Goal: Task Accomplishment & Management: Manage account settings

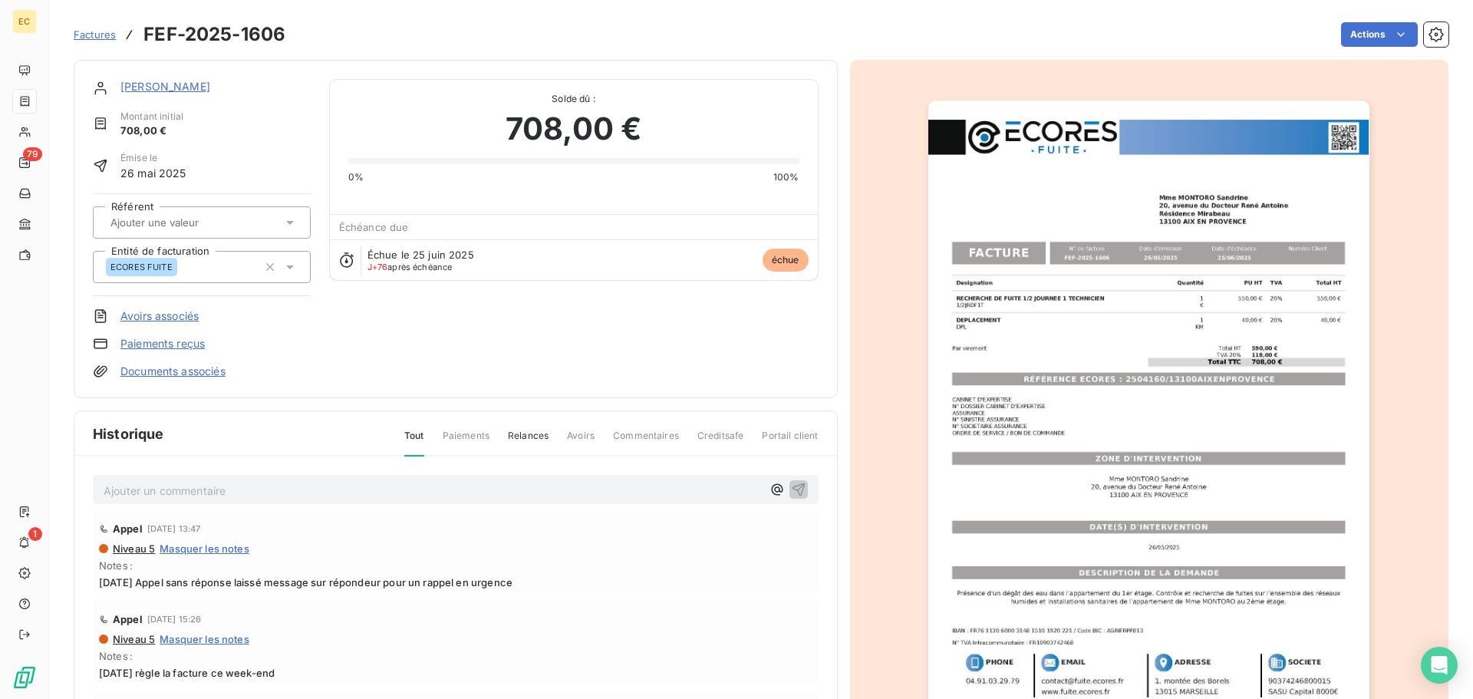
click at [91, 33] on span "Factures" at bounding box center [95, 34] width 42 height 12
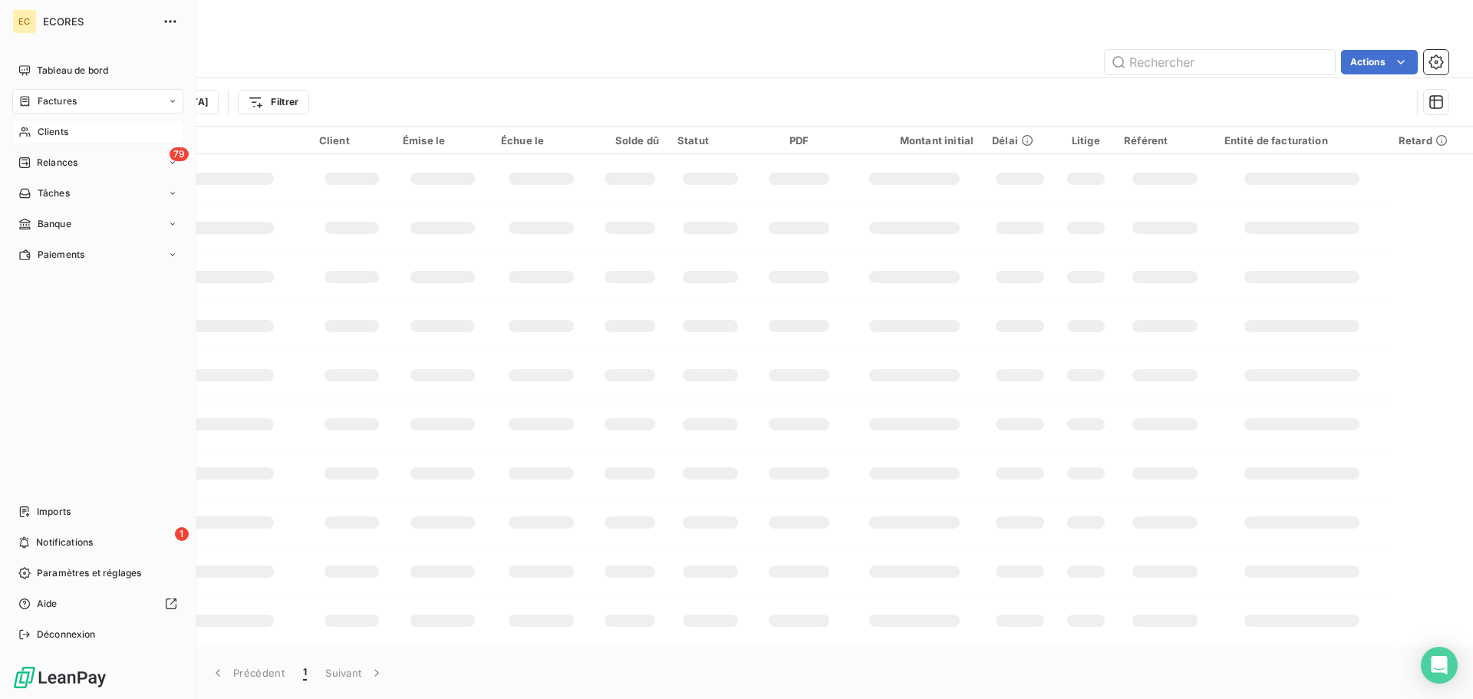
click at [50, 135] on span "Clients" at bounding box center [53, 132] width 31 height 14
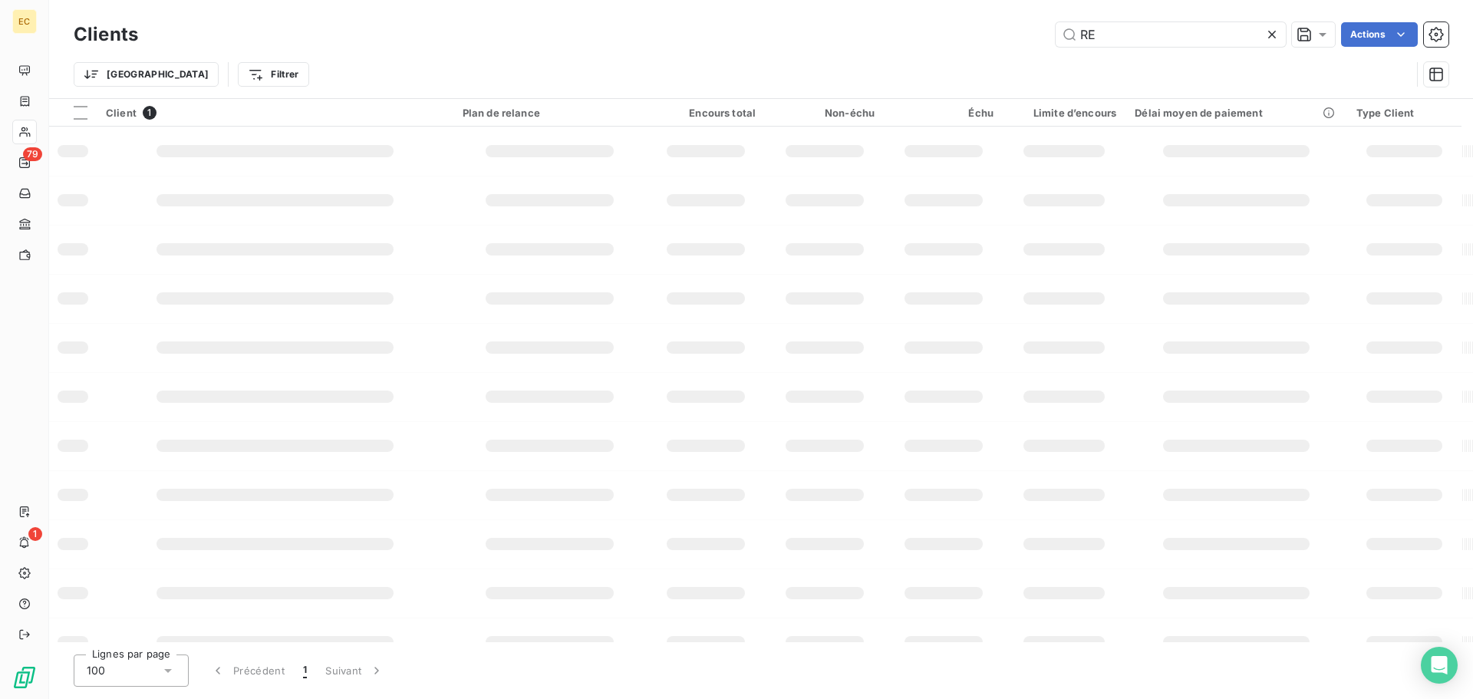
type input "R"
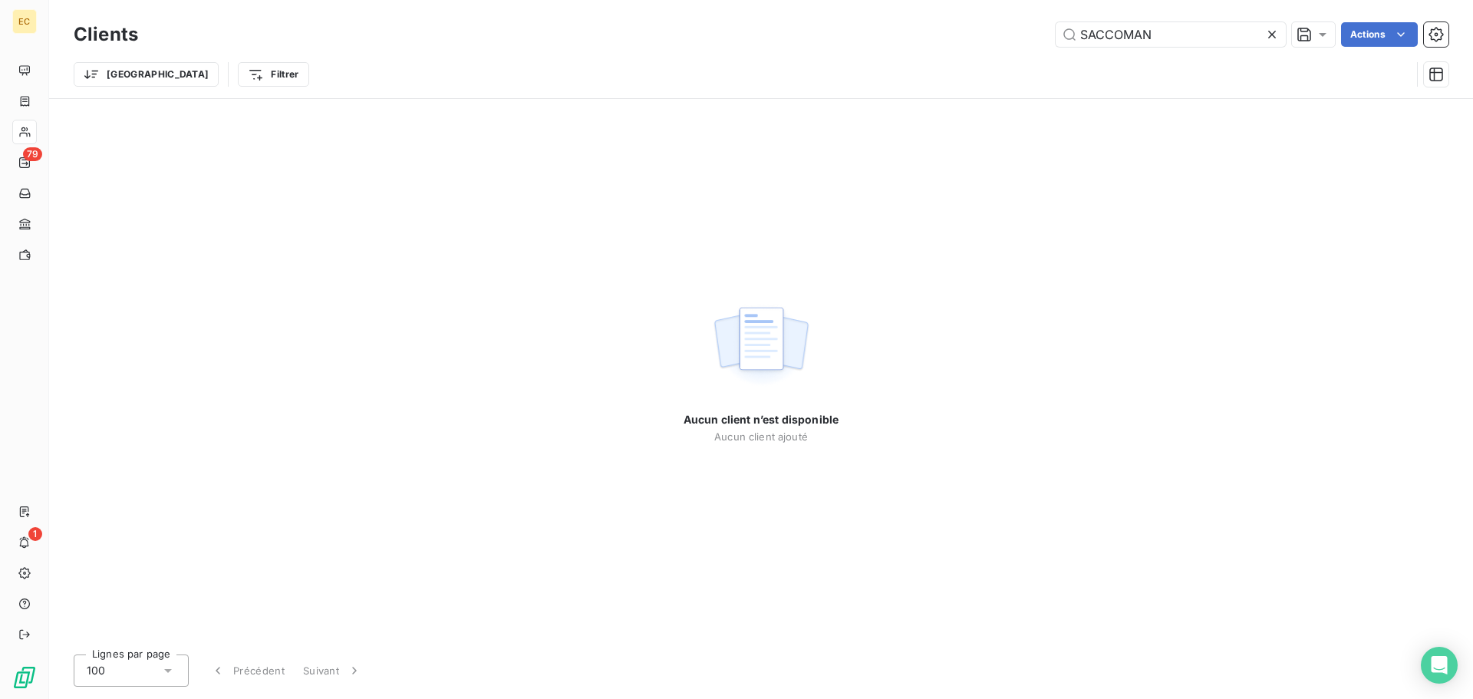
type input "SACCOMAN"
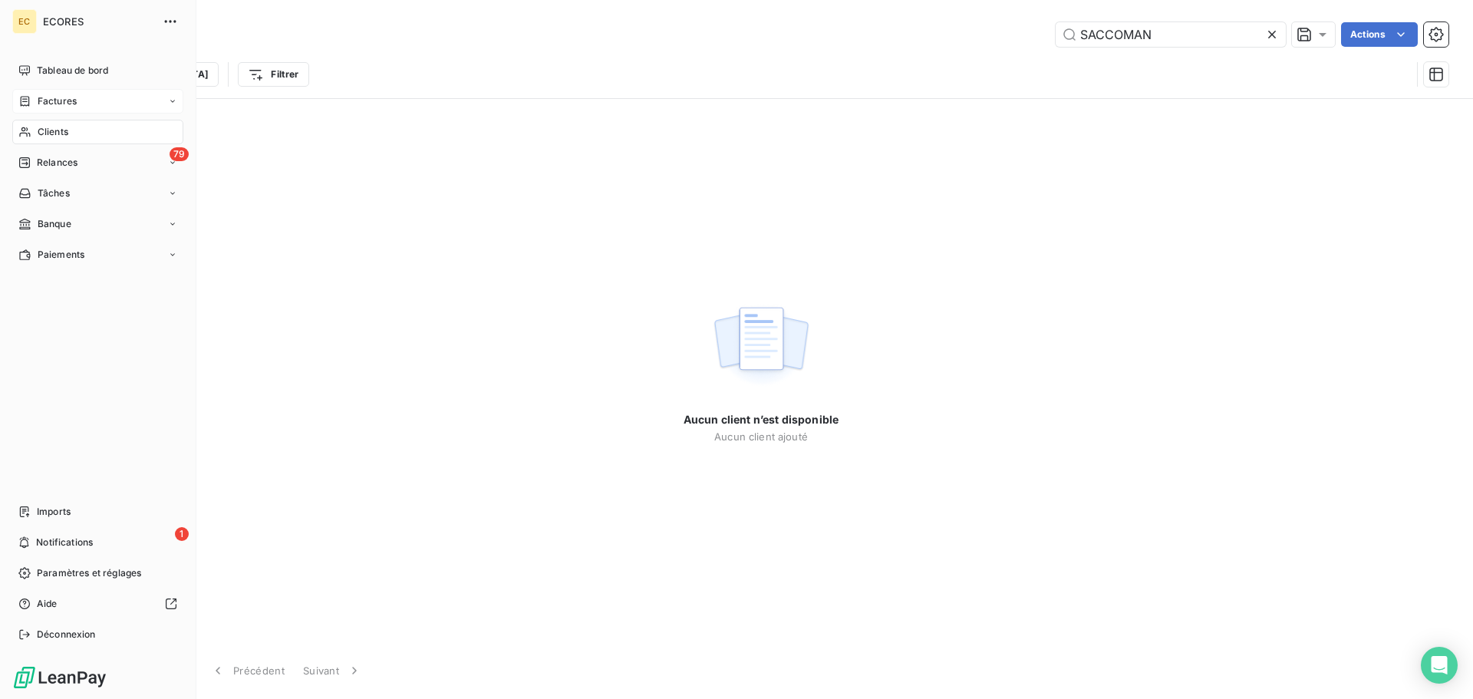
click at [51, 98] on span "Factures" at bounding box center [57, 101] width 39 height 14
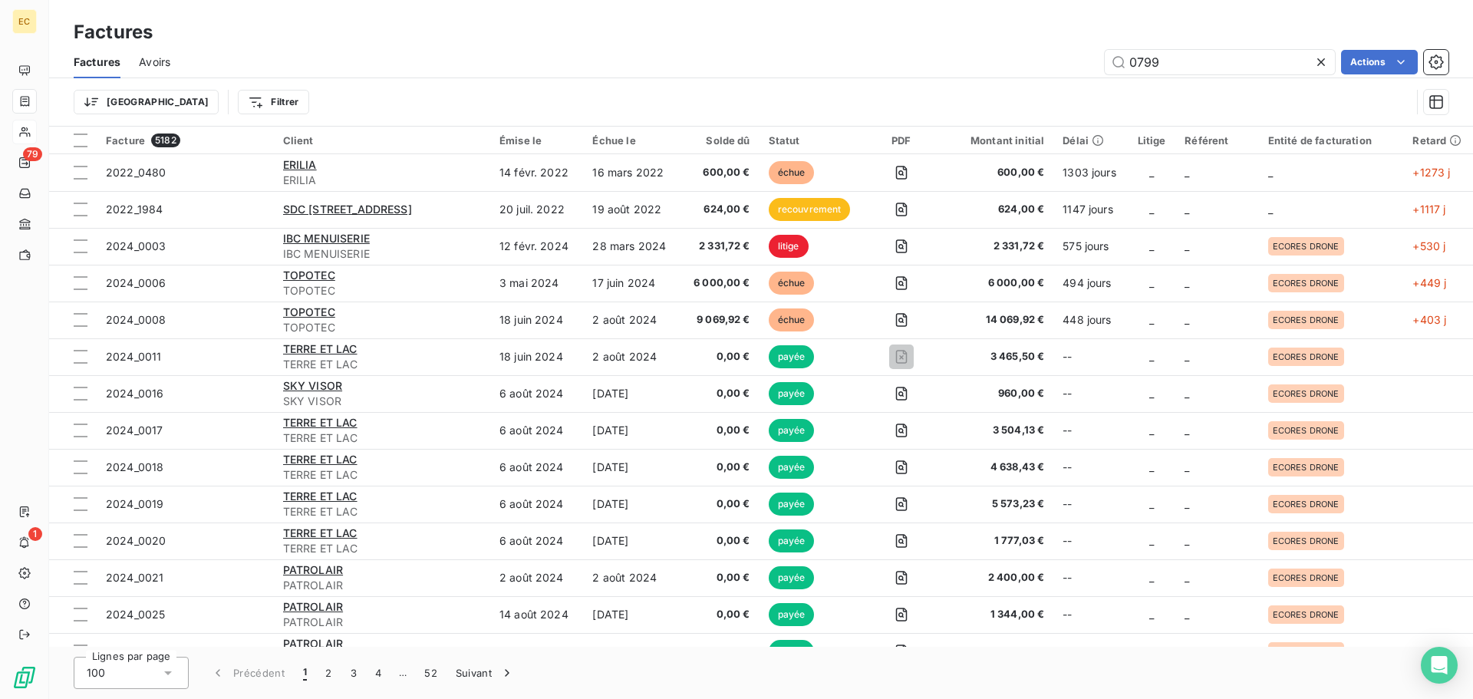
type input "0799"
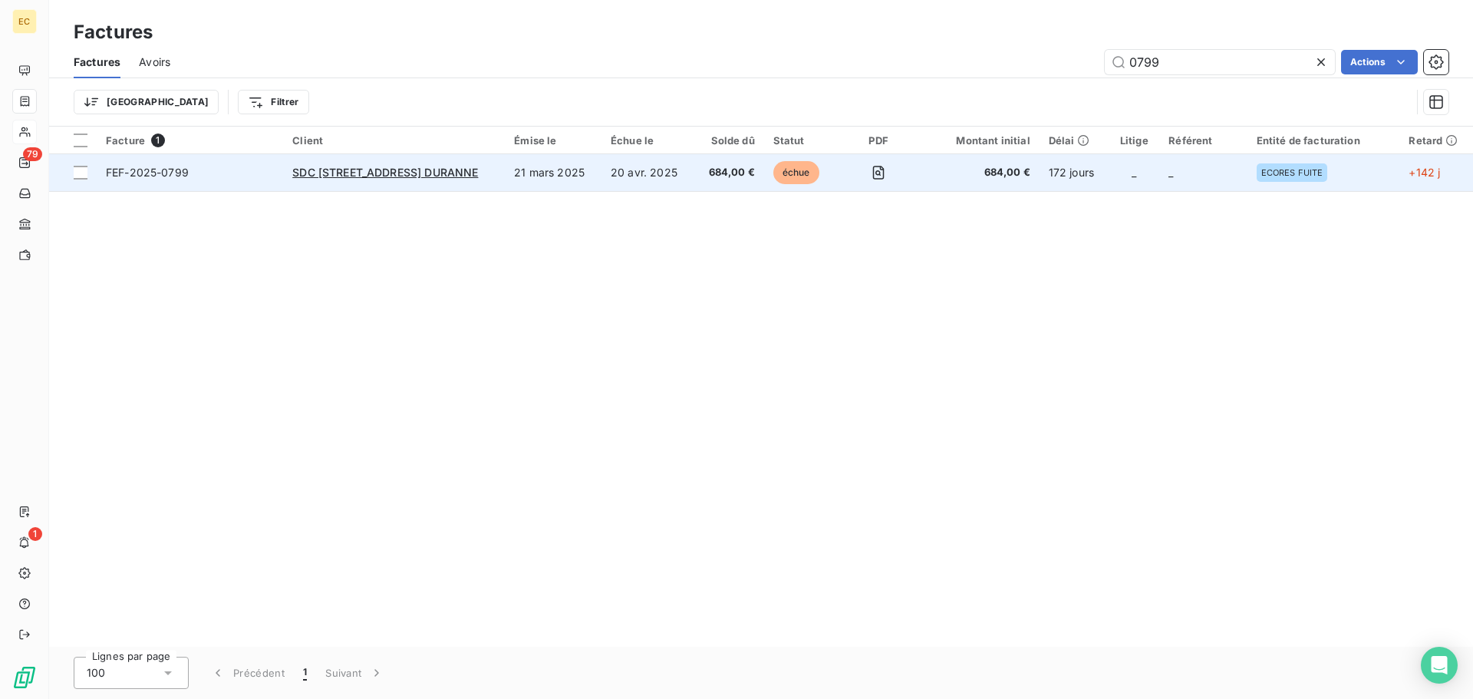
click at [253, 176] on span "FEF-2025-0799" at bounding box center [190, 172] width 168 height 15
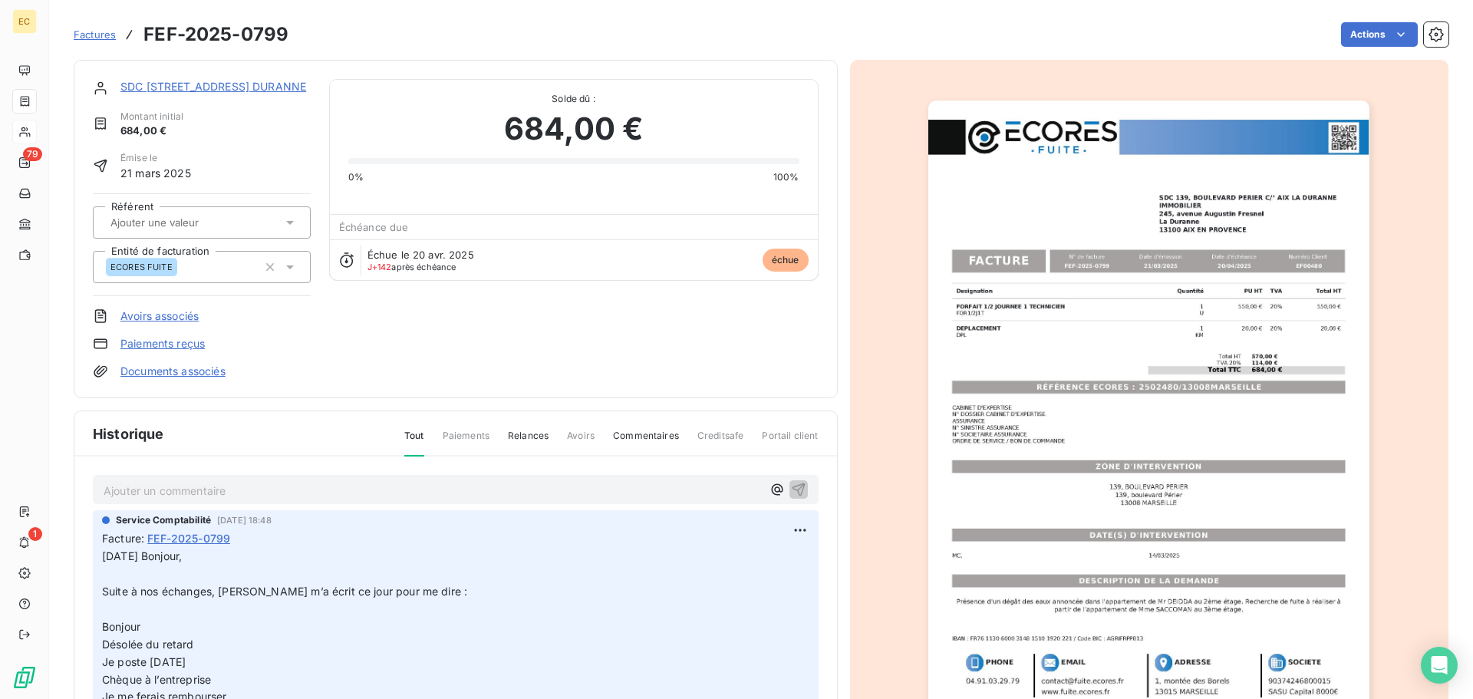
click at [180, 343] on link "Paiements reçus" at bounding box center [162, 343] width 84 height 15
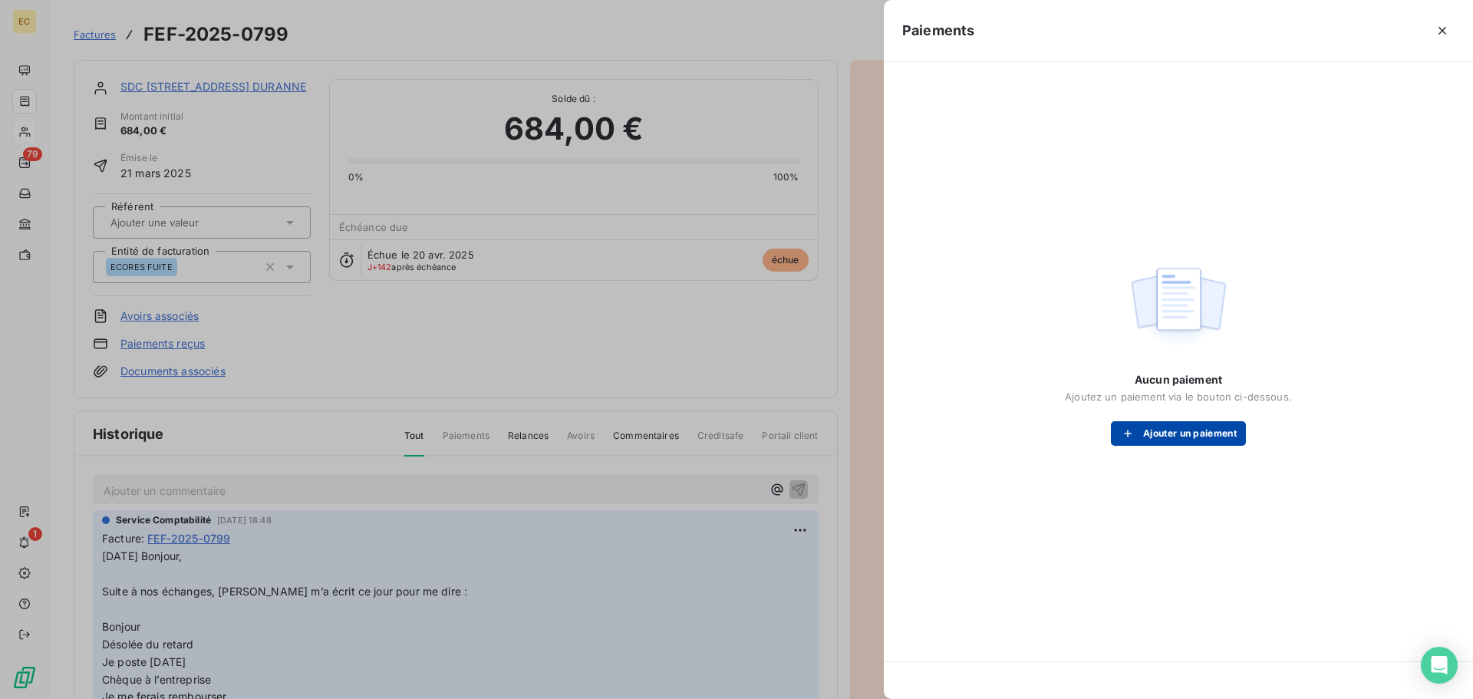
click at [1138, 437] on div "button" at bounding box center [1131, 433] width 23 height 15
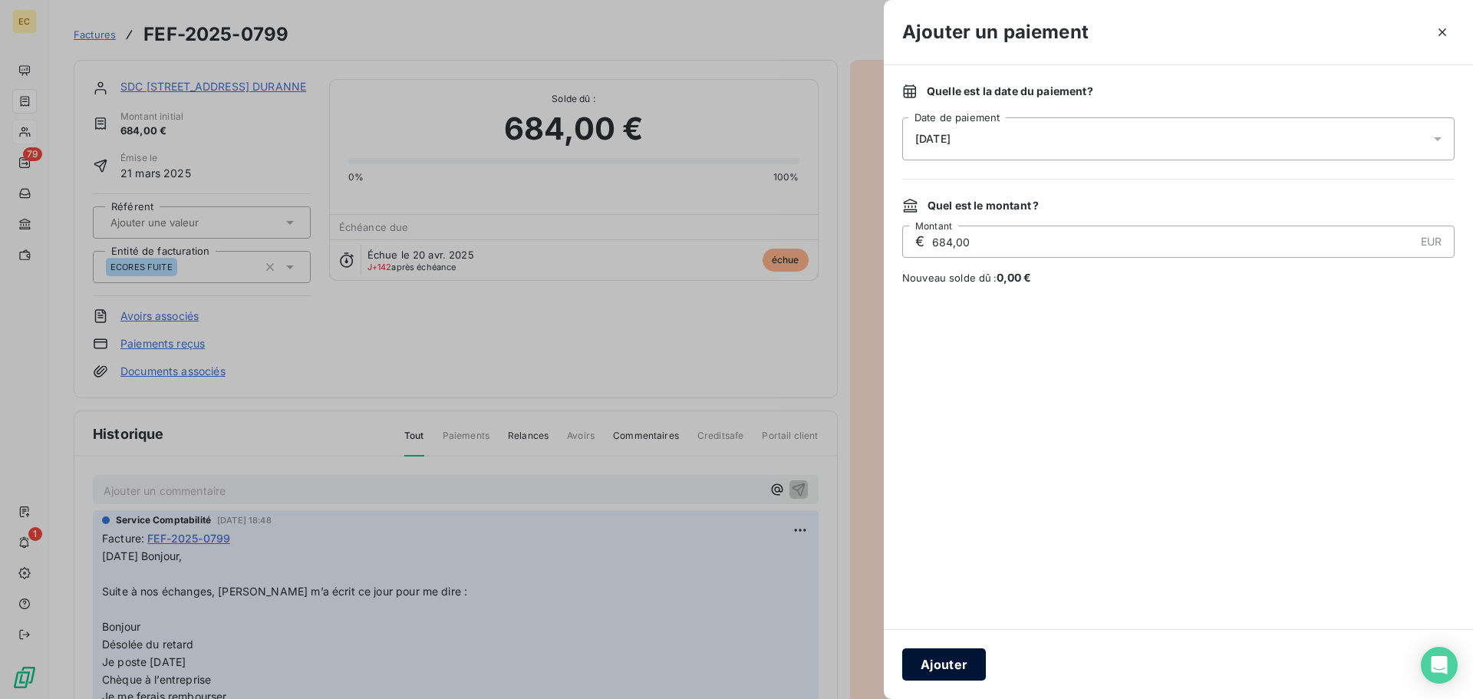
click at [951, 659] on button "Ajouter" at bounding box center [944, 664] width 84 height 32
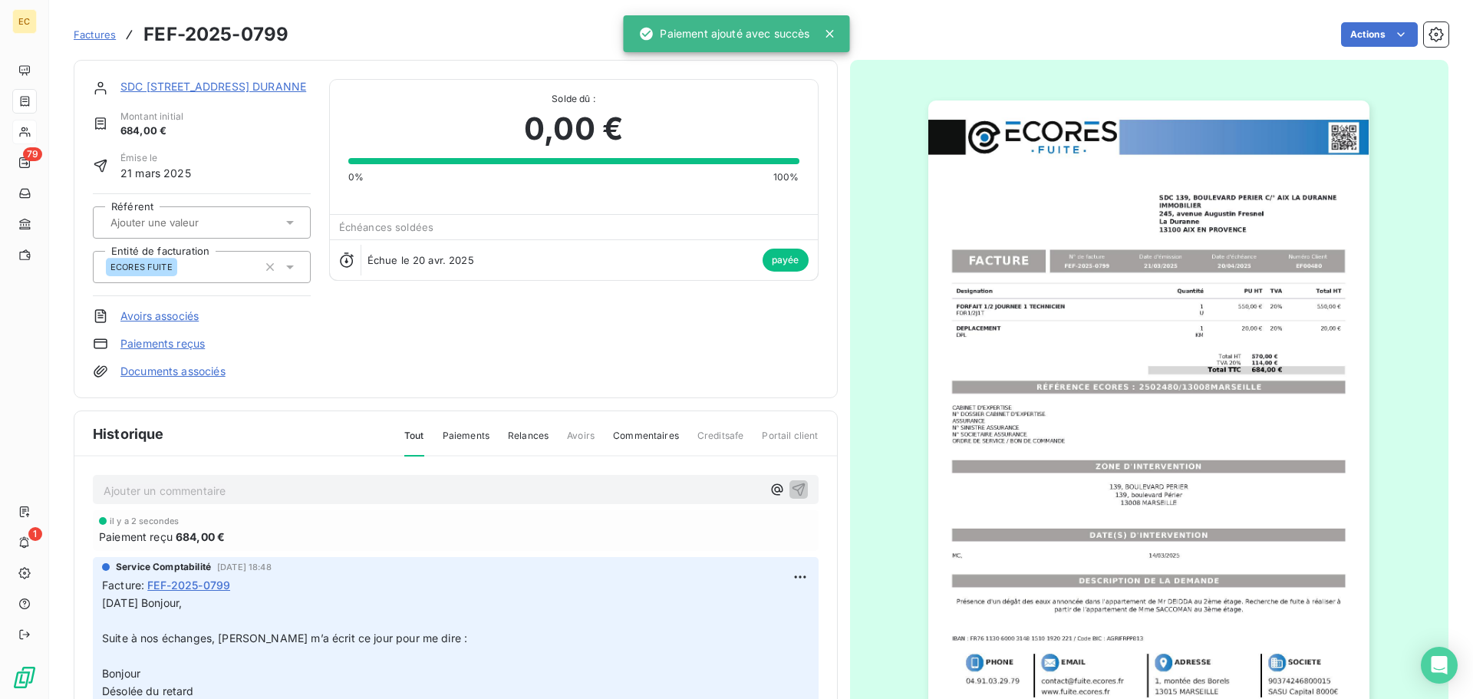
click at [98, 34] on span "Factures" at bounding box center [95, 34] width 42 height 12
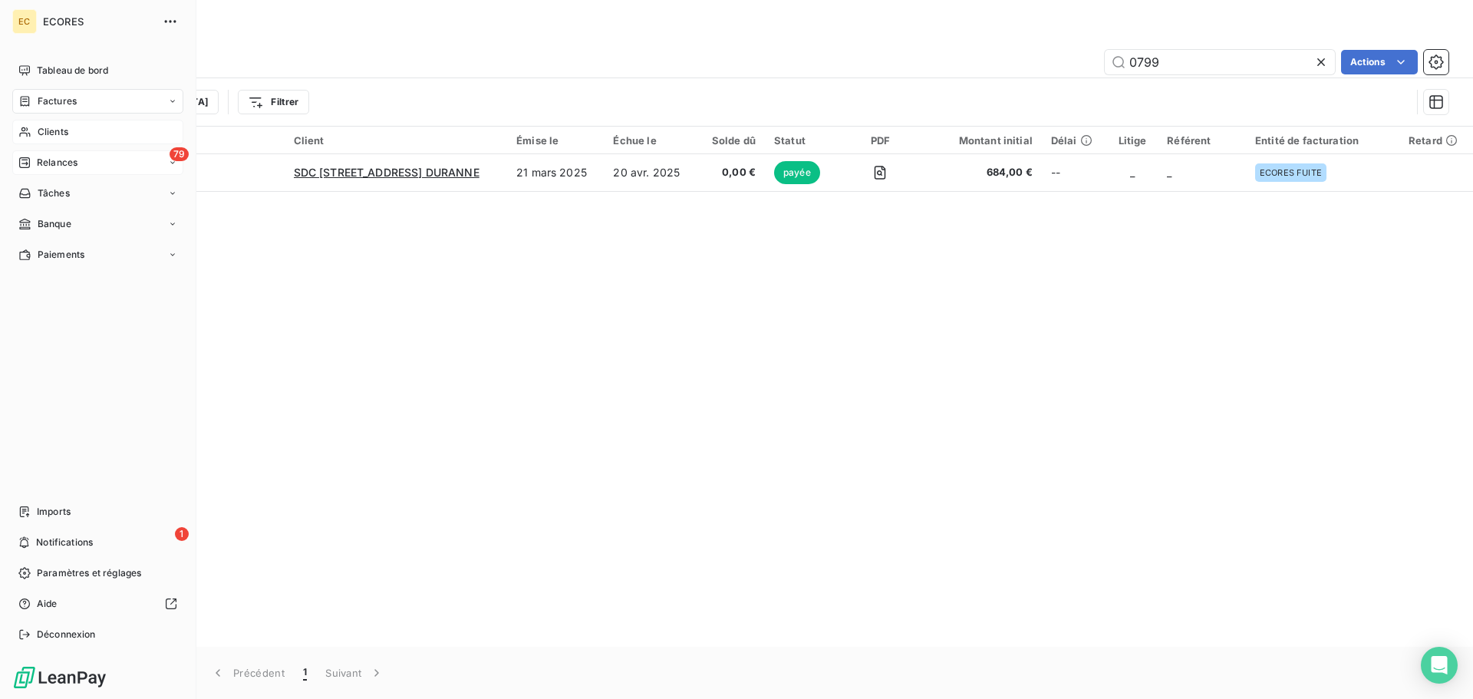
click at [48, 163] on span "Relances" at bounding box center [57, 163] width 41 height 14
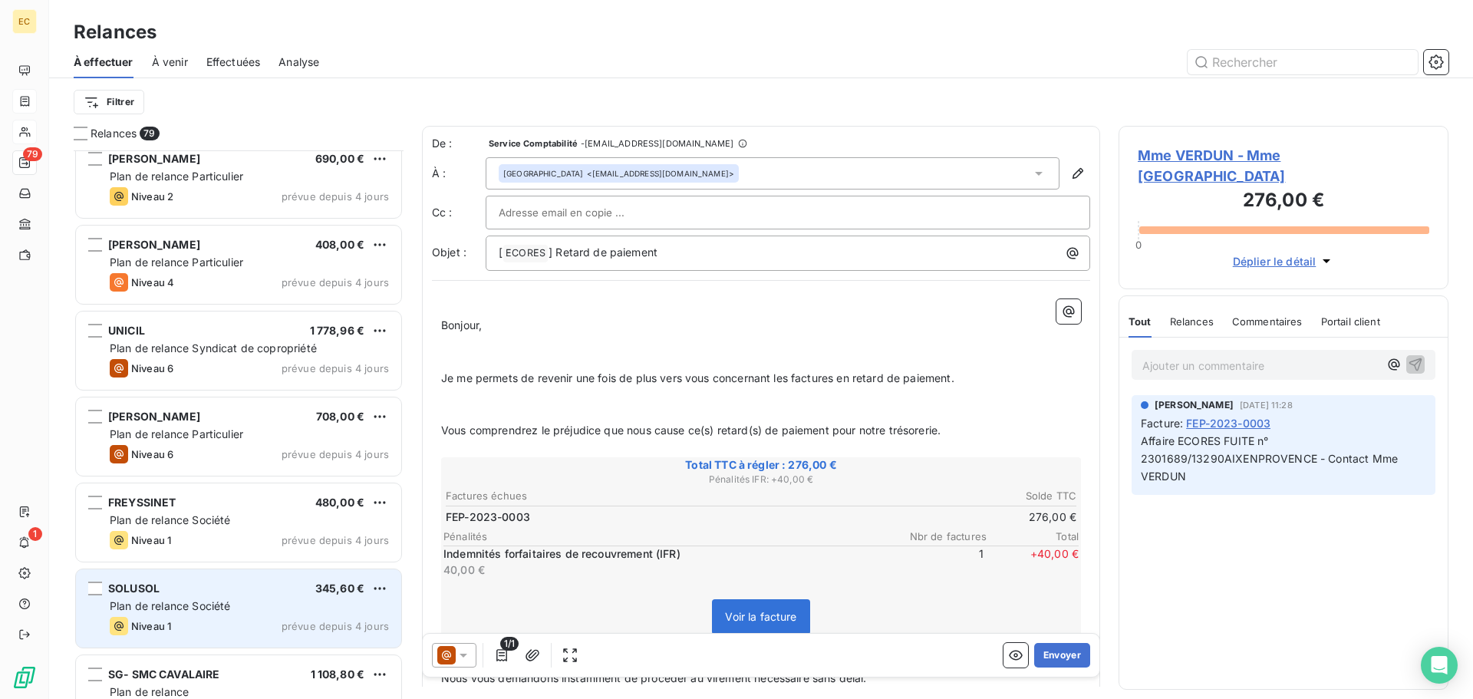
scroll to position [5832, 0]
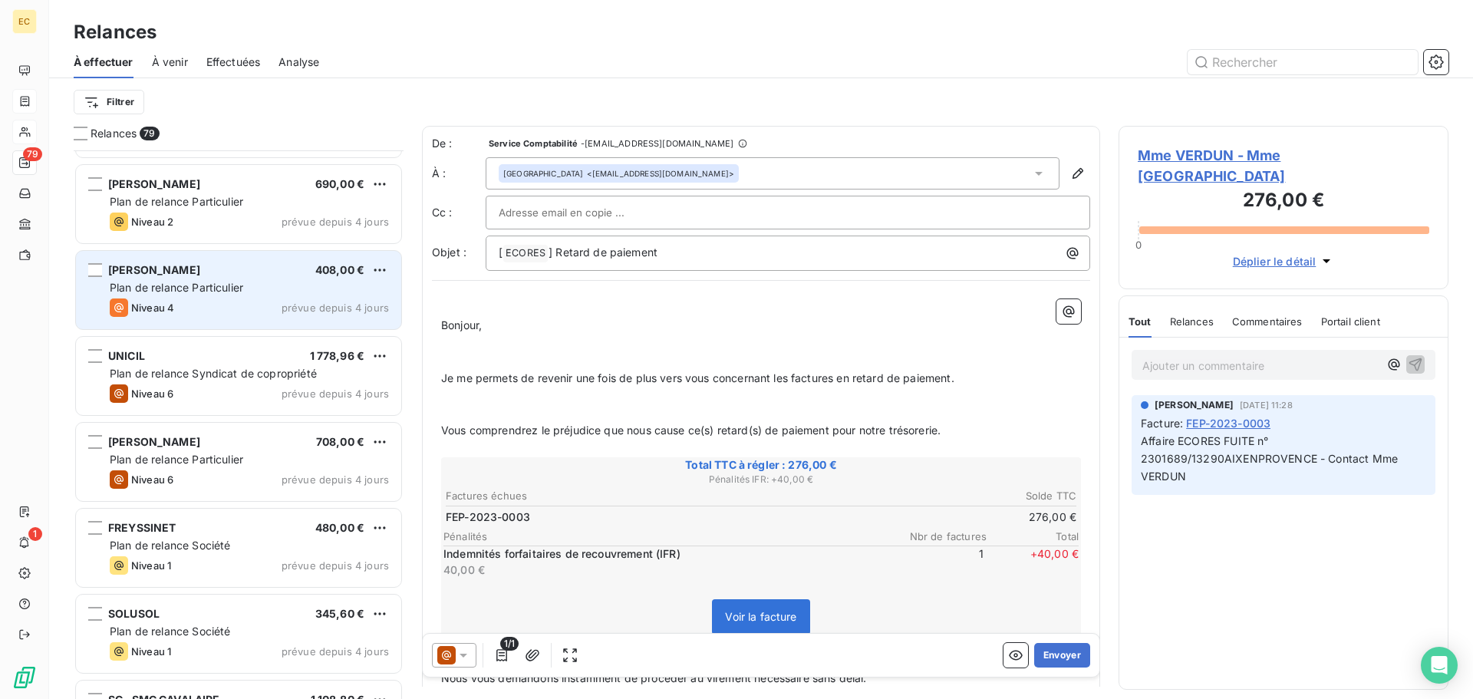
click at [250, 284] on div "Plan de relance Particulier" at bounding box center [249, 287] width 279 height 15
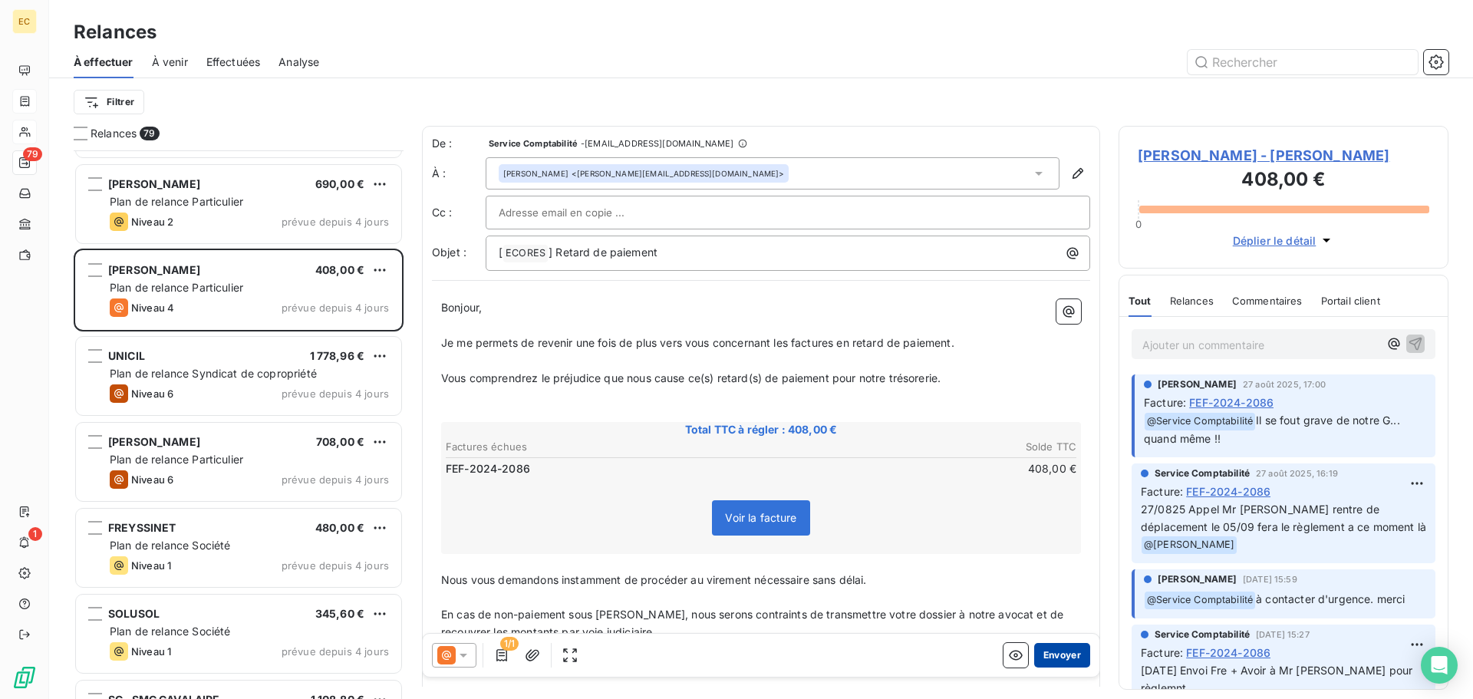
click at [1053, 661] on button "Envoyer" at bounding box center [1062, 655] width 56 height 25
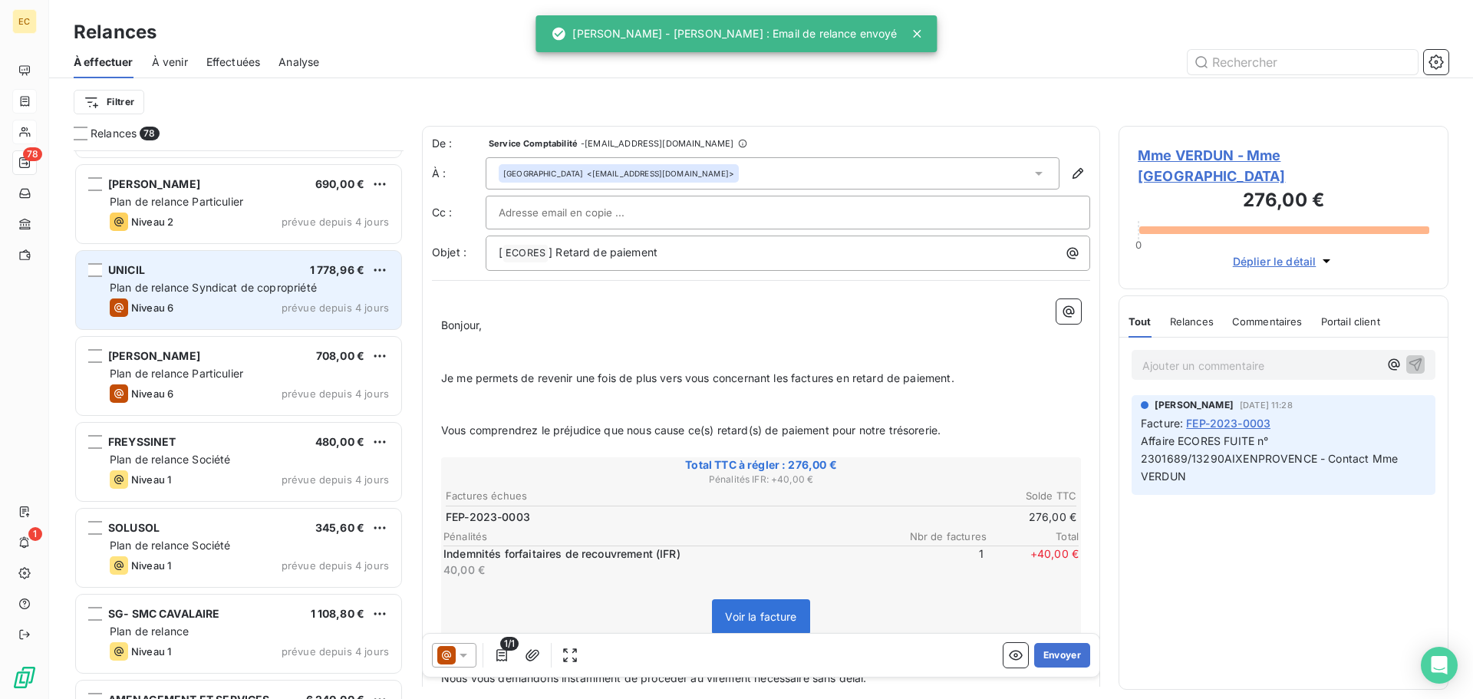
click at [249, 281] on span "Plan de relance Syndicat de copropriété" at bounding box center [213, 287] width 207 height 13
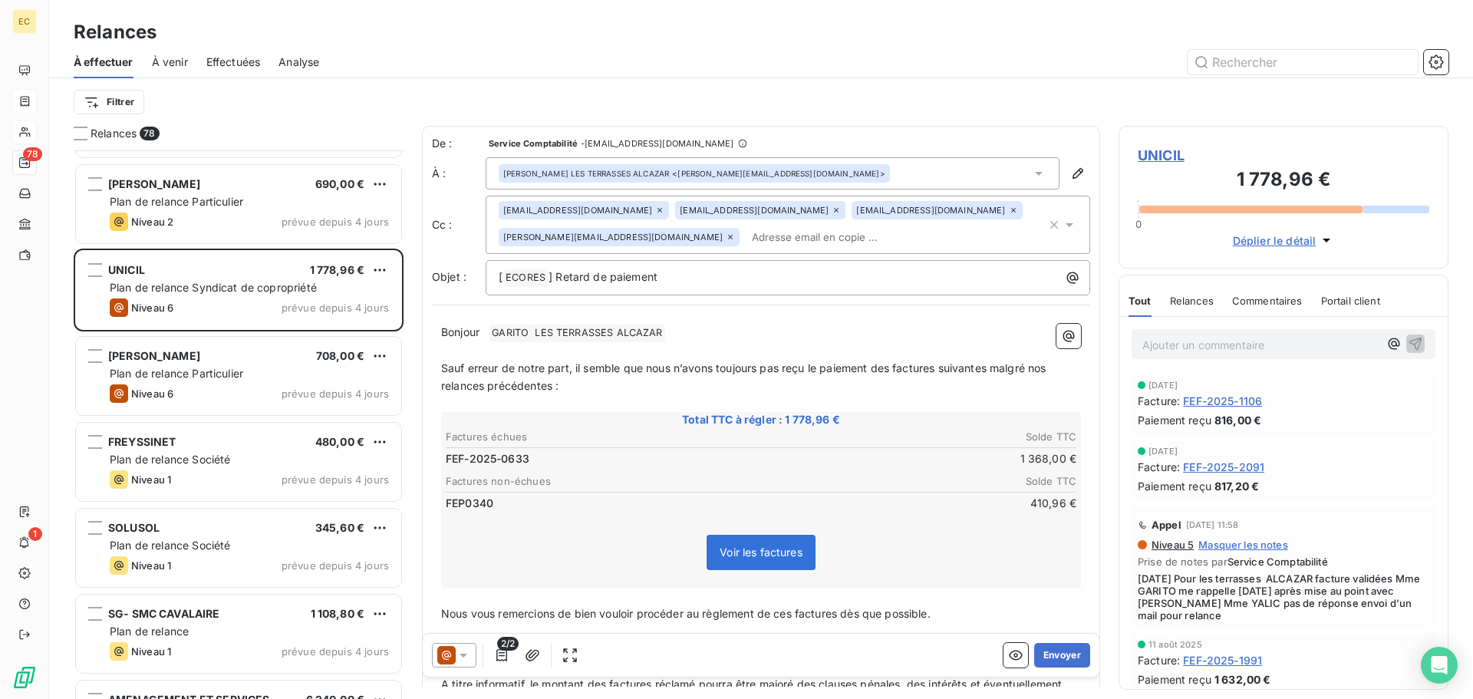
click at [832, 209] on icon at bounding box center [836, 210] width 9 height 9
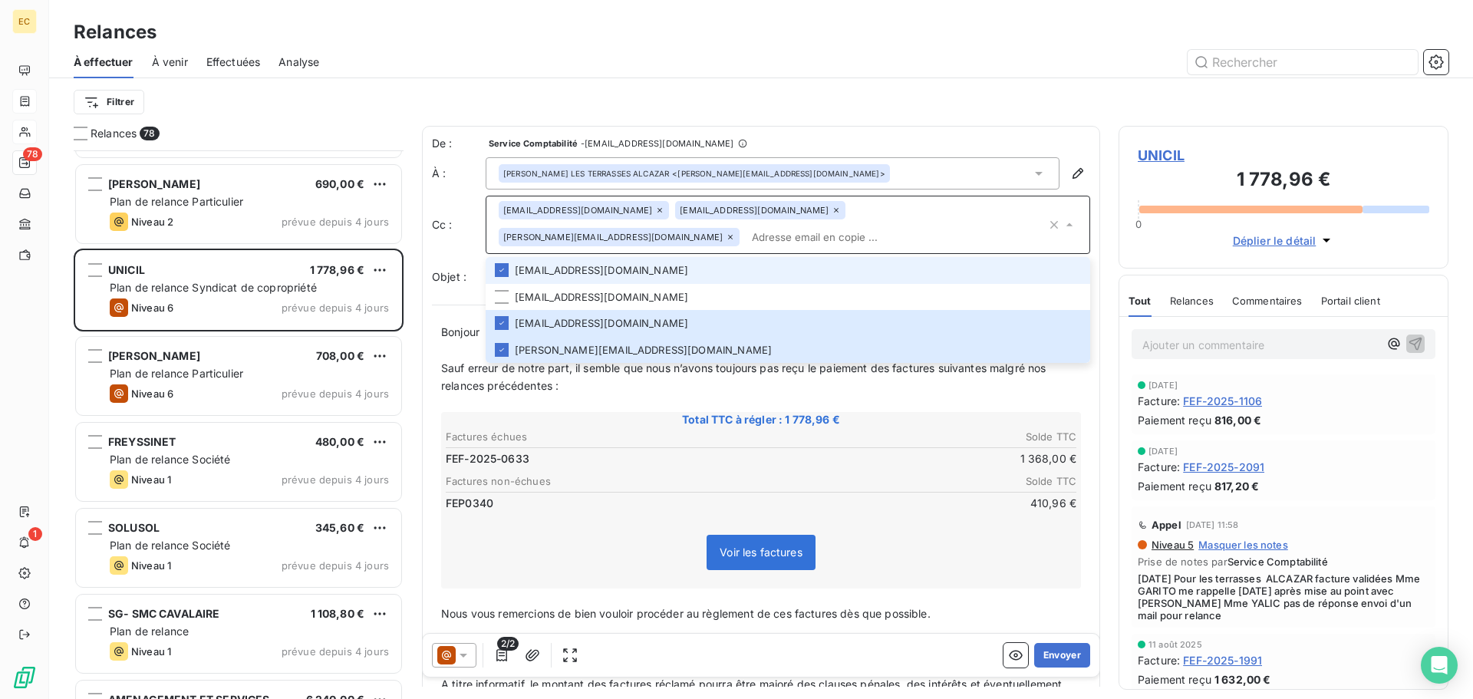
click at [834, 213] on icon at bounding box center [836, 210] width 5 height 5
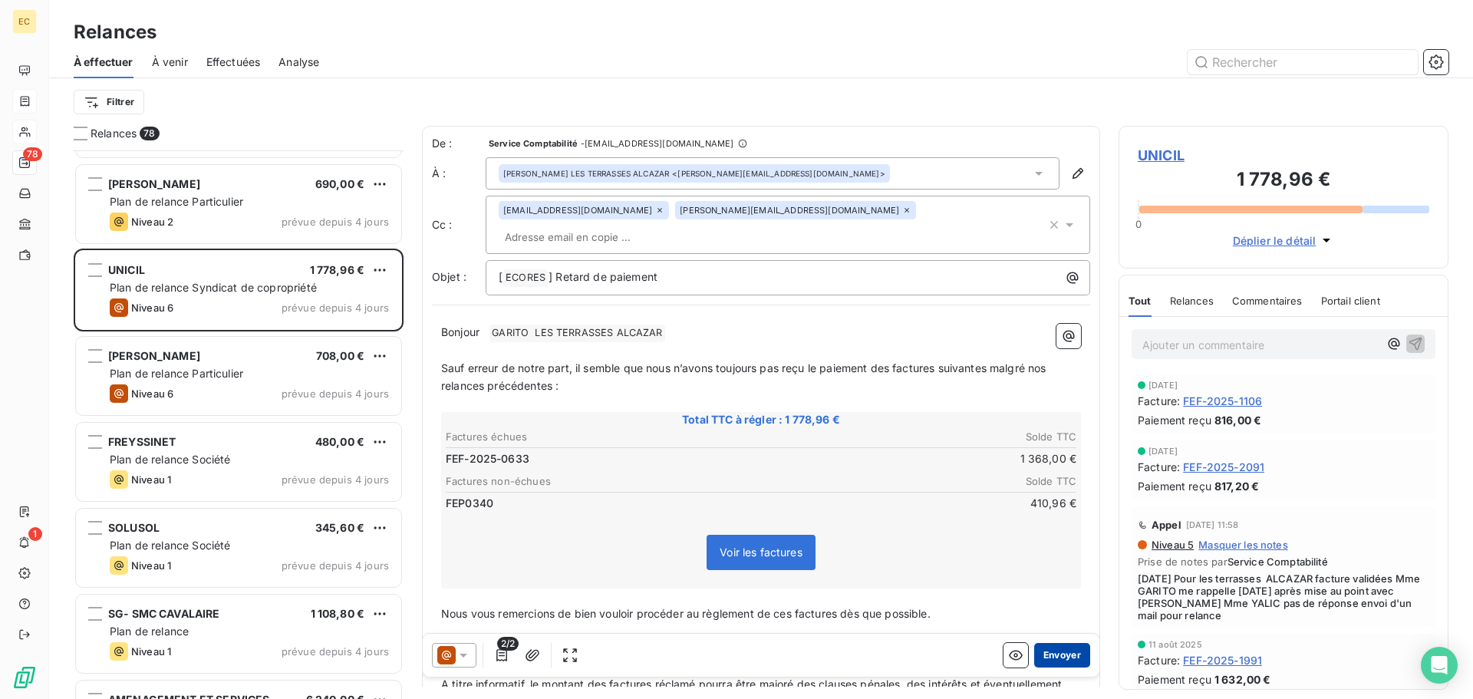
click at [1053, 660] on button "Envoyer" at bounding box center [1062, 655] width 56 height 25
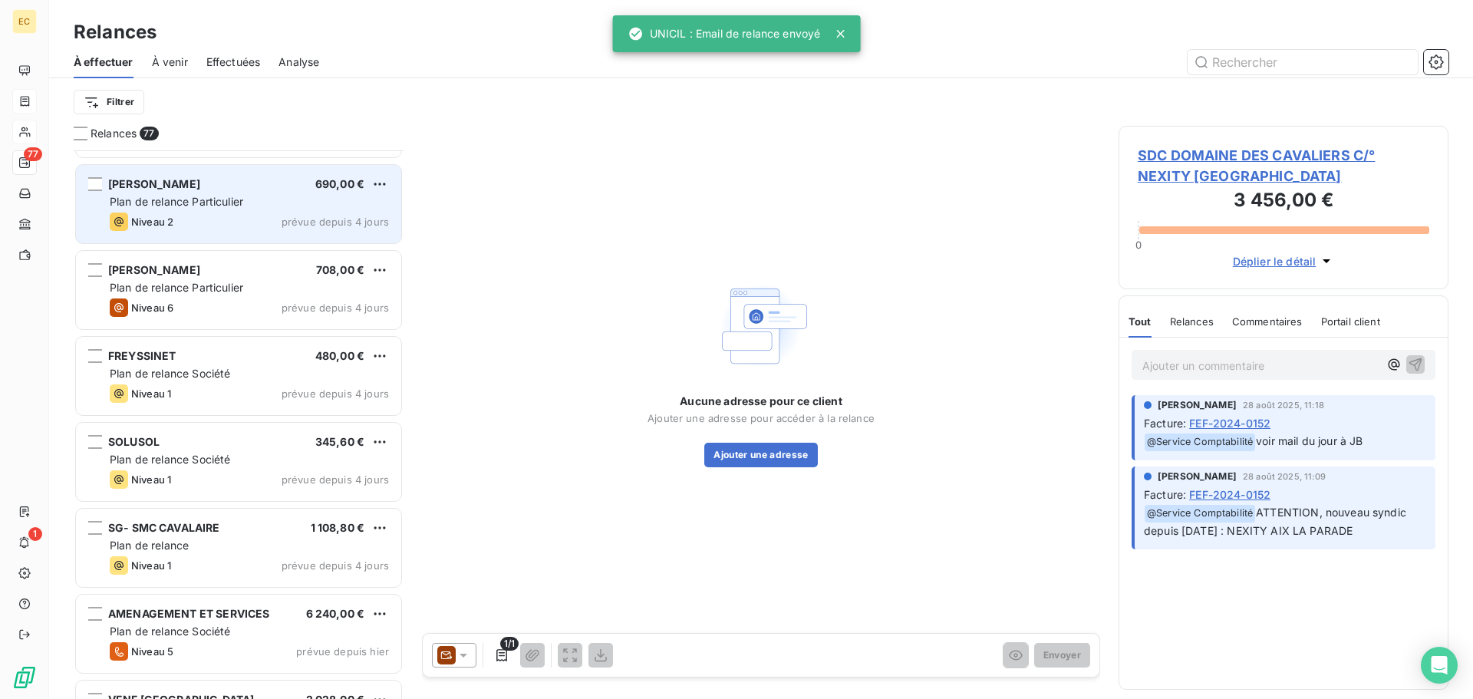
click at [224, 208] on div "Plan de relance Particulier" at bounding box center [249, 201] width 279 height 15
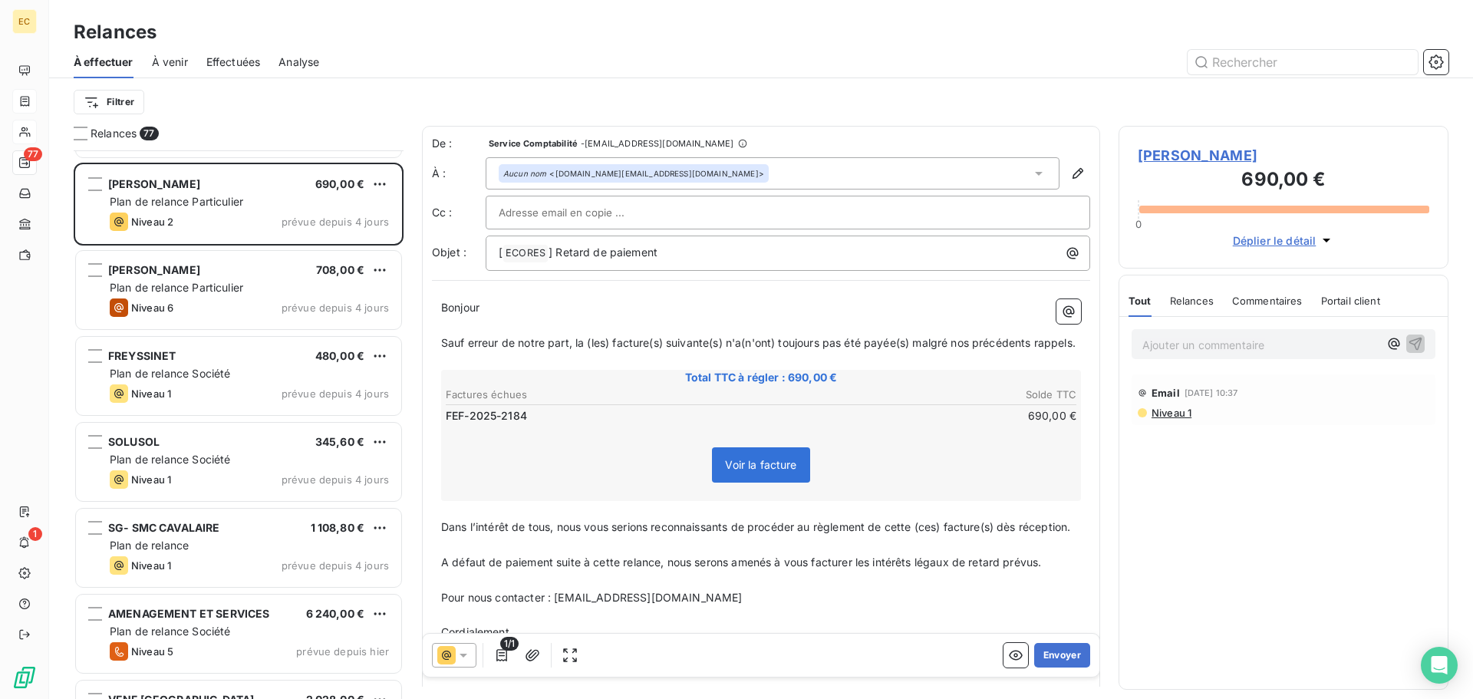
click at [1181, 153] on span "Mr MEYNIER Anthony" at bounding box center [1284, 155] width 292 height 21
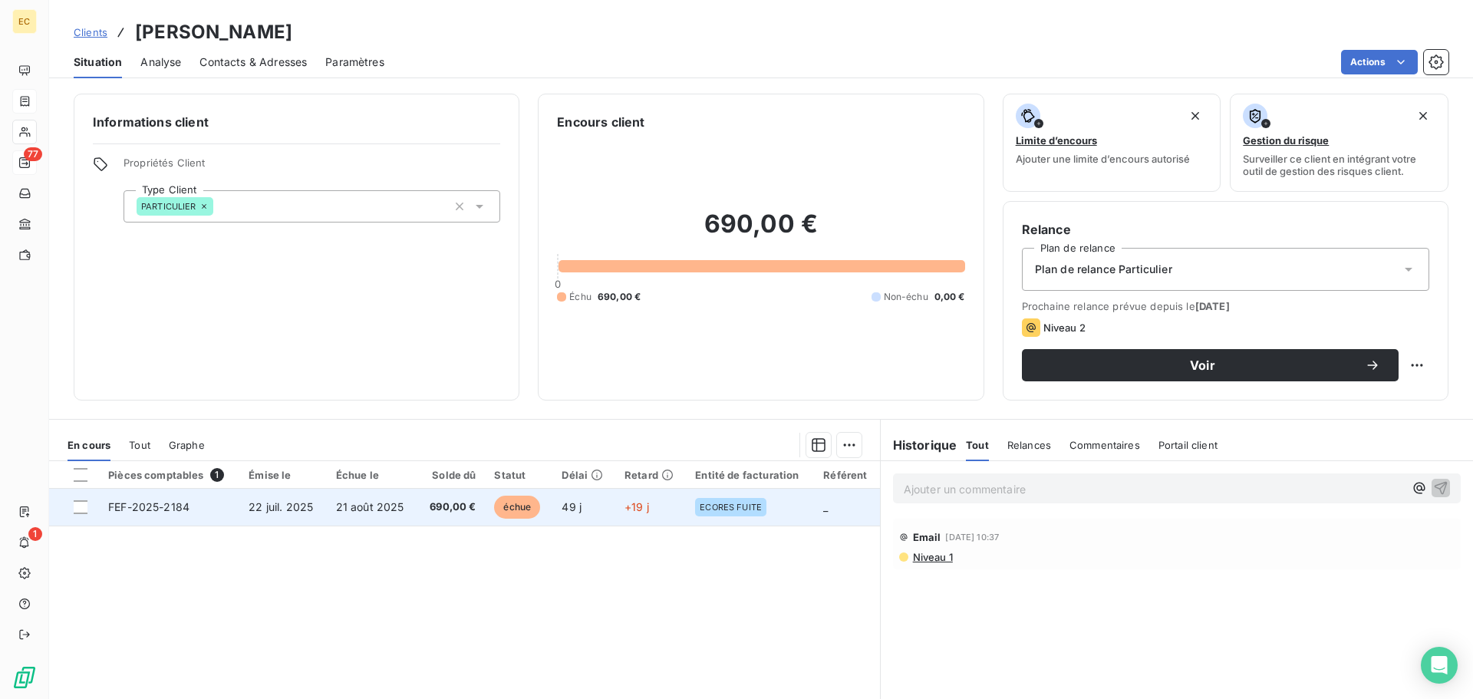
click at [310, 514] on td "22 juil. 2025" at bounding box center [282, 507] width 87 height 37
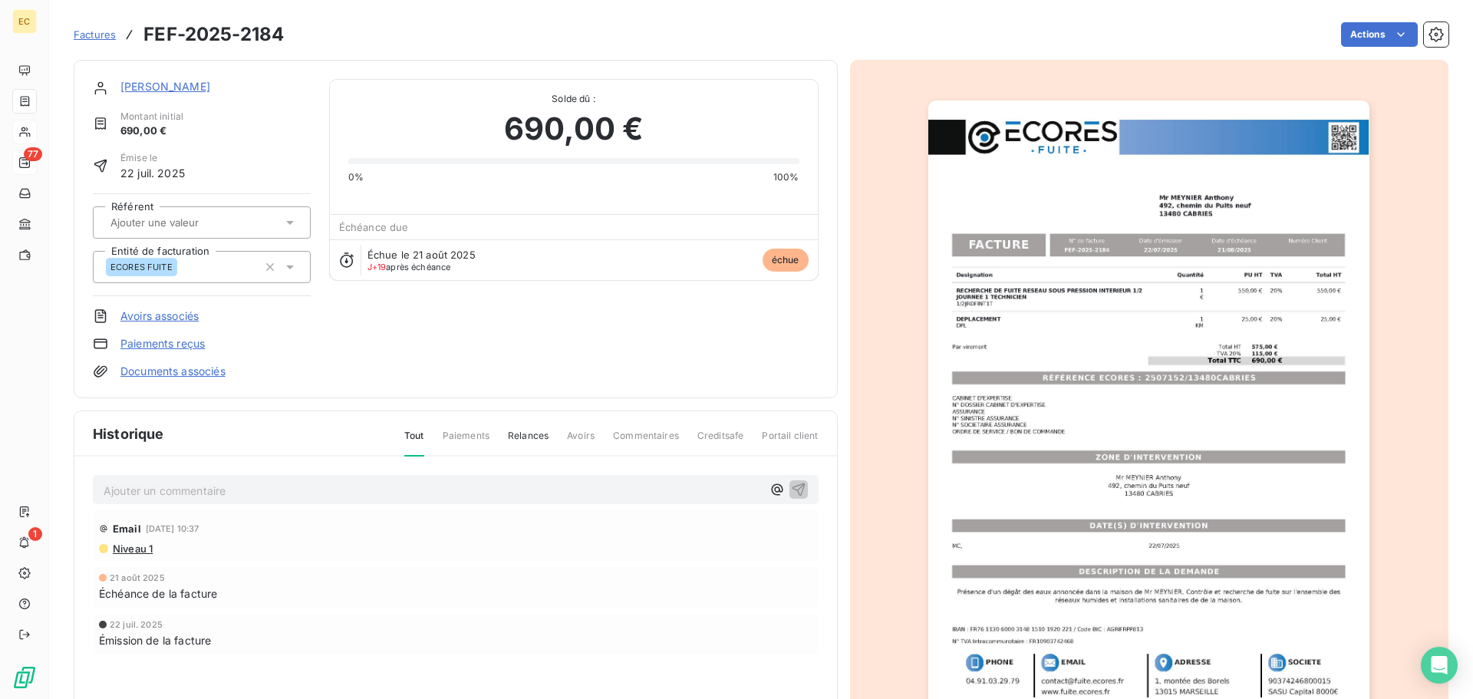
click at [1116, 380] on img "button" at bounding box center [1148, 413] width 441 height 625
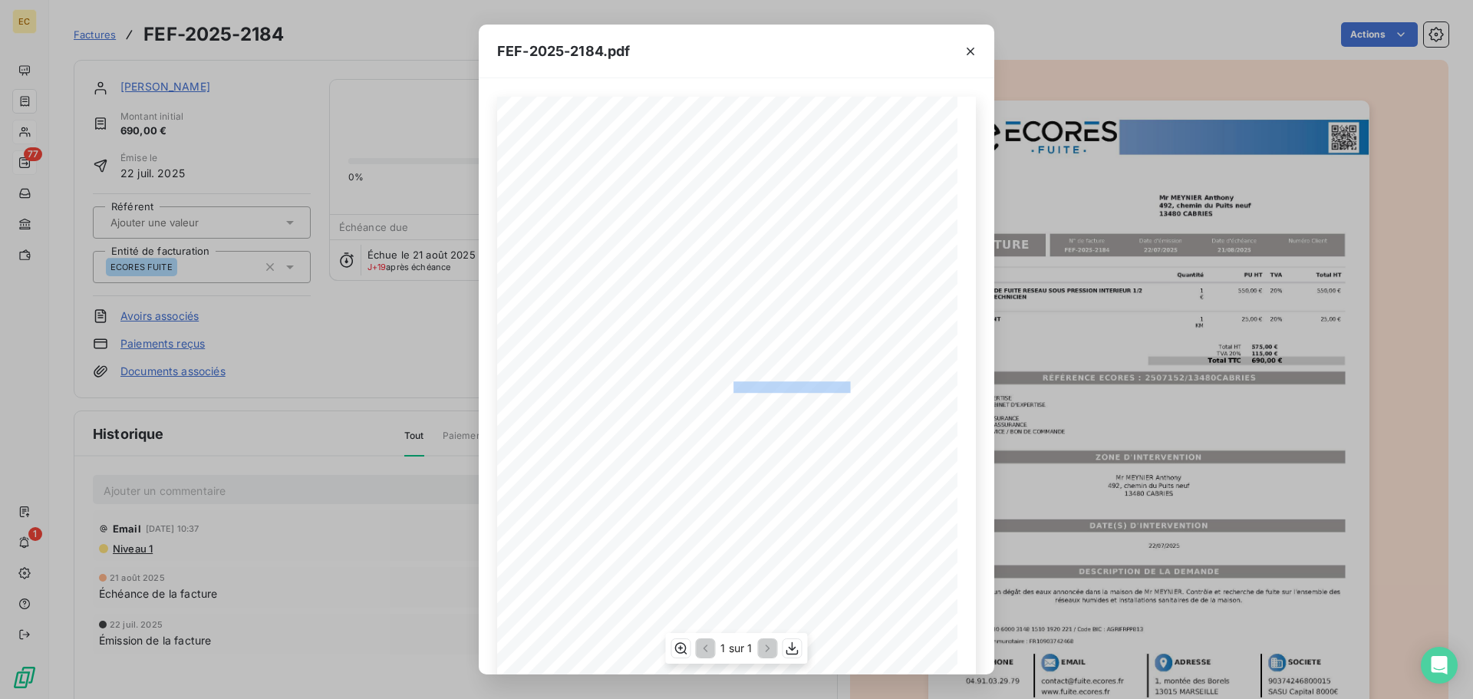
drag, startPoint x: 839, startPoint y: 387, endPoint x: 726, endPoint y: 384, distance: 113.6
click at [726, 384] on span "RÉFÉRENCE ECORES : 2507152/13480CABRIES" at bounding box center [738, 385] width 224 height 8
copy span "2507152/13480CABRIES"
click at [968, 52] on icon "button" at bounding box center [970, 51] width 15 height 15
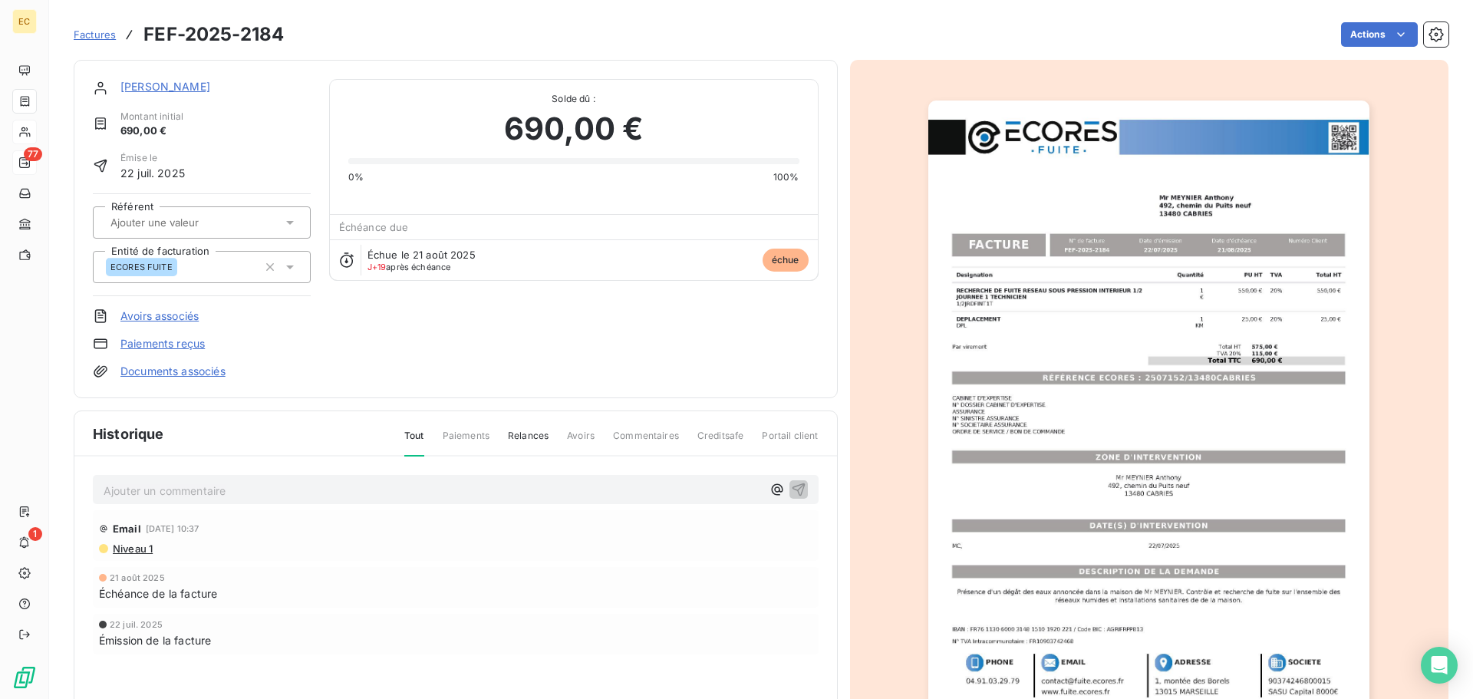
click at [166, 84] on link "Mr MEYNIER Anthony" at bounding box center [165, 86] width 90 height 13
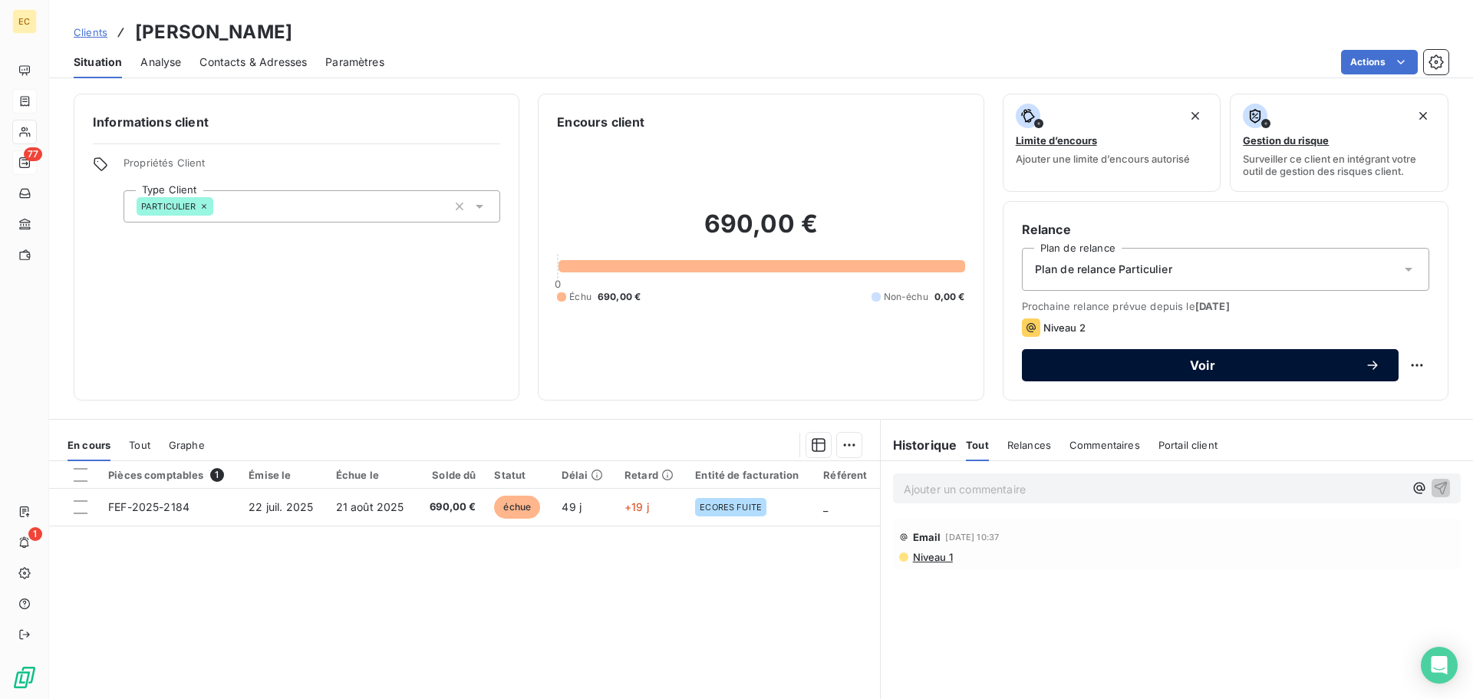
click at [1206, 371] on span "Voir" at bounding box center [1202, 365] width 325 height 12
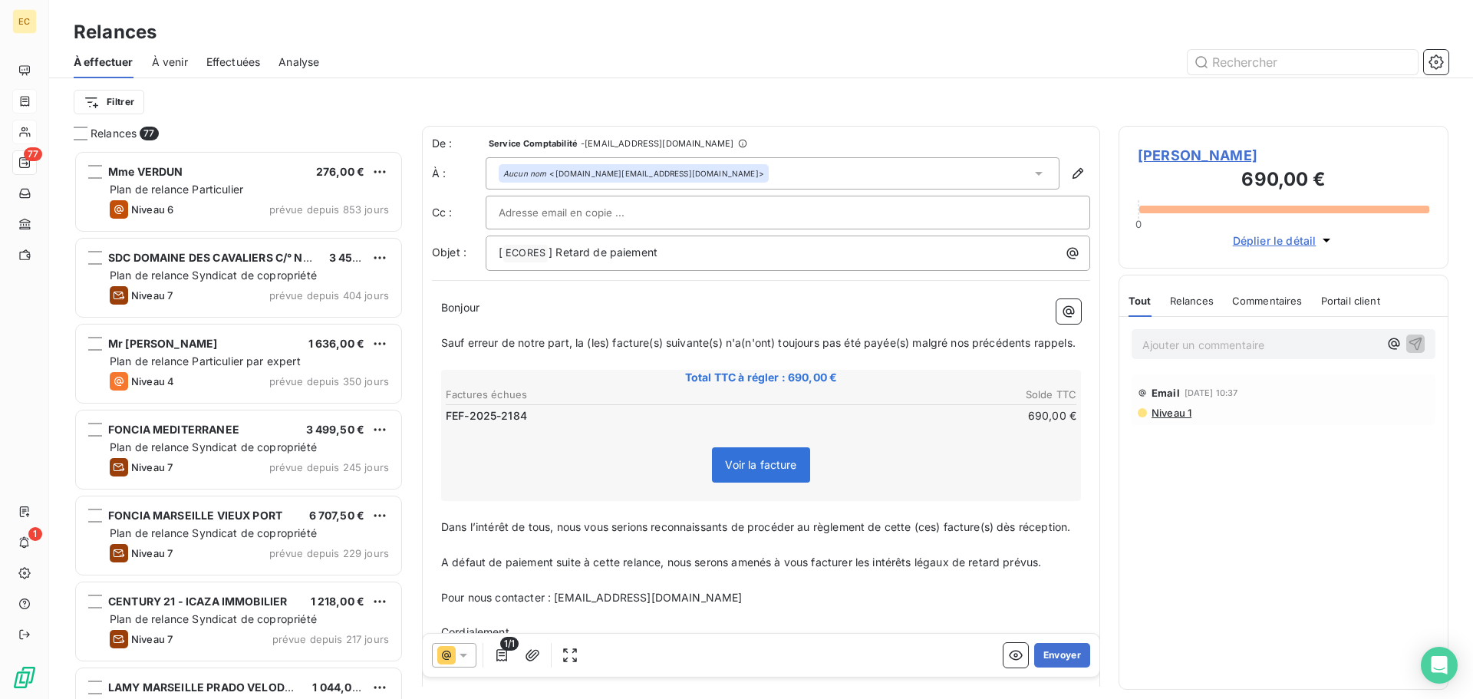
scroll to position [537, 318]
click at [1041, 658] on button "Envoyer" at bounding box center [1062, 655] width 56 height 25
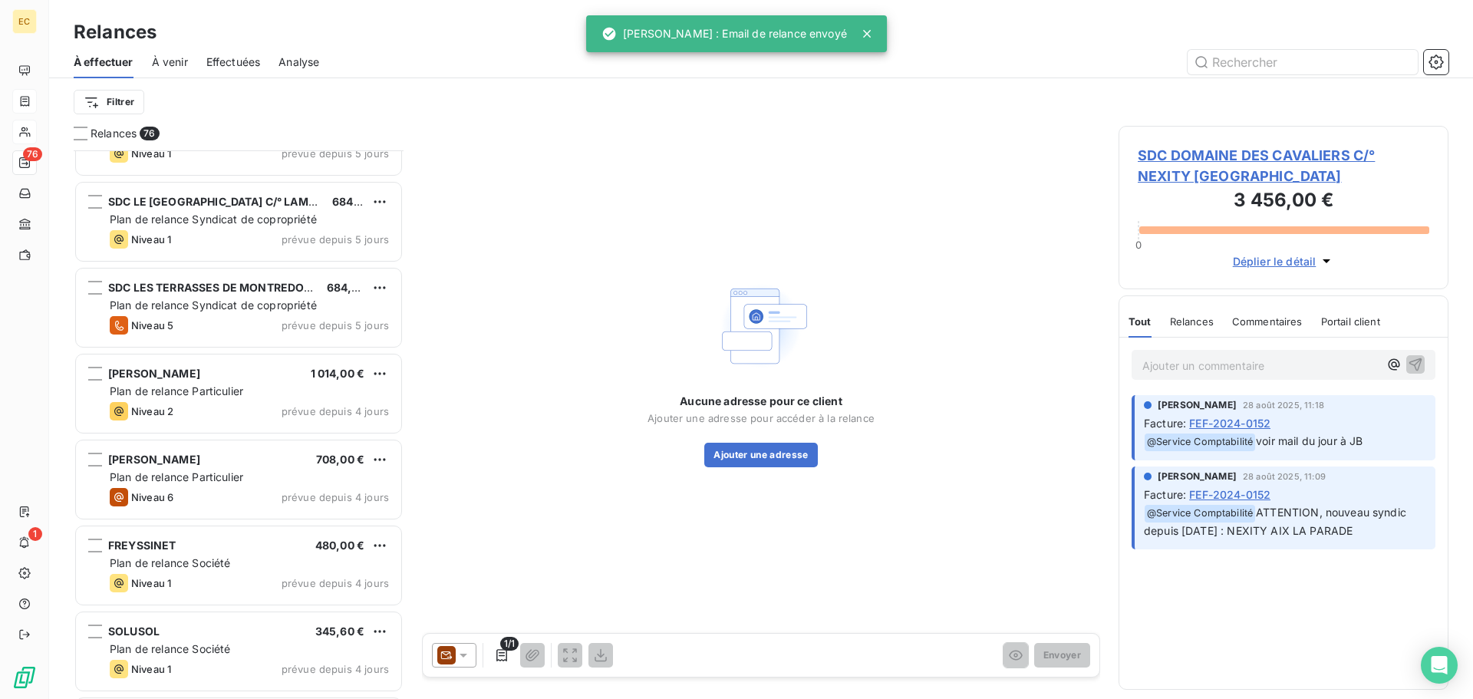
scroll to position [5522, 0]
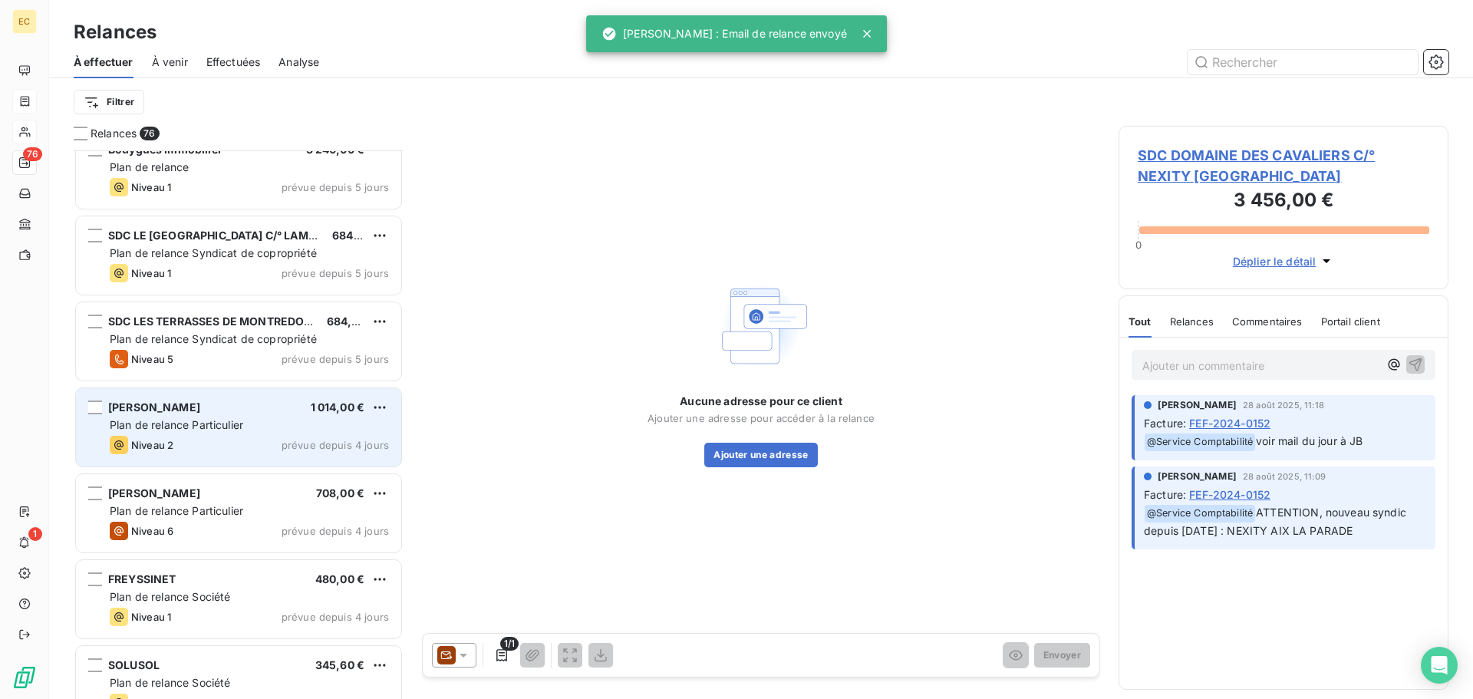
click at [236, 427] on span "Plan de relance Particulier" at bounding box center [176, 424] width 133 height 13
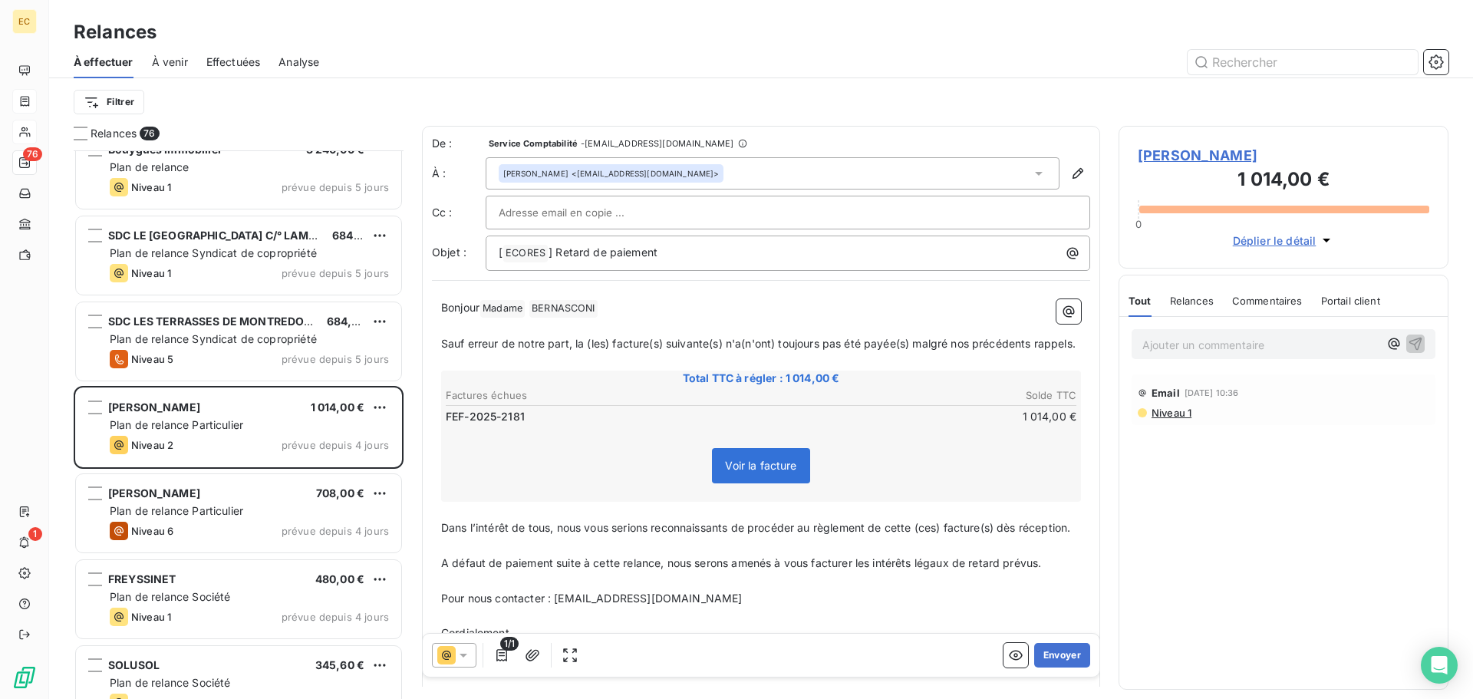
click at [1165, 157] on span "Mme BERNASCONI Fréderique" at bounding box center [1284, 155] width 292 height 21
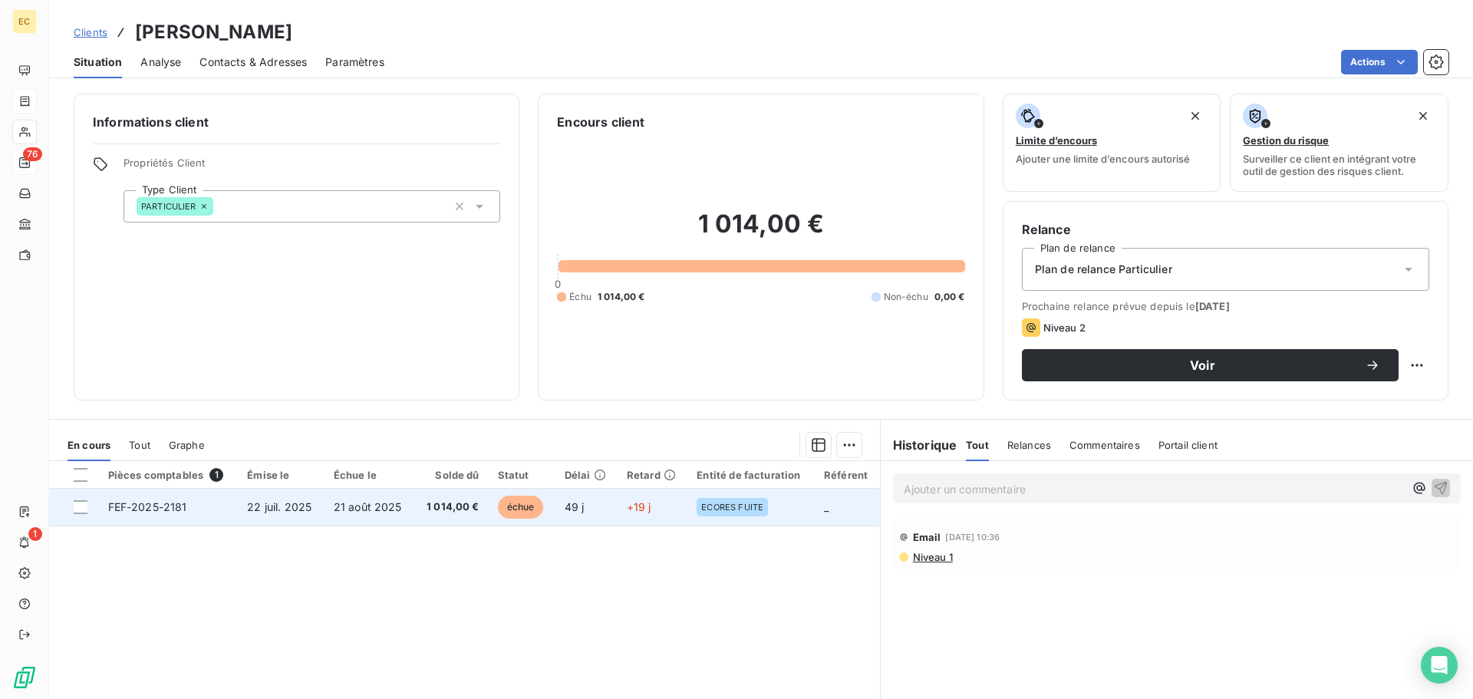
click at [330, 509] on td "21 août 2025" at bounding box center [370, 507] width 90 height 37
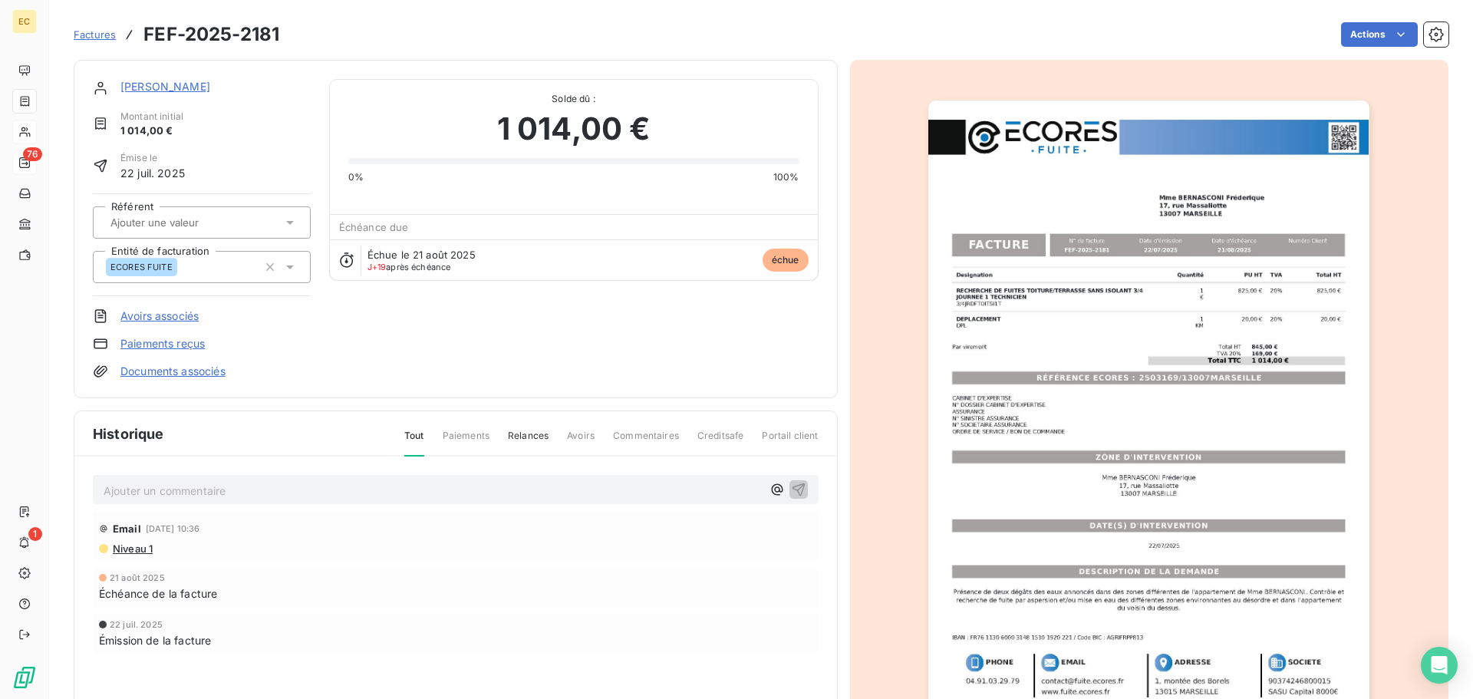
click at [1158, 379] on img "button" at bounding box center [1148, 413] width 441 height 625
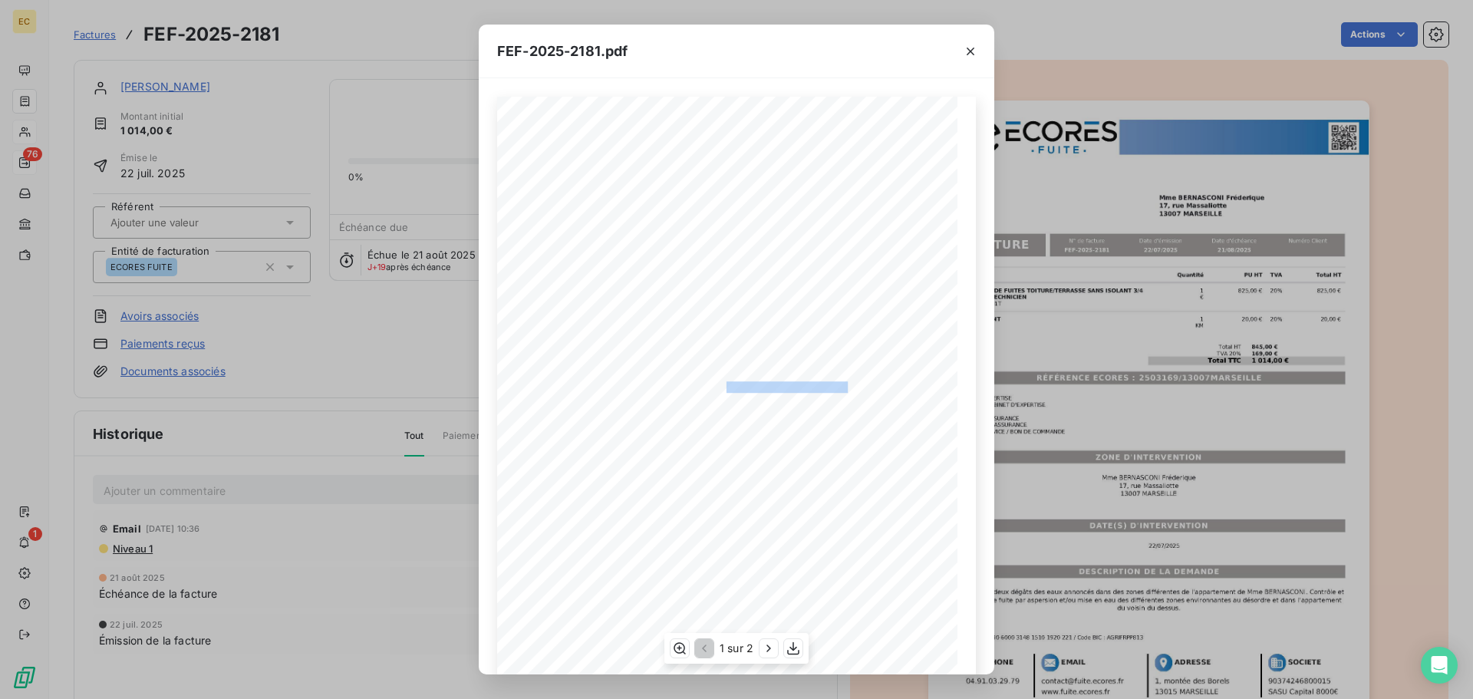
drag, startPoint x: 845, startPoint y: 387, endPoint x: 719, endPoint y: 388, distance: 126.6
click at [719, 388] on span "RÉFÉRENCE ECORES : 2503169/13007MARSEILLE" at bounding box center [736, 385] width 235 height 8
copy span "2503169/13007MARSEILL"
drag, startPoint x: 971, startPoint y: 51, endPoint x: 961, endPoint y: 54, distance: 10.7
click at [972, 51] on icon "button" at bounding box center [970, 51] width 15 height 15
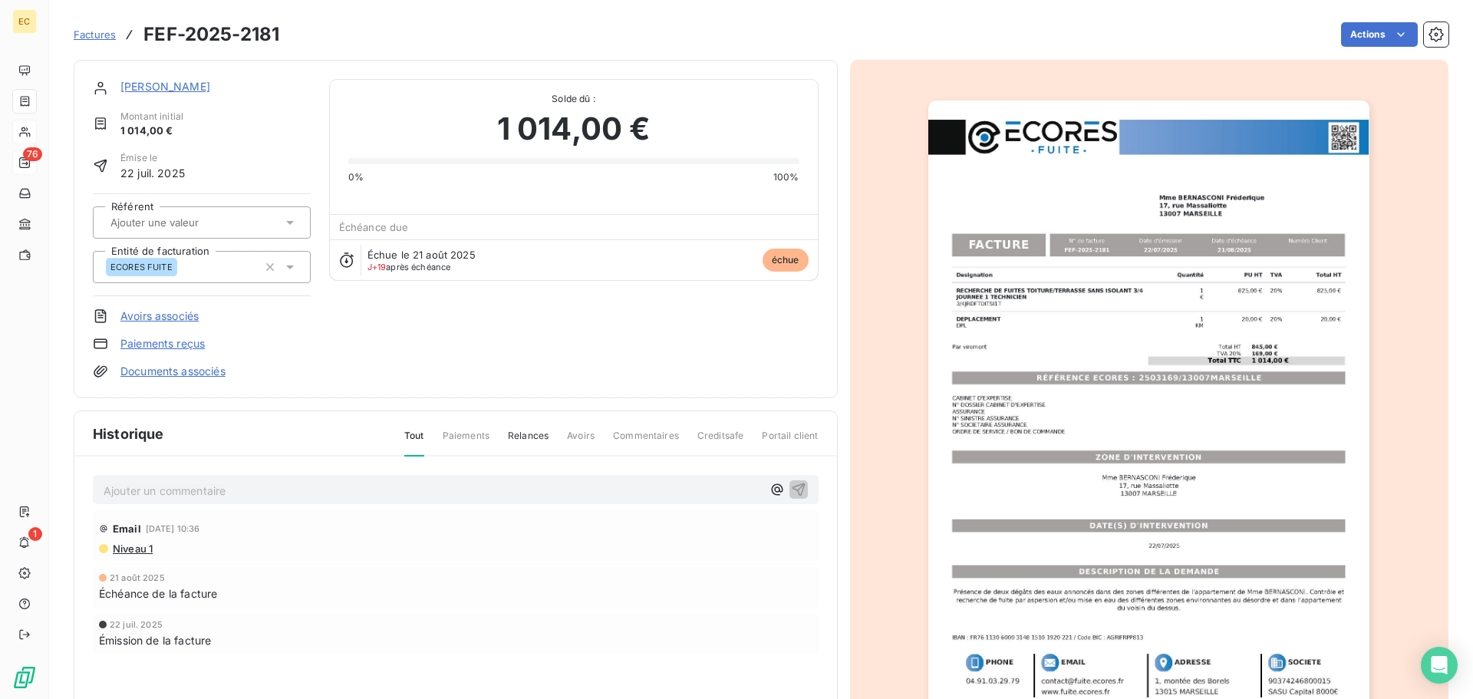
click at [210, 86] on link "Mme BERNASCONI Fréderique" at bounding box center [165, 86] width 90 height 13
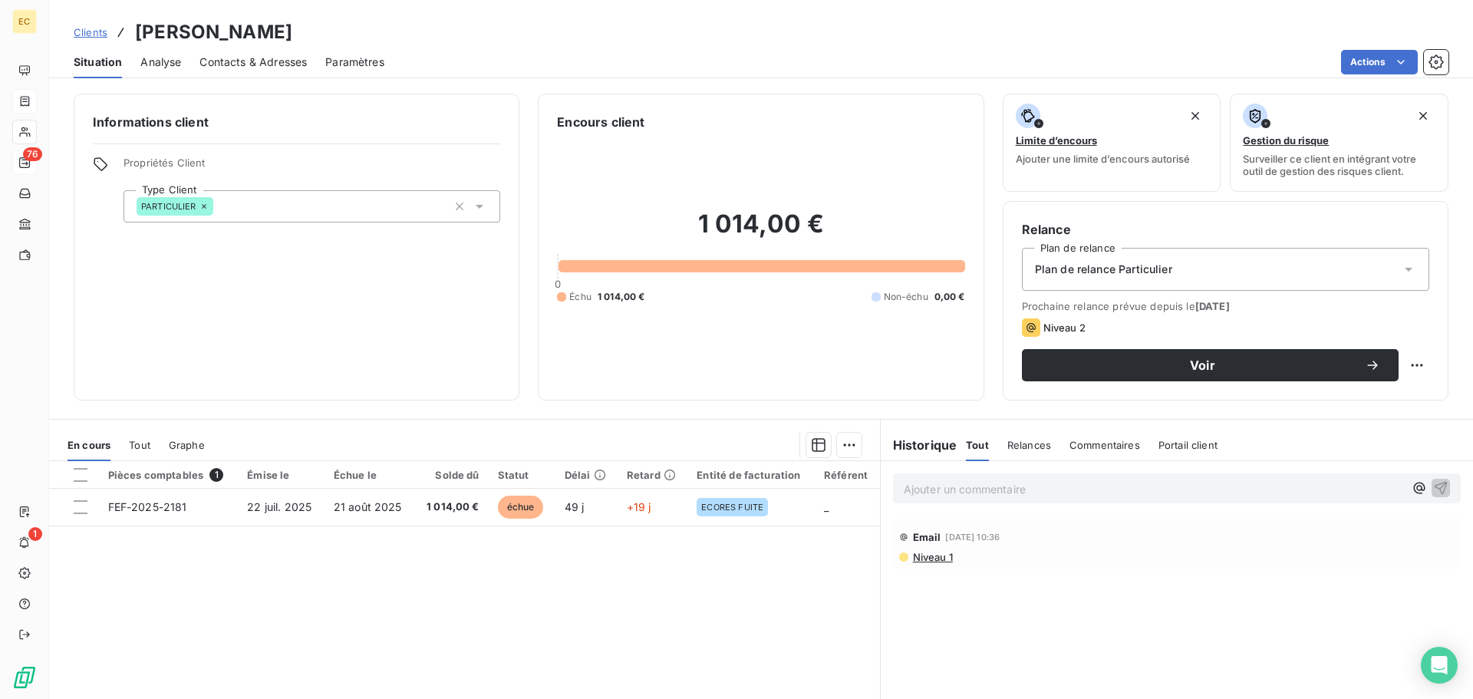
click at [255, 63] on span "Contacts & Adresses" at bounding box center [252, 61] width 107 height 15
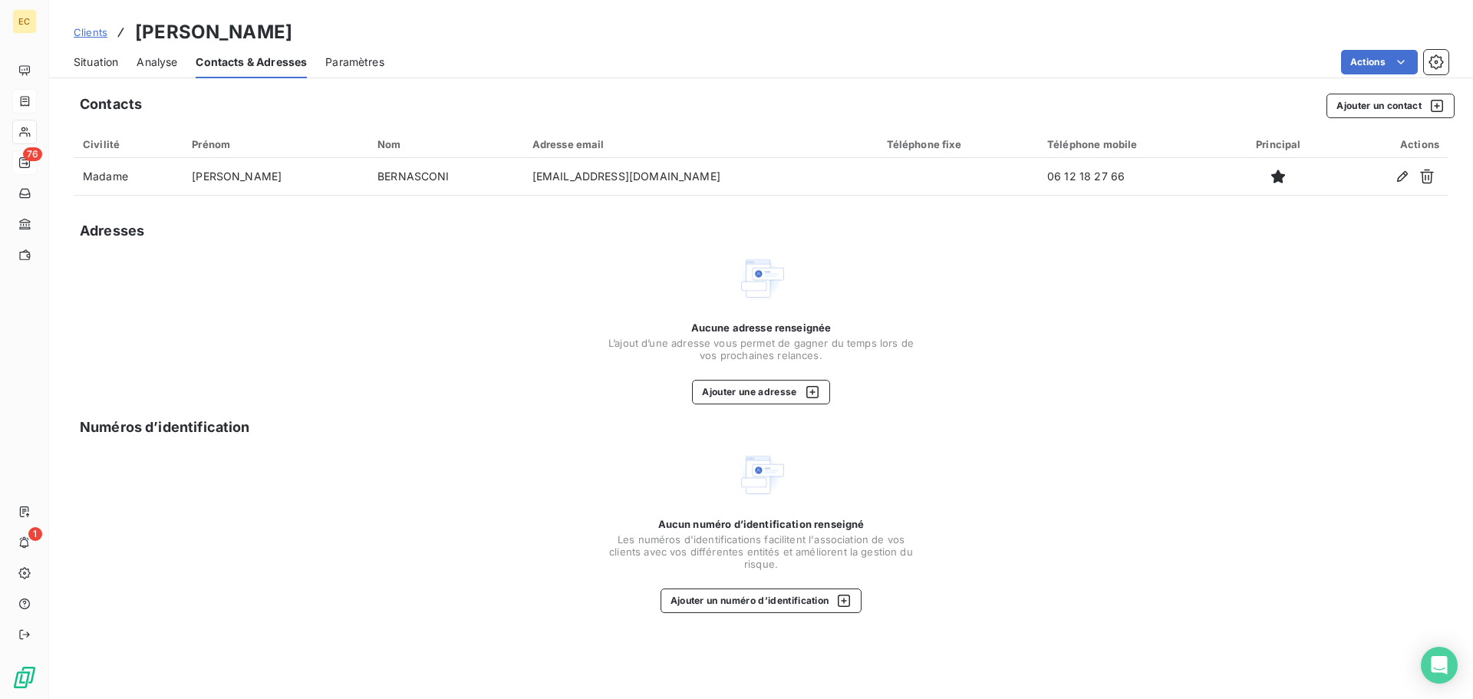
click at [107, 64] on span "Situation" at bounding box center [96, 61] width 44 height 15
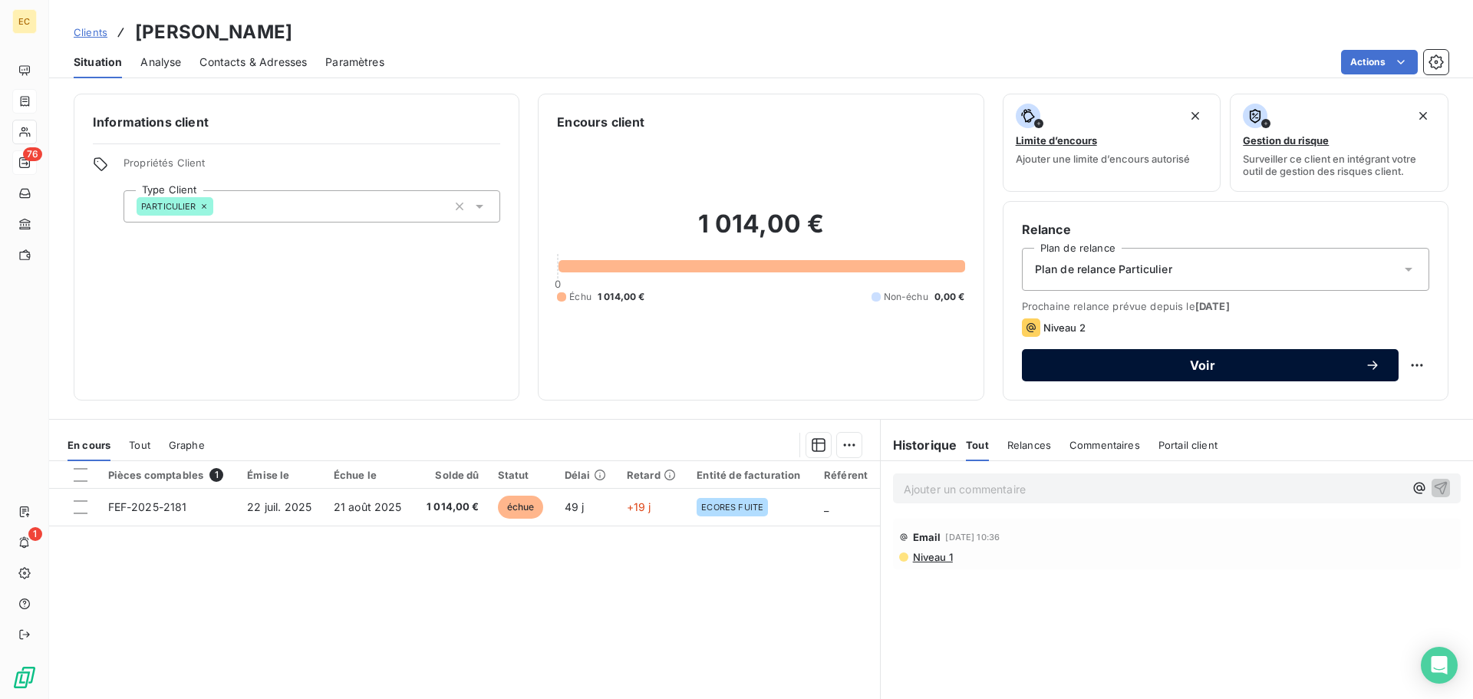
click at [1040, 366] on span "Voir" at bounding box center [1202, 365] width 325 height 12
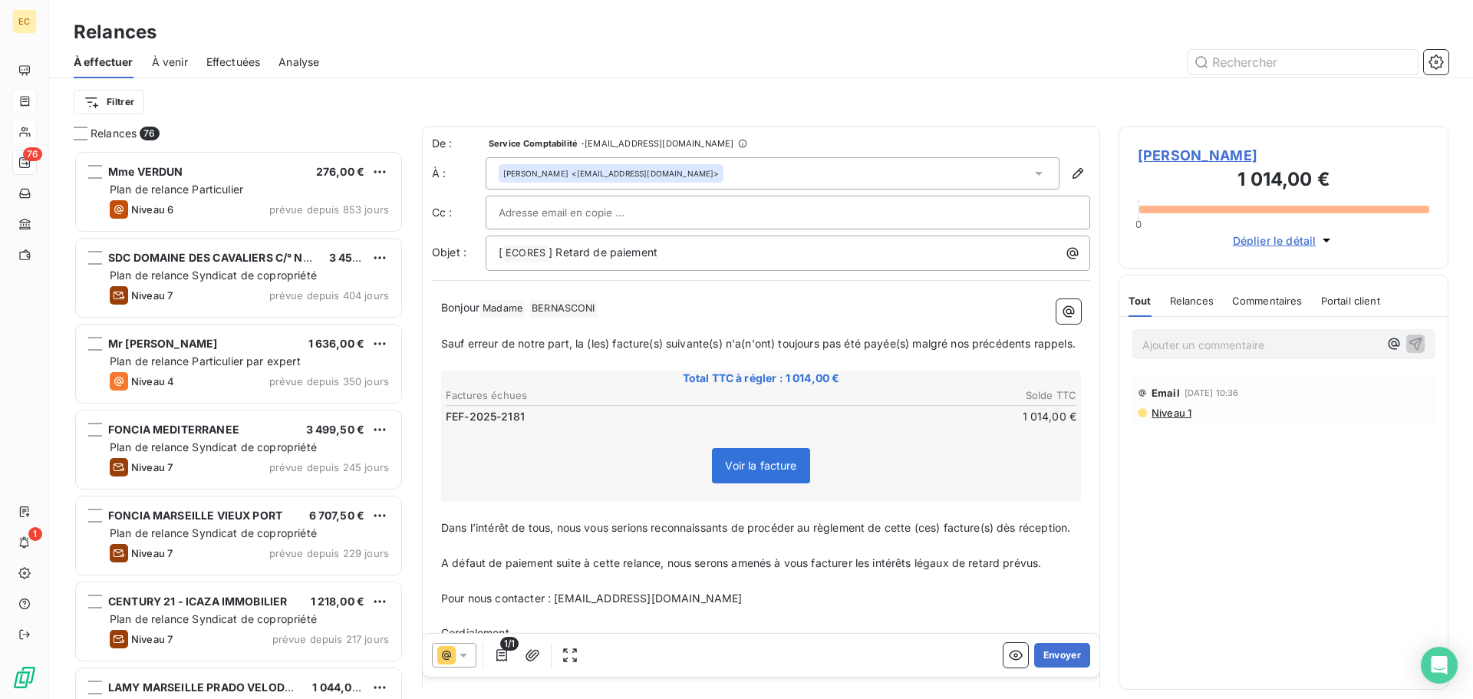
scroll to position [537, 318]
paste input "valerie@sbassurances.com"
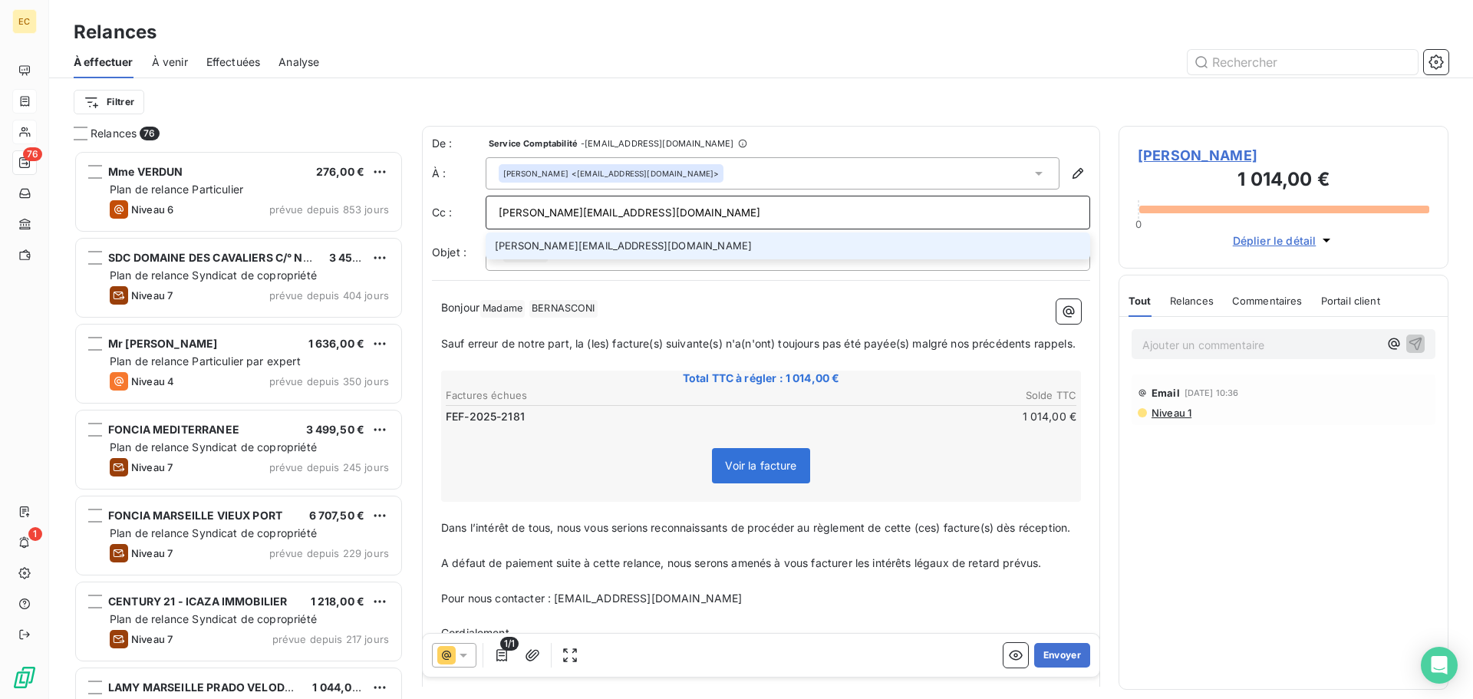
type input "valerie@sbassurances.com"
click at [597, 247] on li "valerie@sbassurances.com" at bounding box center [788, 245] width 605 height 27
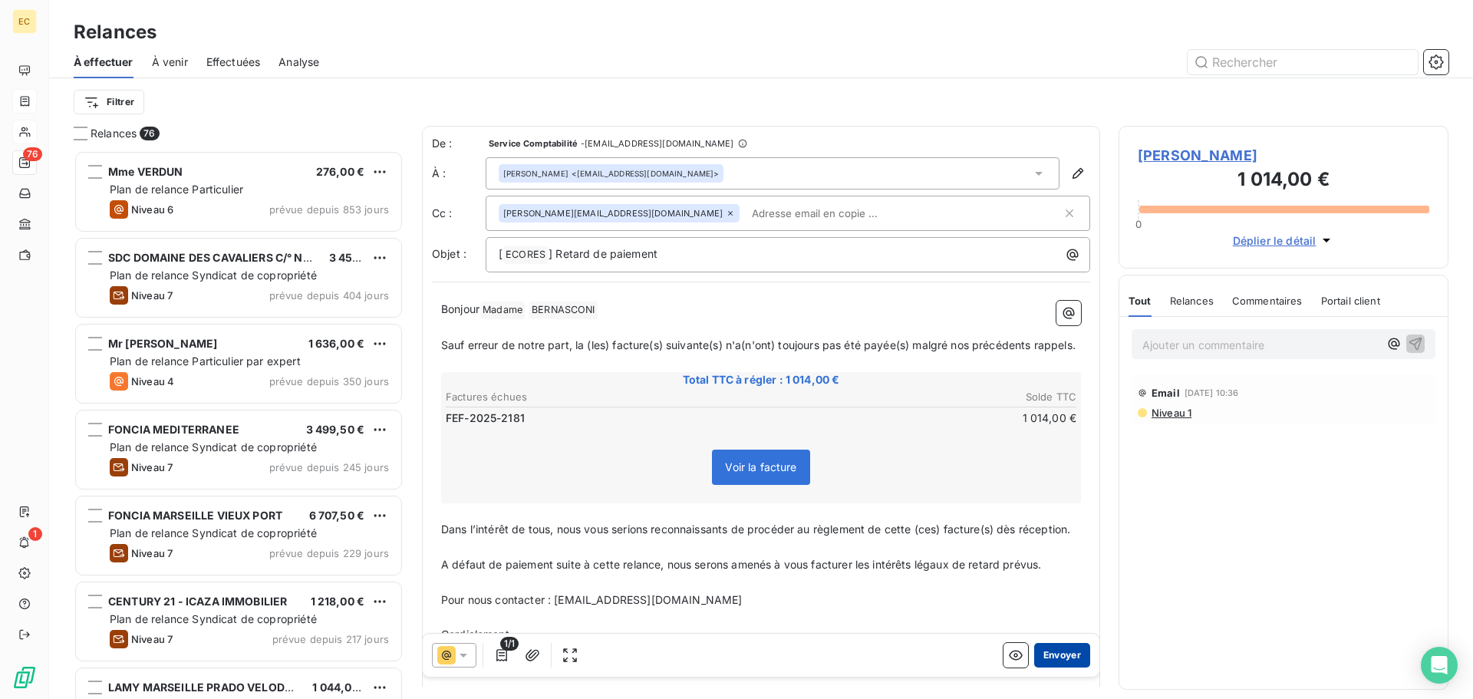
click at [1053, 652] on button "Envoyer" at bounding box center [1062, 655] width 56 height 25
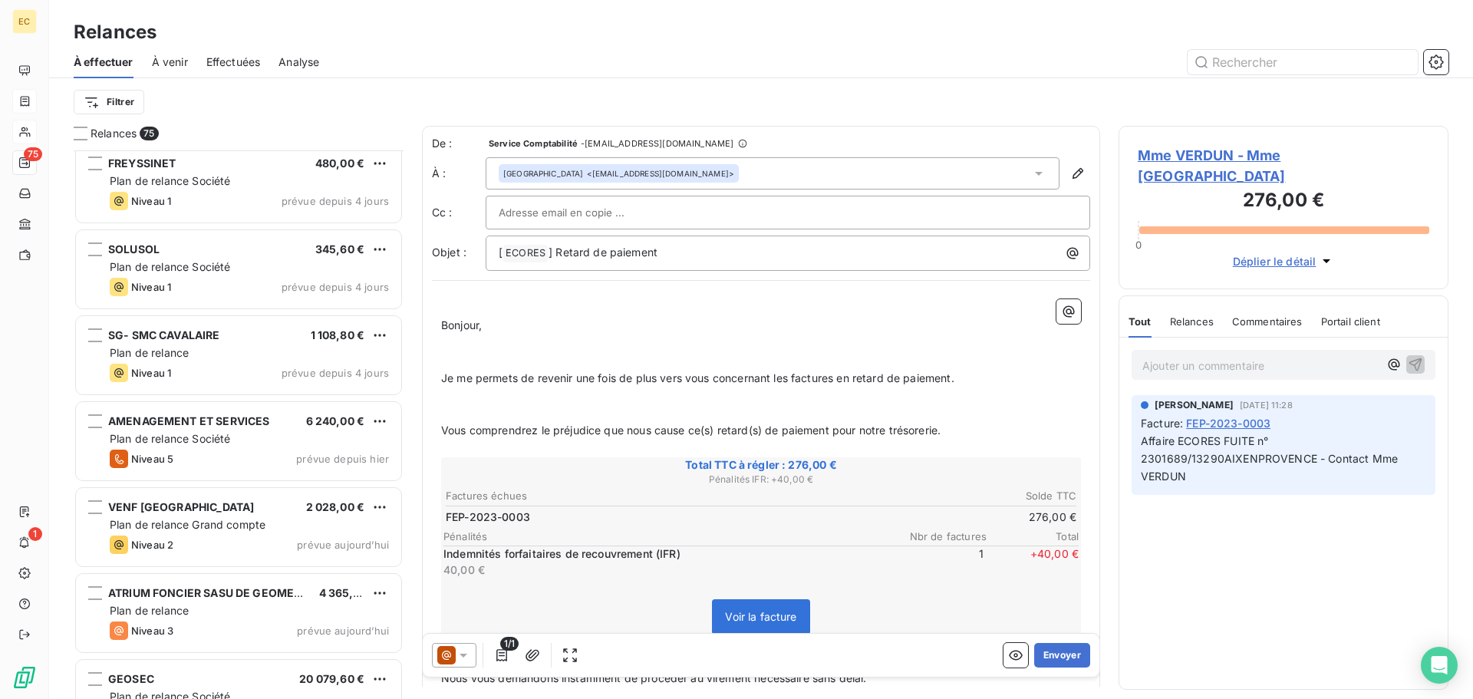
scroll to position [5897, 0]
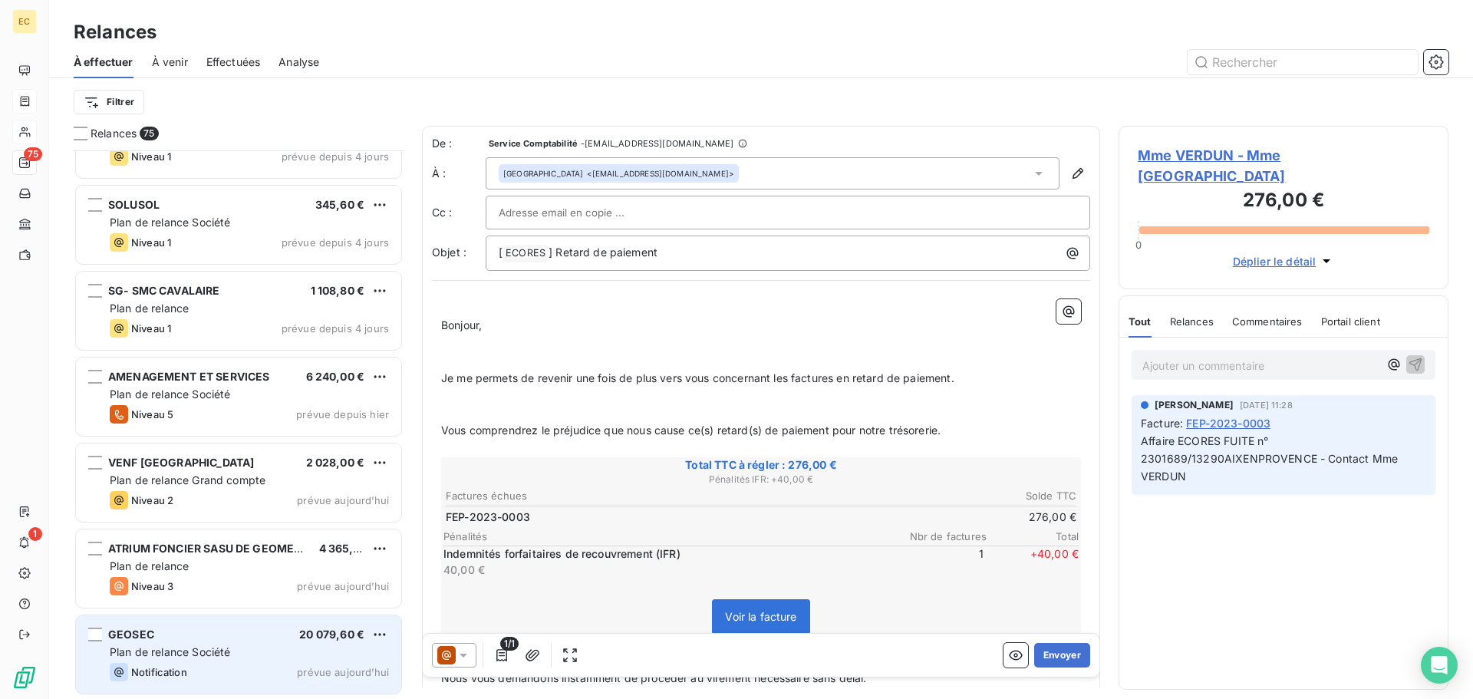
click at [206, 658] on div "Plan de relance Société" at bounding box center [249, 651] width 279 height 15
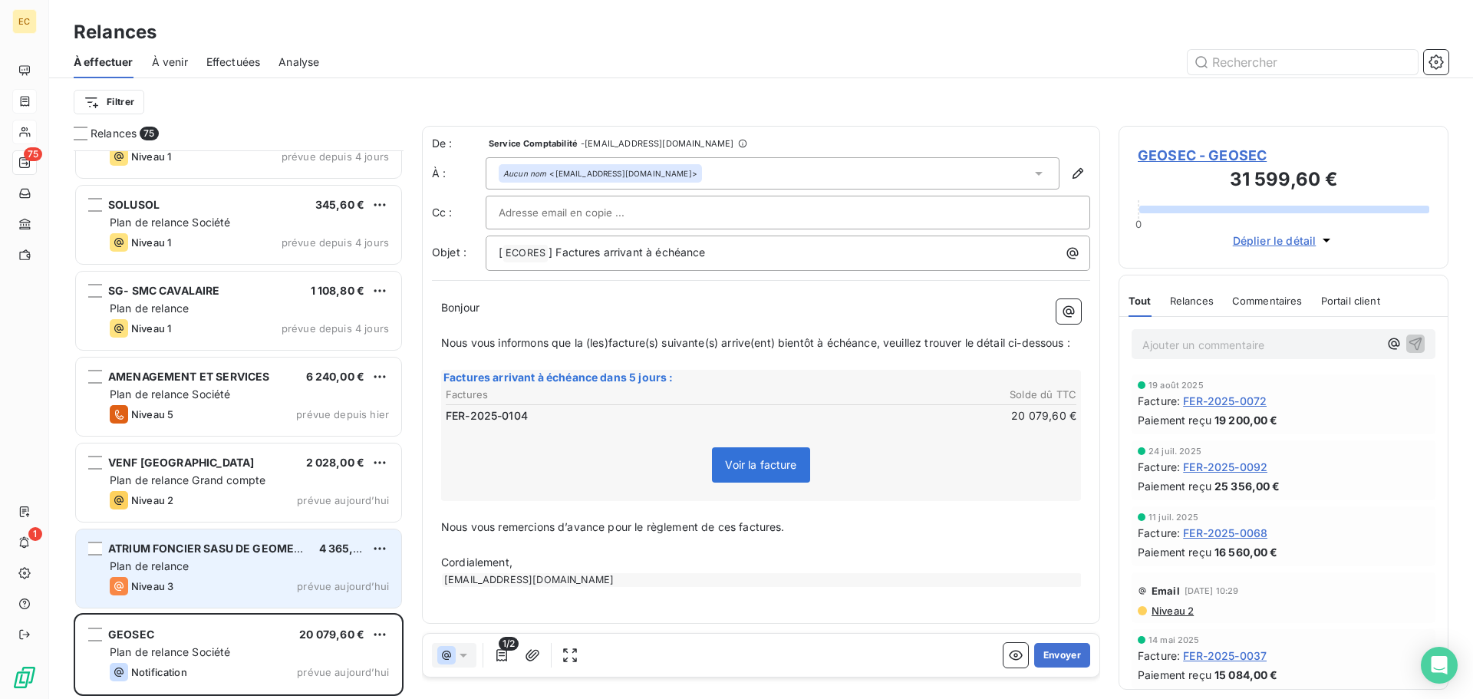
click at [226, 562] on div "Plan de relance" at bounding box center [249, 566] width 279 height 15
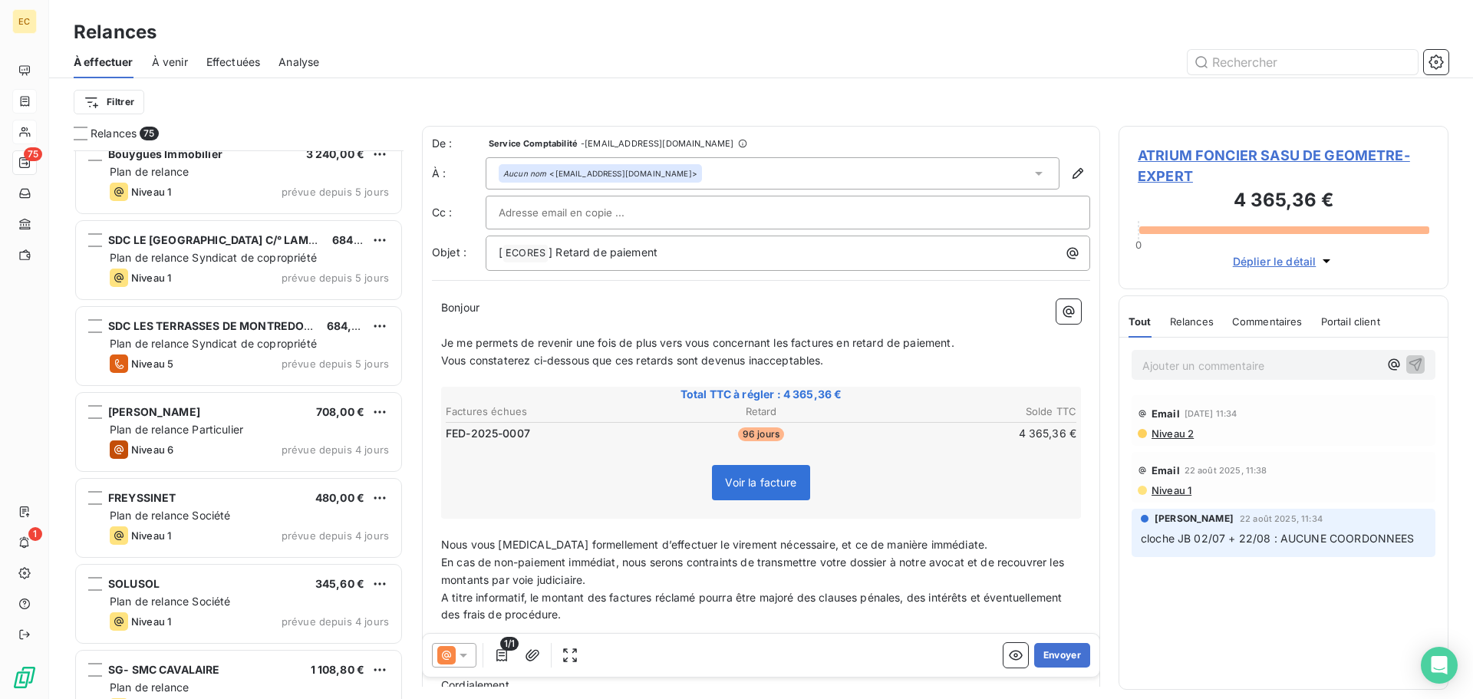
scroll to position [5513, 0]
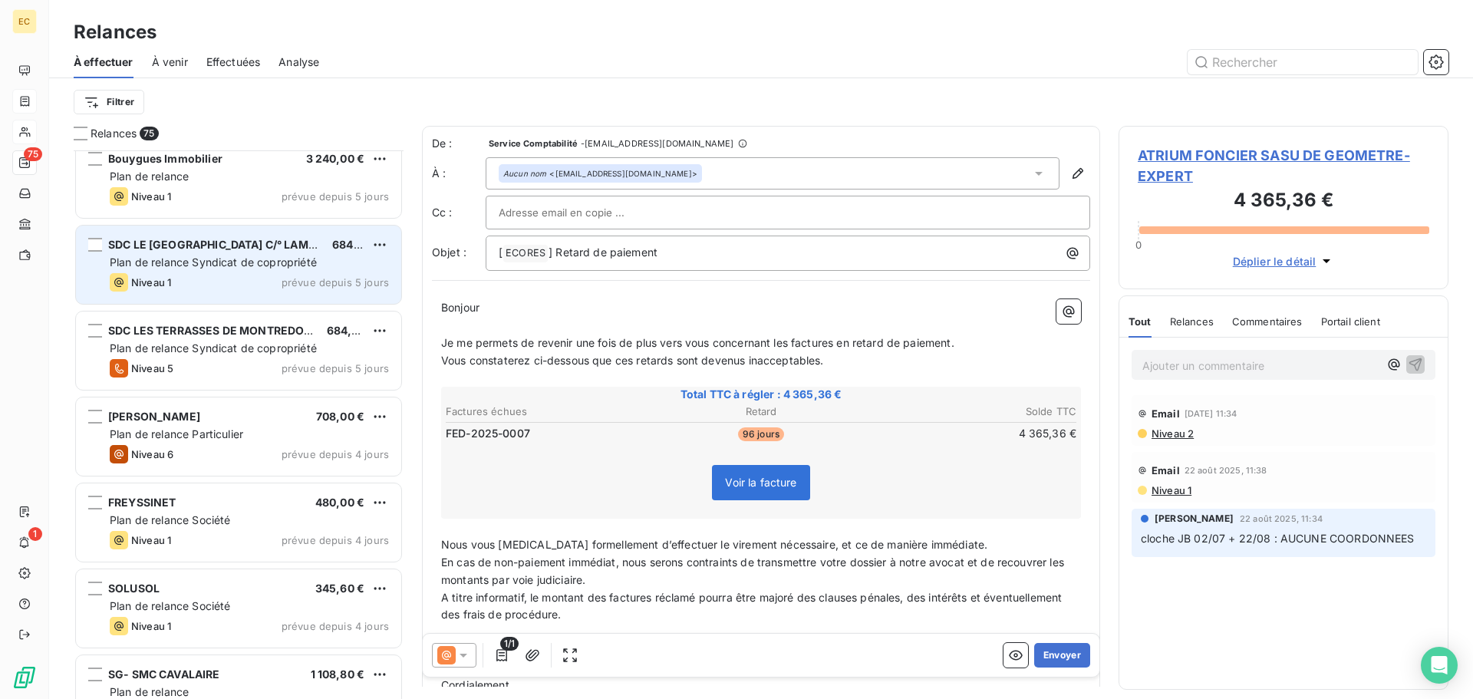
click at [232, 266] on span "Plan de relance Syndicat de copropriété" at bounding box center [213, 261] width 207 height 13
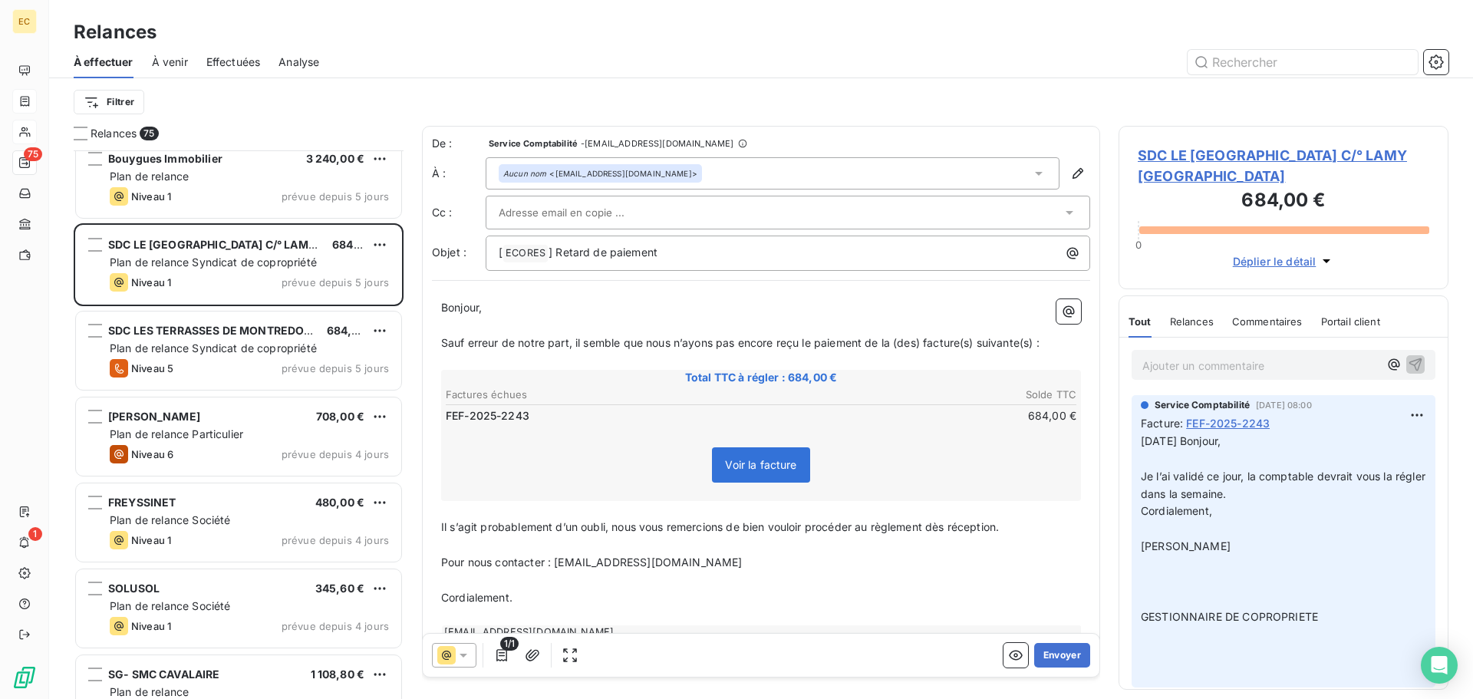
click at [574, 214] on input "text" at bounding box center [581, 212] width 165 height 23
click at [664, 217] on div at bounding box center [780, 212] width 563 height 23
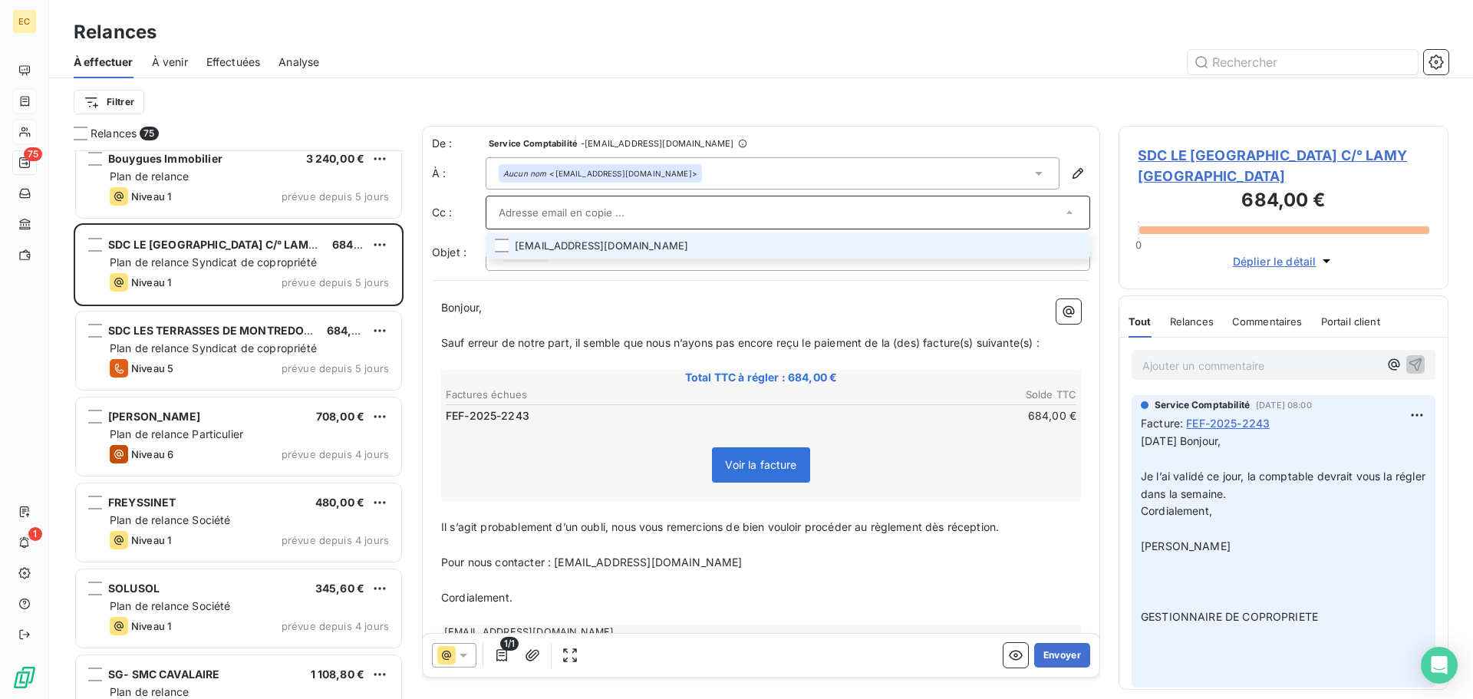
drag, startPoint x: 664, startPoint y: 217, endPoint x: 545, endPoint y: 246, distance: 123.2
click at [545, 246] on li "ldarmon@lamy-immobilier.fr" at bounding box center [788, 245] width 605 height 27
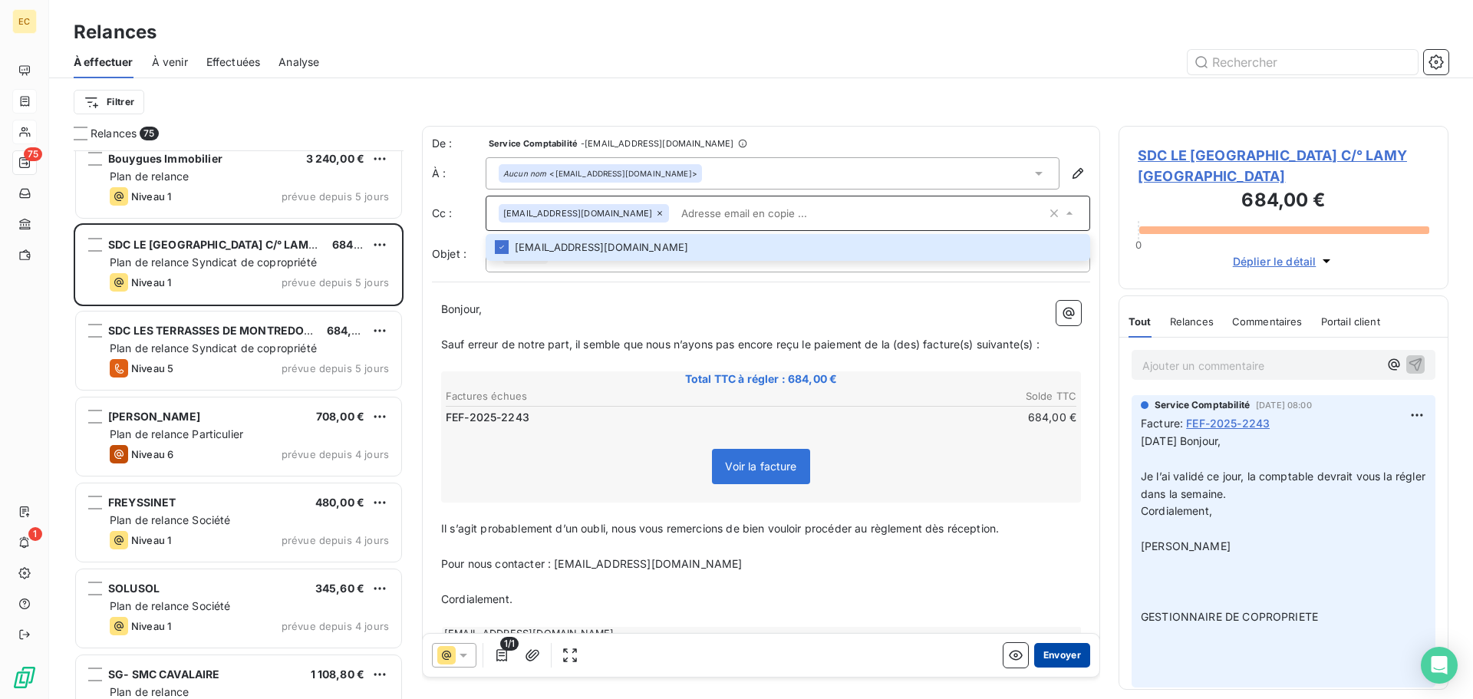
click at [1041, 654] on button "Envoyer" at bounding box center [1062, 655] width 56 height 25
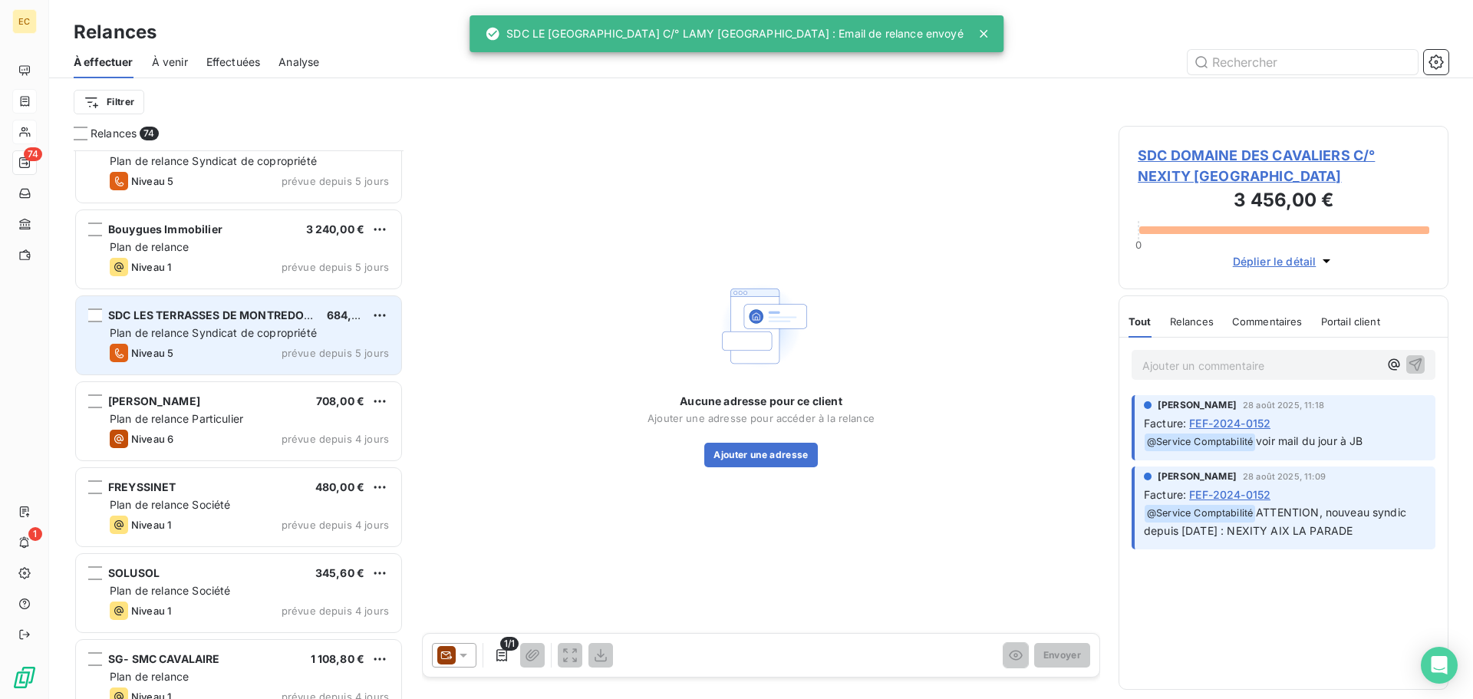
scroll to position [5437, 0]
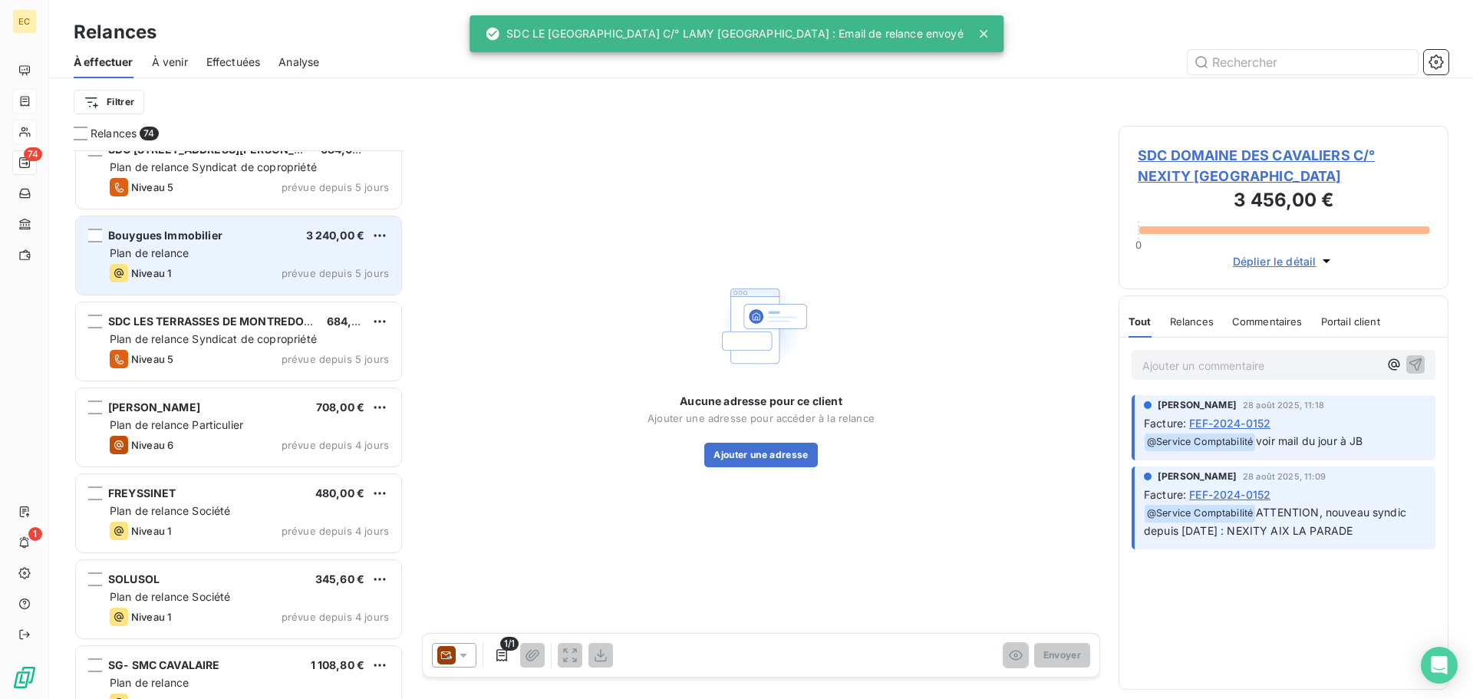
click at [240, 261] on div "Bouygues Immobilier 3 240,00 € Plan de relance Niveau 1 prévue depuis 5 jours" at bounding box center [238, 255] width 325 height 78
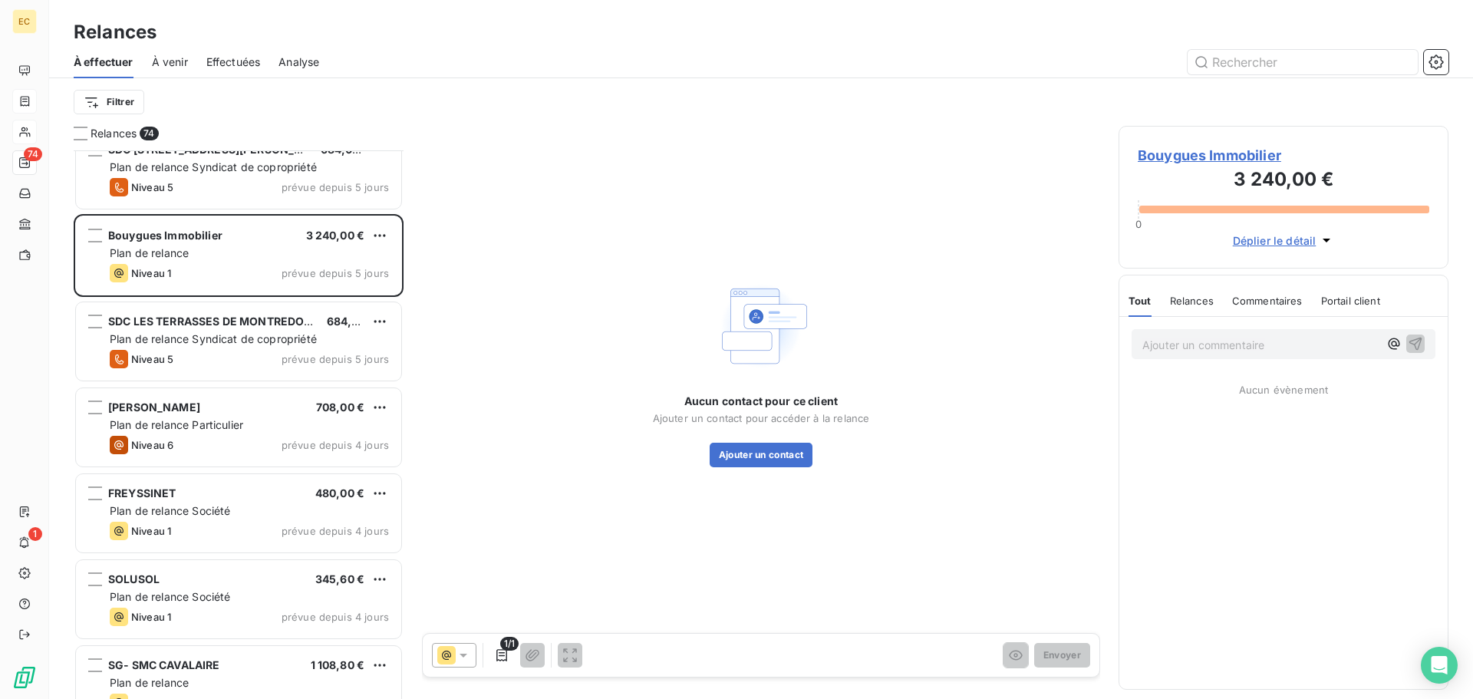
click at [1203, 155] on span "Bouygues Immobilier" at bounding box center [1284, 155] width 292 height 21
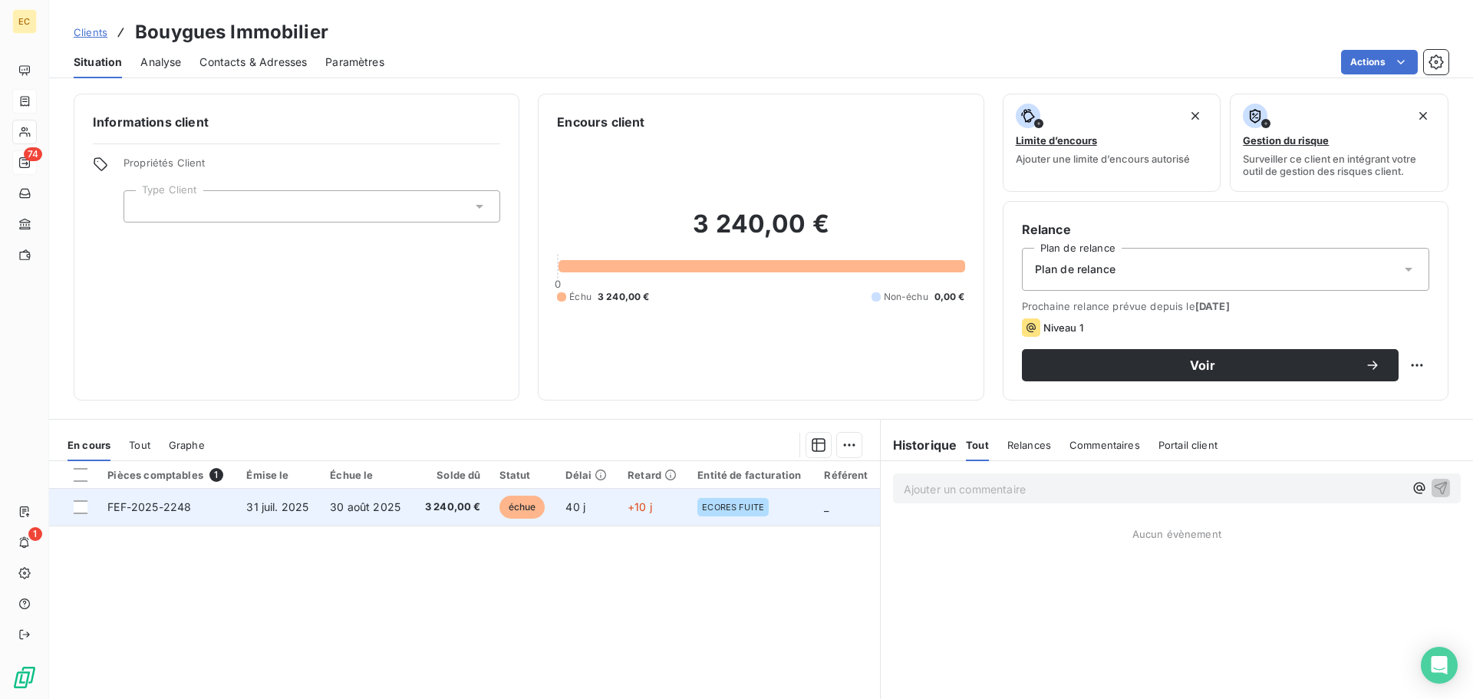
click at [206, 509] on td "FEF-2025-2248" at bounding box center [167, 507] width 139 height 37
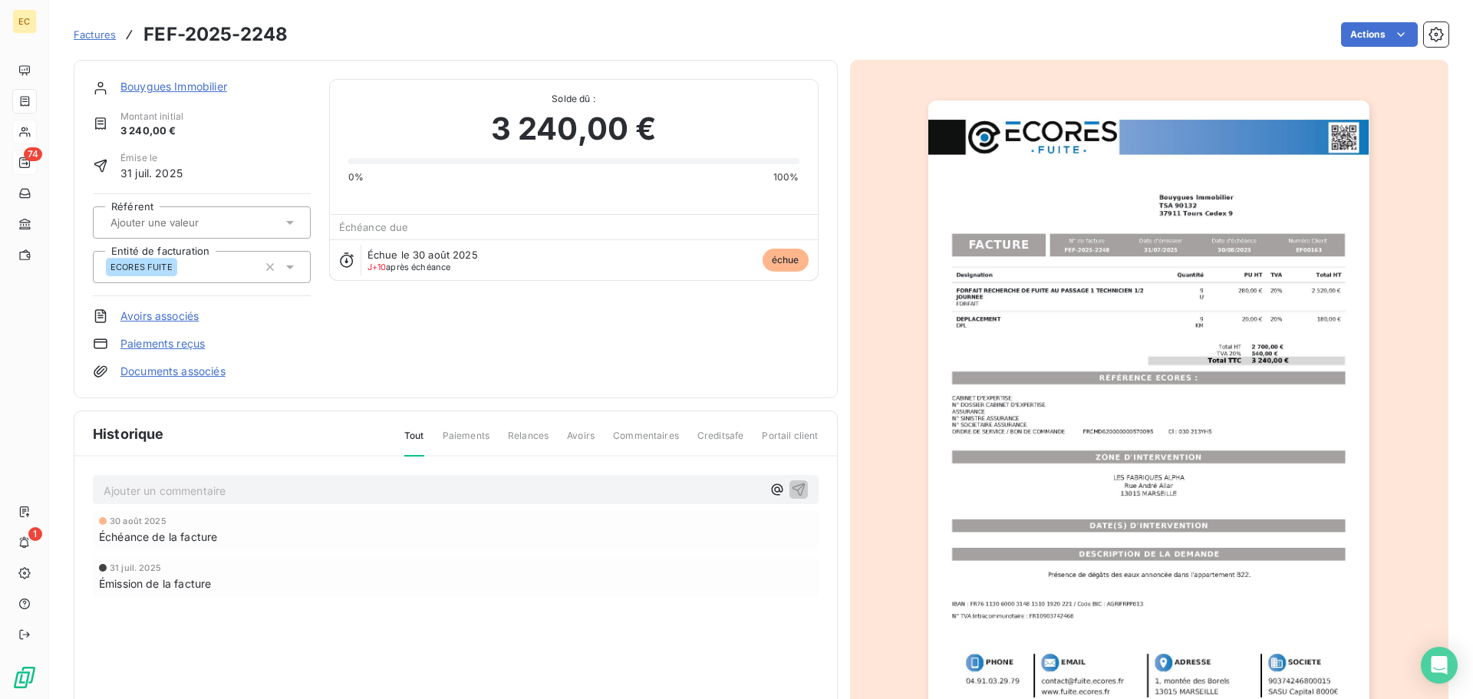
click at [1078, 386] on img "button" at bounding box center [1148, 413] width 441 height 625
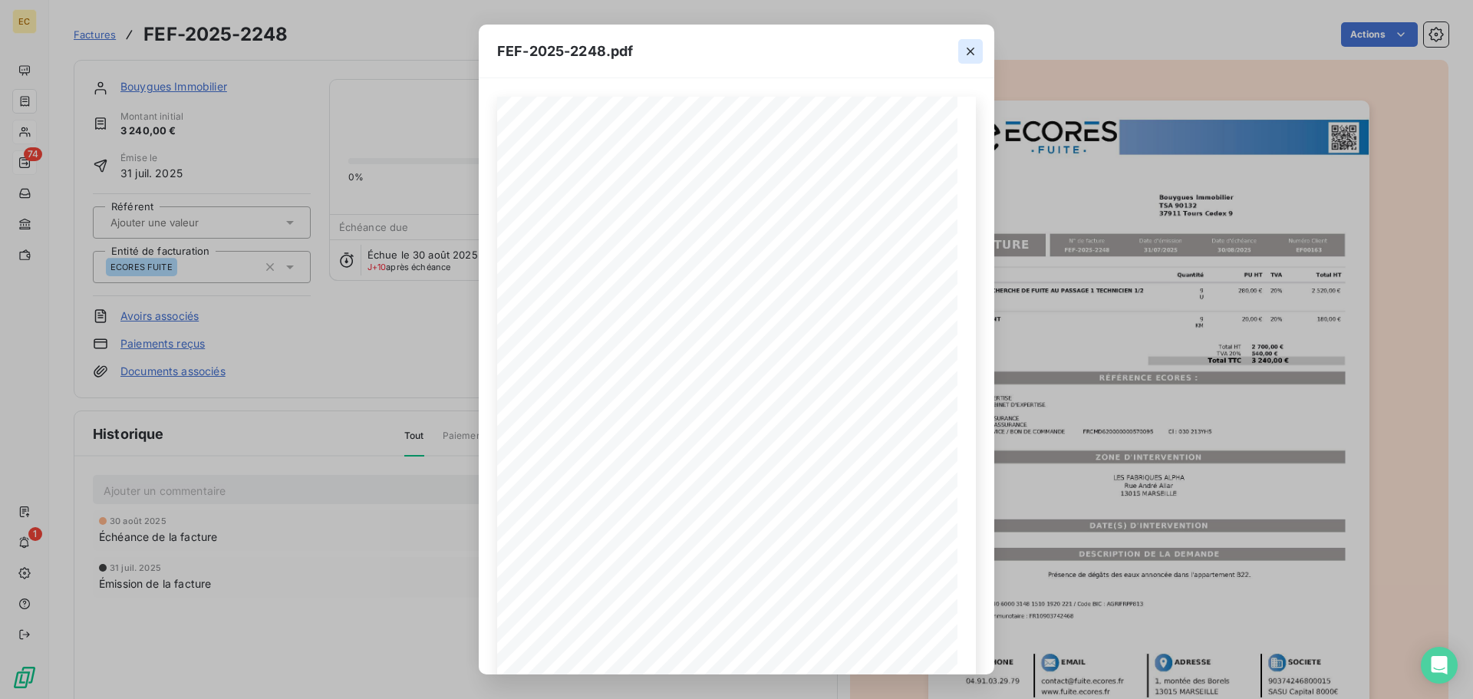
click at [969, 50] on icon "button" at bounding box center [971, 52] width 8 height 8
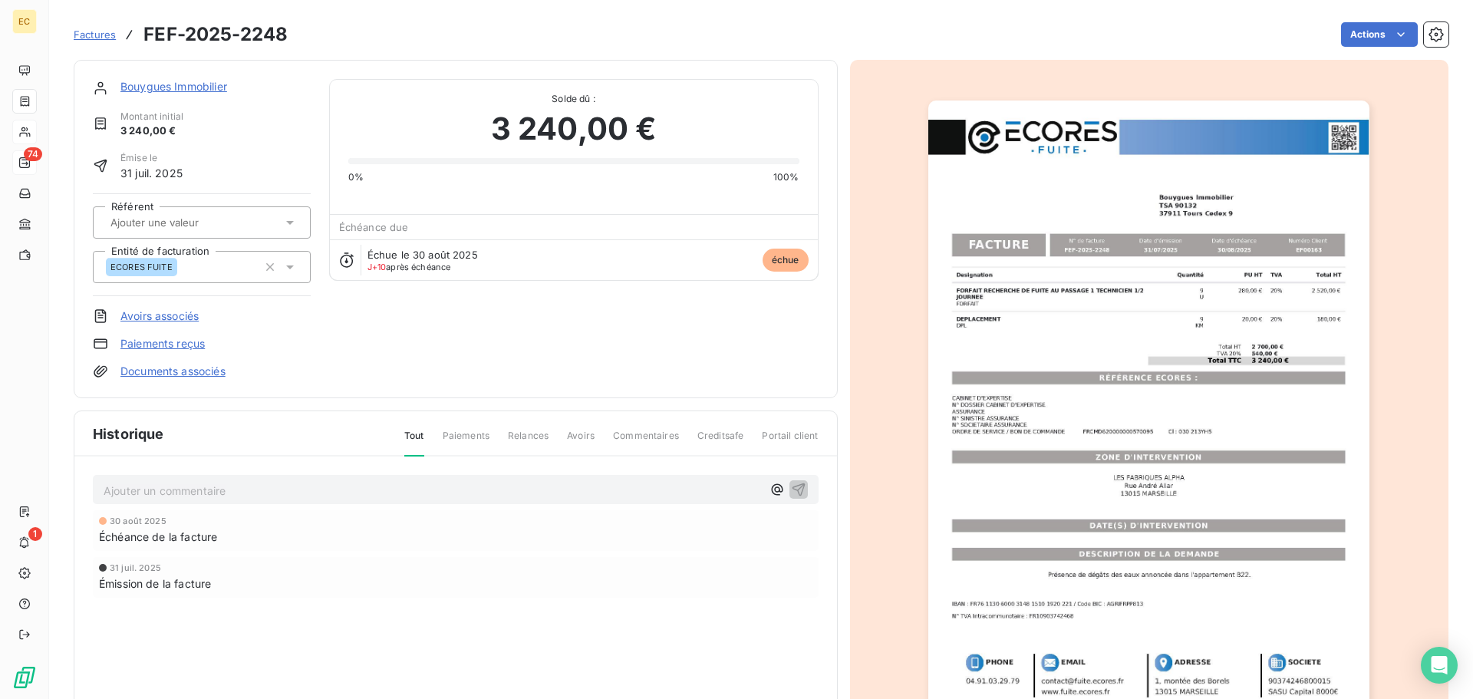
click at [170, 87] on link "Bouygues Immobilier" at bounding box center [173, 86] width 107 height 13
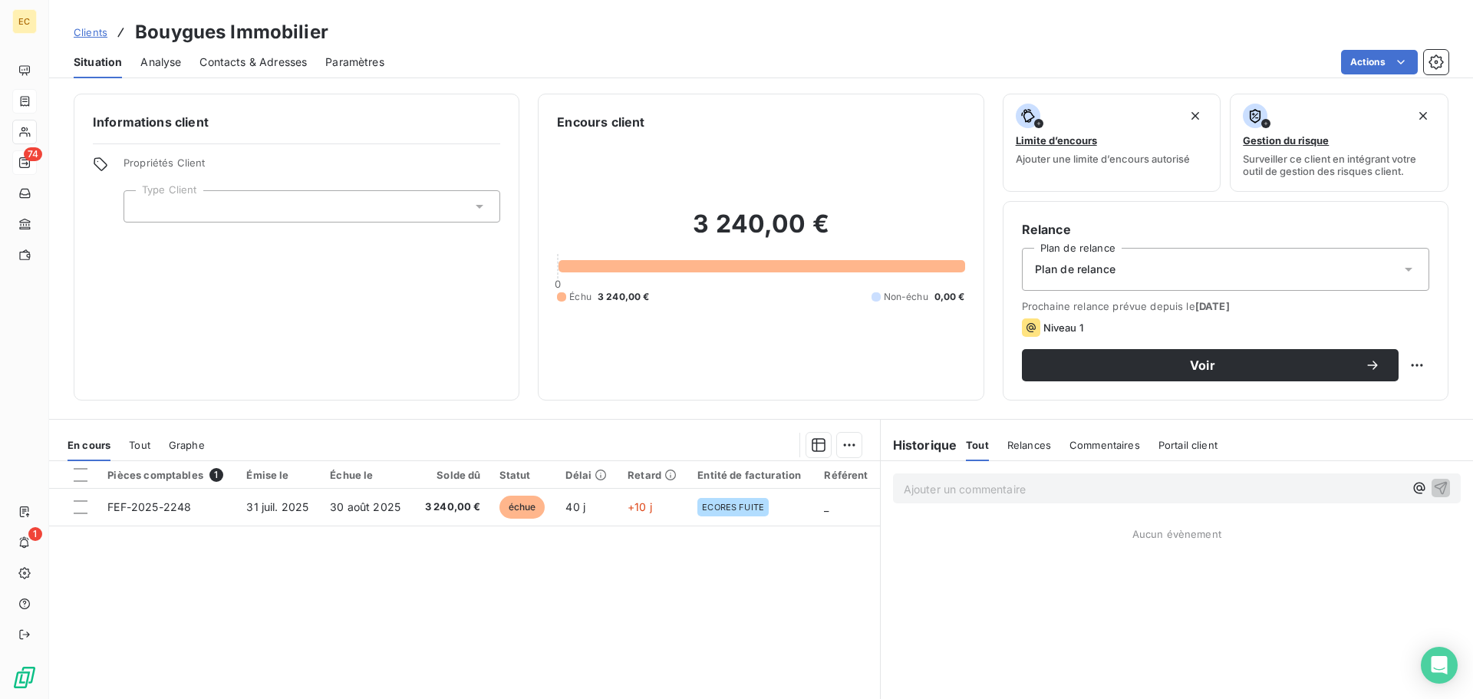
click at [258, 64] on span "Contacts & Adresses" at bounding box center [252, 61] width 107 height 15
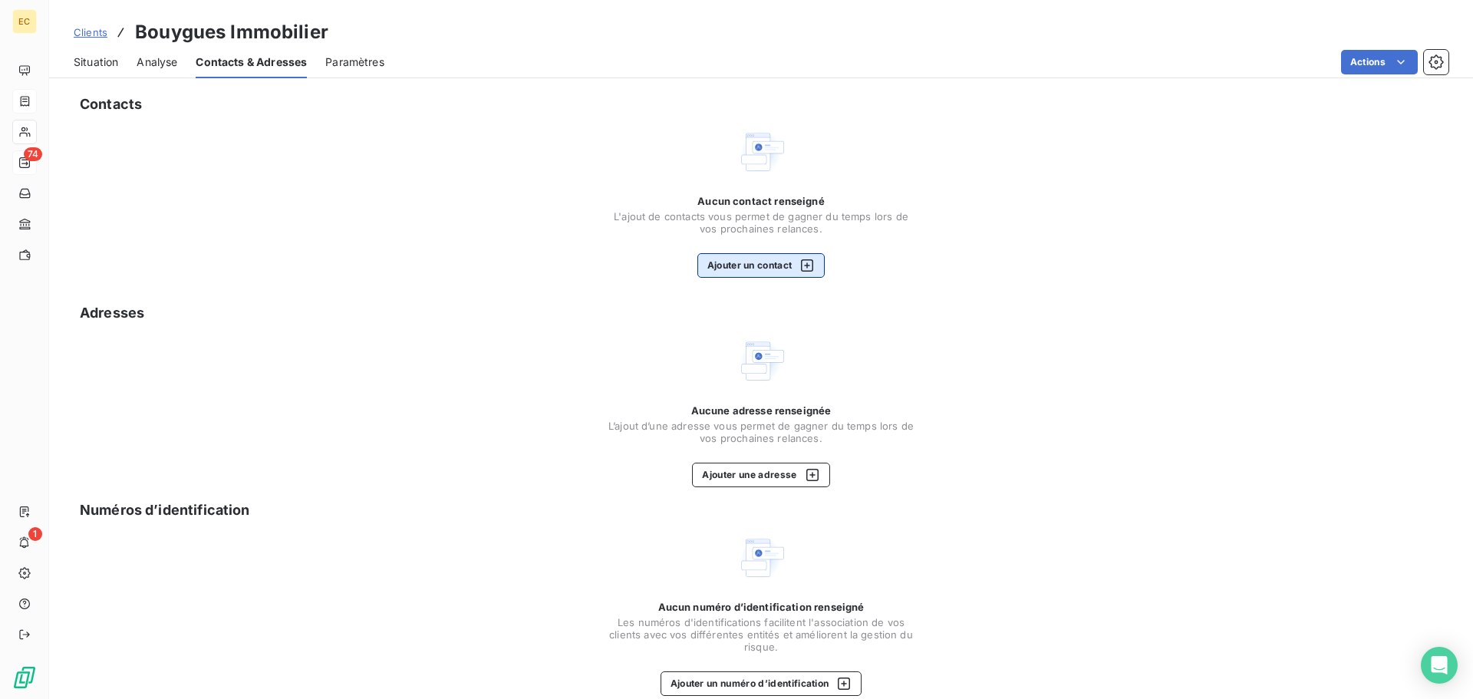
click at [730, 265] on button "Ajouter un contact" at bounding box center [761, 265] width 128 height 25
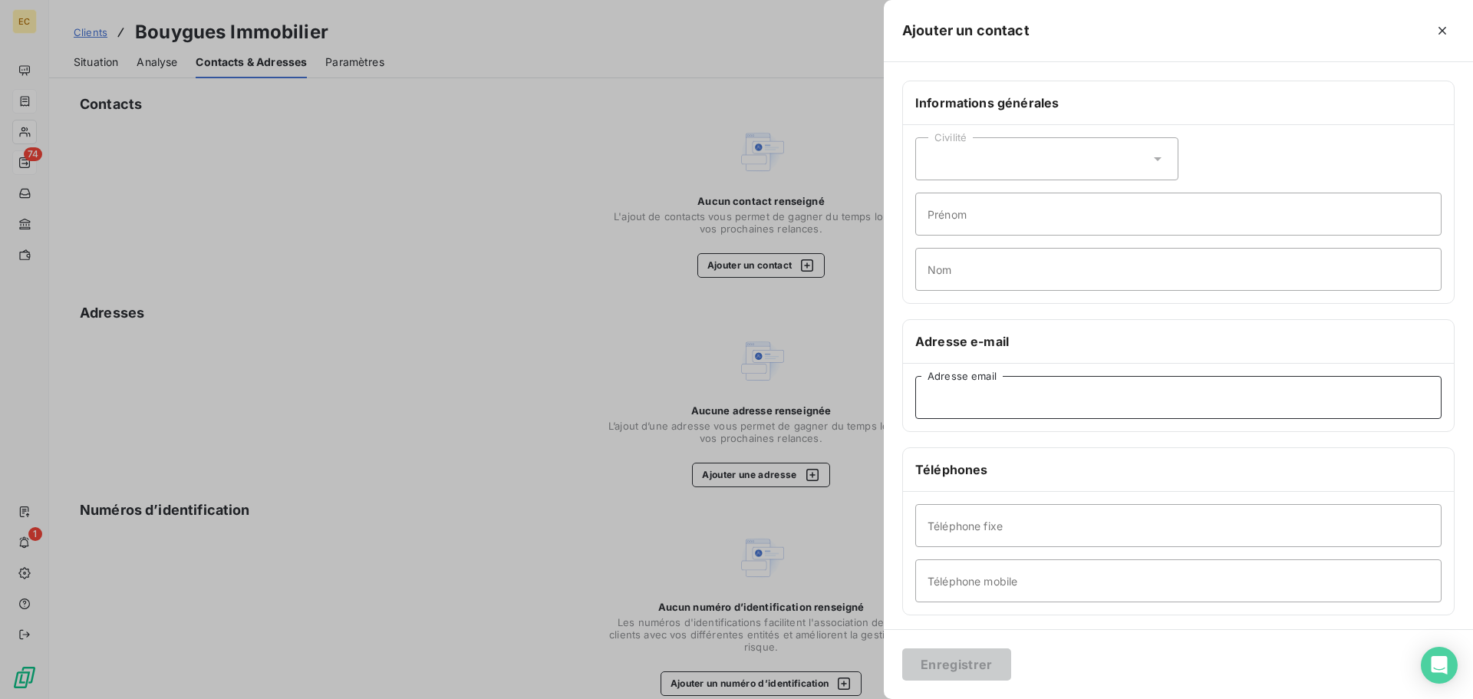
paste input "i.farner@bouygues-immobilier.com"
type input "i.farner@bouygues-immobilier.com"
click at [981, 163] on div "Civilité" at bounding box center [1046, 158] width 263 height 43
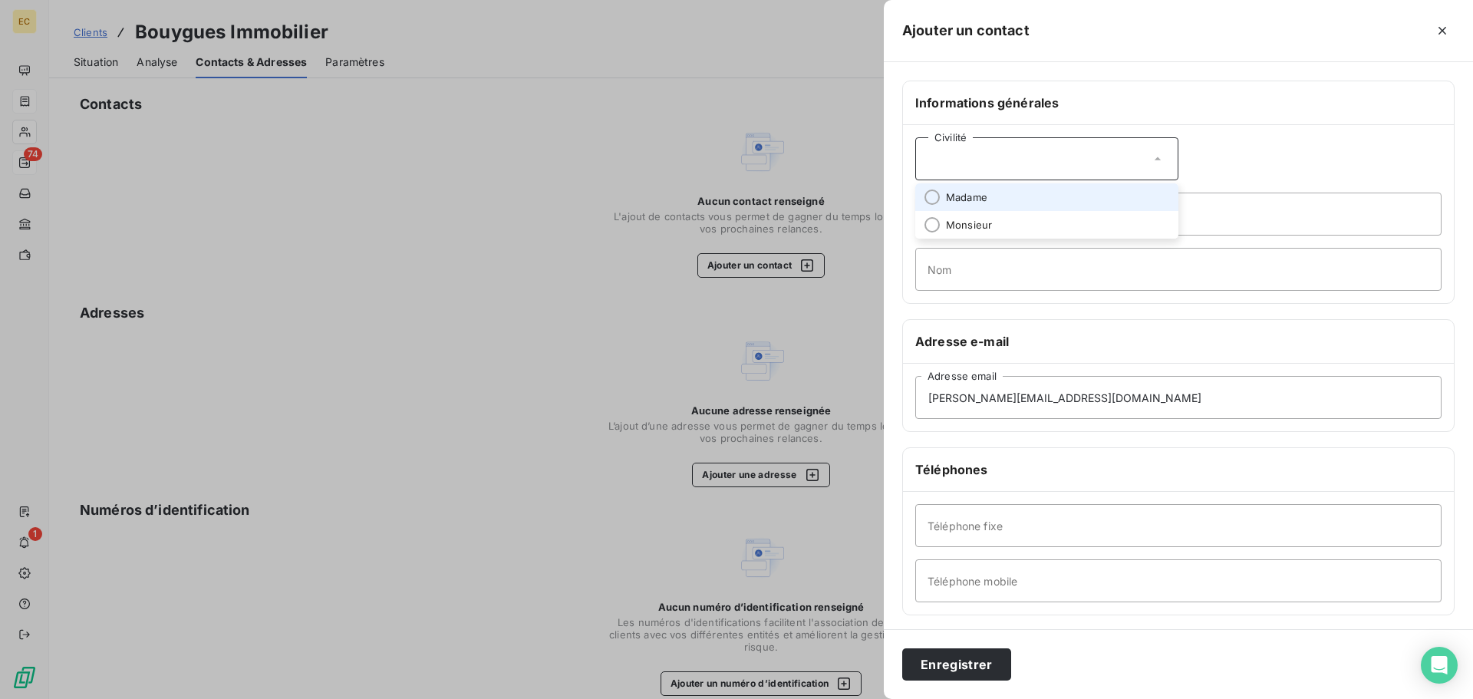
click at [982, 199] on span "Madame" at bounding box center [966, 197] width 41 height 15
click at [969, 213] on input "Prénom" at bounding box center [1178, 214] width 526 height 43
type input "Isabelle"
click at [960, 278] on input "Nom" at bounding box center [1178, 269] width 526 height 43
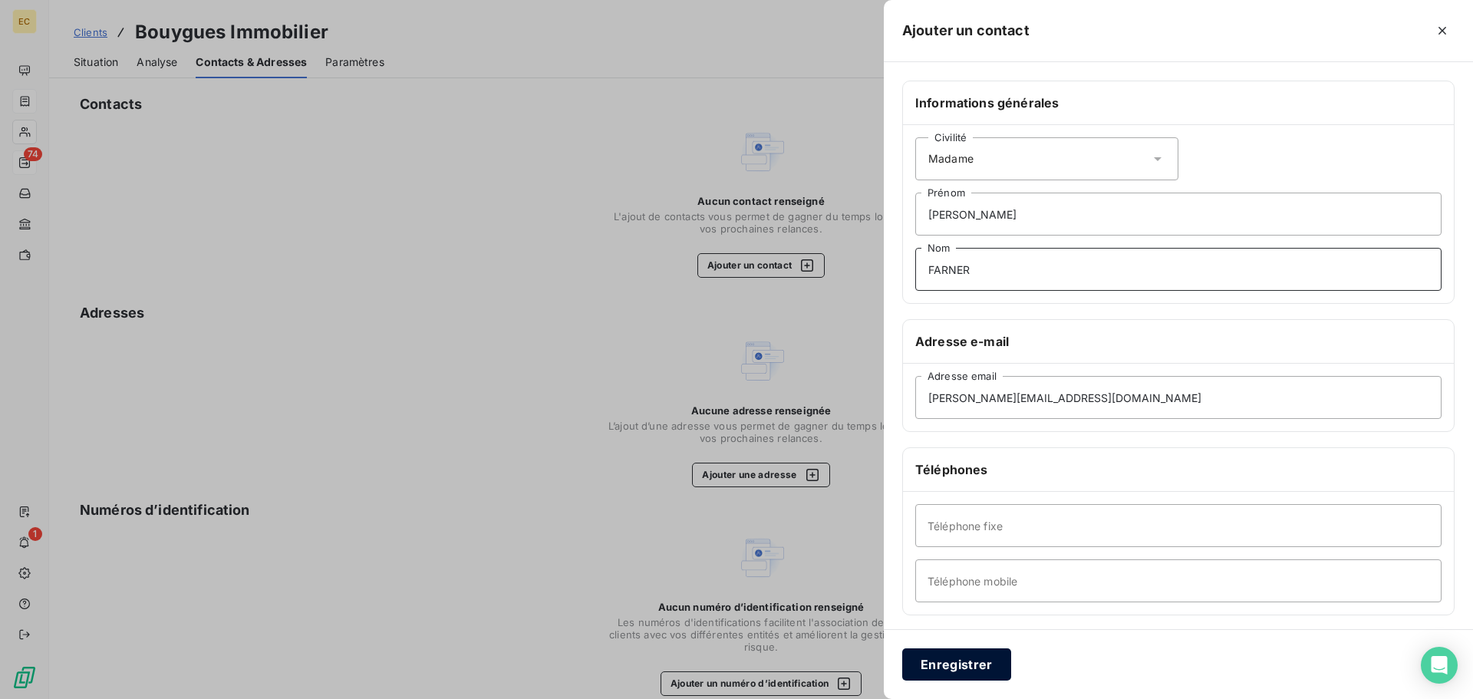
type input "FARNER"
click at [961, 666] on button "Enregistrer" at bounding box center [956, 664] width 109 height 32
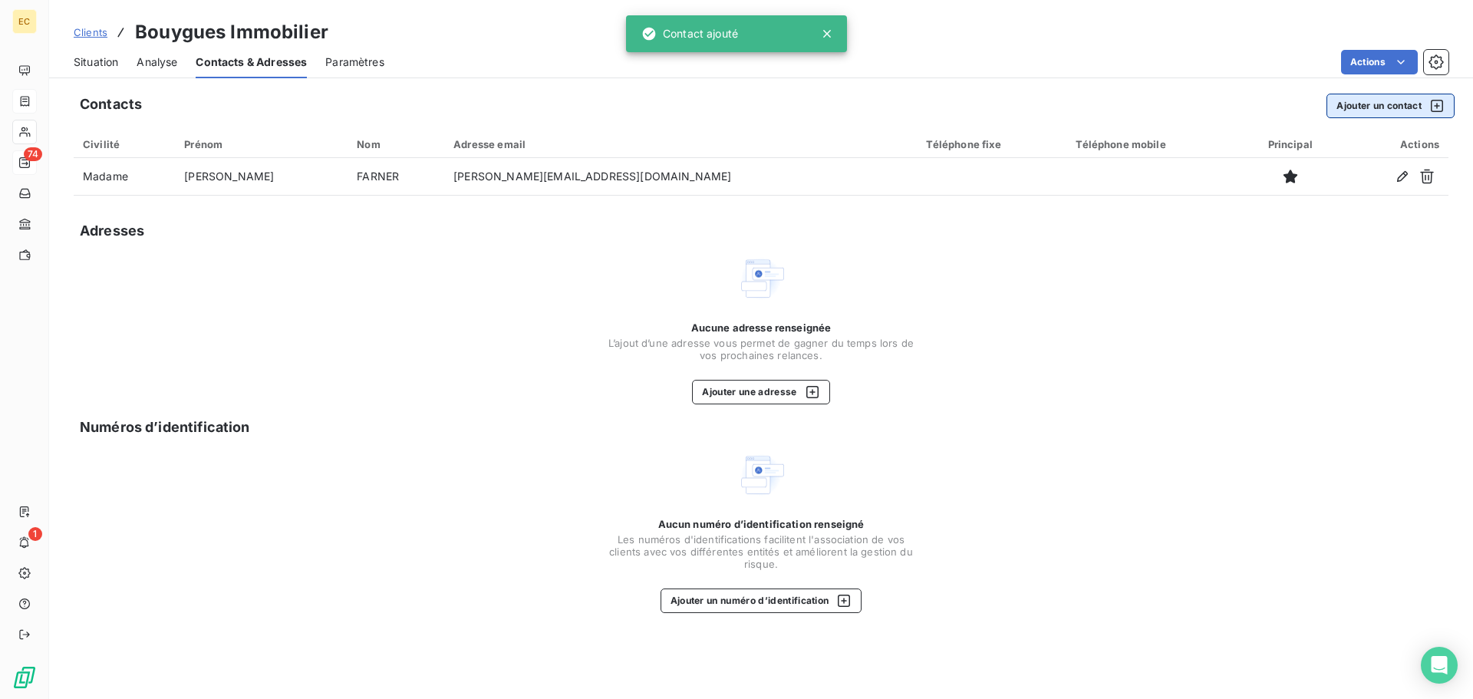
click at [1357, 107] on button "Ajouter un contact" at bounding box center [1391, 106] width 128 height 25
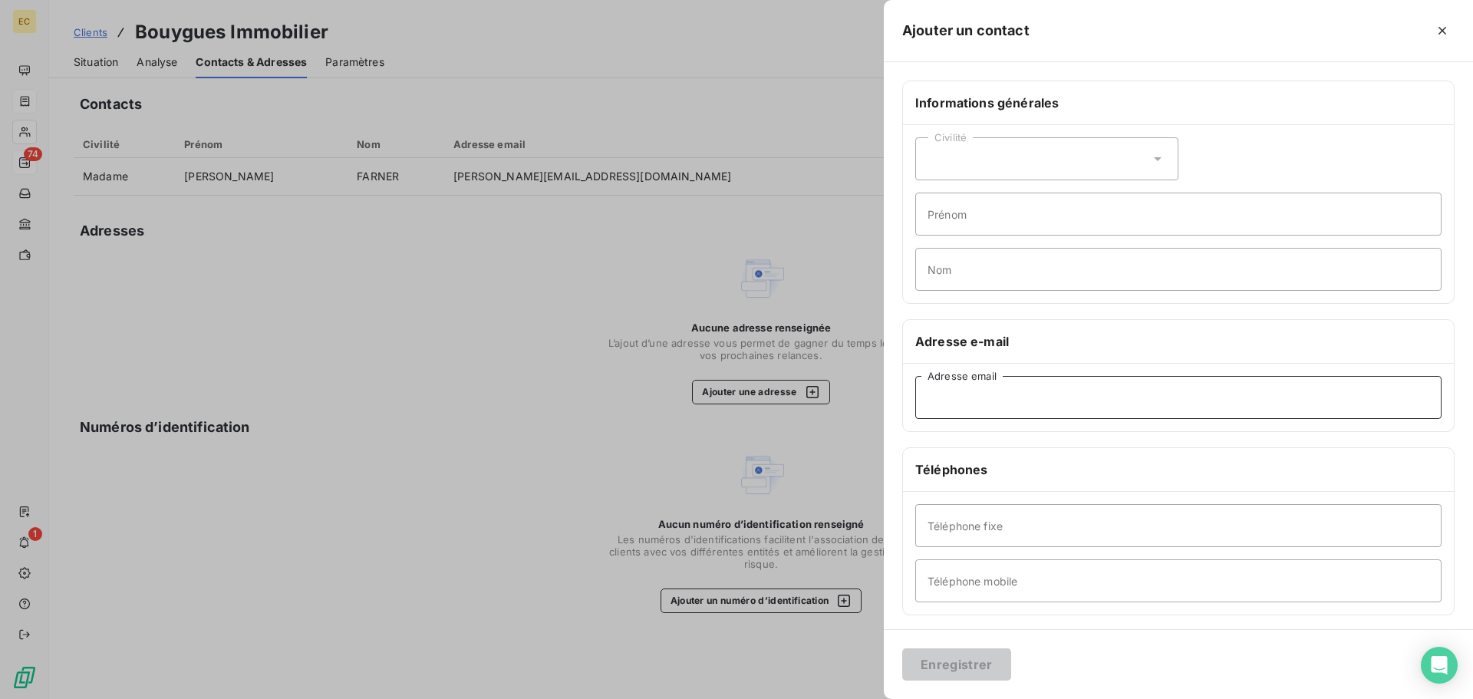
paste input "f.leclere@bouygues-immobilier.com"
type input "f.leclere@bouygues-immobilier.com"
click at [973, 159] on div "Civilité" at bounding box center [1046, 158] width 263 height 43
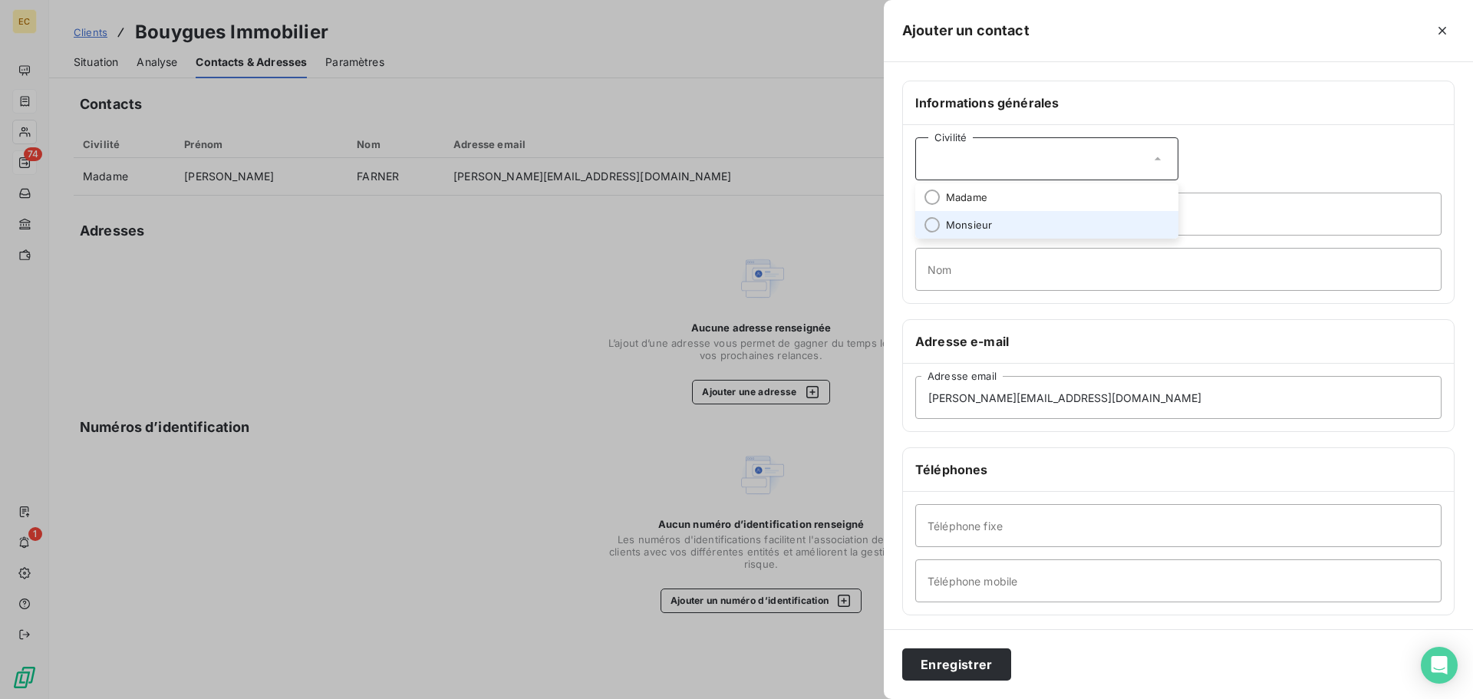
click at [979, 224] on span "Monsieur" at bounding box center [969, 225] width 46 height 15
click at [967, 217] on input "Prénom" at bounding box center [1178, 214] width 526 height 43
type input "Frédéric"
click at [984, 278] on input "Nom" at bounding box center [1178, 269] width 526 height 43
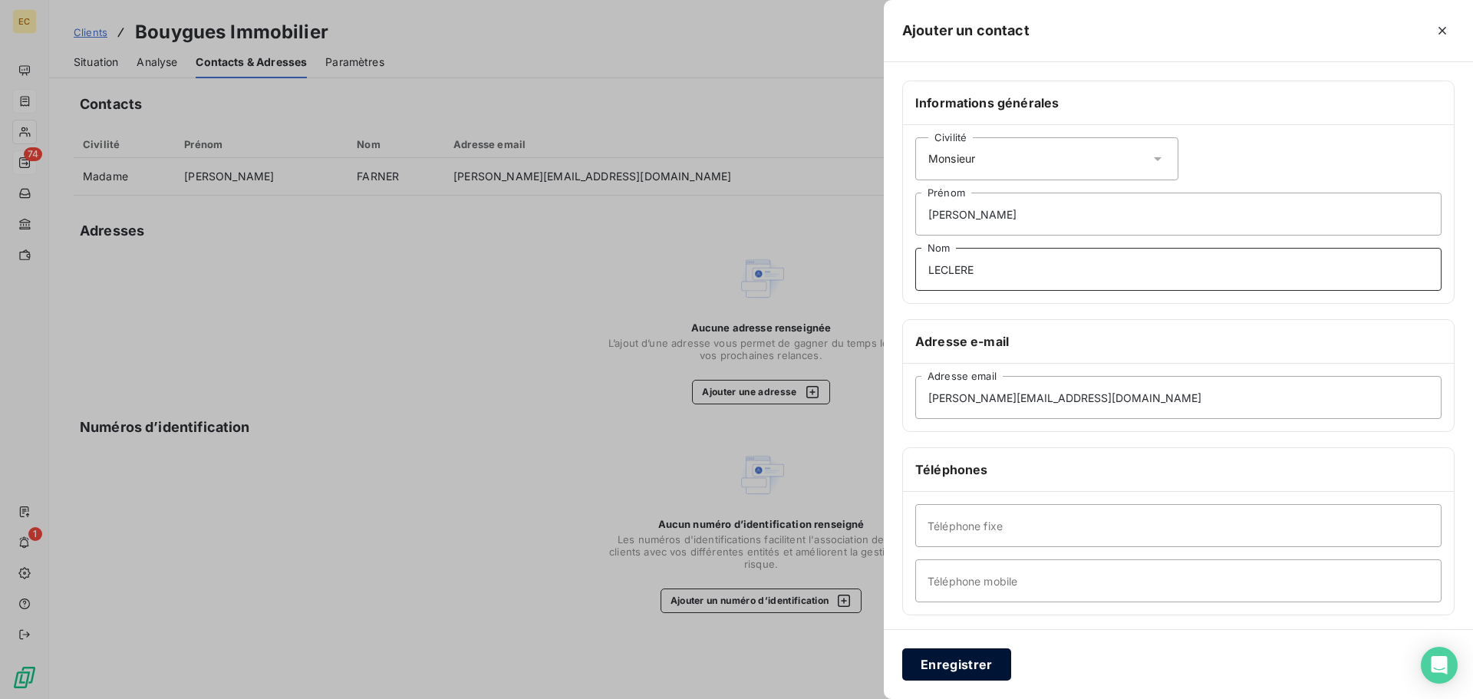
type input "LECLERE"
click at [955, 667] on button "Enregistrer" at bounding box center [956, 664] width 109 height 32
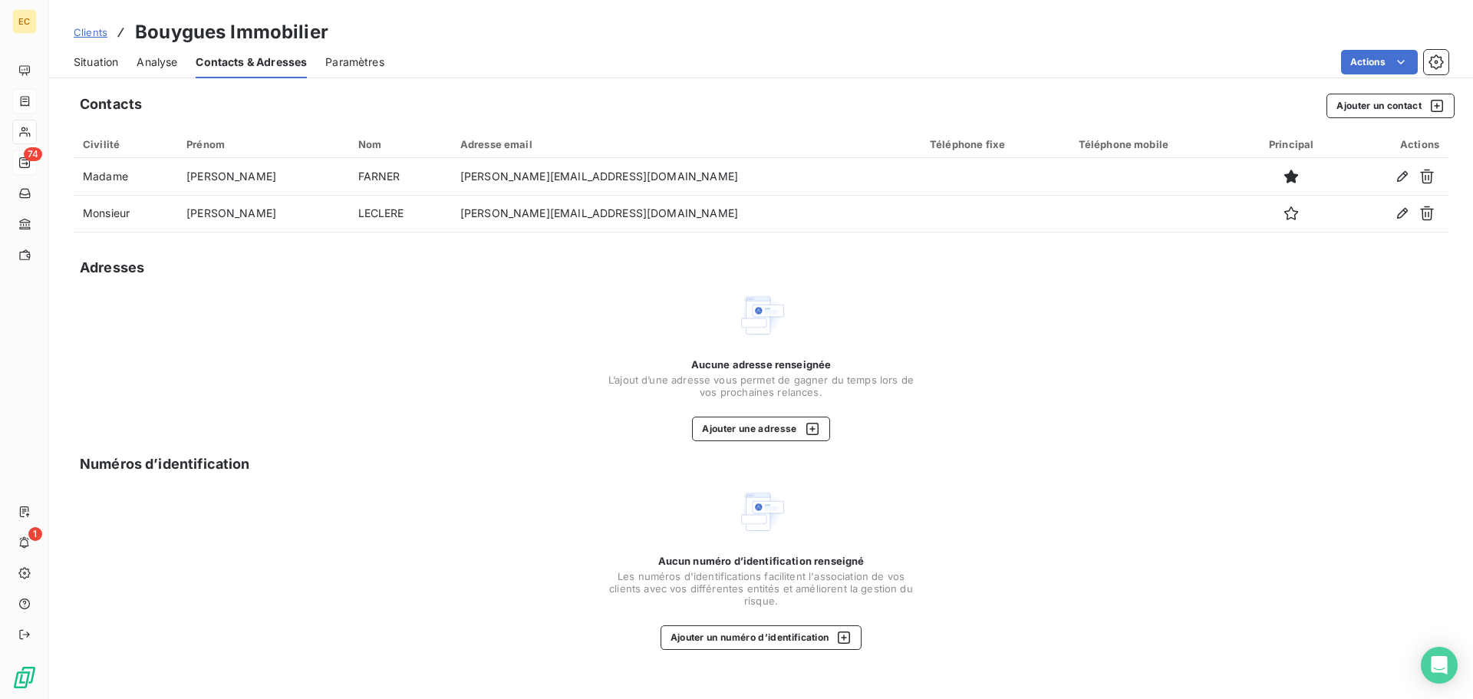
click at [101, 62] on span "Situation" at bounding box center [96, 61] width 44 height 15
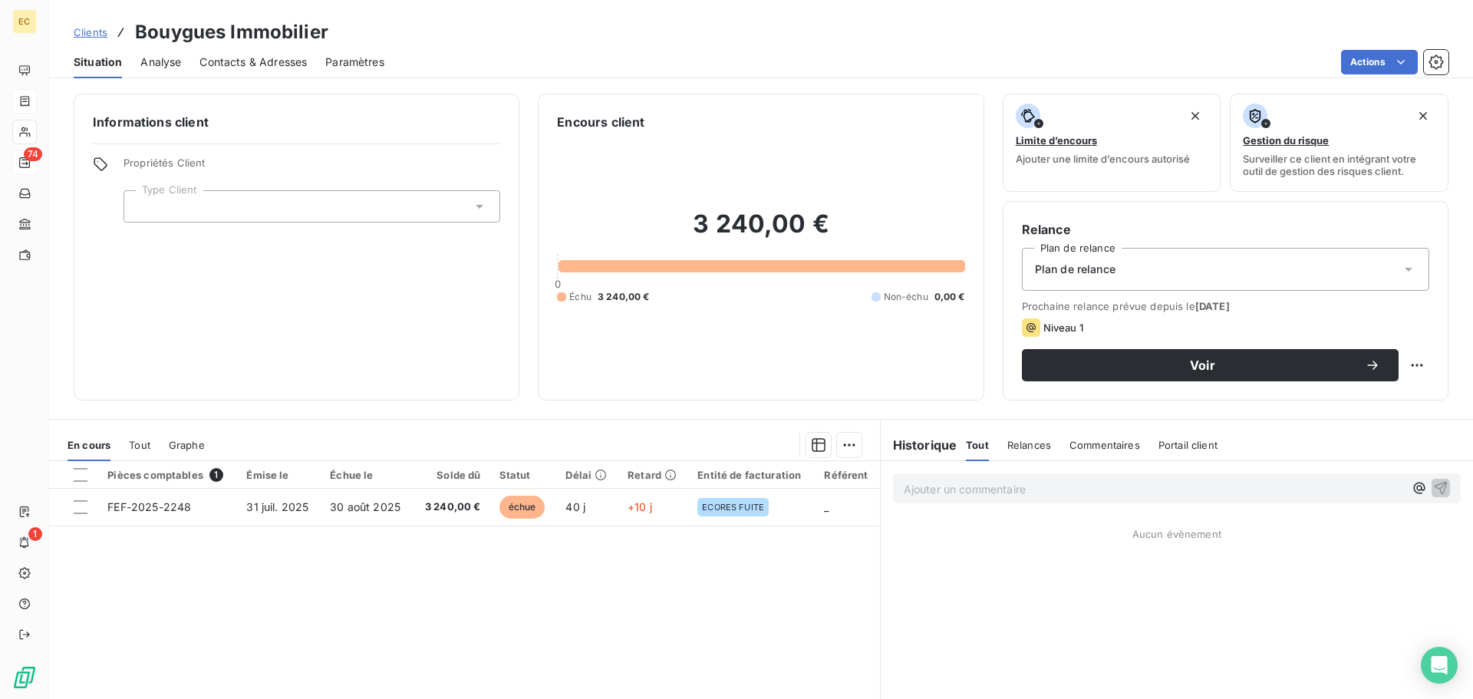
click at [242, 55] on span "Contacts & Adresses" at bounding box center [252, 61] width 107 height 15
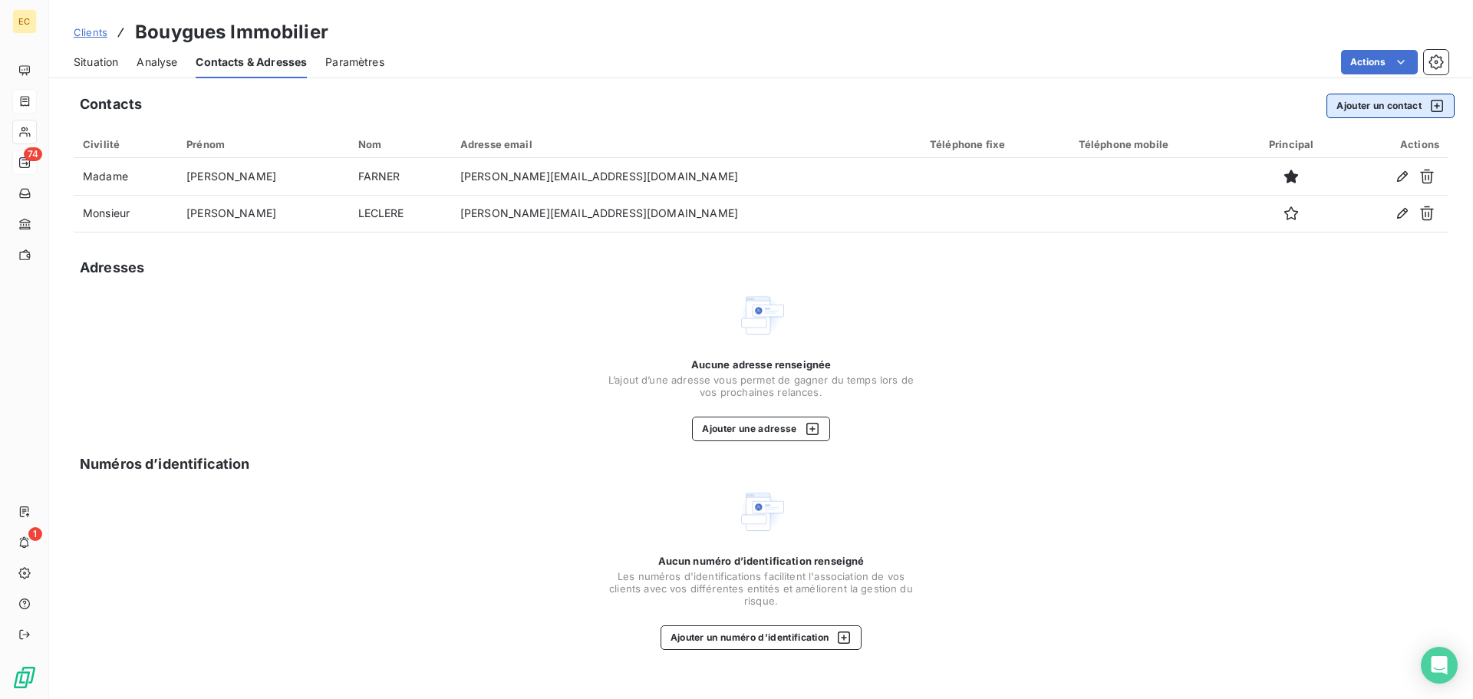
click at [1365, 106] on button "Ajouter un contact" at bounding box center [1391, 106] width 128 height 25
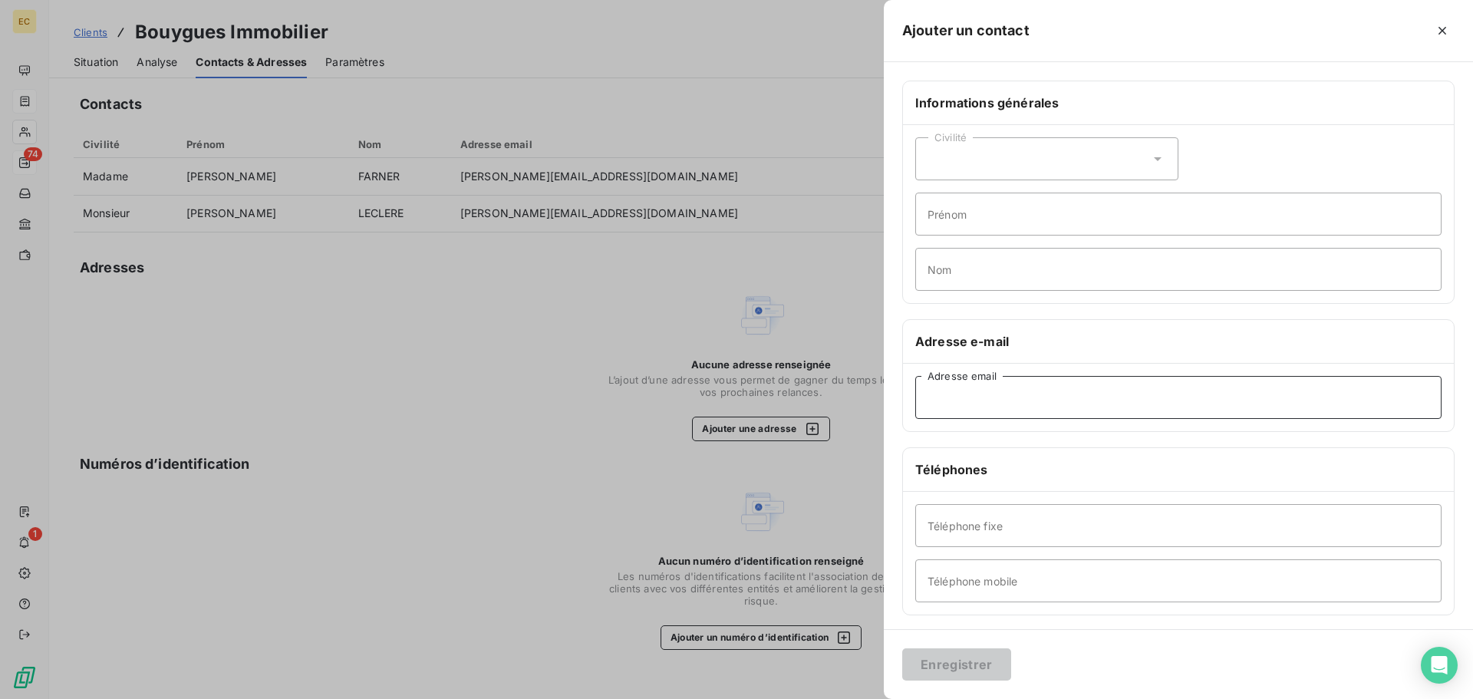
paste input "facture.bi@numenservices.fr"
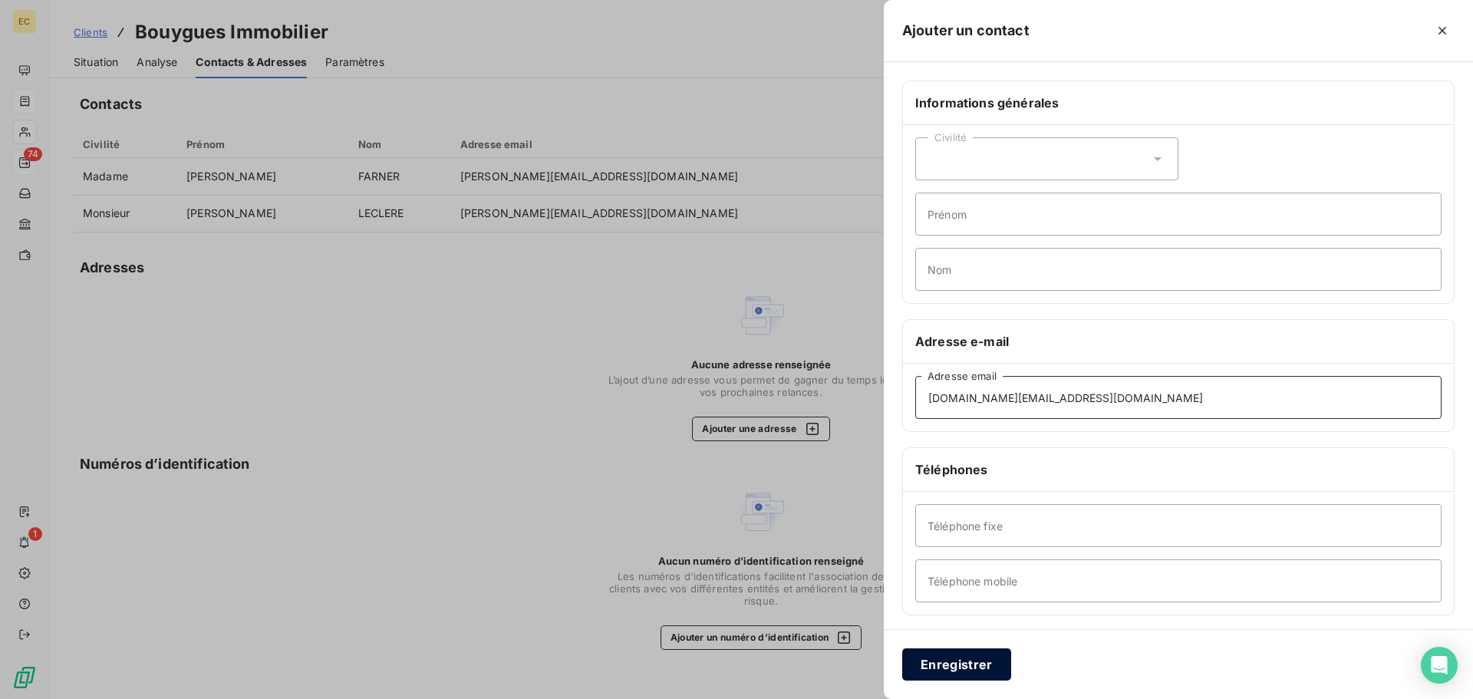
type input "facture.bi@numenservices.fr"
click at [962, 664] on button "Enregistrer" at bounding box center [956, 664] width 109 height 32
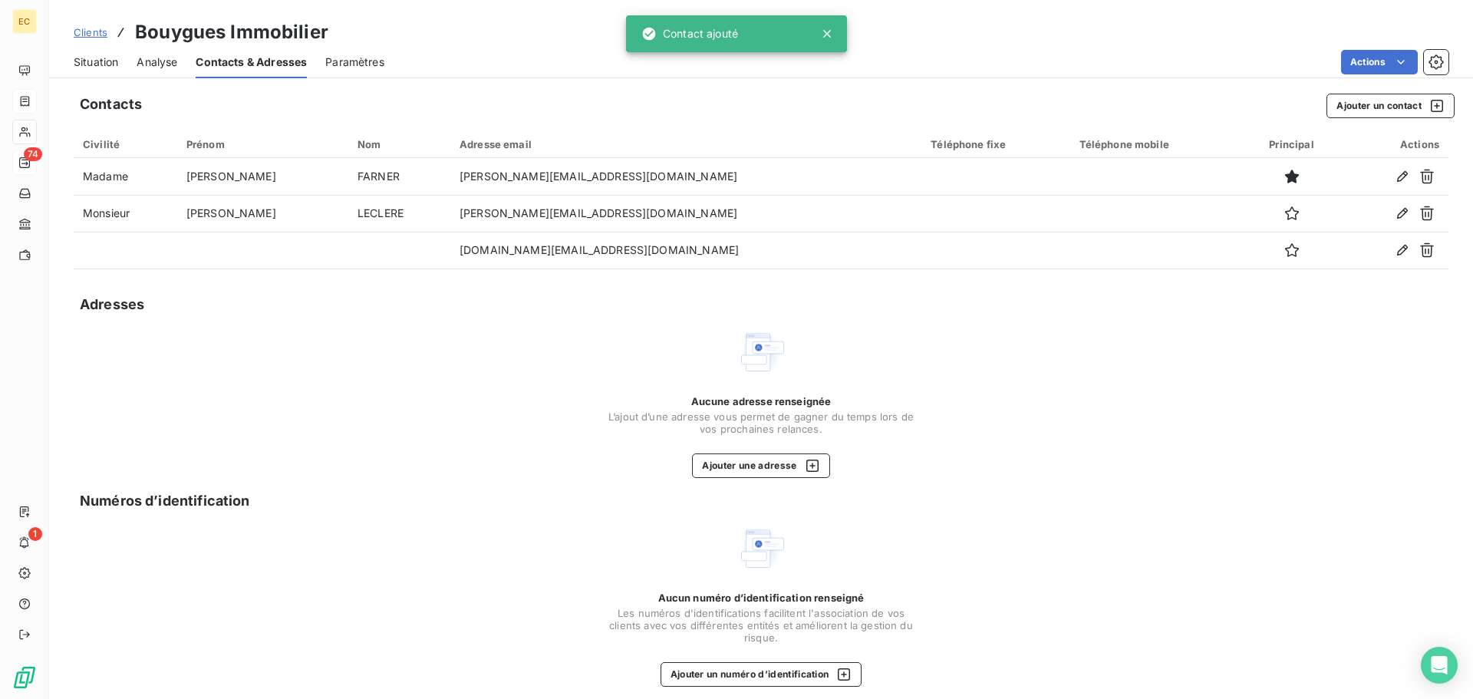
click at [102, 57] on span "Situation" at bounding box center [96, 61] width 44 height 15
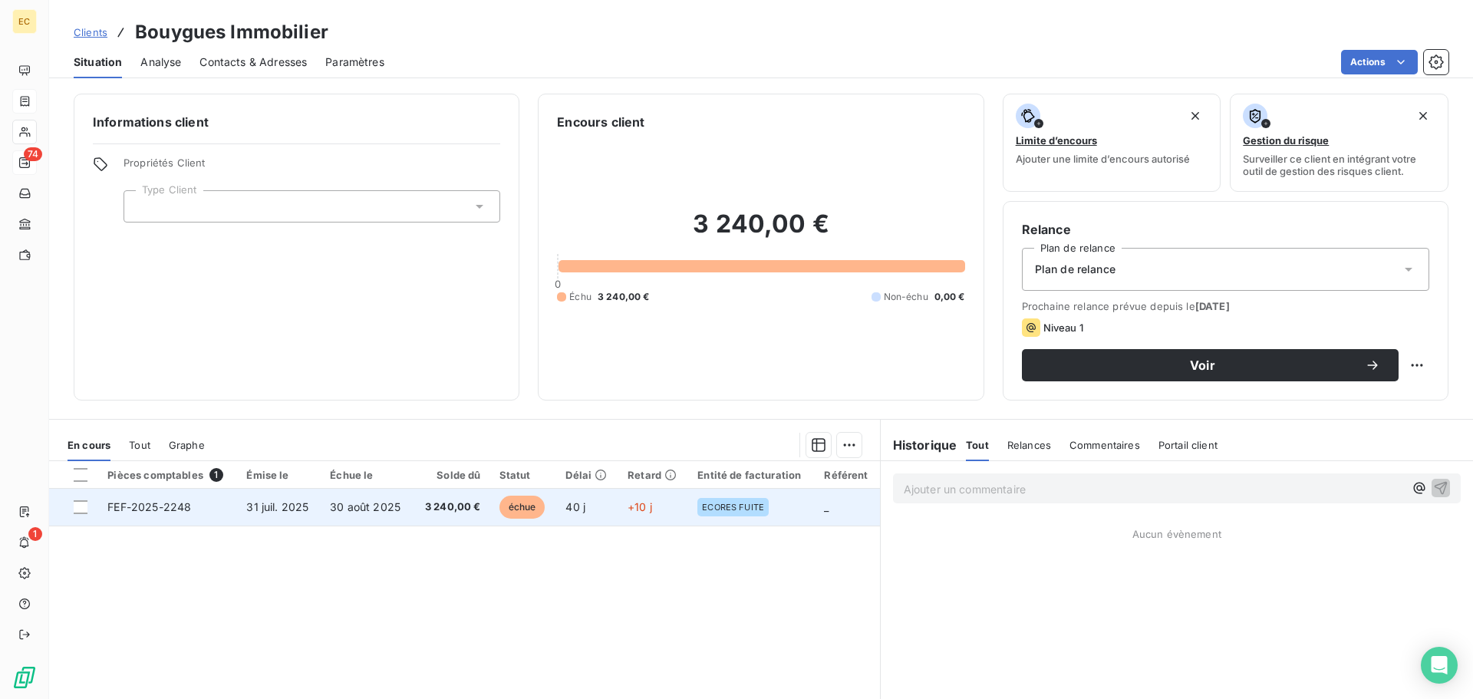
click at [307, 511] on span "31 juil. 2025" at bounding box center [277, 506] width 62 height 13
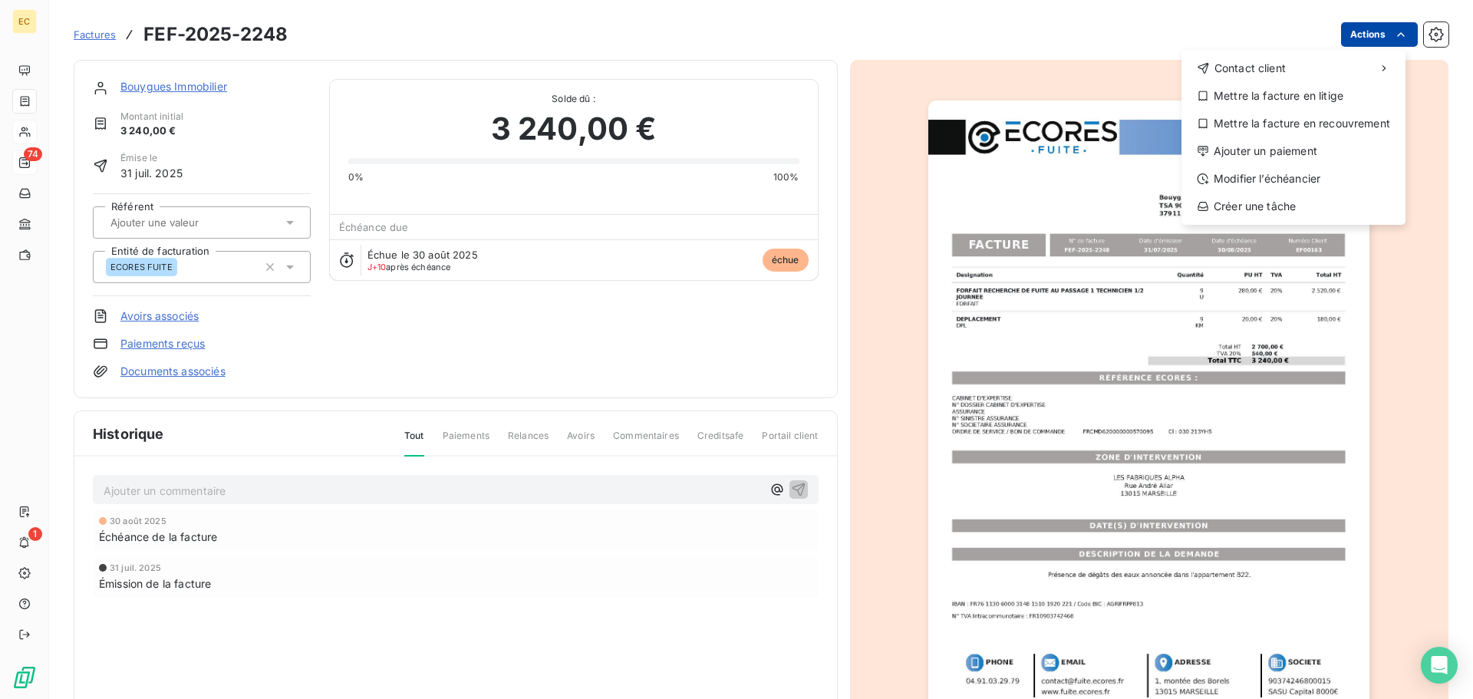
click at [1353, 41] on html "EC 74 1 Factures FEF-2025-2248 Actions Contact client Mettre la facture en liti…" at bounding box center [736, 349] width 1473 height 699
click at [1285, 179] on div "Modifier l’échéancier" at bounding box center [1294, 178] width 212 height 25
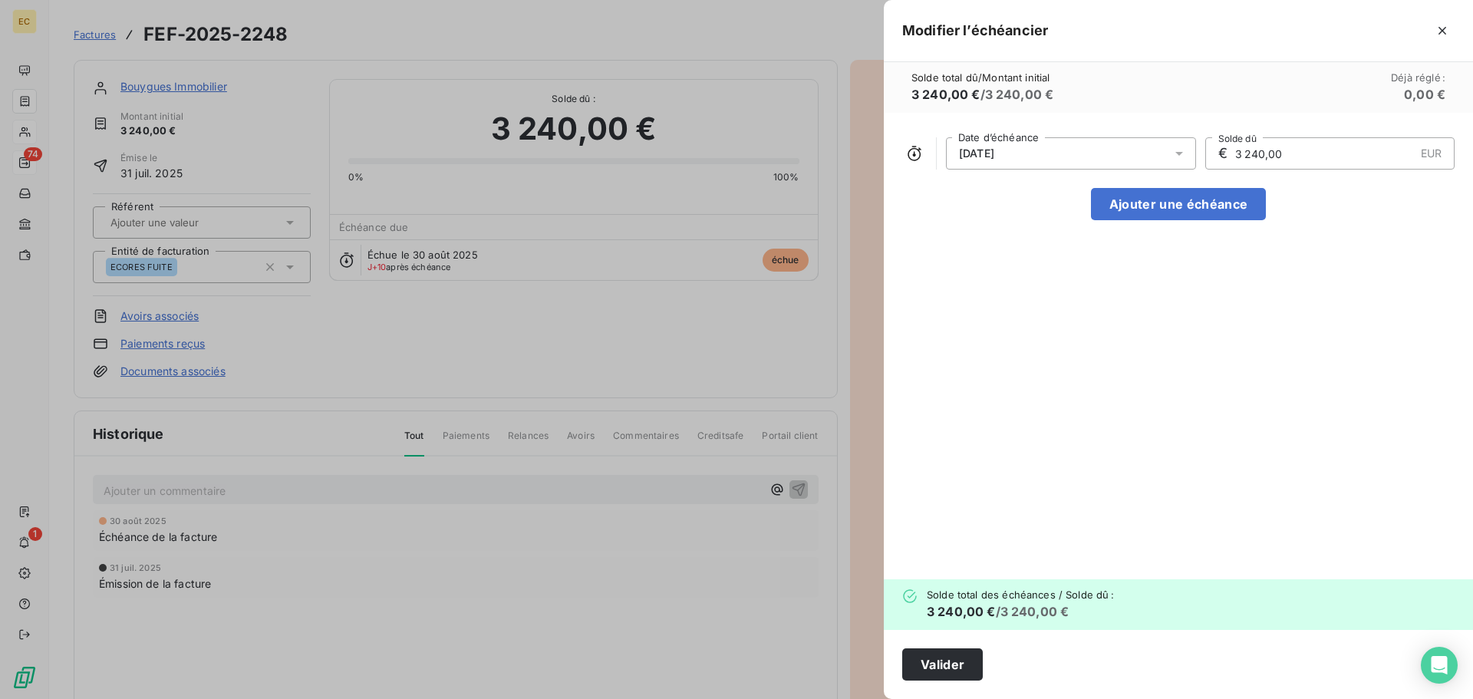
click at [1175, 153] on icon at bounding box center [1179, 153] width 15 height 15
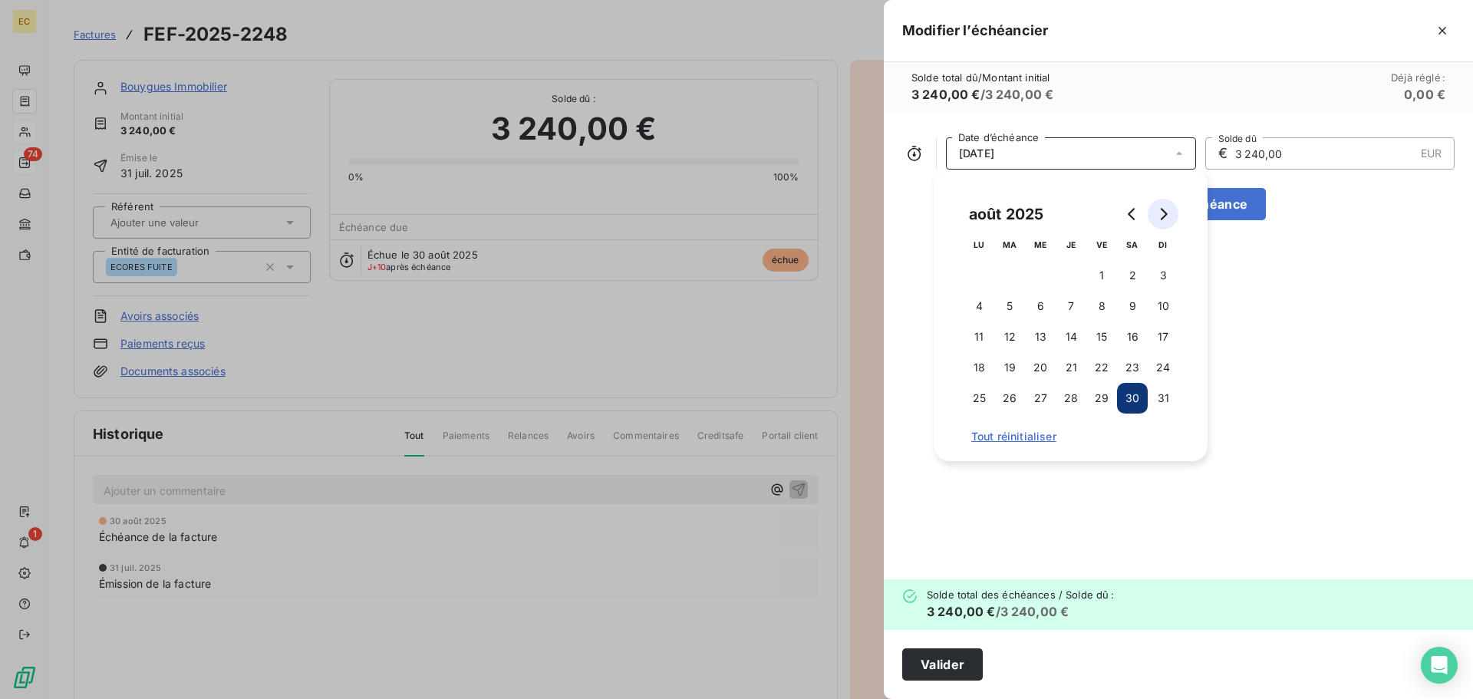
click at [1162, 220] on button "Go to next month" at bounding box center [1163, 214] width 31 height 31
click at [1007, 404] on button "30" at bounding box center [1009, 398] width 31 height 31
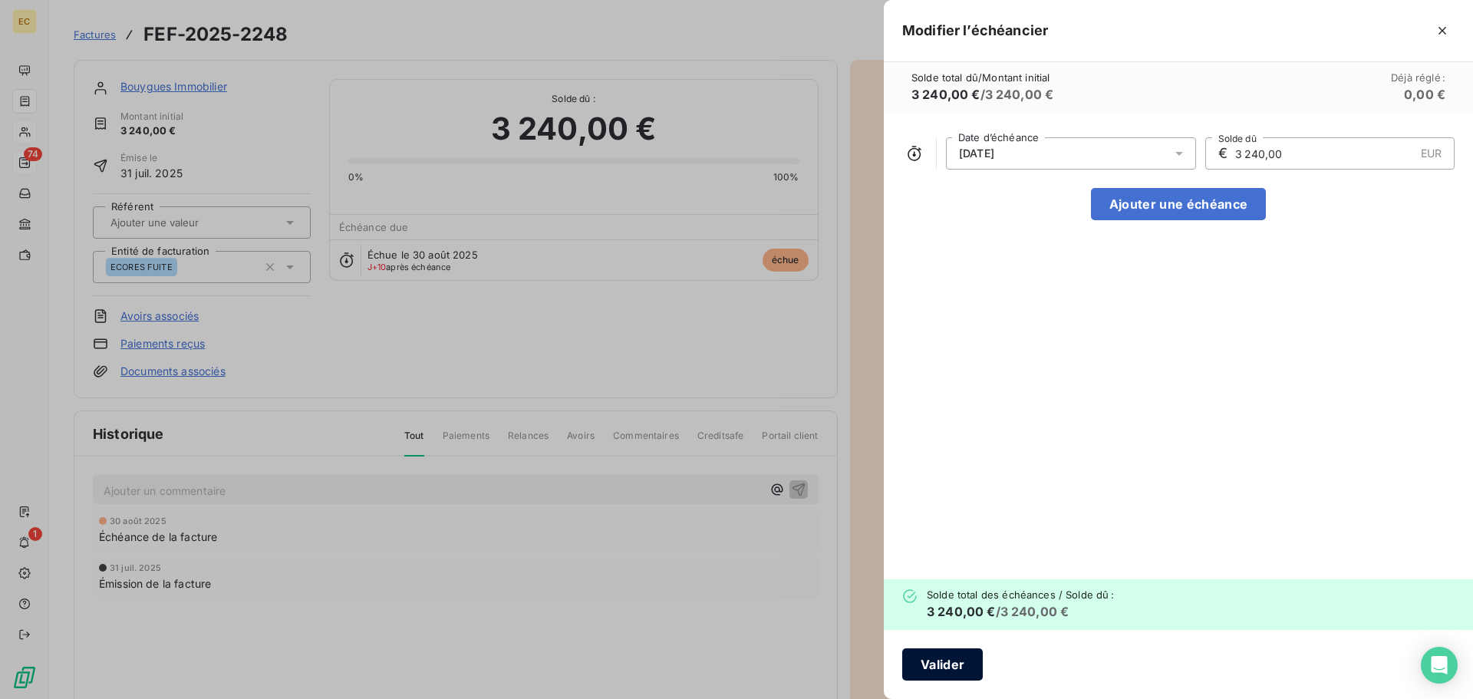
click at [965, 655] on button "Valider" at bounding box center [942, 664] width 81 height 32
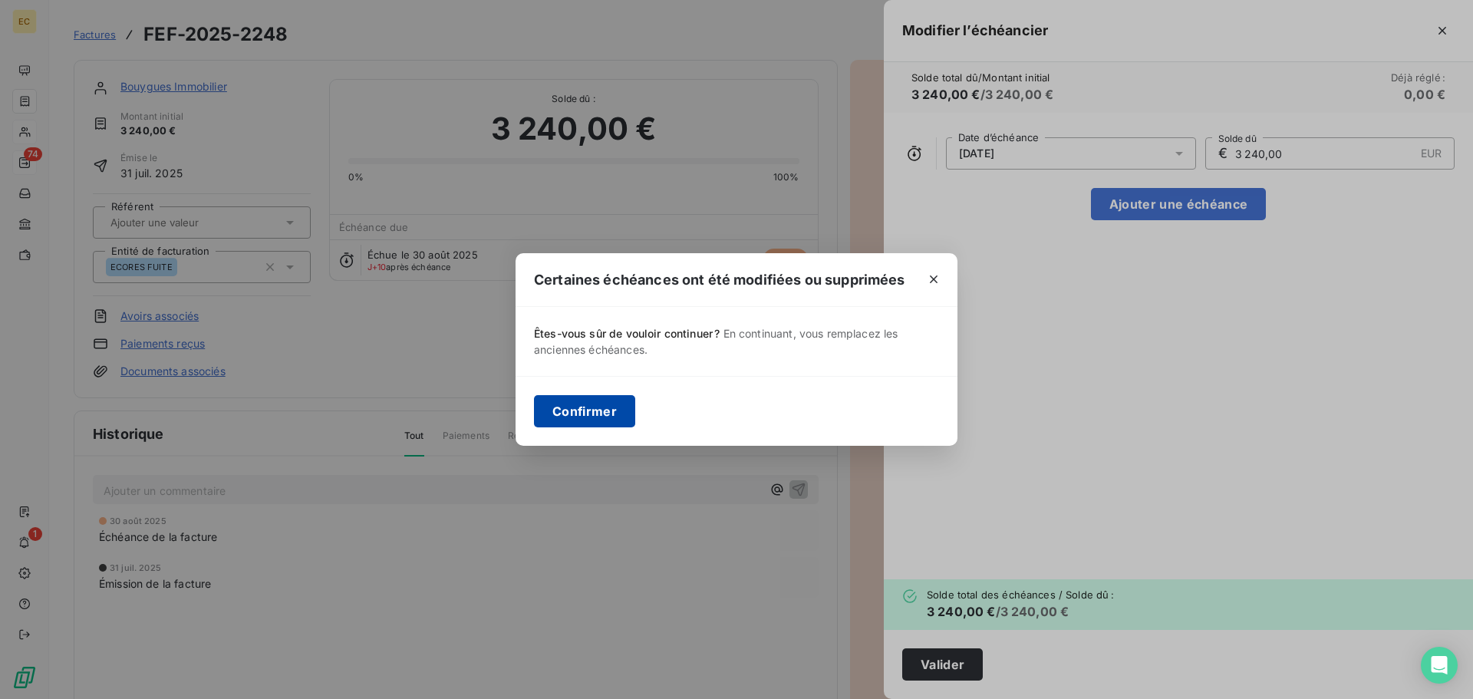
click at [581, 413] on button "Confirmer" at bounding box center [584, 411] width 101 height 32
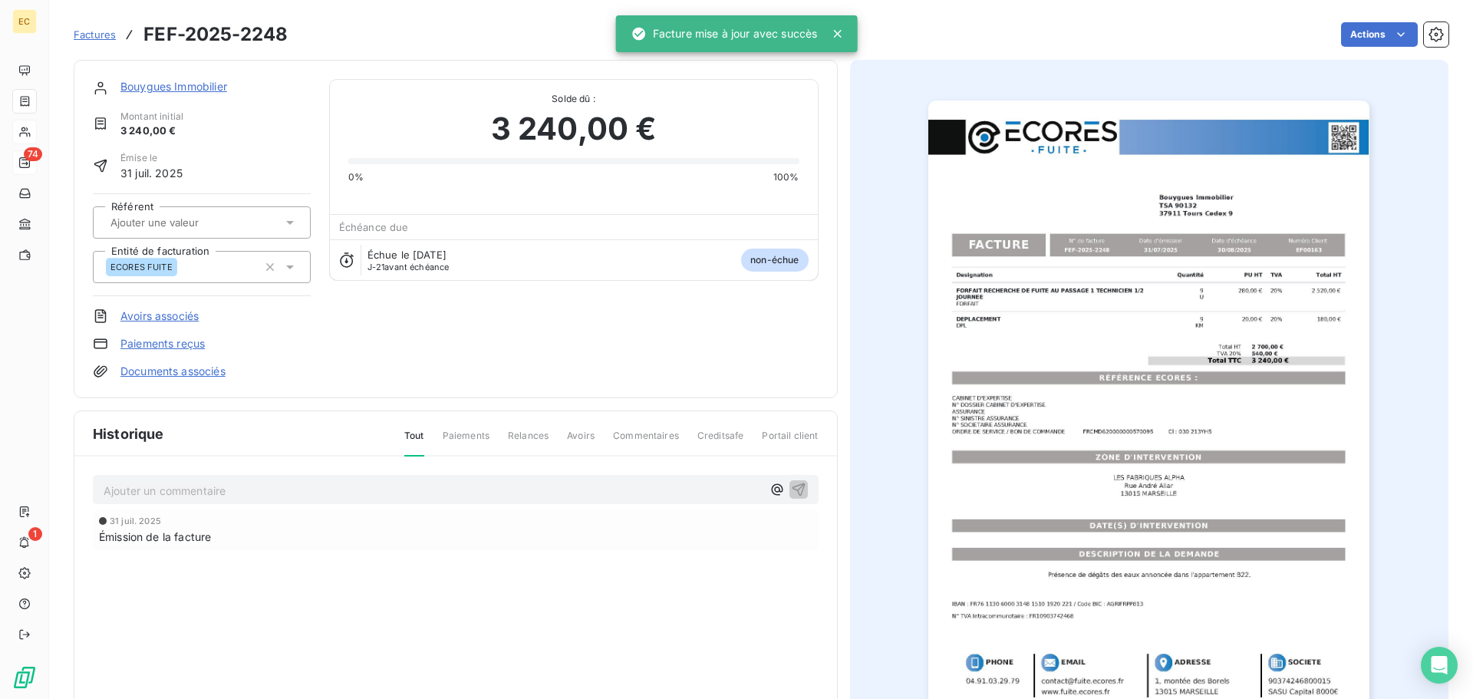
click at [92, 34] on span "Factures" at bounding box center [95, 34] width 42 height 12
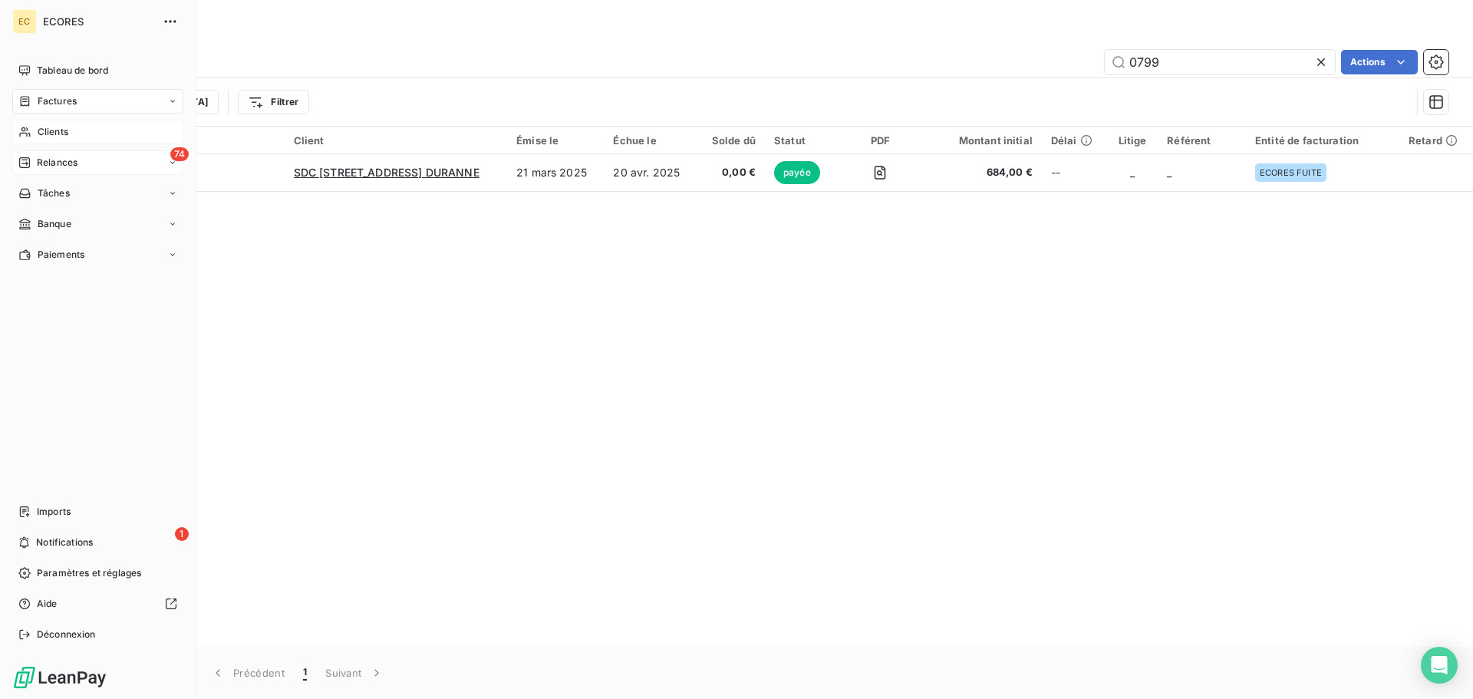
click at [47, 161] on span "Relances" at bounding box center [57, 163] width 41 height 14
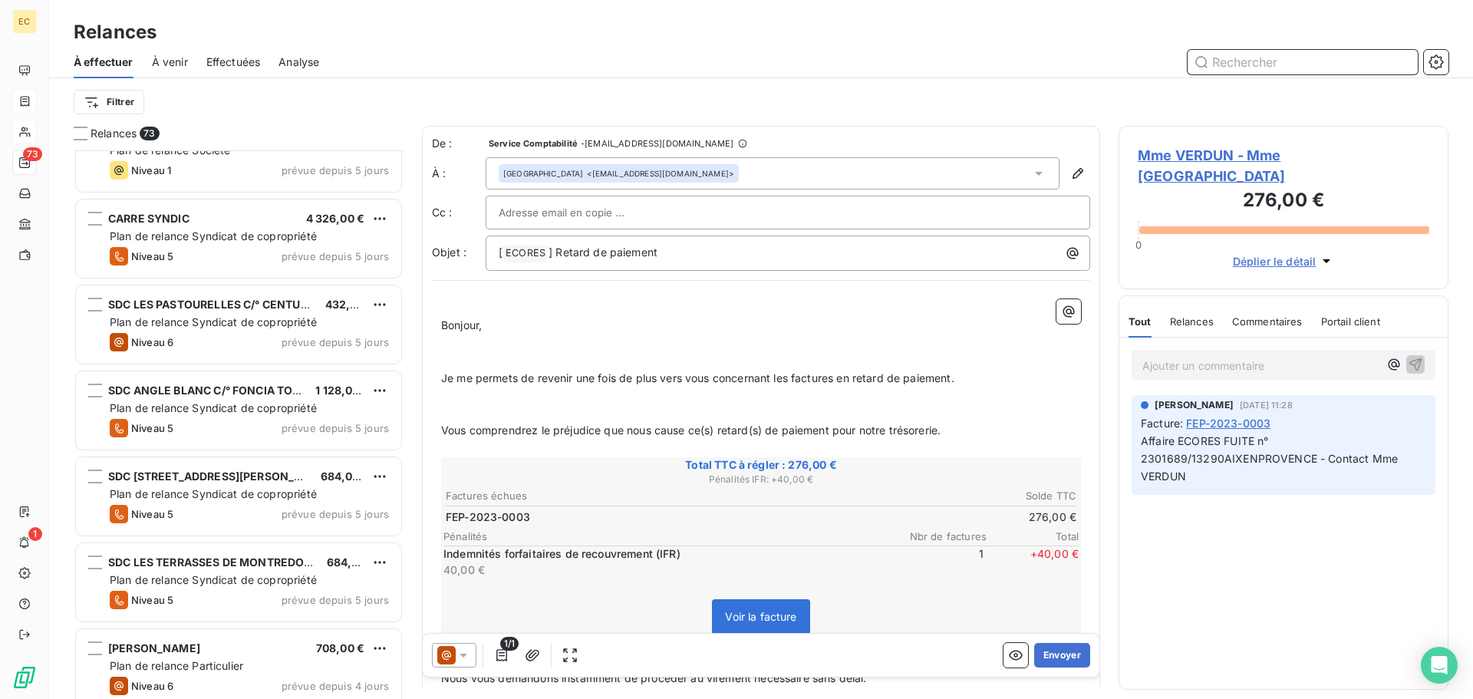
scroll to position [5064, 0]
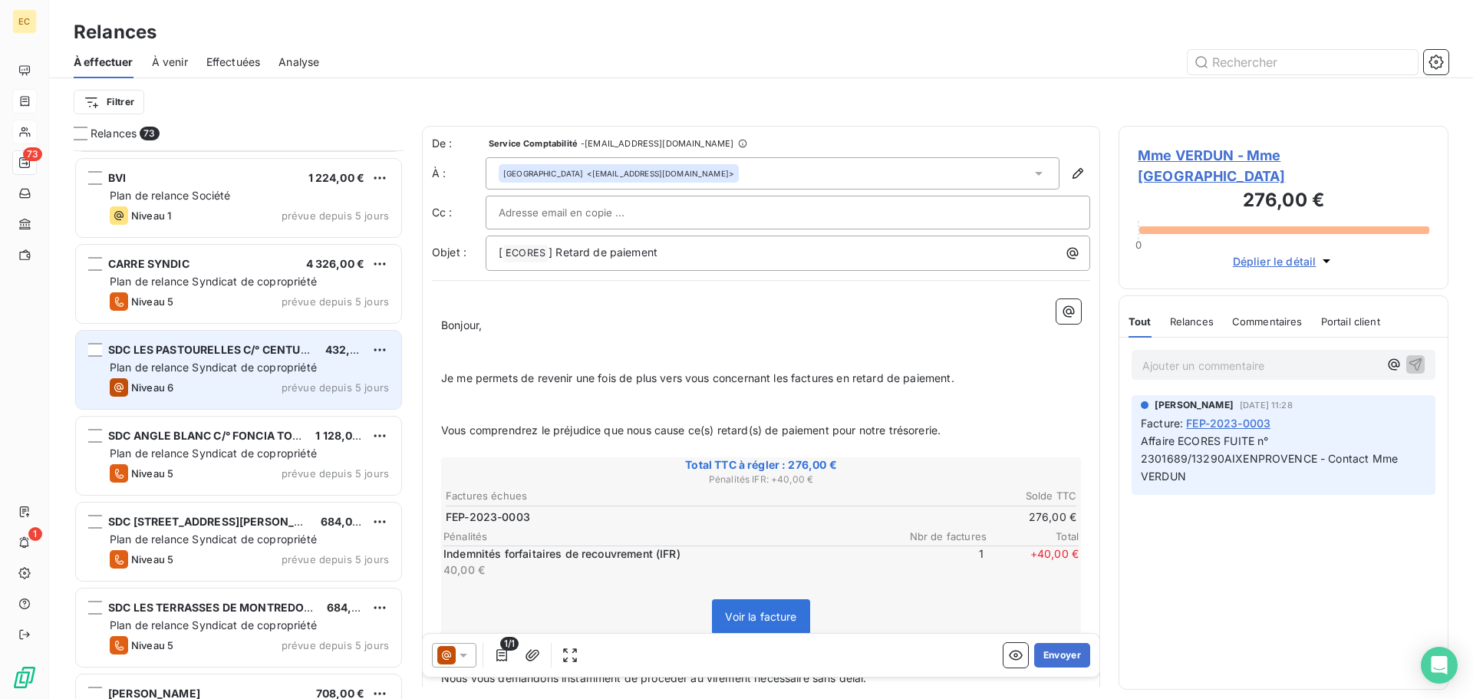
click at [225, 372] on span "Plan de relance Syndicat de copropriété" at bounding box center [213, 367] width 207 height 13
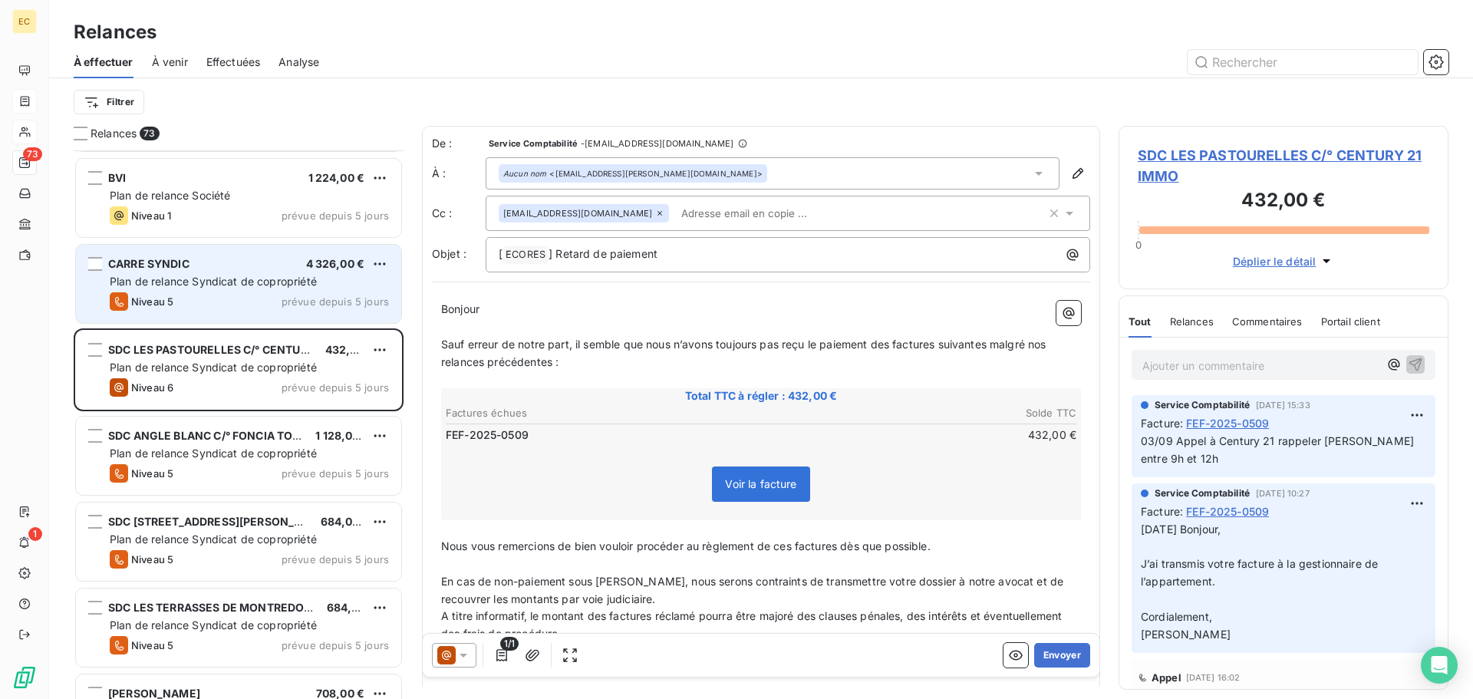
click at [235, 282] on span "Plan de relance Syndicat de copropriété" at bounding box center [213, 281] width 207 height 13
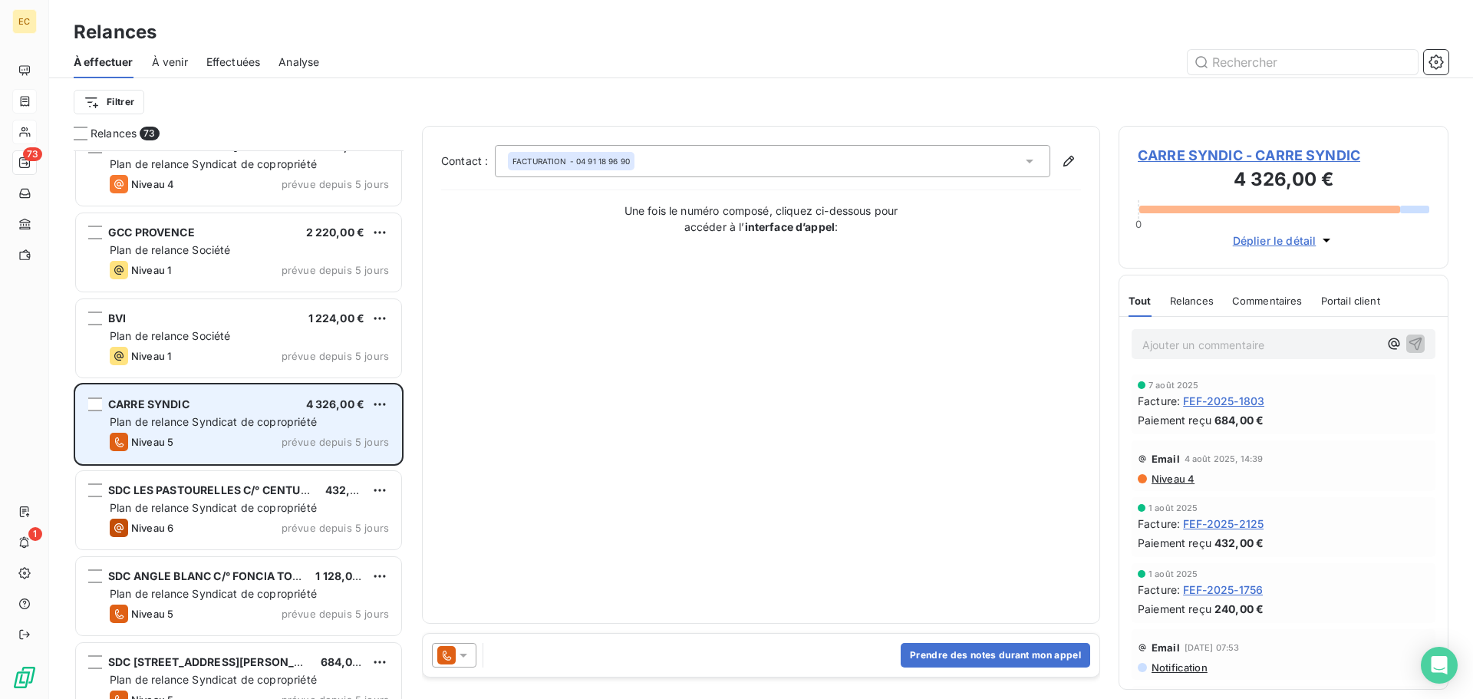
scroll to position [4911, 0]
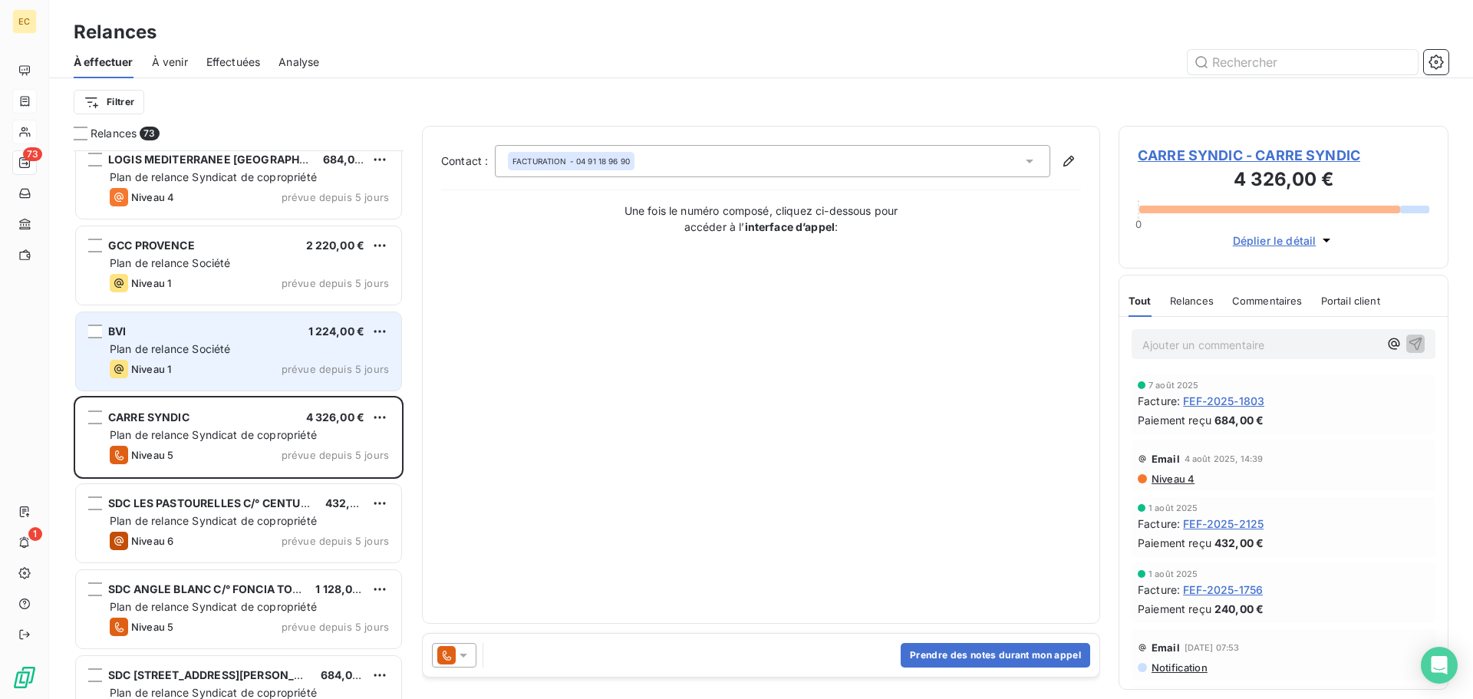
click at [234, 347] on div "Plan de relance Société" at bounding box center [249, 348] width 279 height 15
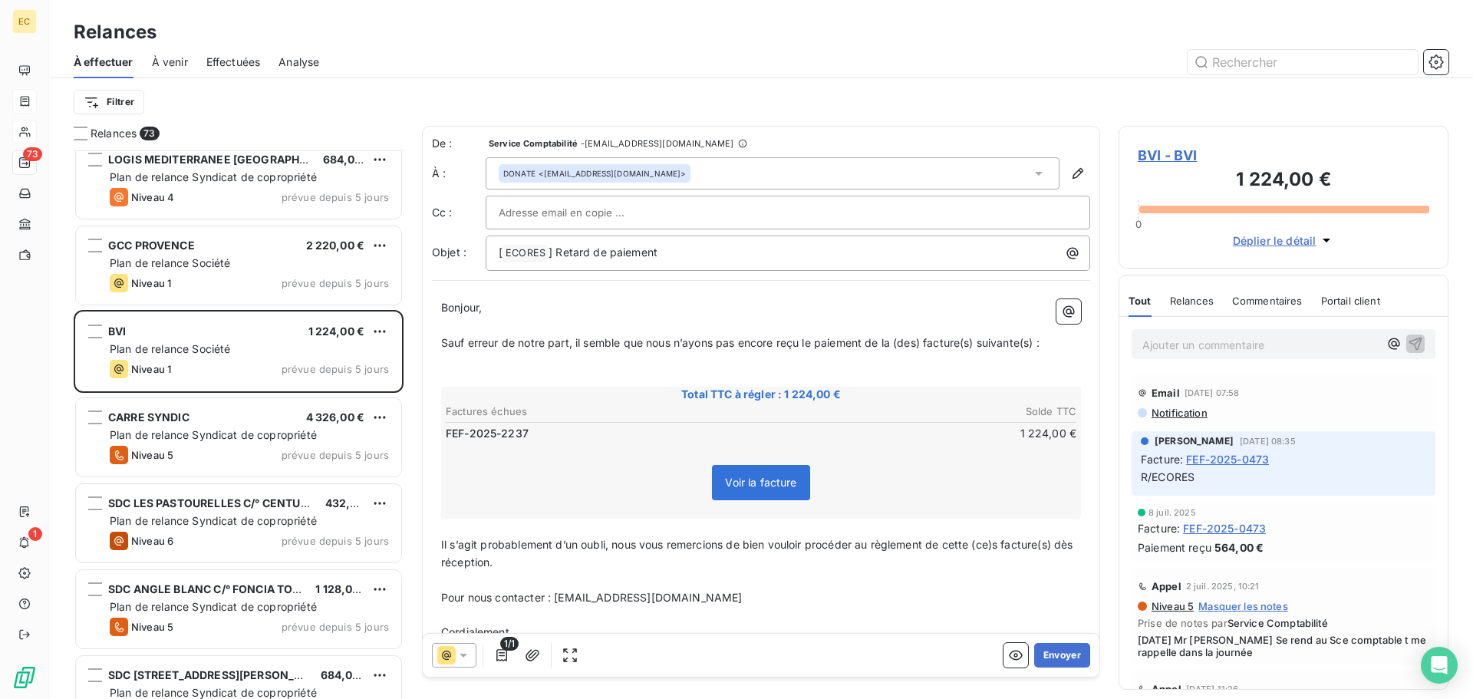
click at [1168, 155] on span "BVI - BVI" at bounding box center [1284, 155] width 292 height 21
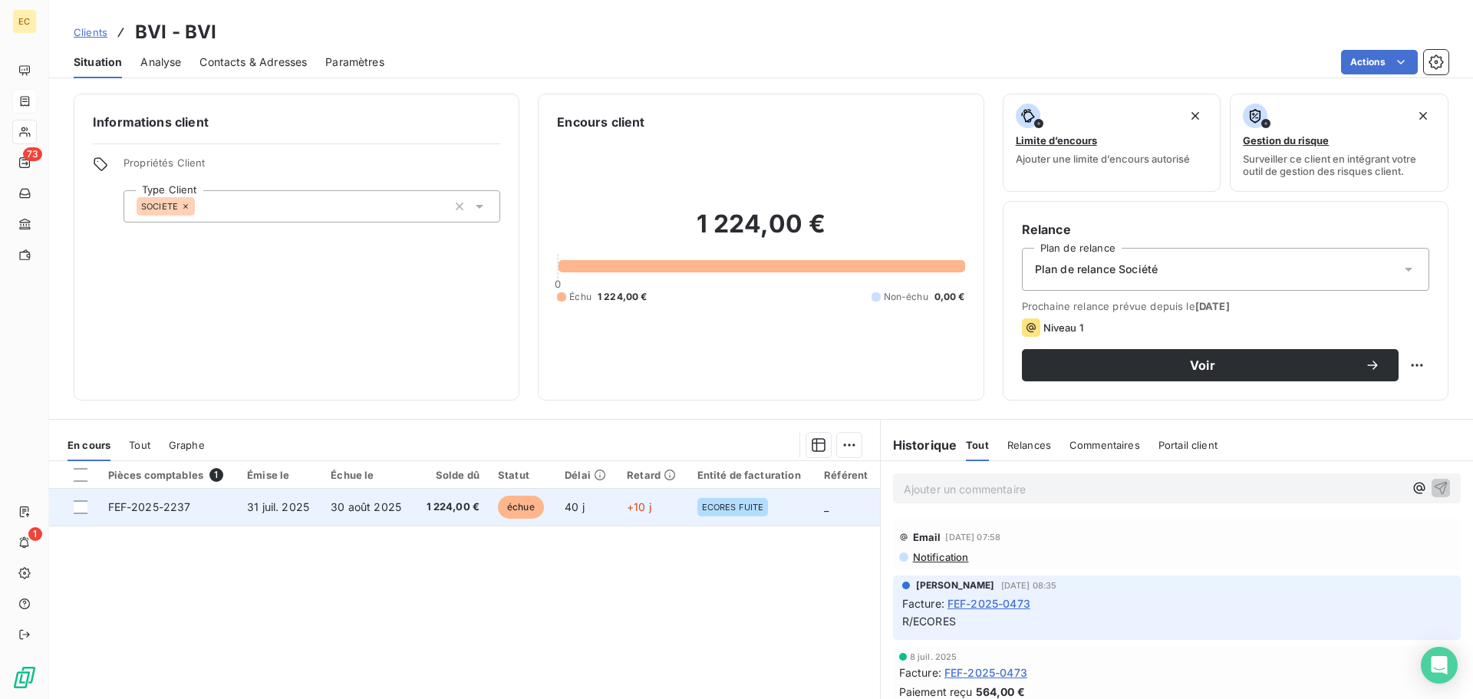
click at [350, 511] on span "30 août 2025" at bounding box center [366, 506] width 71 height 13
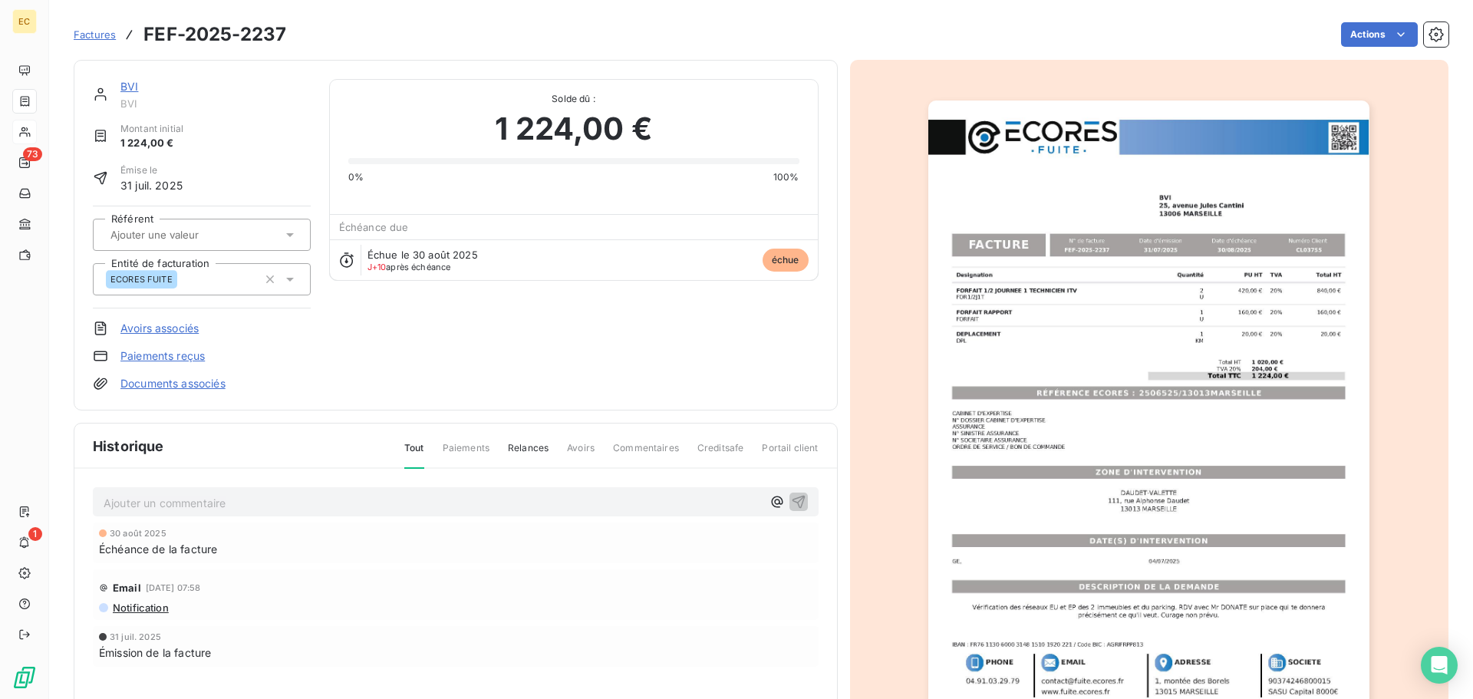
click at [1101, 394] on img "button" at bounding box center [1148, 413] width 441 height 625
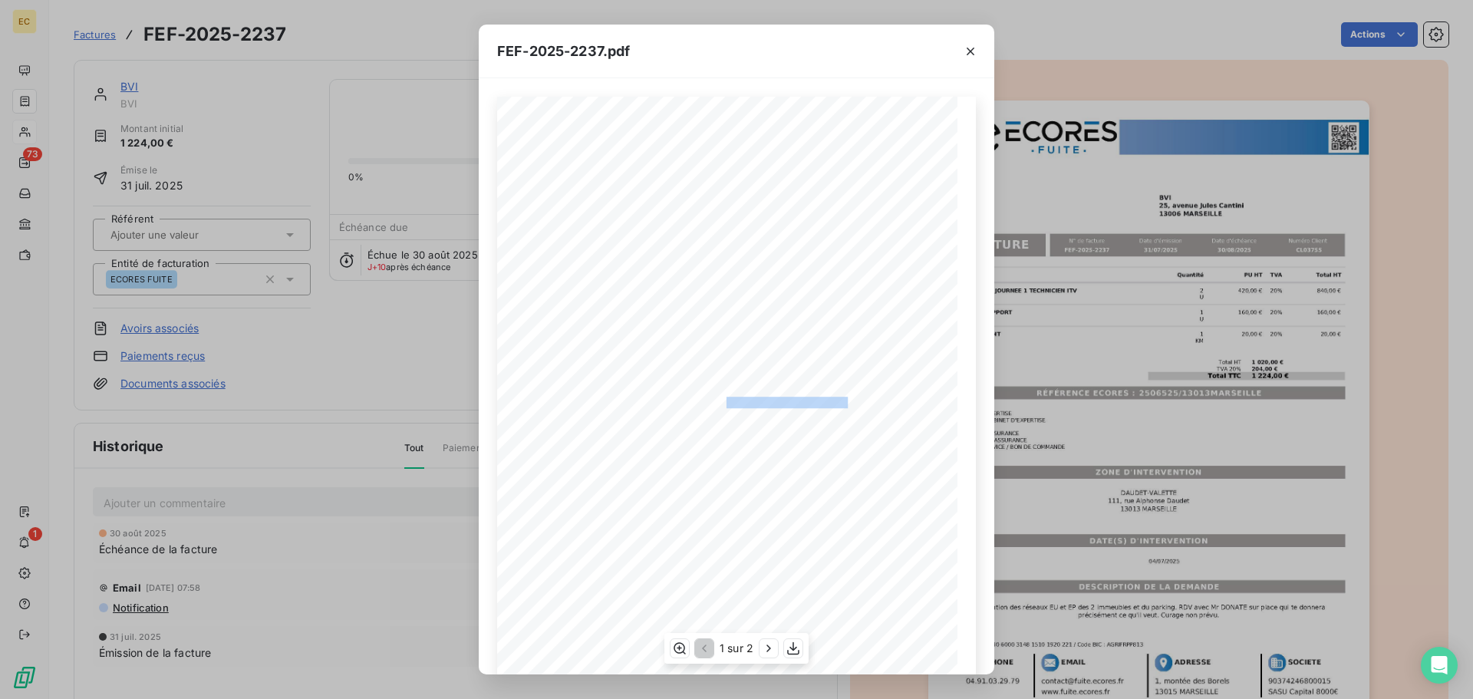
drag, startPoint x: 845, startPoint y: 400, endPoint x: 718, endPoint y: 402, distance: 127.4
click at [718, 402] on span "RÉFÉRENCE ECORES : 2506525/13013MARSEILLE" at bounding box center [736, 401] width 235 height 8
copy span "2506525/13013MARSEILL"
click at [966, 51] on icon "button" at bounding box center [970, 51] width 15 height 15
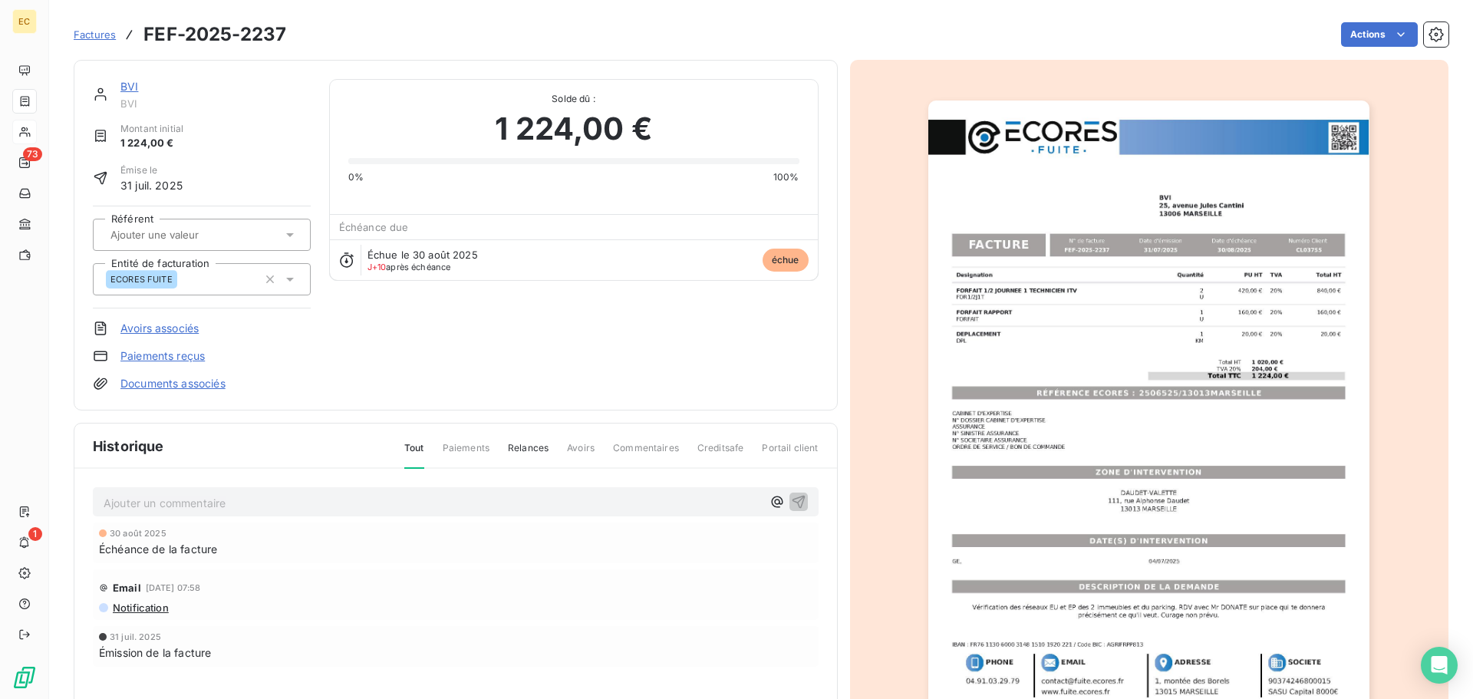
click at [127, 85] on link "BVI" at bounding box center [129, 86] width 18 height 13
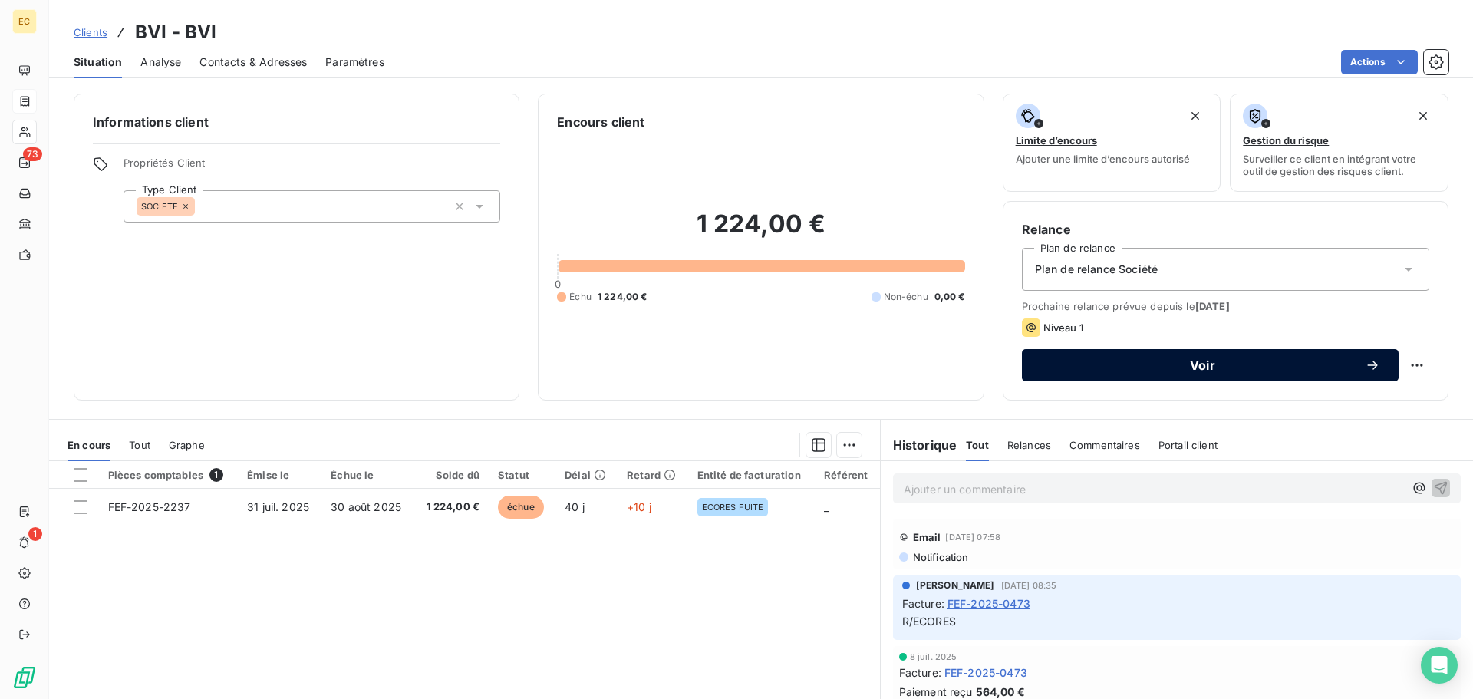
click at [1115, 354] on button "Voir" at bounding box center [1210, 365] width 377 height 32
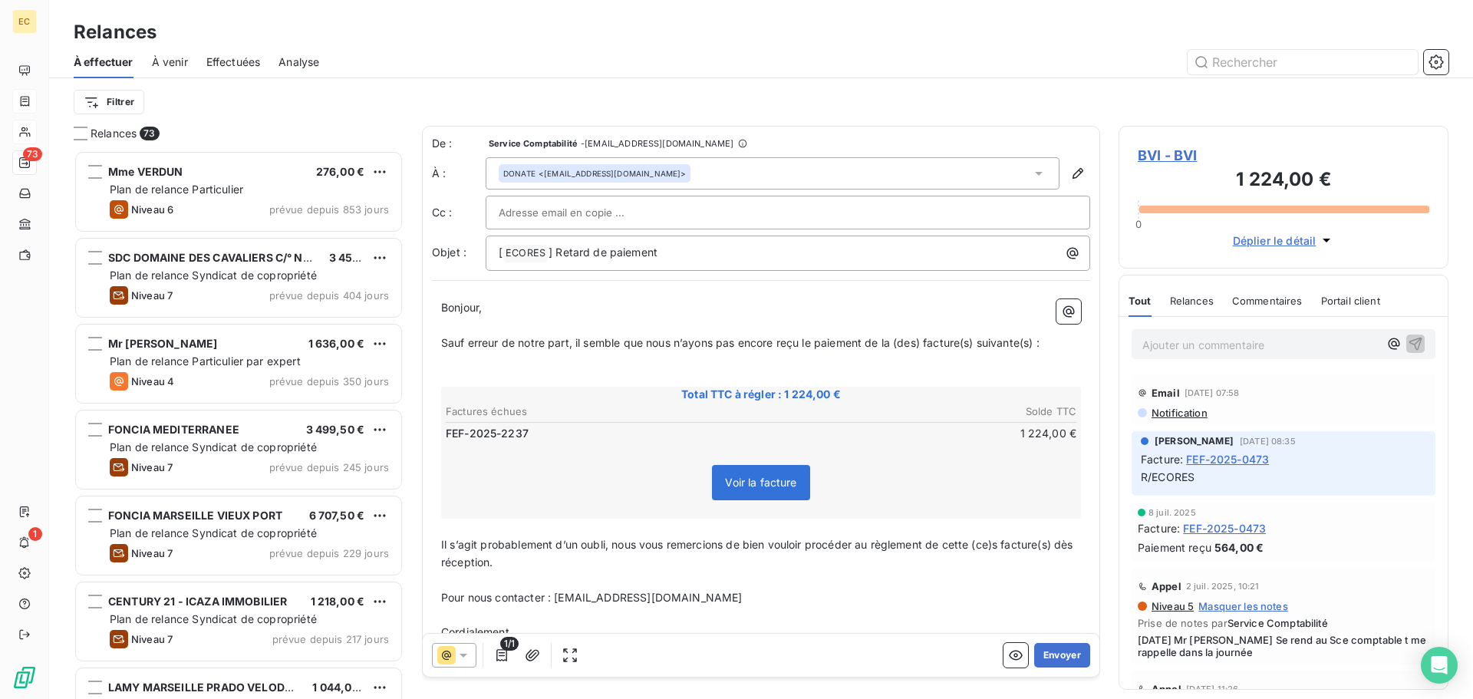
scroll to position [537, 318]
click at [1053, 654] on button "Envoyer" at bounding box center [1062, 655] width 56 height 25
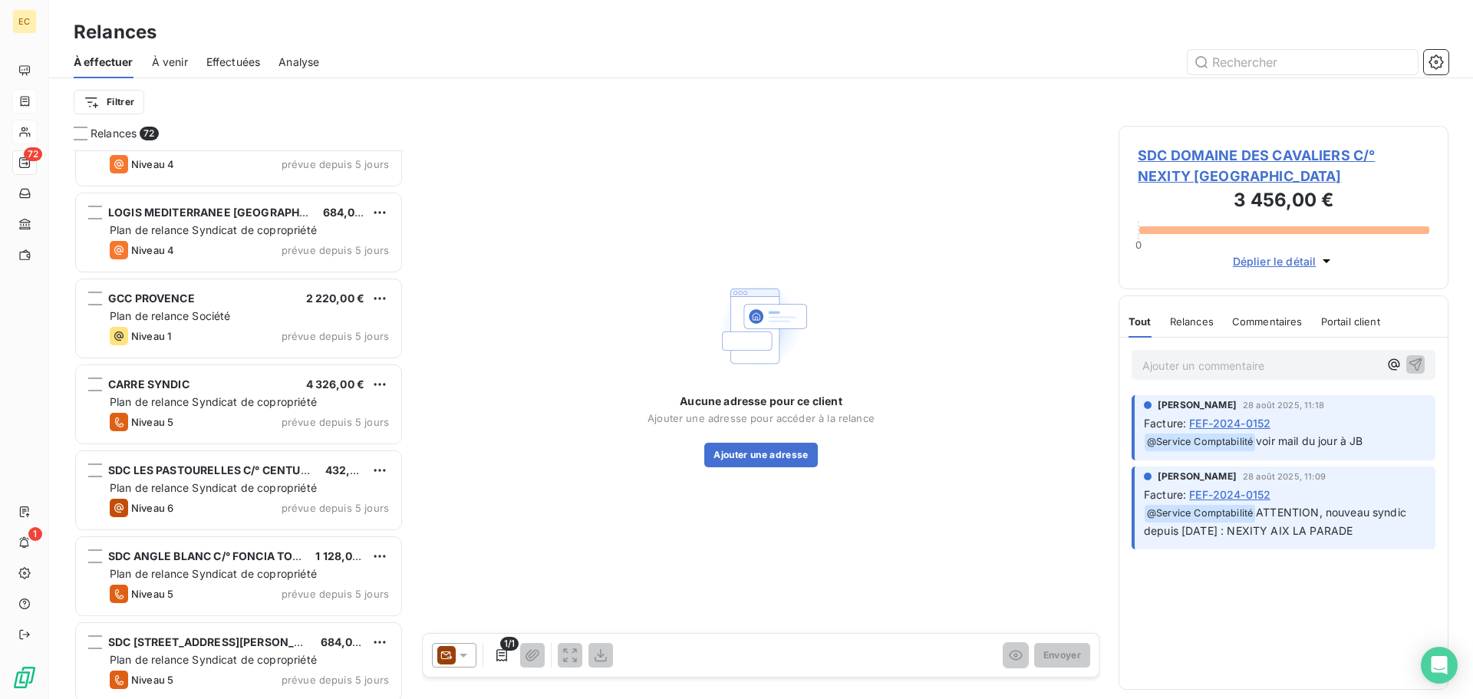
scroll to position [4911, 0]
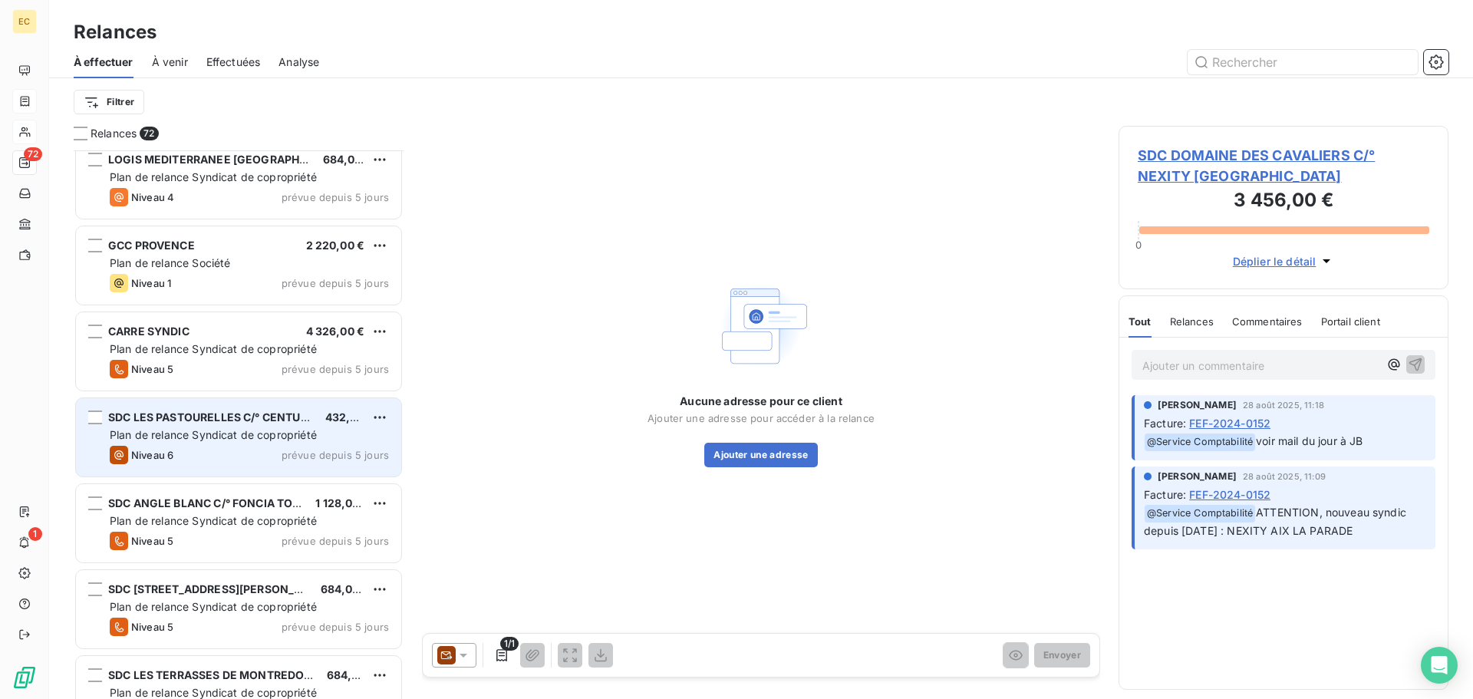
click at [265, 437] on span "Plan de relance Syndicat de copropriété" at bounding box center [213, 434] width 207 height 13
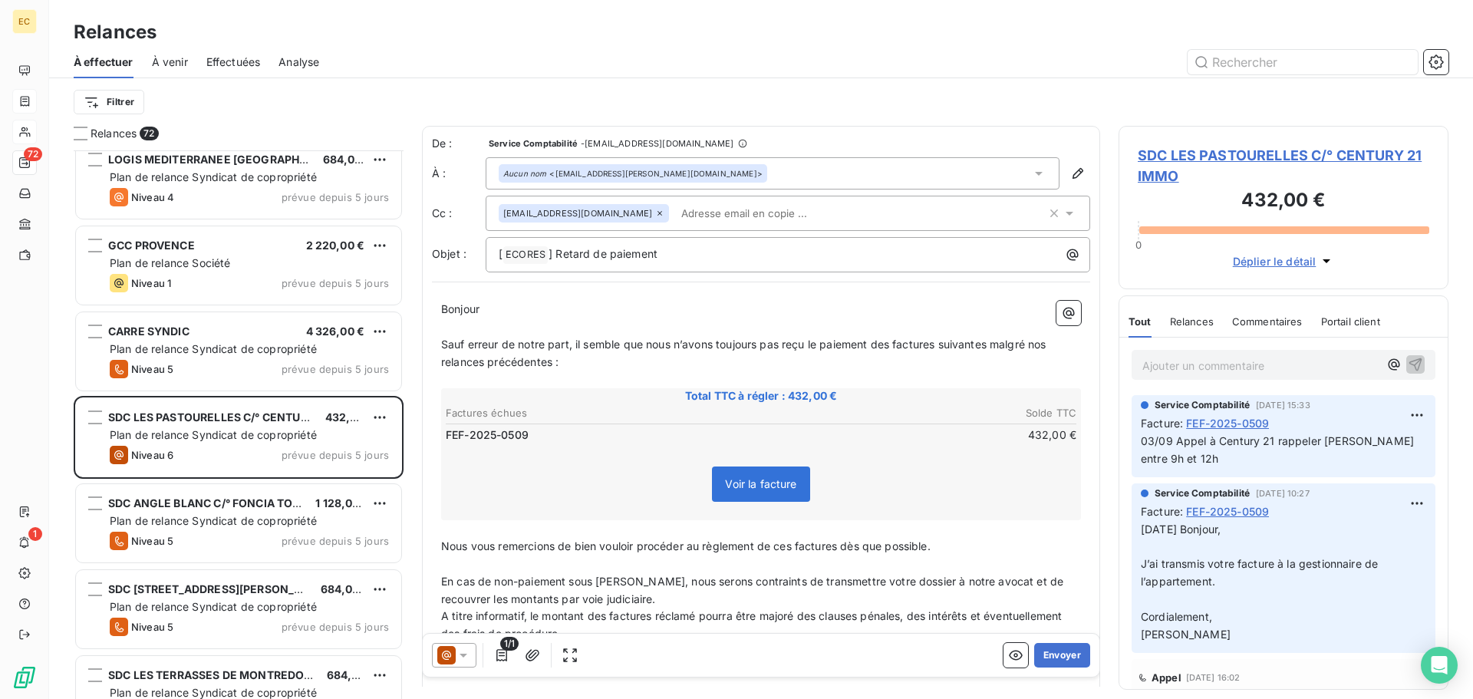
click at [1161, 157] on span "SDC LES PASTOURELLES C/° CENTURY 21 IMMO" at bounding box center [1284, 165] width 292 height 41
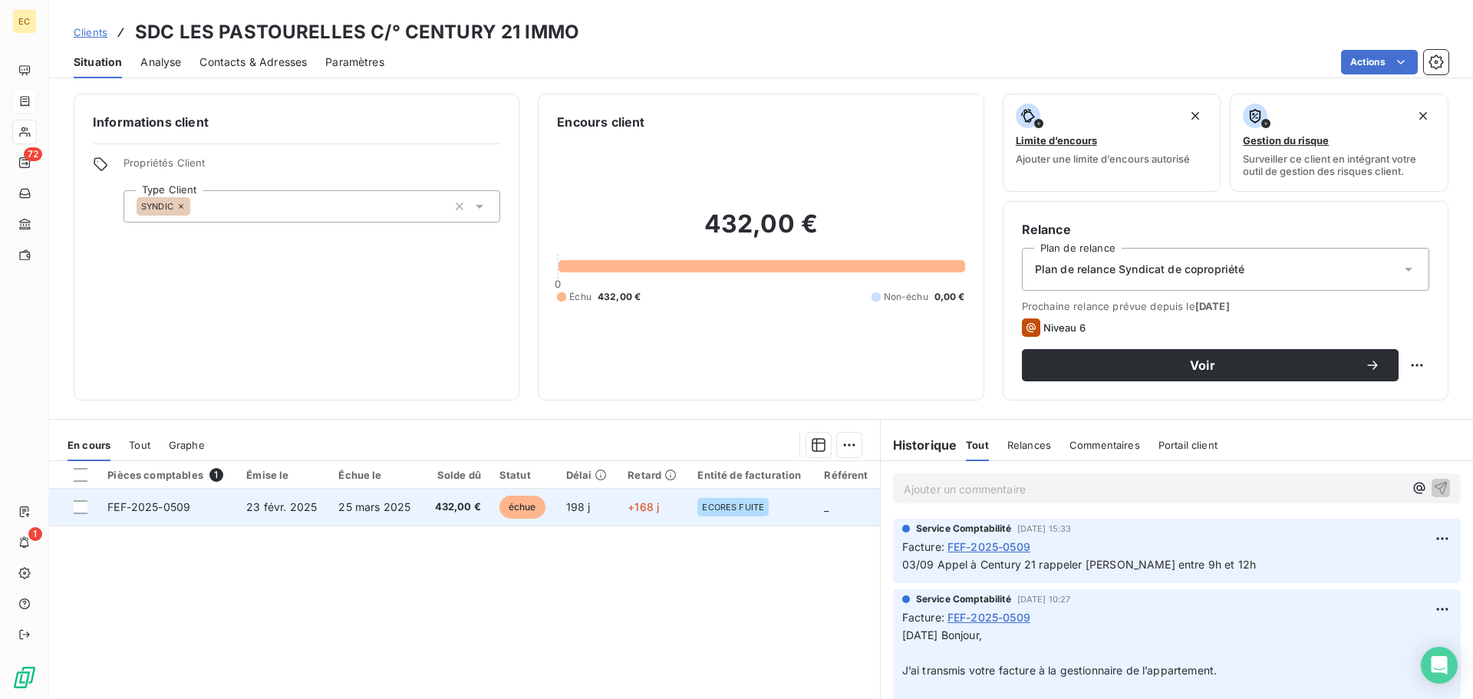
click at [310, 503] on span "23 févr. 2025" at bounding box center [281, 506] width 71 height 13
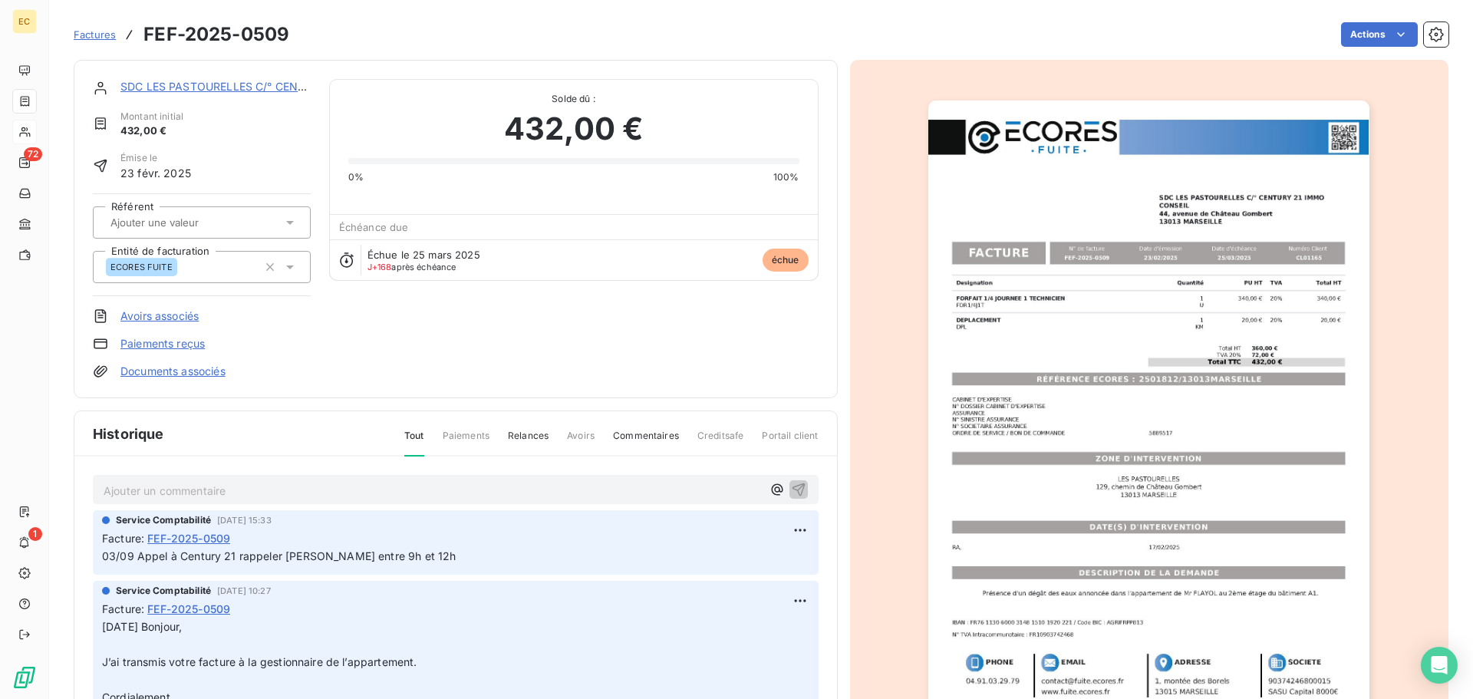
click at [1109, 369] on img "button" at bounding box center [1148, 413] width 441 height 625
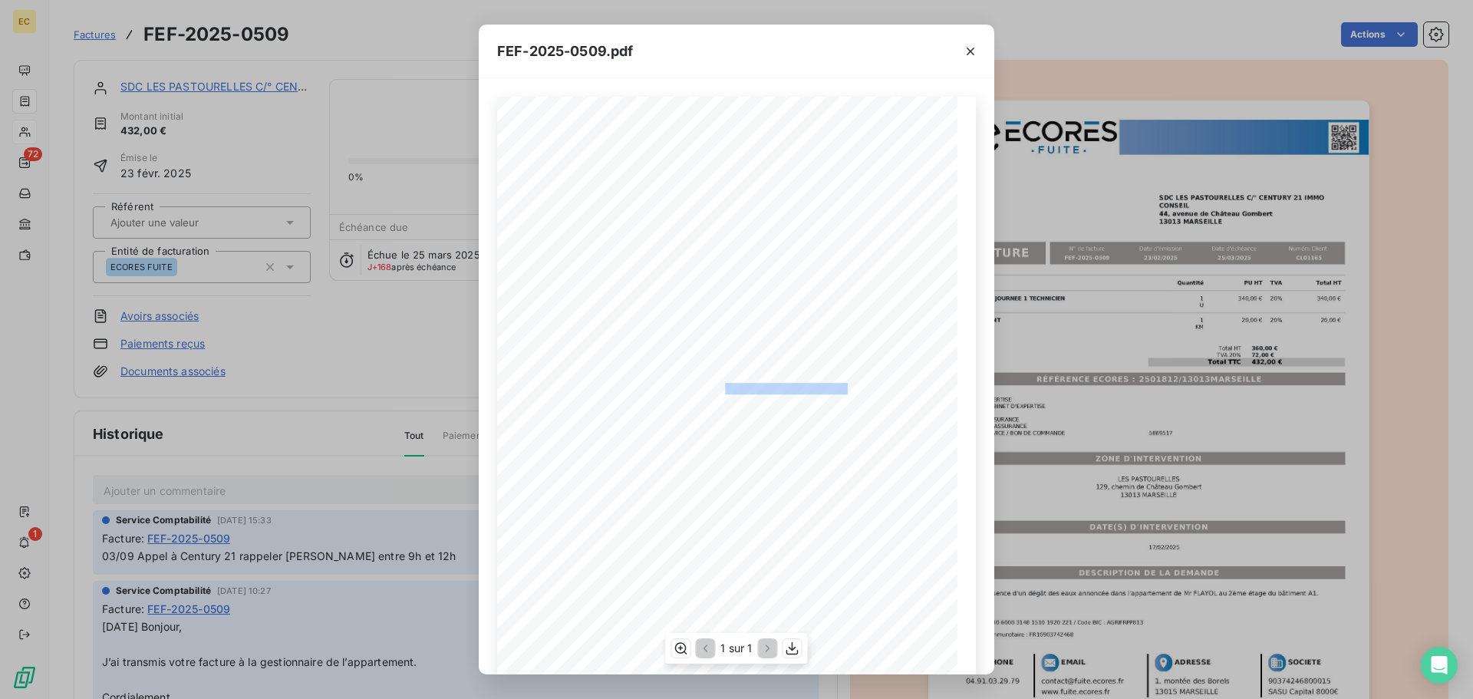
drag, startPoint x: 845, startPoint y: 389, endPoint x: 719, endPoint y: 387, distance: 125.8
click at [719, 387] on span "RÉFÉRENCE ECORES : 2501812/13013MARSEILLE" at bounding box center [736, 387] width 235 height 8
copy span ": 2501812/13013MARSEILL"
drag, startPoint x: 971, startPoint y: 49, endPoint x: 863, endPoint y: 56, distance: 108.4
click at [966, 49] on icon "button" at bounding box center [970, 51] width 15 height 15
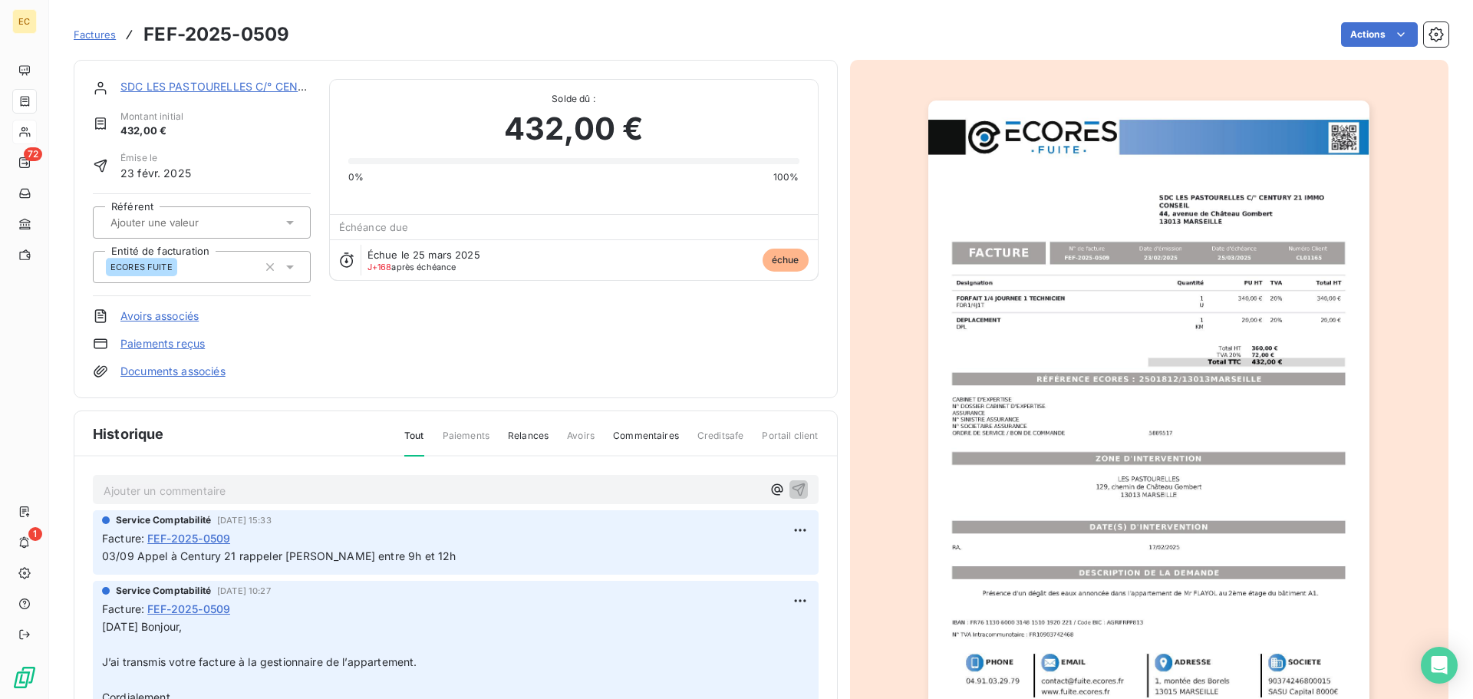
click at [243, 89] on link "SDC LES PASTOURELLES C/° CENTURY 21 IMMO" at bounding box center [248, 86] width 257 height 13
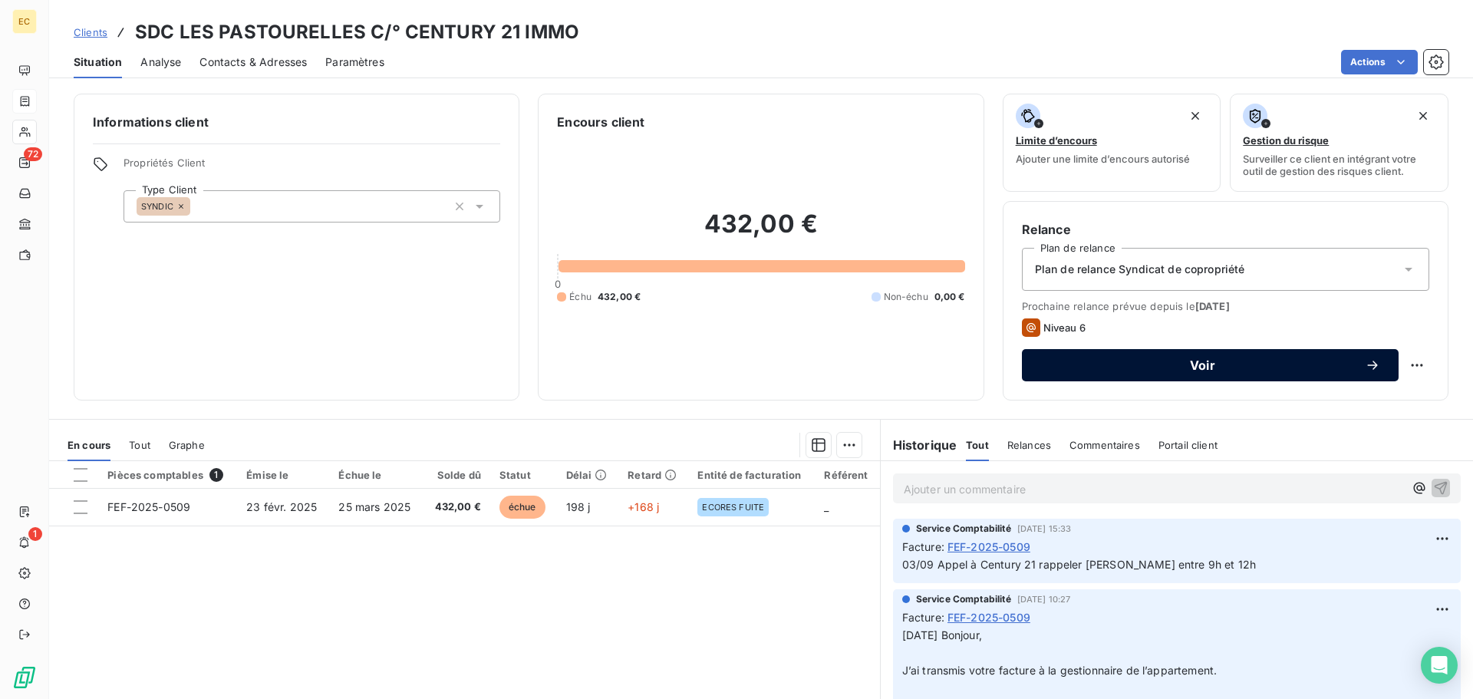
click at [1210, 367] on span "Voir" at bounding box center [1202, 365] width 325 height 12
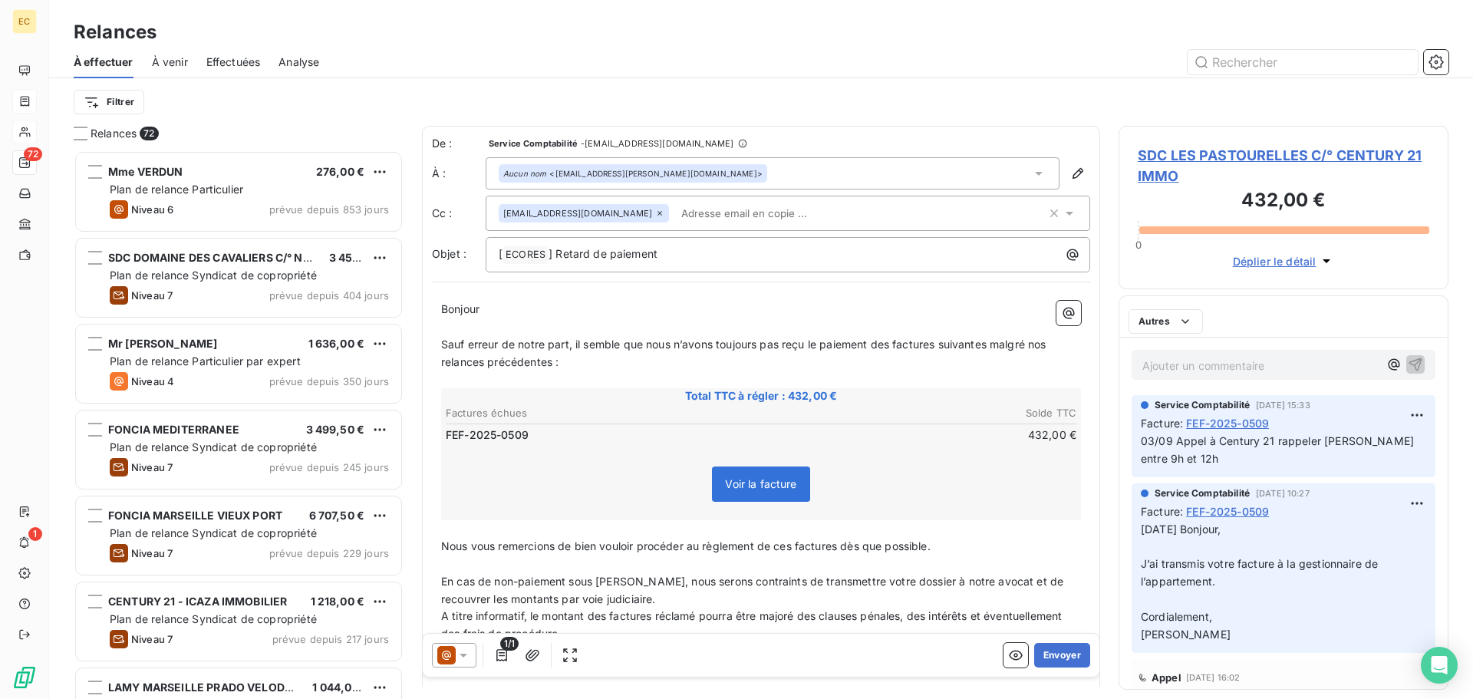
scroll to position [537, 318]
paste input "mathilde@msgimmo13.com"
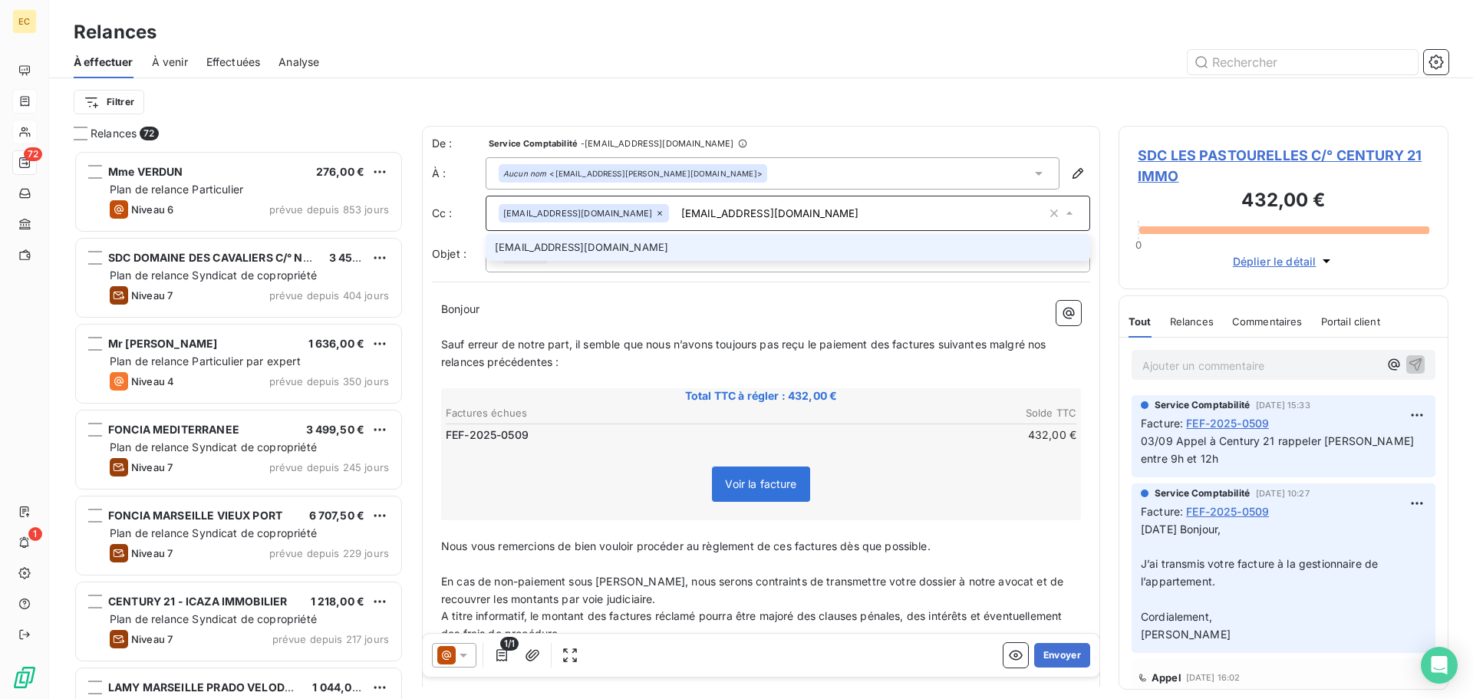
type input "mathilde@msgimmo13.com"
click at [606, 252] on li "mathilde@msgimmo13.com" at bounding box center [788, 247] width 605 height 27
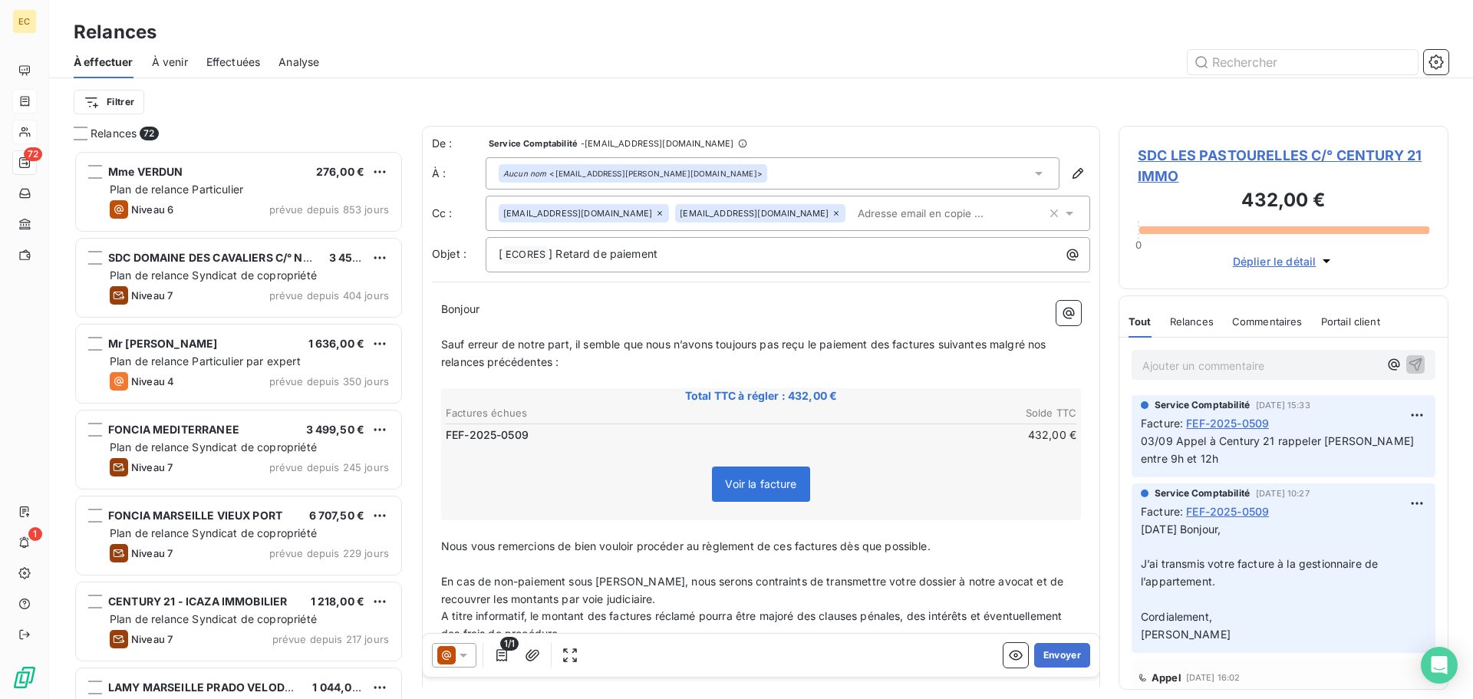
click at [852, 220] on input "text" at bounding box center [940, 213] width 177 height 23
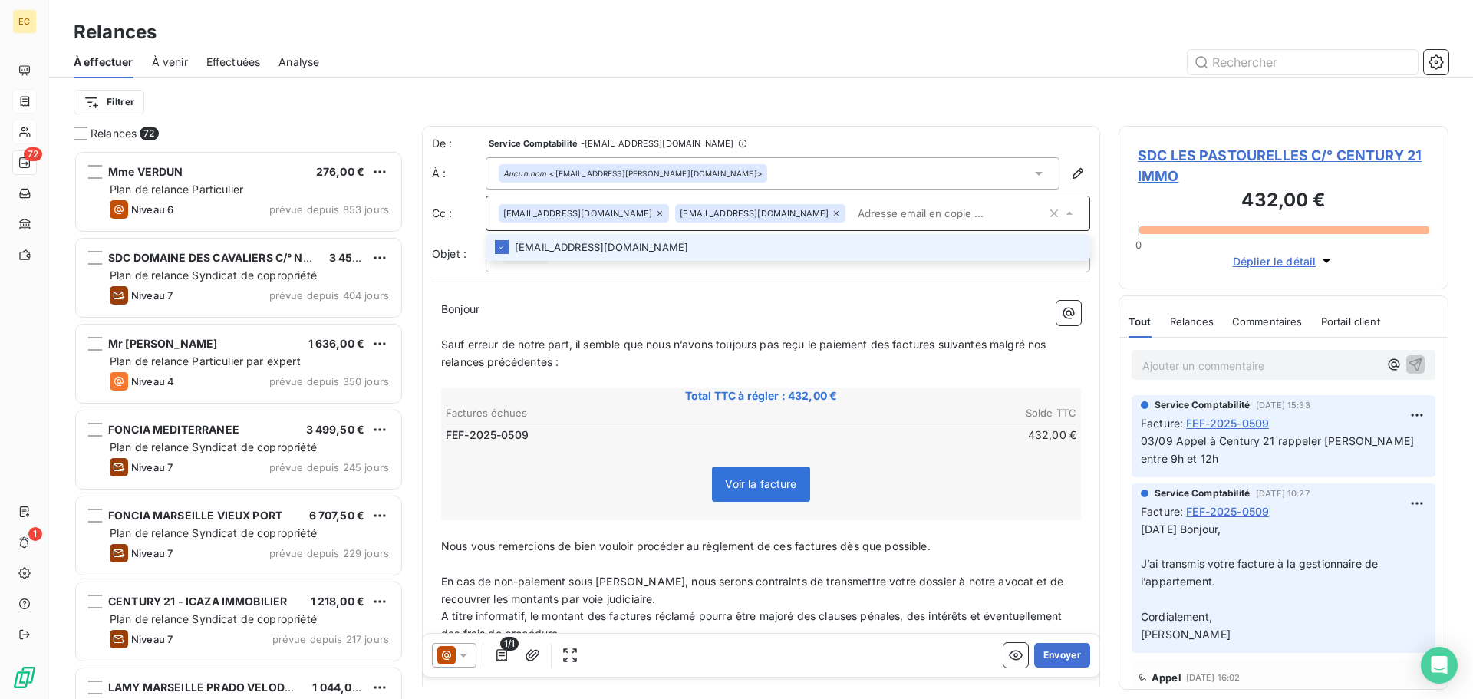
paste input "fdasilva@citya.com"
type input "fdasilva@citya.com"
click at [865, 274] on div "De : Service Comptabilité - rappels@leanpay.io À : Aucun nom <leo.sarkissian@ce…" at bounding box center [761, 454] width 678 height 657
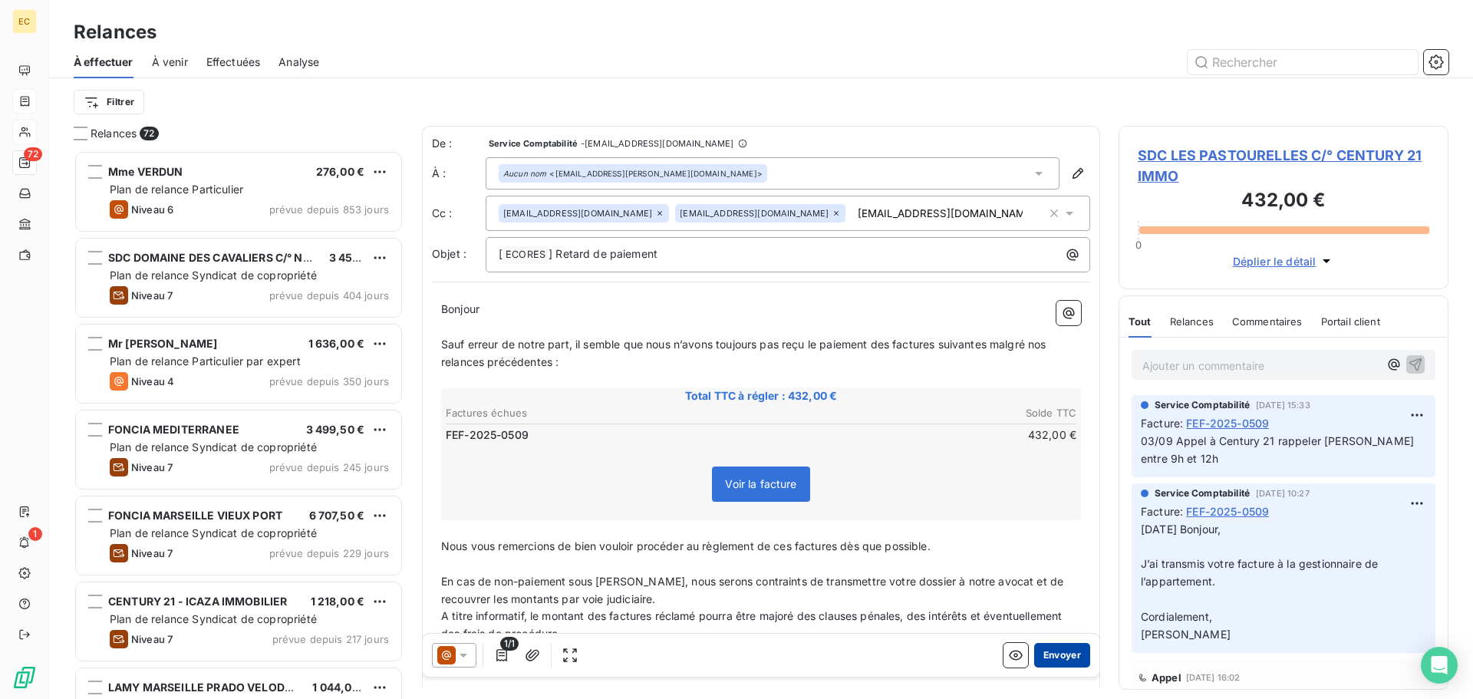
click at [1047, 661] on button "Envoyer" at bounding box center [1062, 655] width 56 height 25
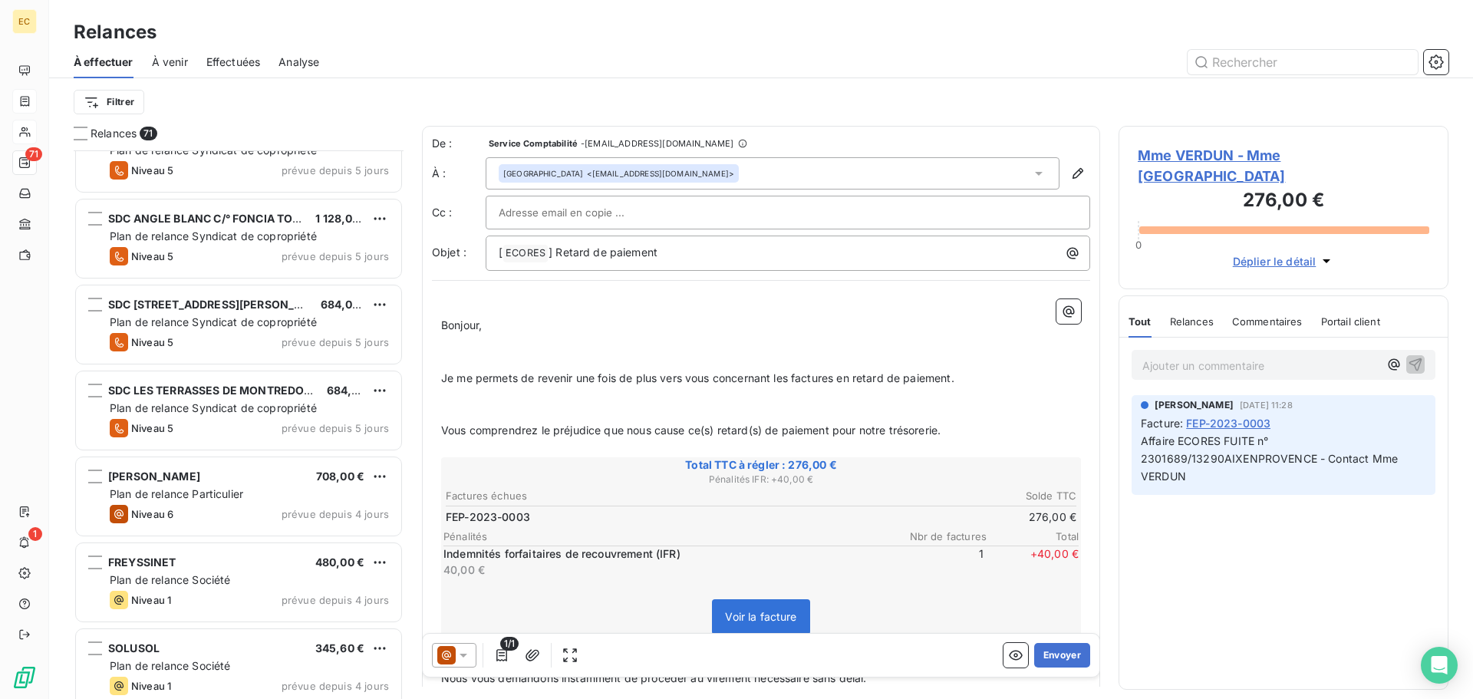
scroll to position [5064, 0]
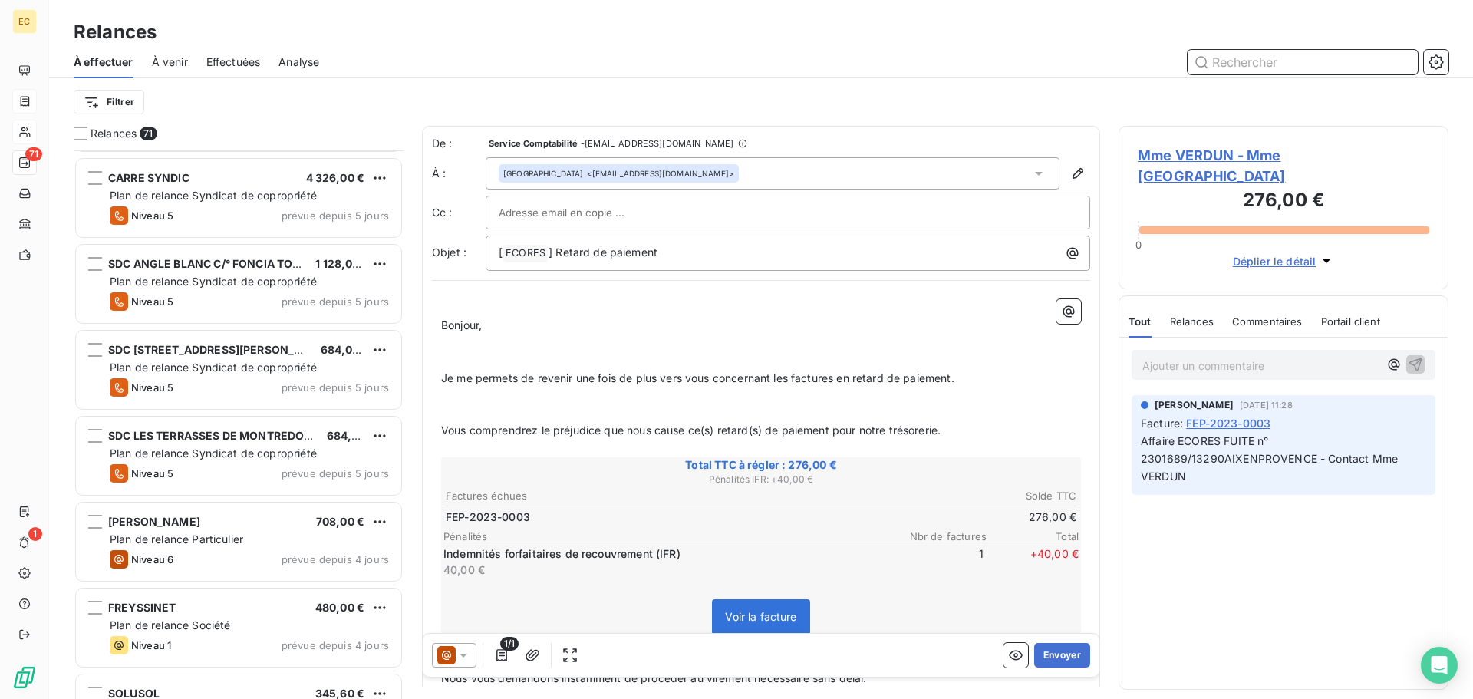
click at [1263, 67] on input "text" at bounding box center [1303, 62] width 230 height 25
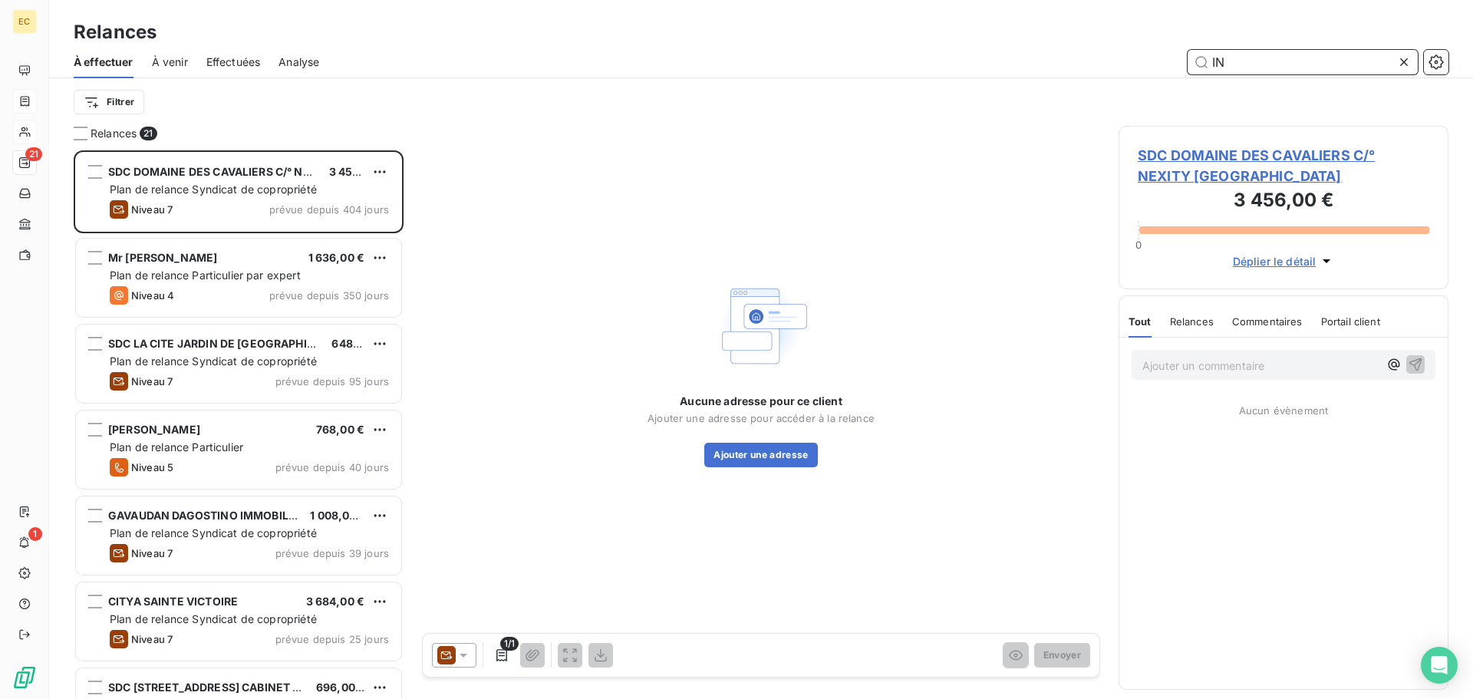
scroll to position [537, 318]
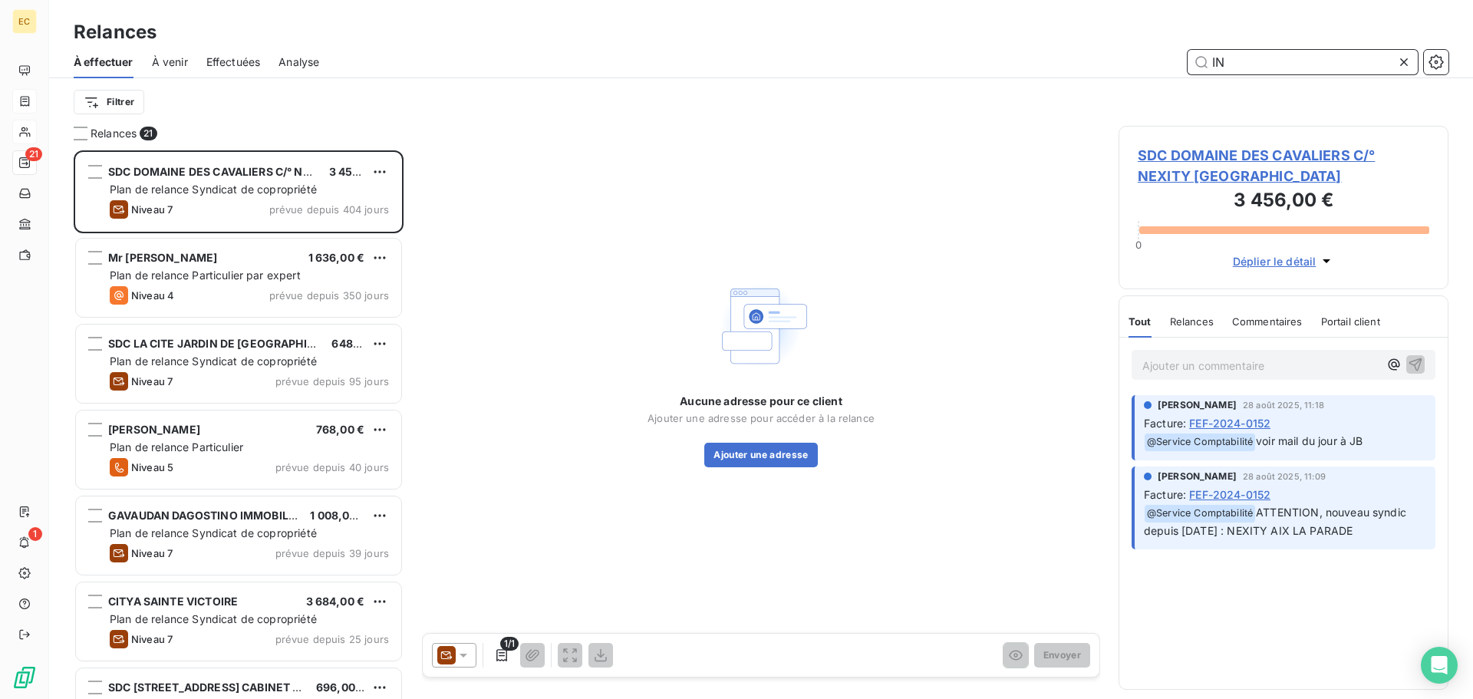
type input "I"
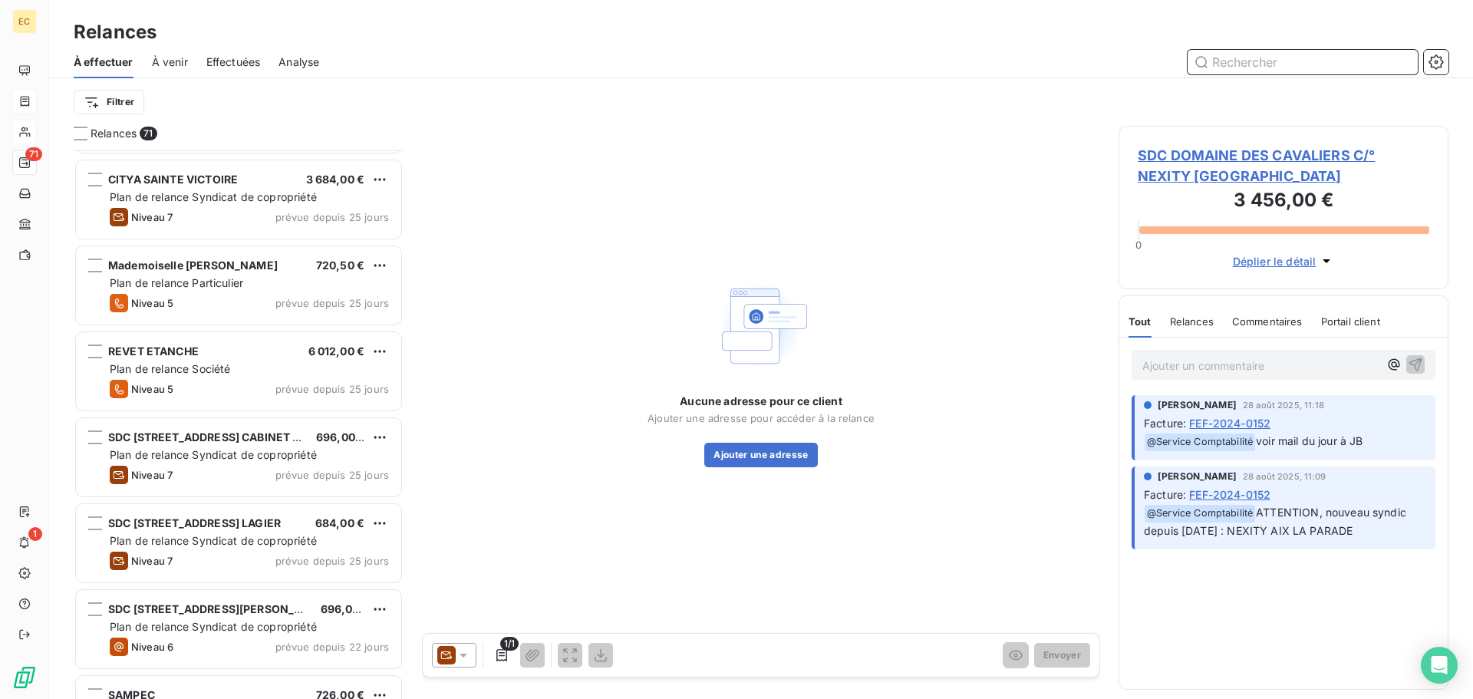
scroll to position [1612, 0]
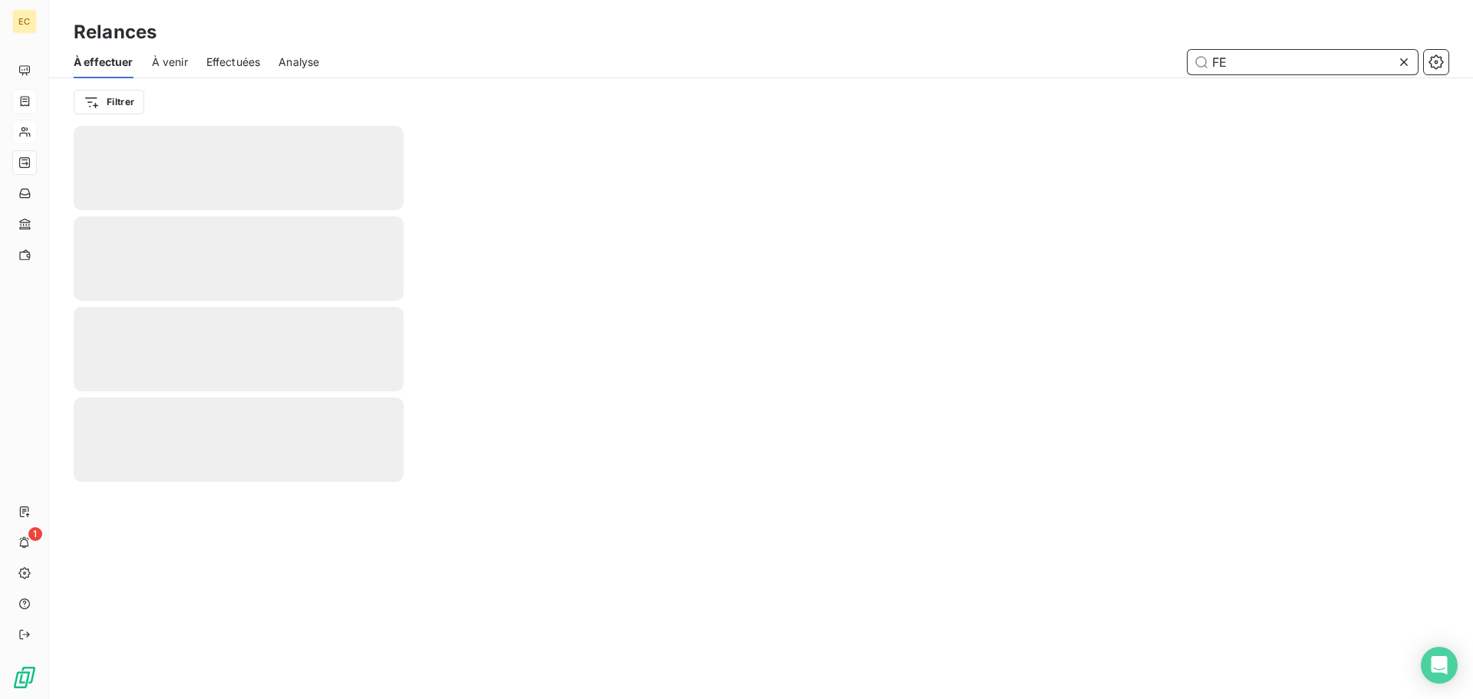
type input "F"
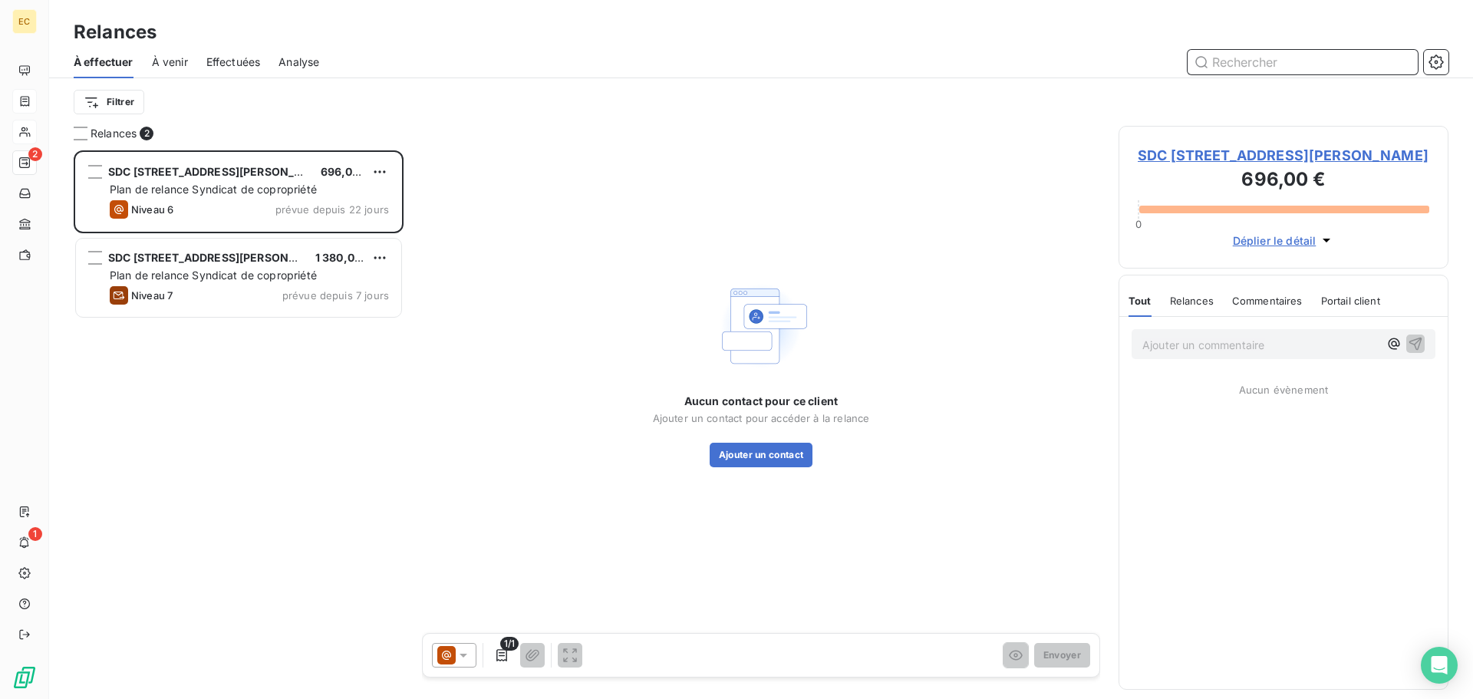
scroll to position [537, 318]
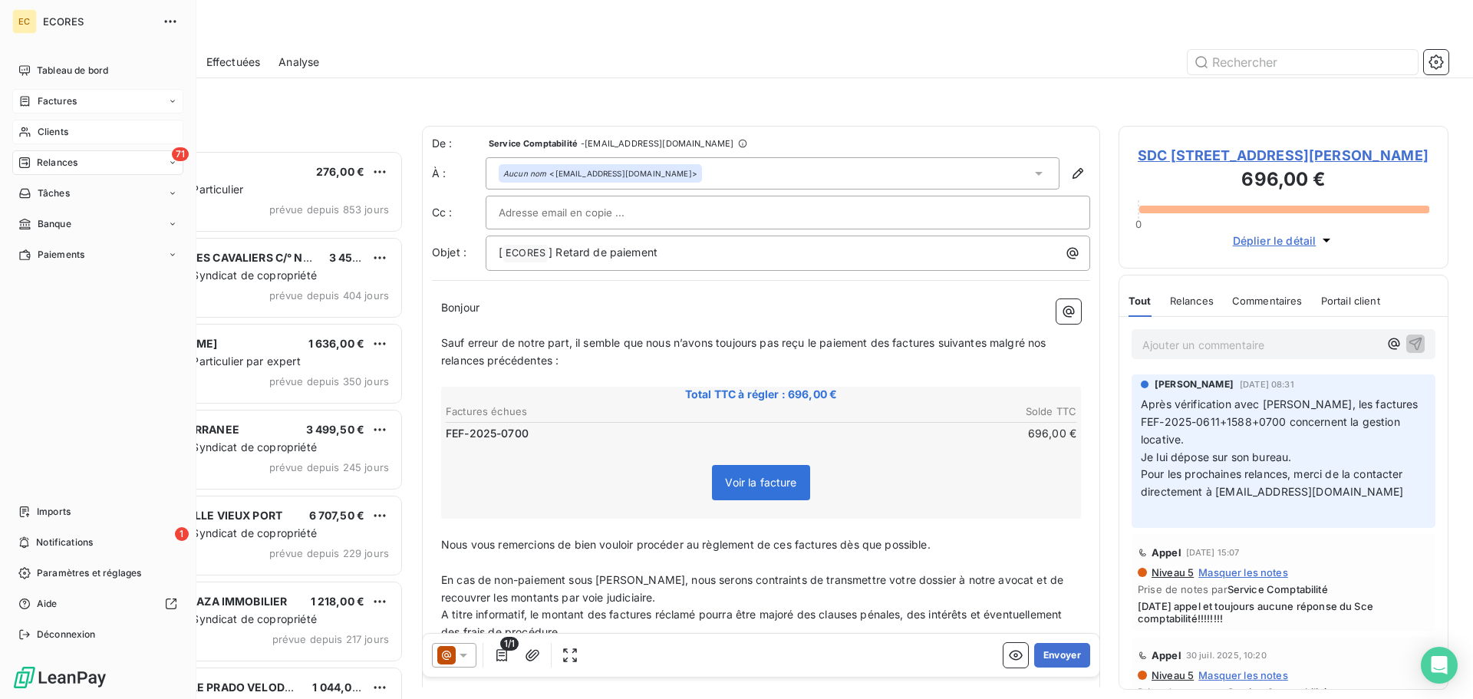
click at [48, 103] on span "Factures" at bounding box center [57, 101] width 39 height 14
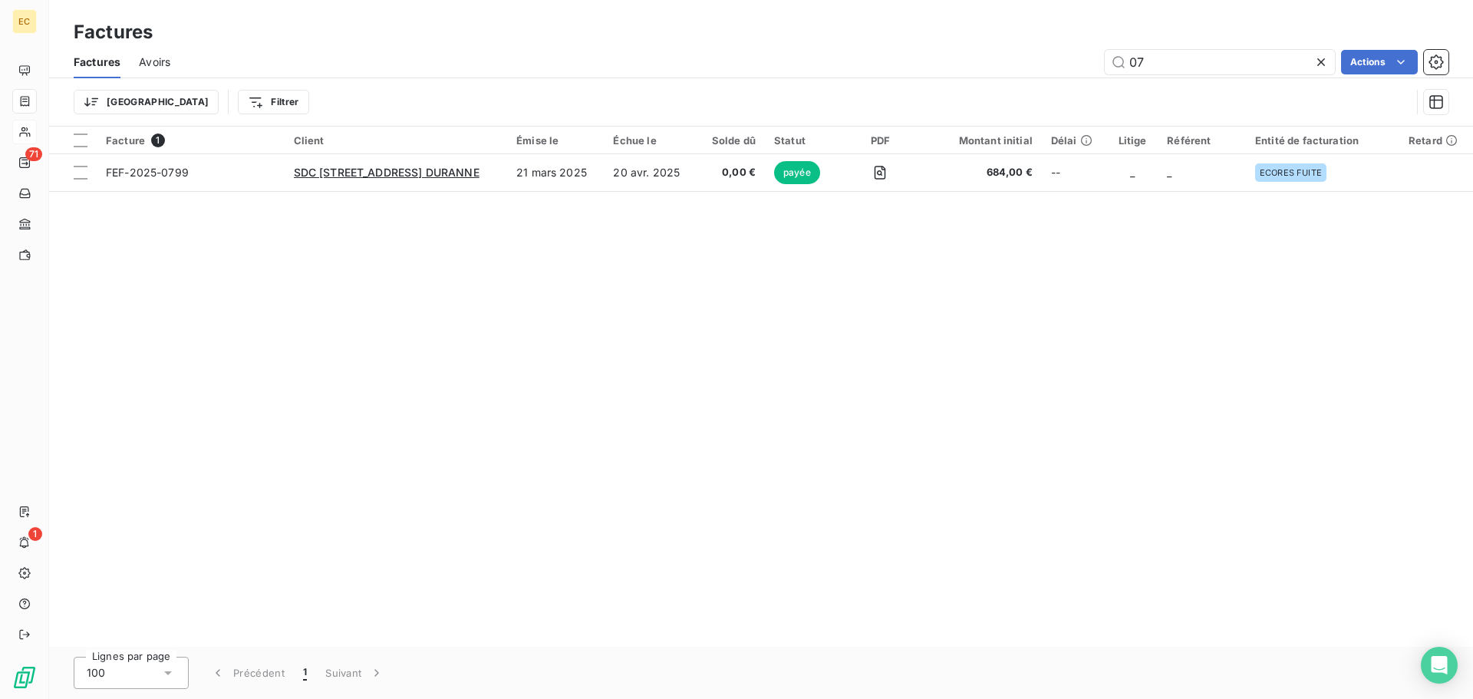
type input "0"
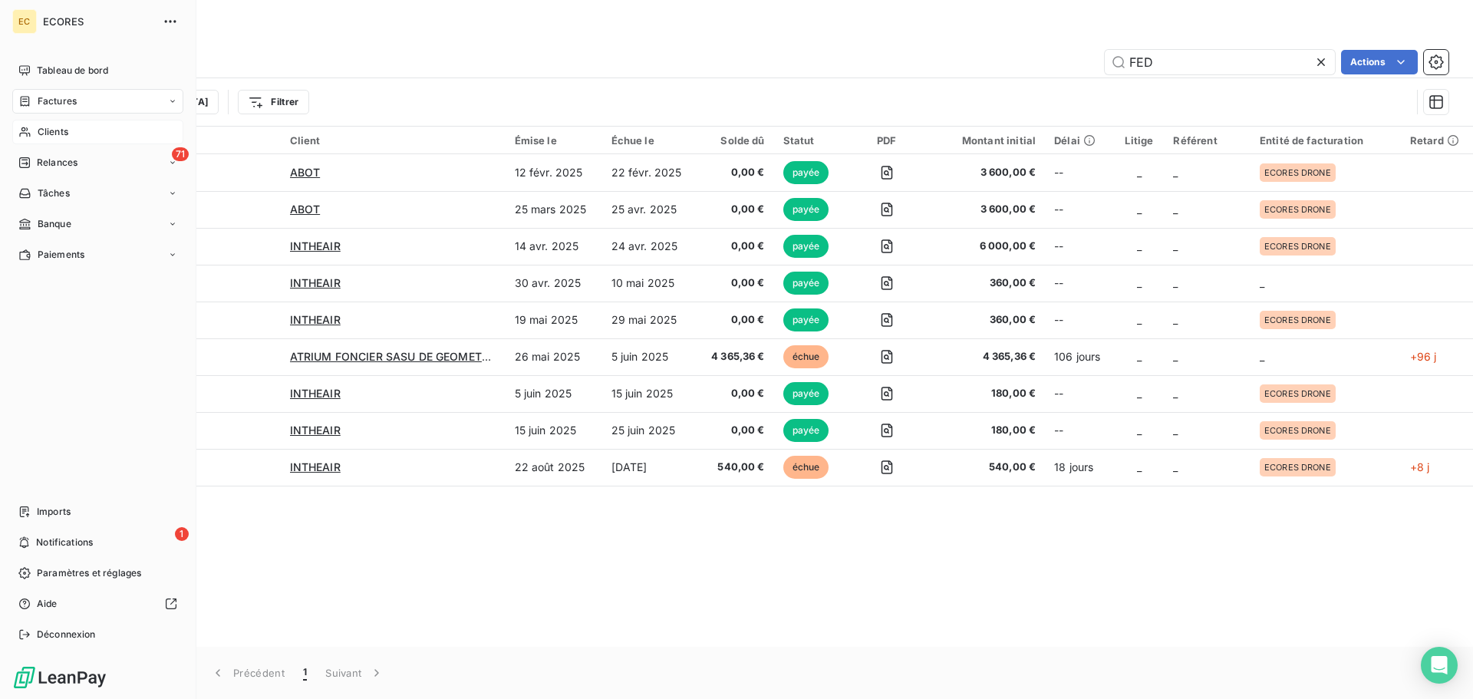
type input "FED"
click at [44, 159] on span "Relances" at bounding box center [57, 163] width 41 height 14
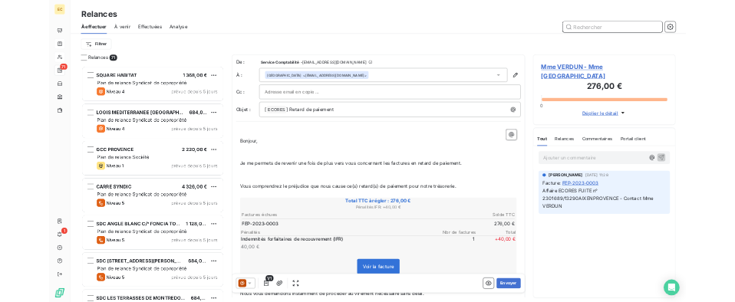
scroll to position [4786, 0]
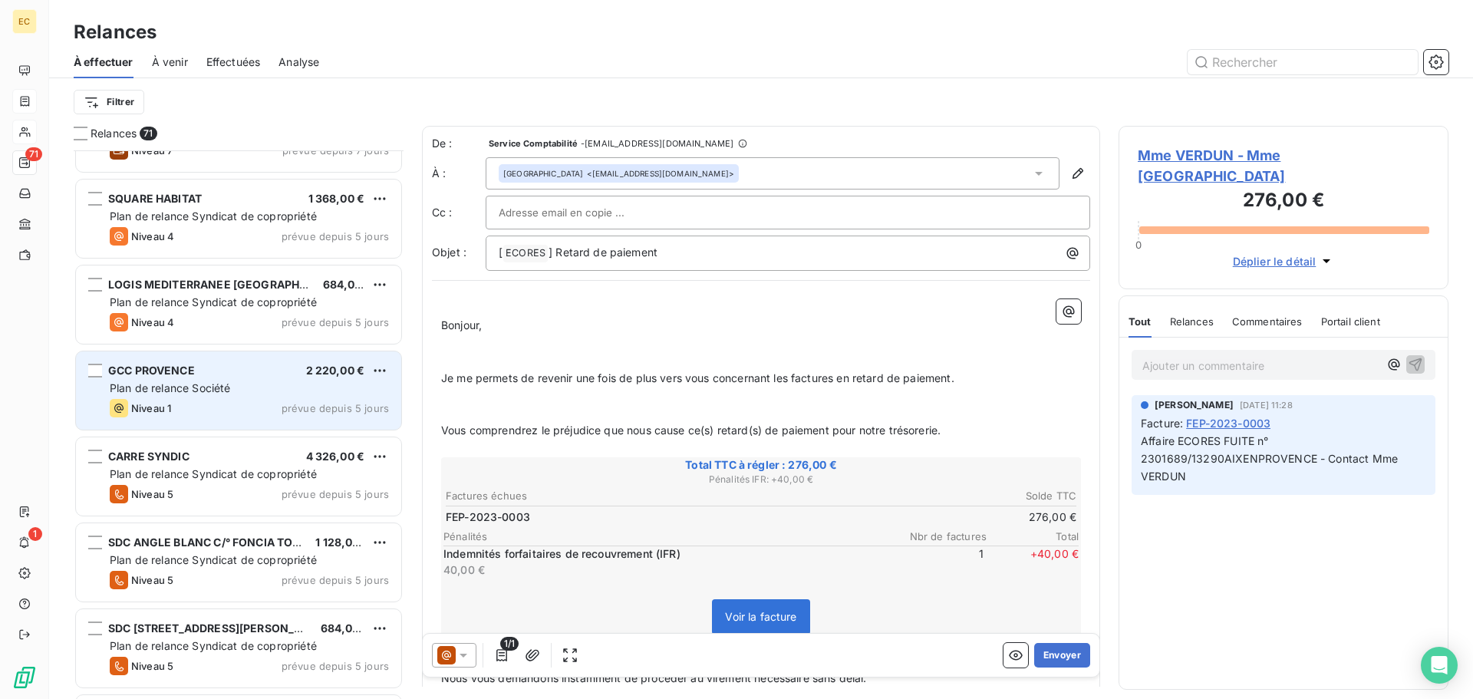
click at [255, 396] on div "GCC PROVENCE 2 220,00 € Plan de relance Société Niveau 1 prévue depuis 5 jours" at bounding box center [238, 390] width 325 height 78
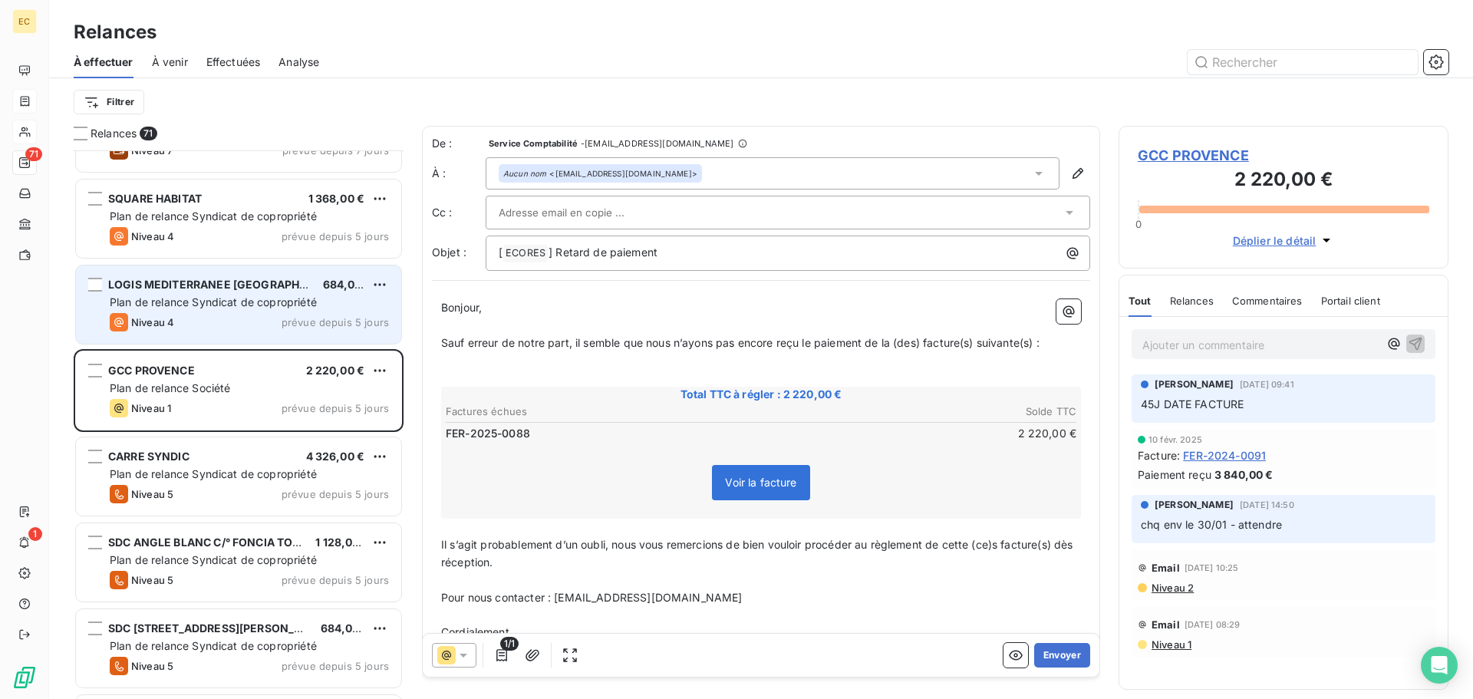
click at [240, 311] on div "LOGIS MEDITERRANEE MARSEILLE 684,00 € Plan de relance Syndicat de copropriété N…" at bounding box center [238, 304] width 325 height 78
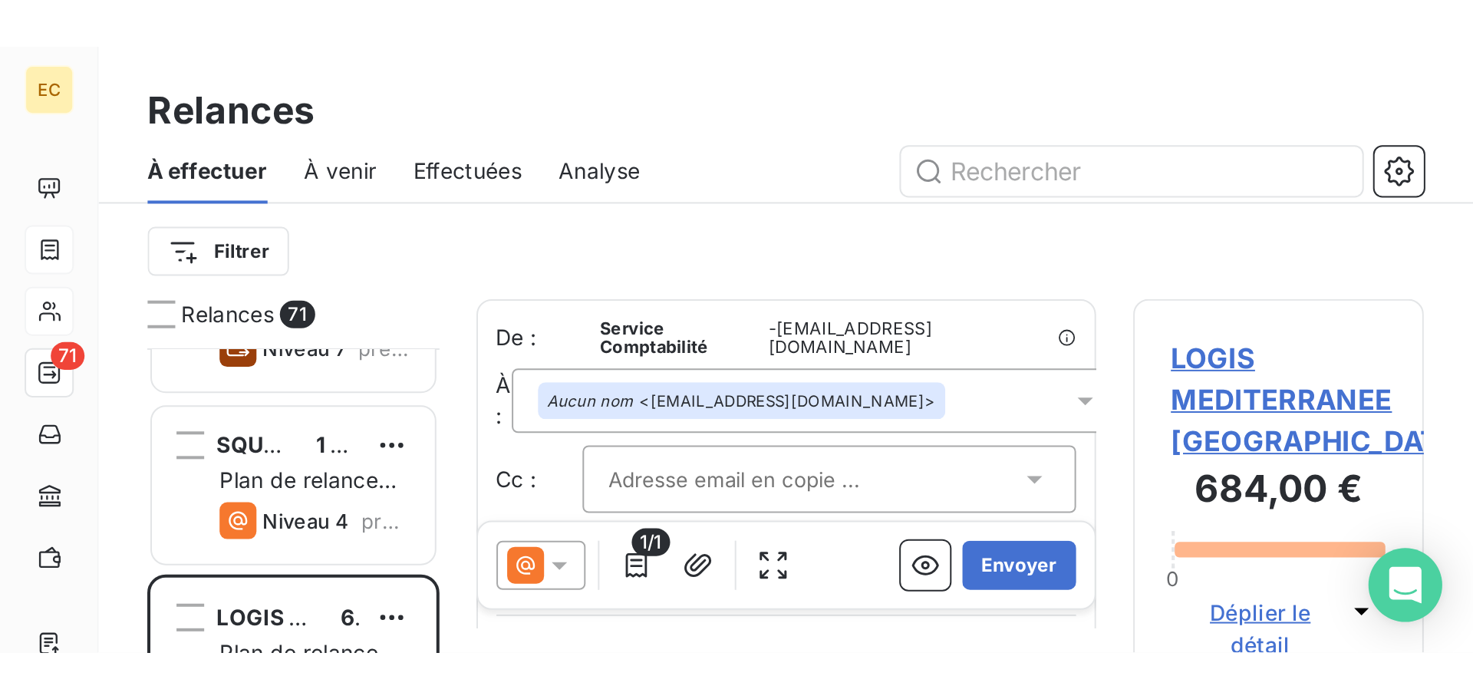
scroll to position [537, 318]
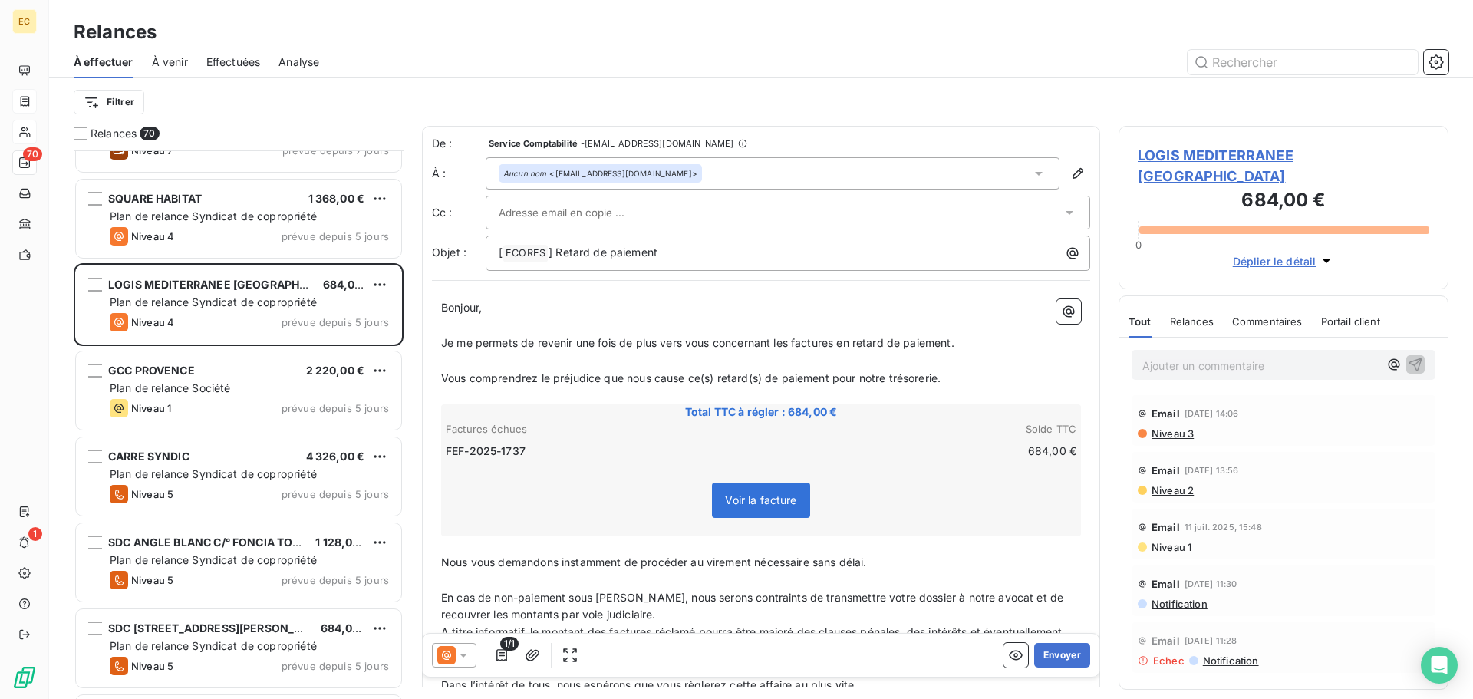
click at [1191, 159] on span "LOGIS MEDITERRANEE MARSEILLE" at bounding box center [1284, 165] width 292 height 41
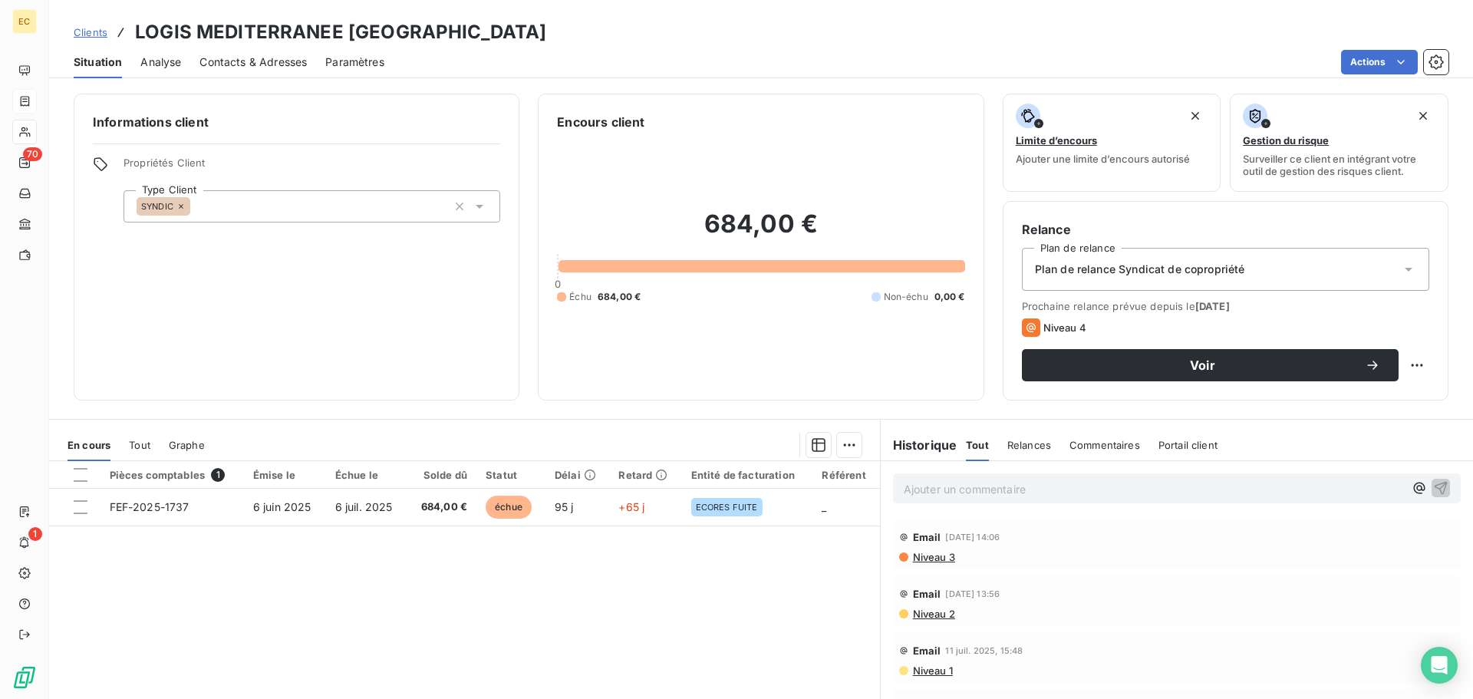
click at [280, 69] on span "Contacts & Adresses" at bounding box center [252, 61] width 107 height 15
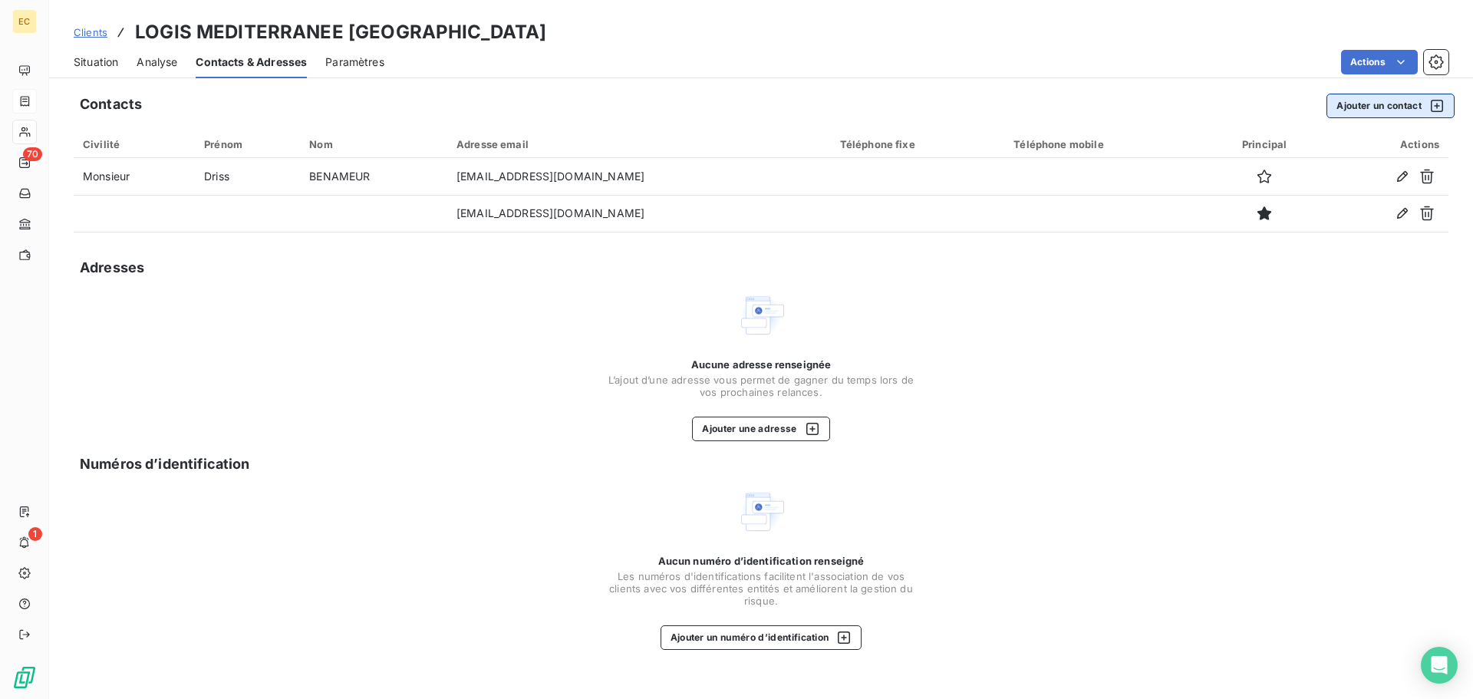
click at [1335, 110] on button "Ajouter un contact" at bounding box center [1391, 106] width 128 height 25
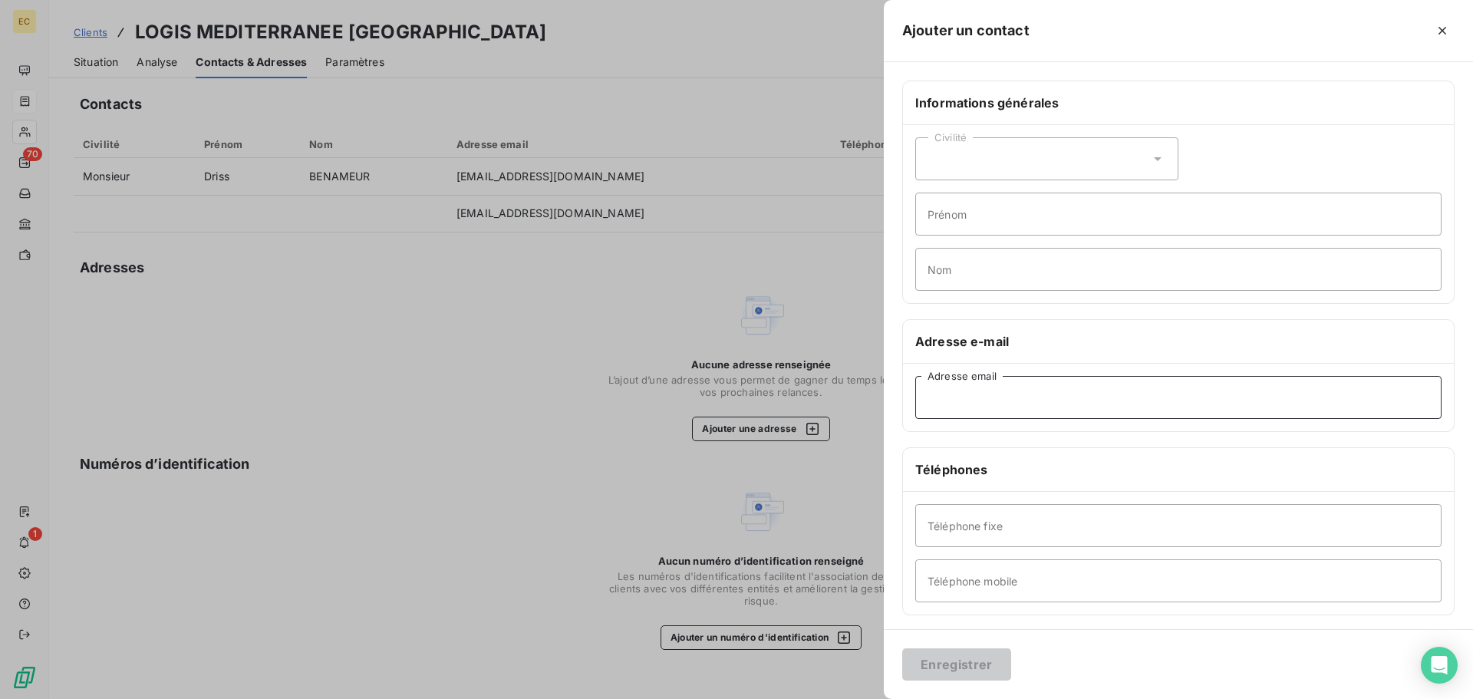
paste input "orchestra-lm@lmediterranee.fr"
type input "orchestra-lm@lmediterranee.fr"
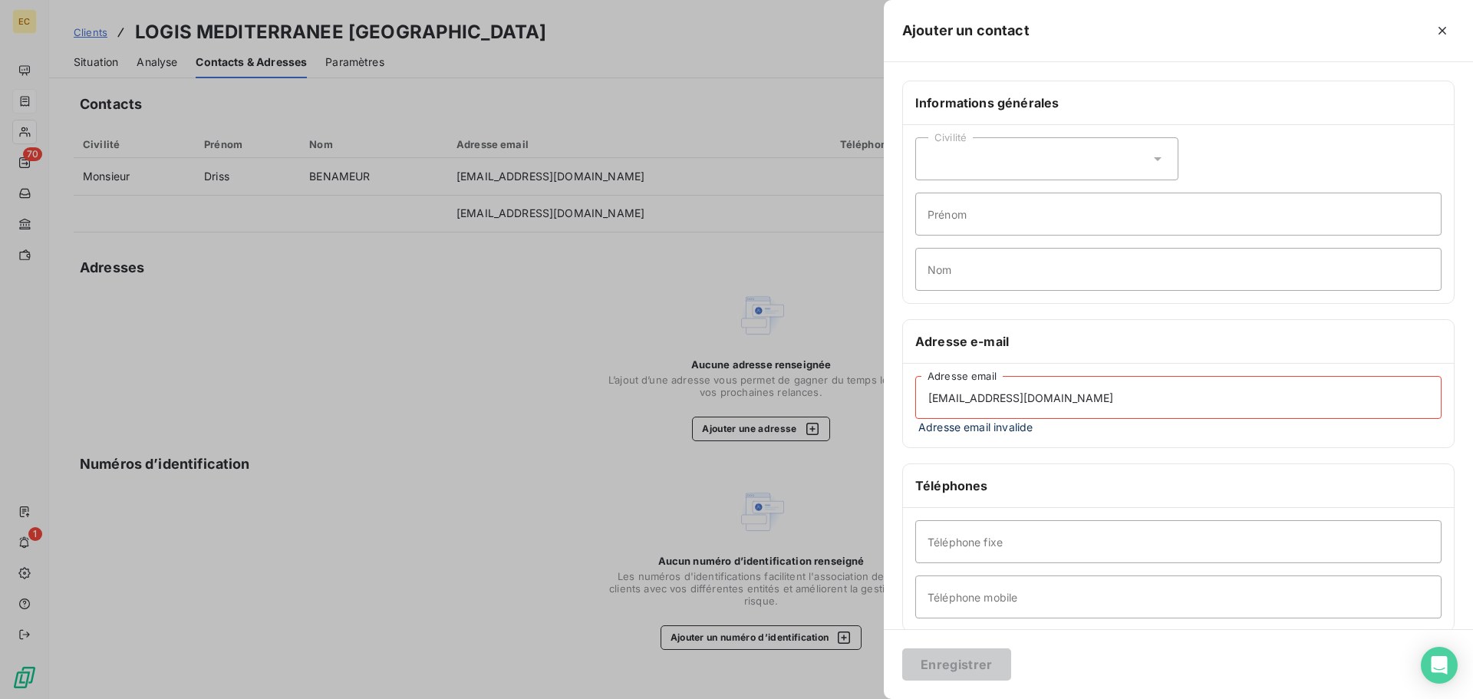
click at [1041, 466] on div "Téléphones" at bounding box center [1178, 486] width 551 height 44
click at [925, 400] on input "orchestra-lm@lmediterranee.fr" at bounding box center [1178, 397] width 526 height 43
click at [1440, 32] on icon "button" at bounding box center [1443, 31] width 8 height 8
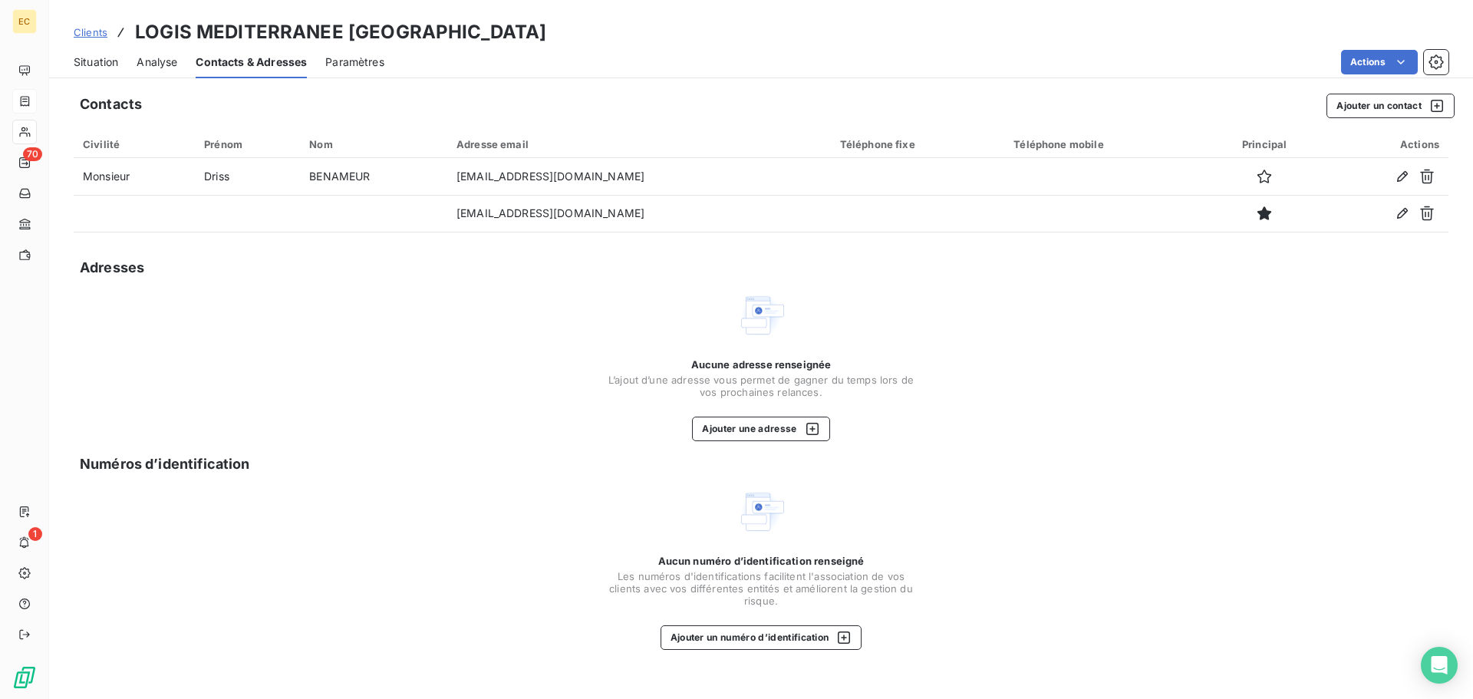
click at [99, 61] on span "Situation" at bounding box center [96, 61] width 44 height 15
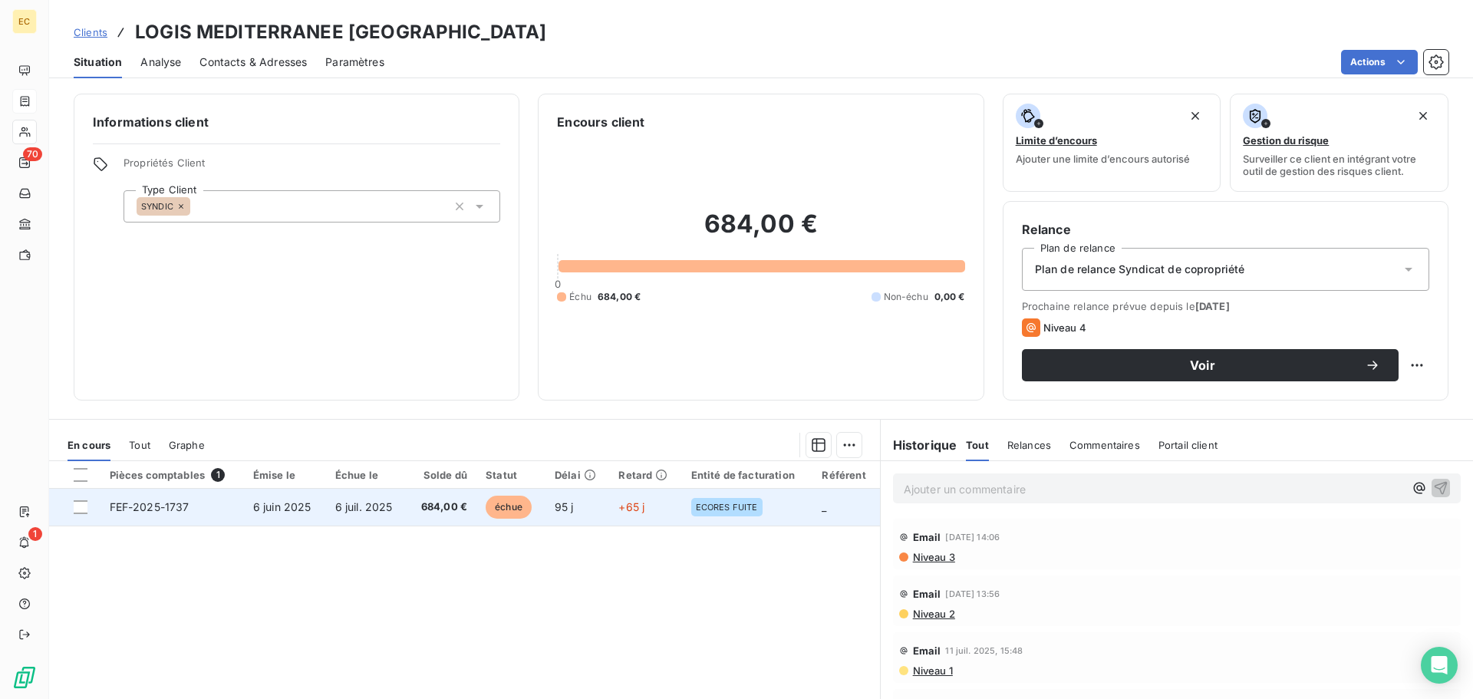
click at [217, 500] on td "FEF-2025-1737" at bounding box center [172, 507] width 143 height 37
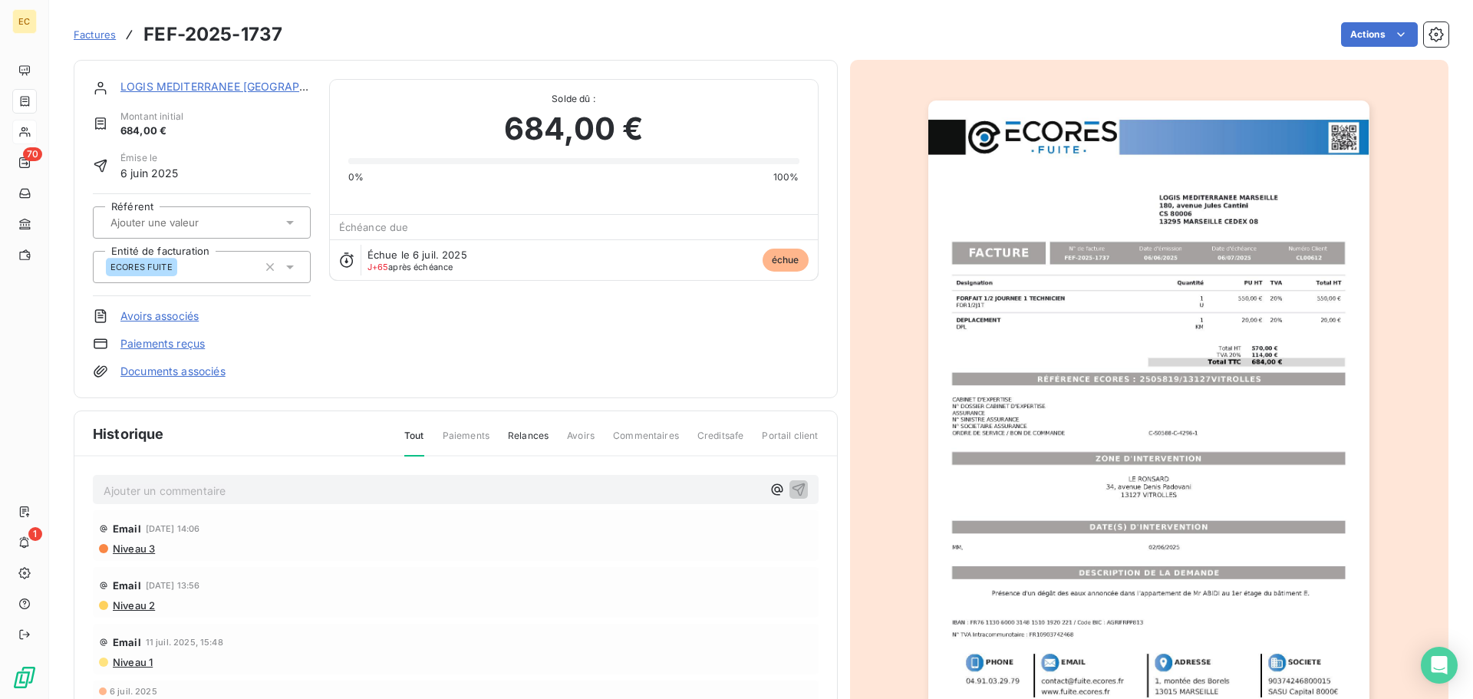
click at [1135, 378] on img "button" at bounding box center [1148, 413] width 441 height 625
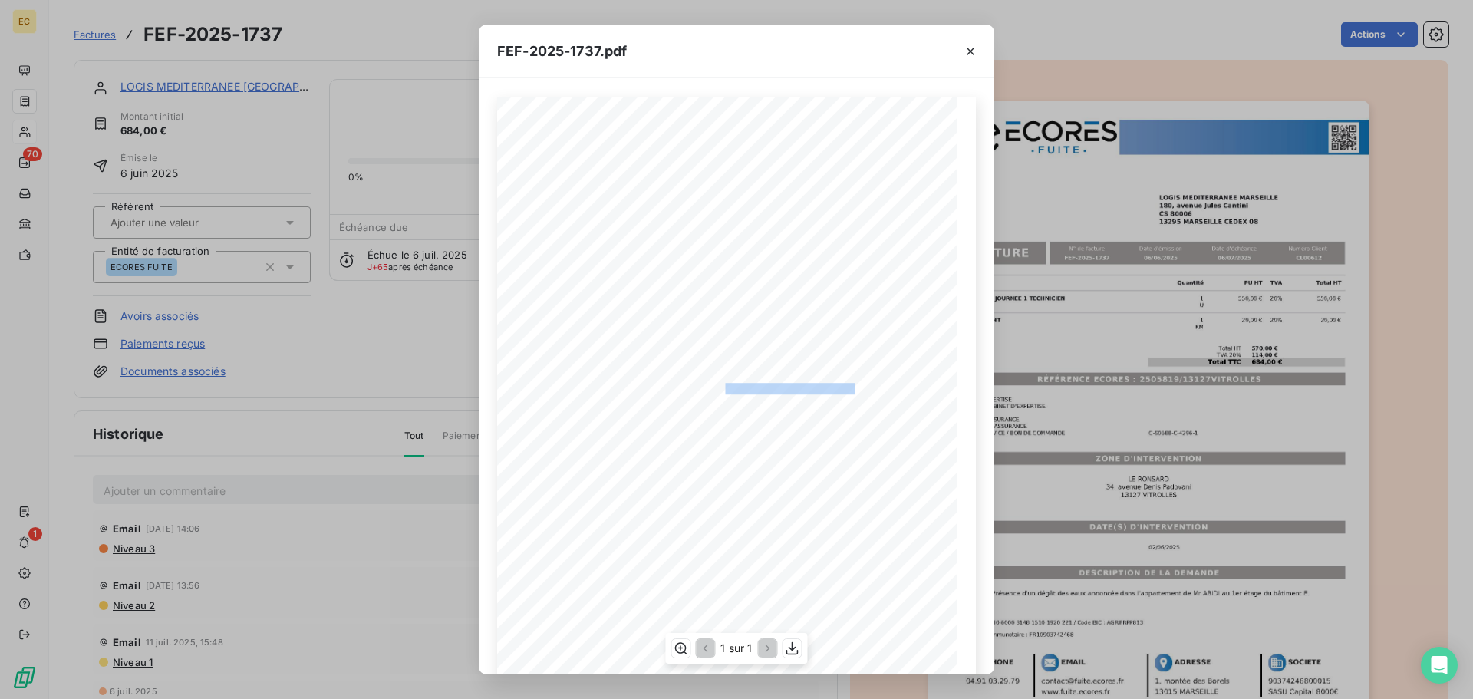
drag, startPoint x: 845, startPoint y: 387, endPoint x: 719, endPoint y: 391, distance: 126.6
click at [719, 391] on span "RÉFÉRENCE ECORES : 2505819/13127VITROLLES" at bounding box center [737, 387] width 235 height 8
copy span ": 2505819/13127VITROLLES"
click at [963, 54] on icon "button" at bounding box center [970, 51] width 15 height 15
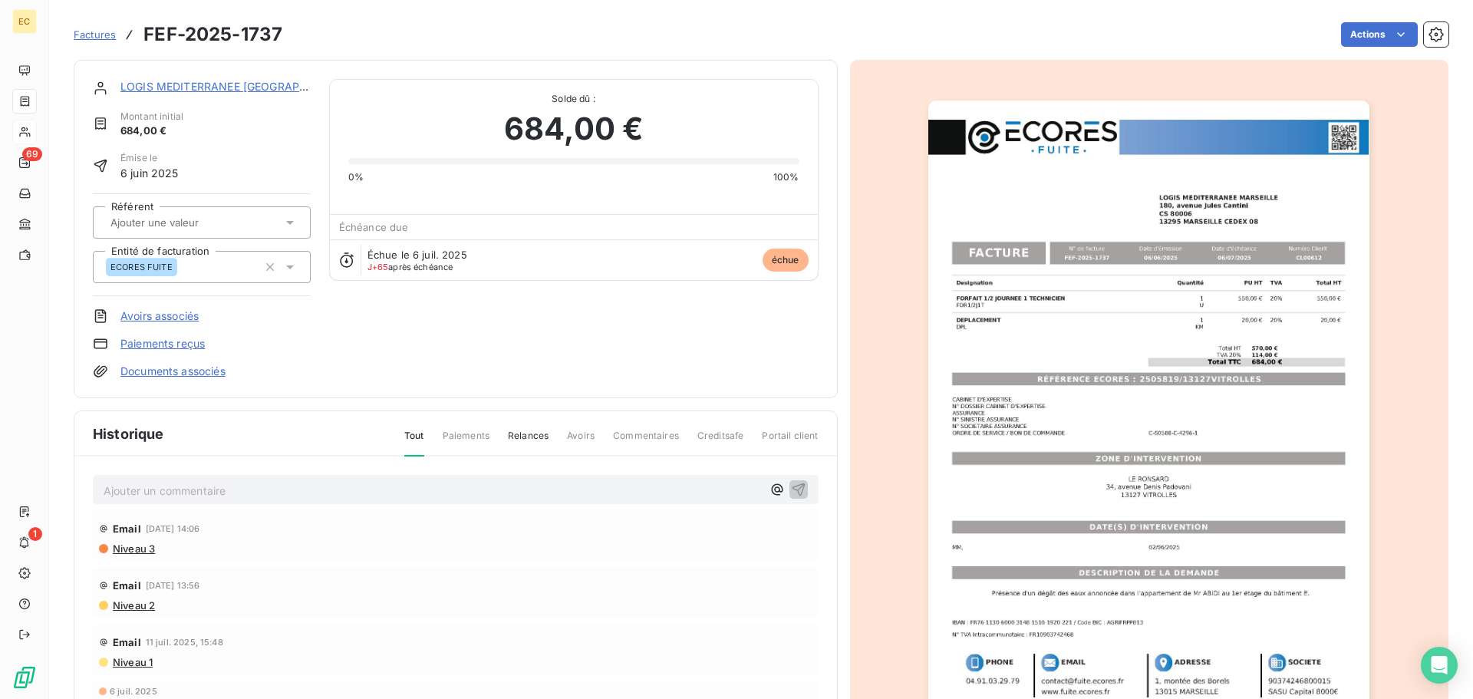
click at [243, 82] on link "LOGIS MEDITERRANEE MARSEILLE" at bounding box center [237, 86] width 234 height 13
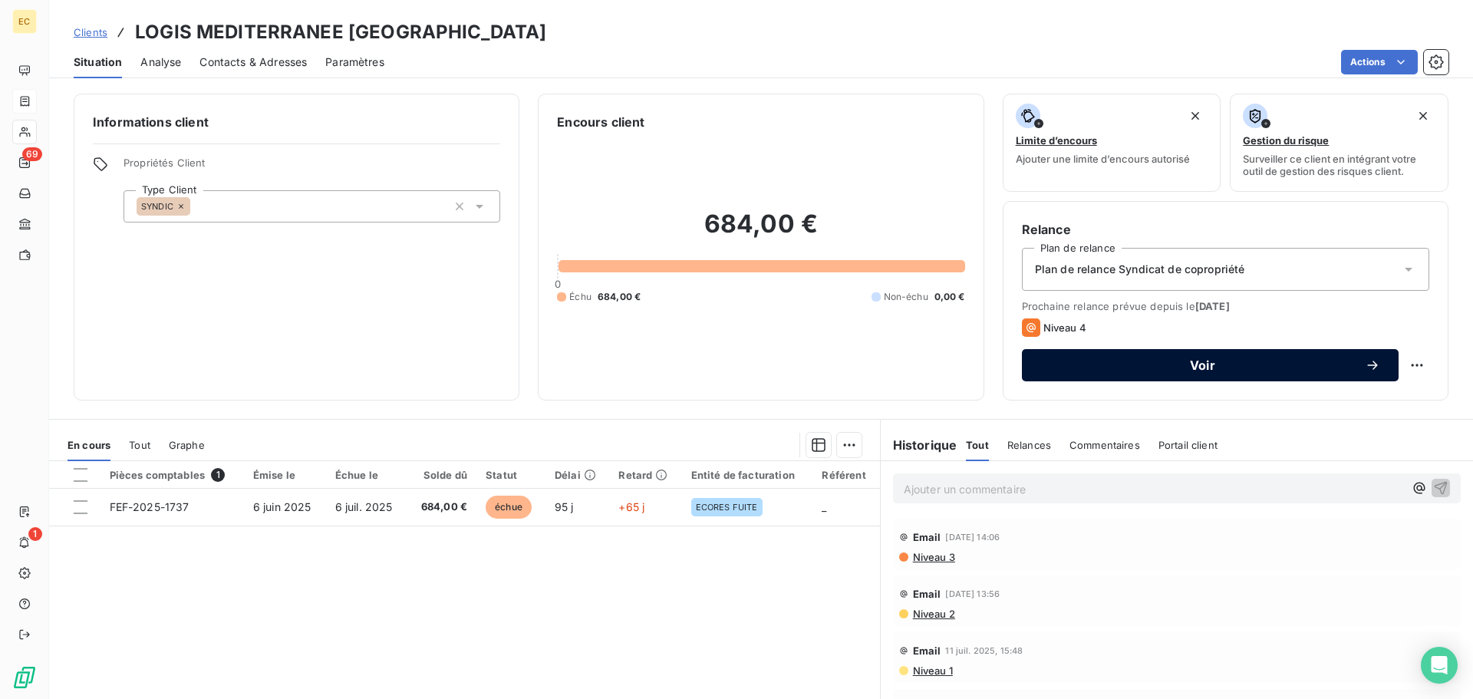
click at [1172, 371] on span "Voir" at bounding box center [1202, 365] width 325 height 12
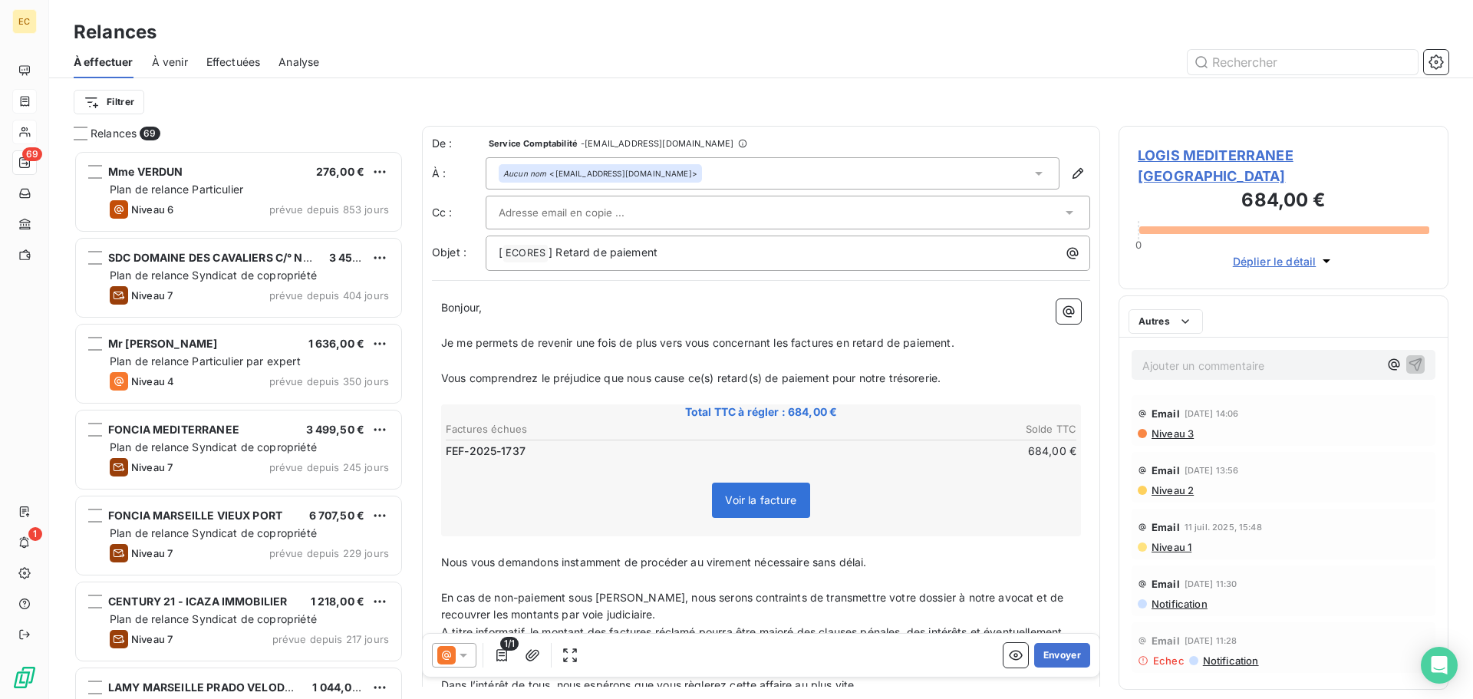
scroll to position [537, 318]
paste input "logis_mediterranee@agence.kolimmo.com"
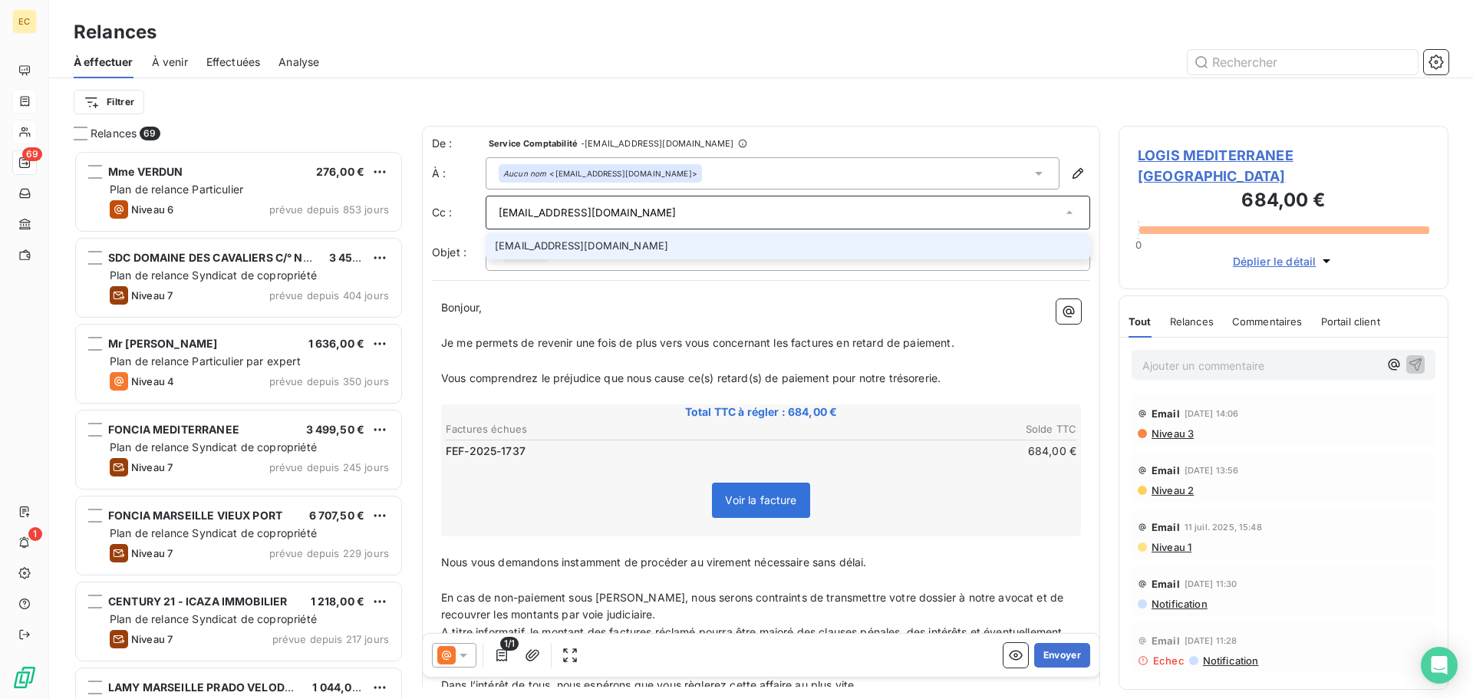
type input "logis_mediterranee@agence.kolimmo.com"
click at [694, 244] on li "logis_mediterranee@agence.kolimmo.com" at bounding box center [788, 245] width 605 height 27
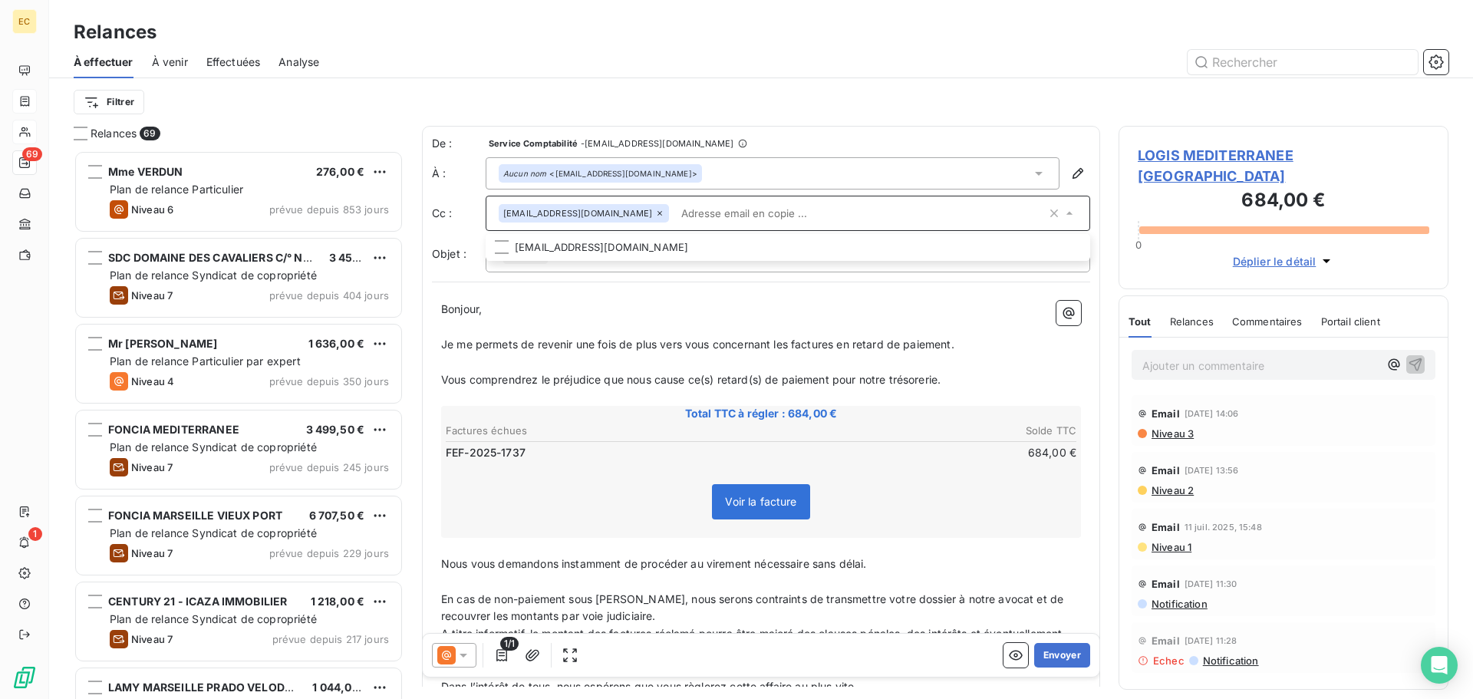
click at [1031, 170] on icon at bounding box center [1038, 173] width 15 height 15
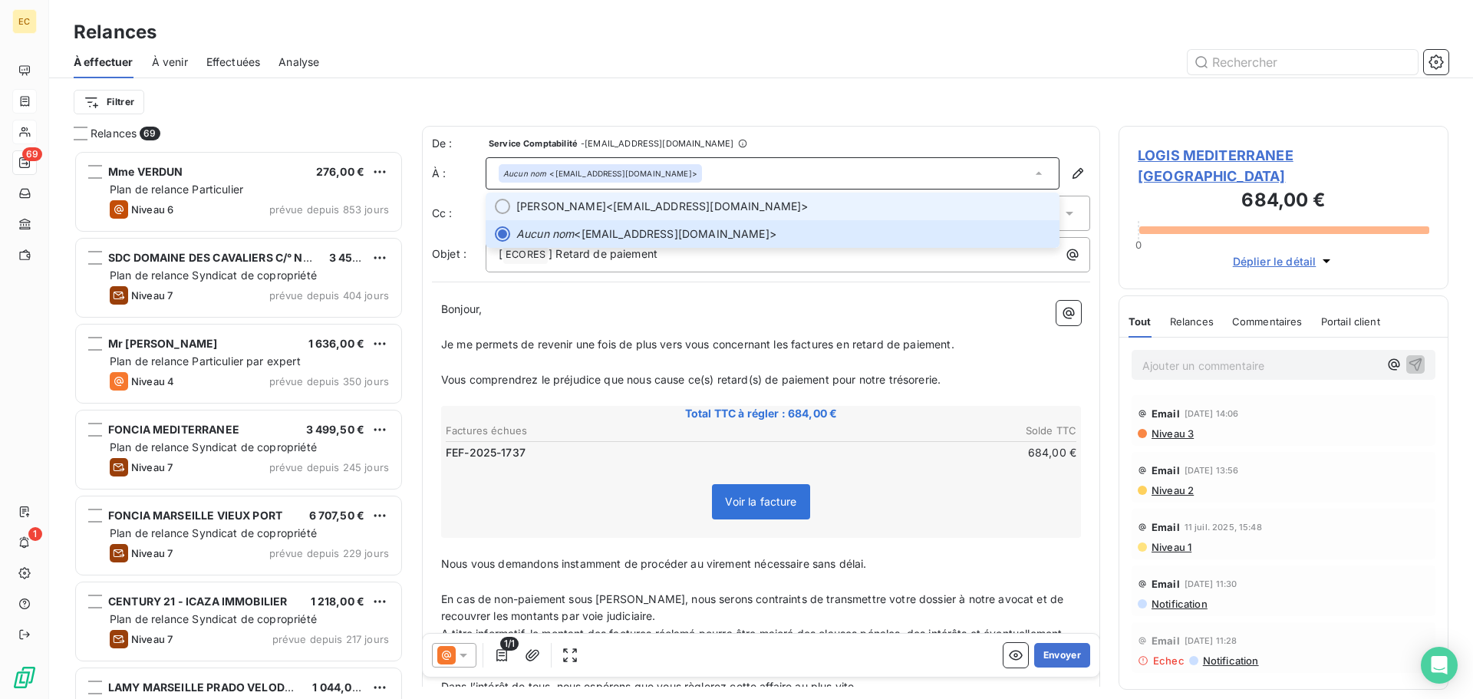
click at [763, 211] on span "Driss BENAMEUR <dbenameur@lmediterranee.fr>" at bounding box center [783, 206] width 534 height 15
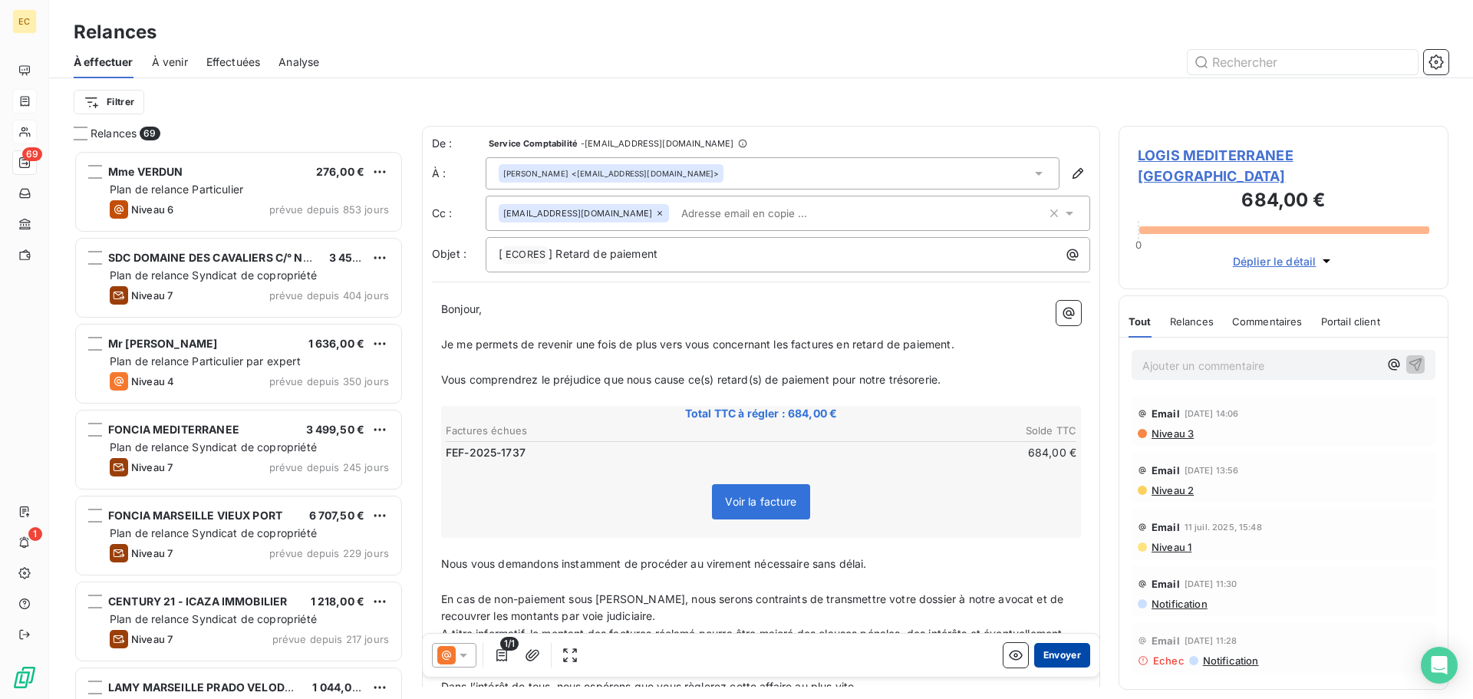
click at [1034, 655] on button "Envoyer" at bounding box center [1062, 655] width 56 height 25
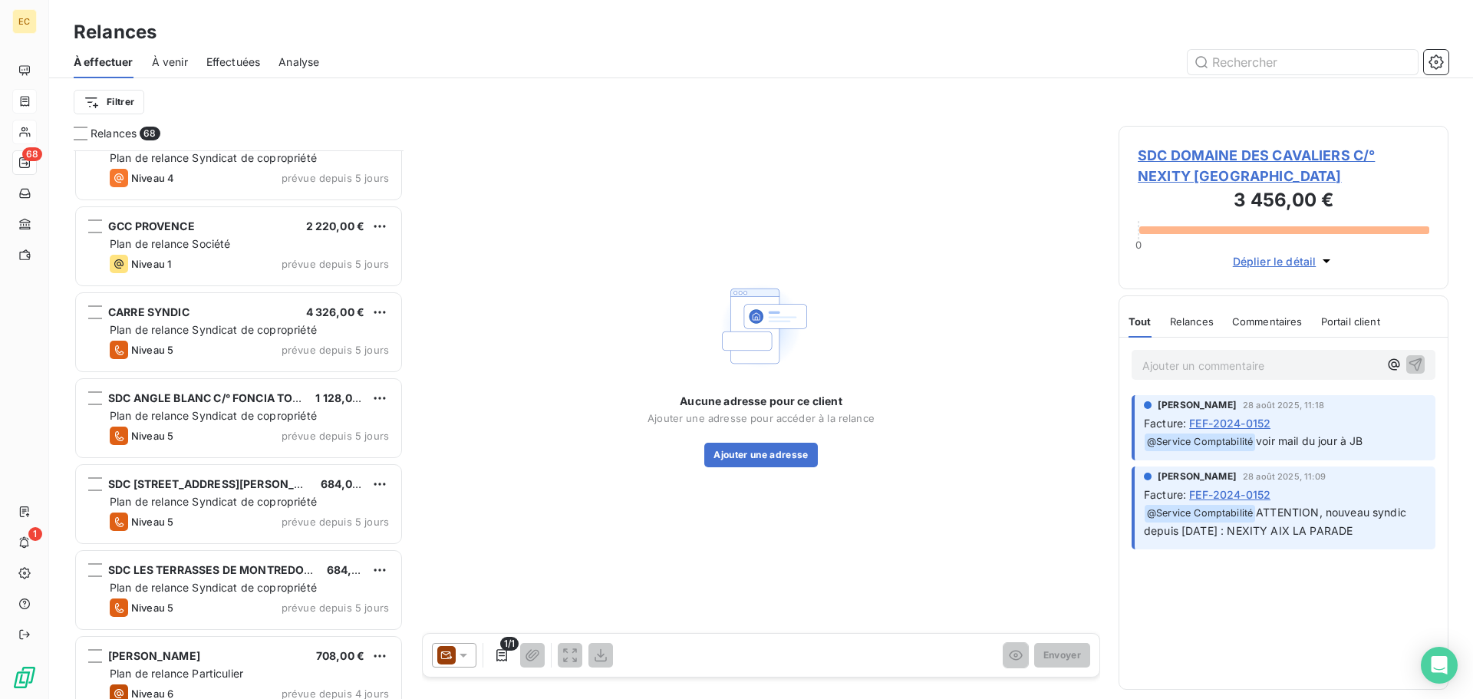
scroll to position [4682, 0]
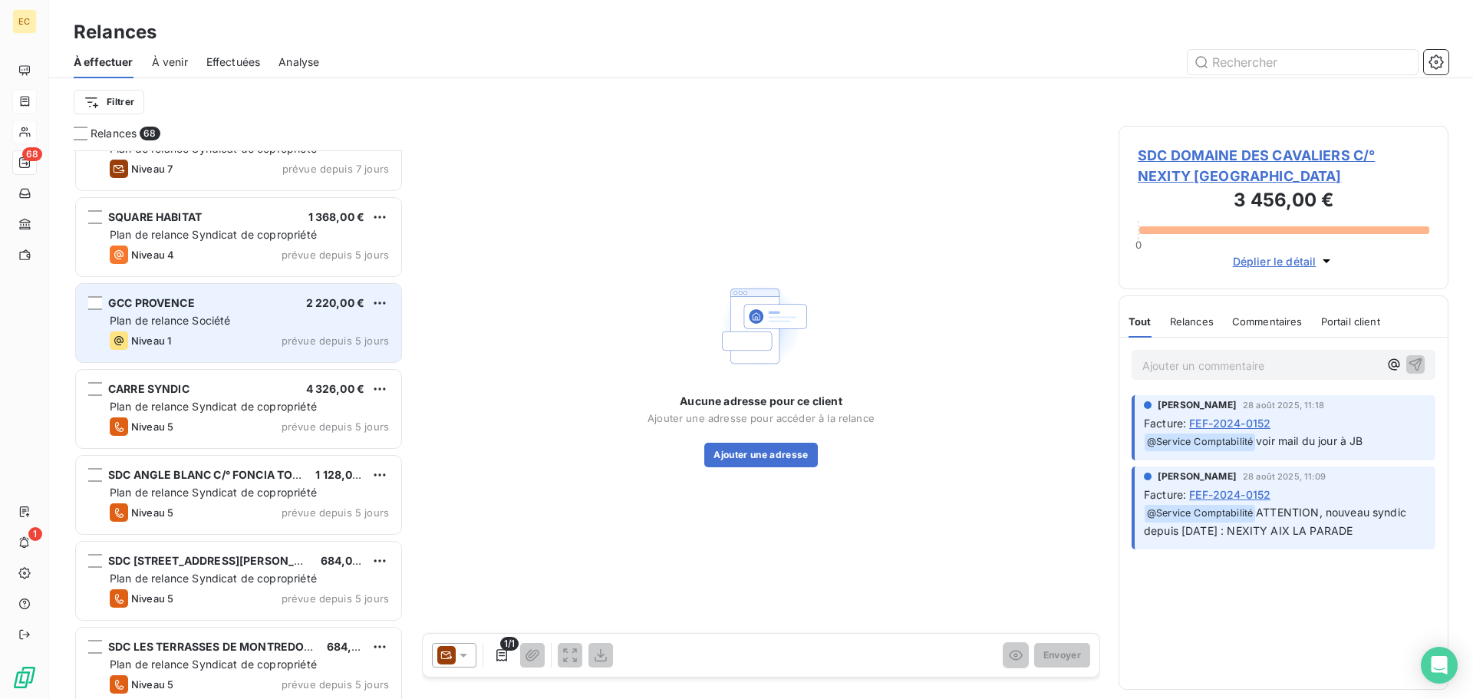
click at [274, 322] on div "Plan de relance Société" at bounding box center [249, 320] width 279 height 15
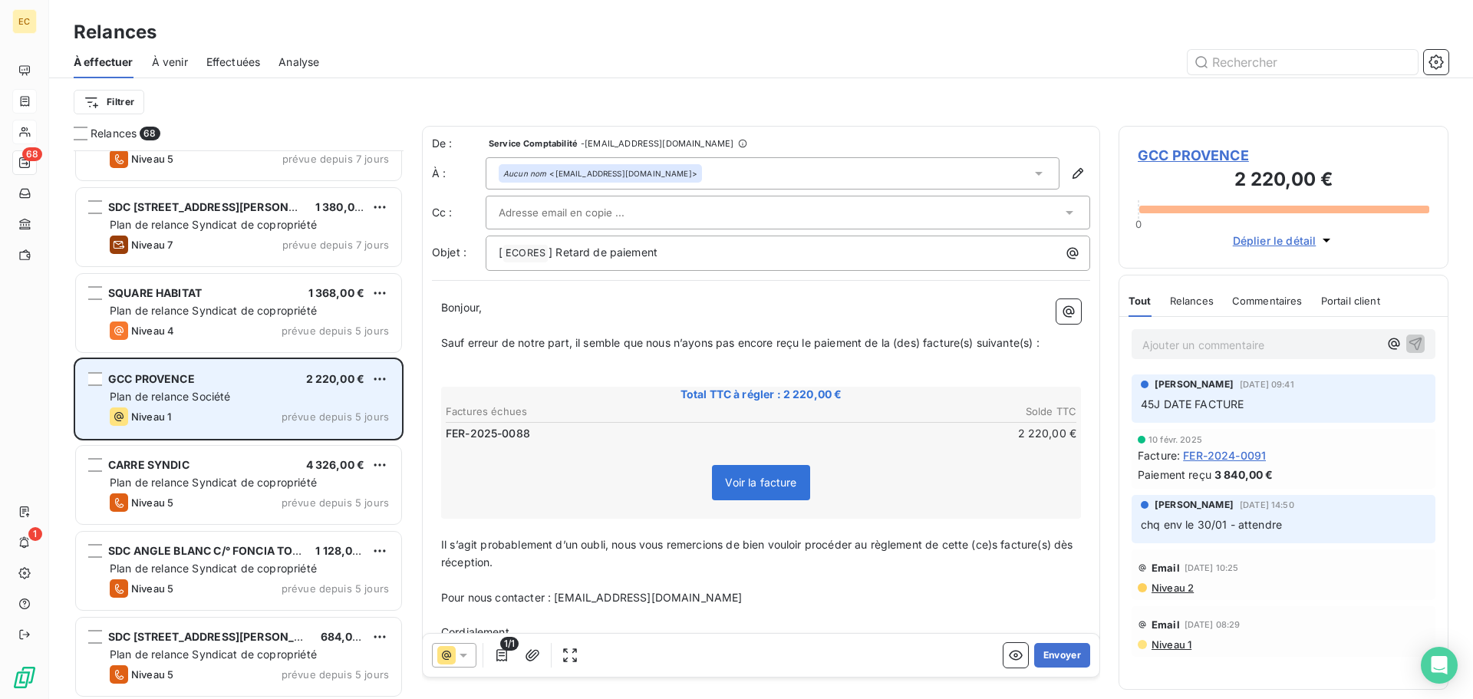
scroll to position [4605, 0]
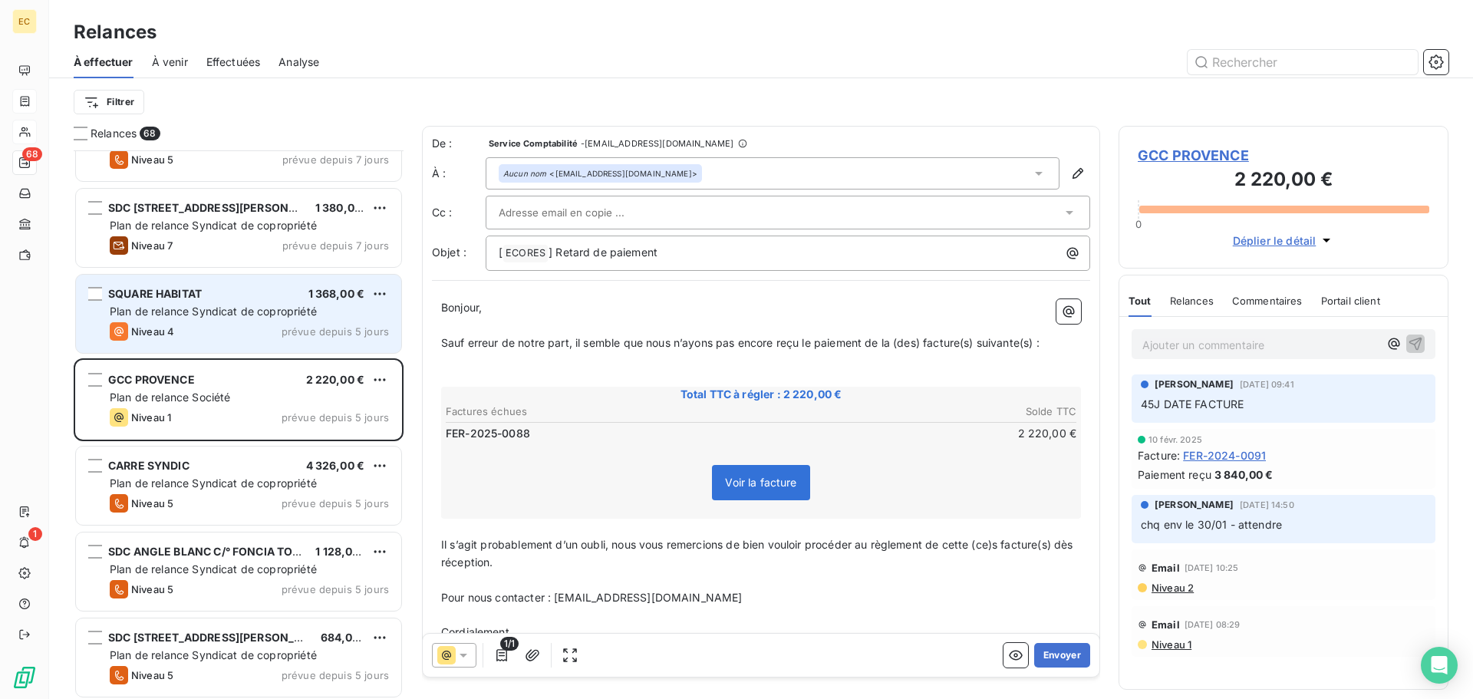
click at [278, 307] on span "Plan de relance Syndicat de copropriété" at bounding box center [213, 311] width 207 height 13
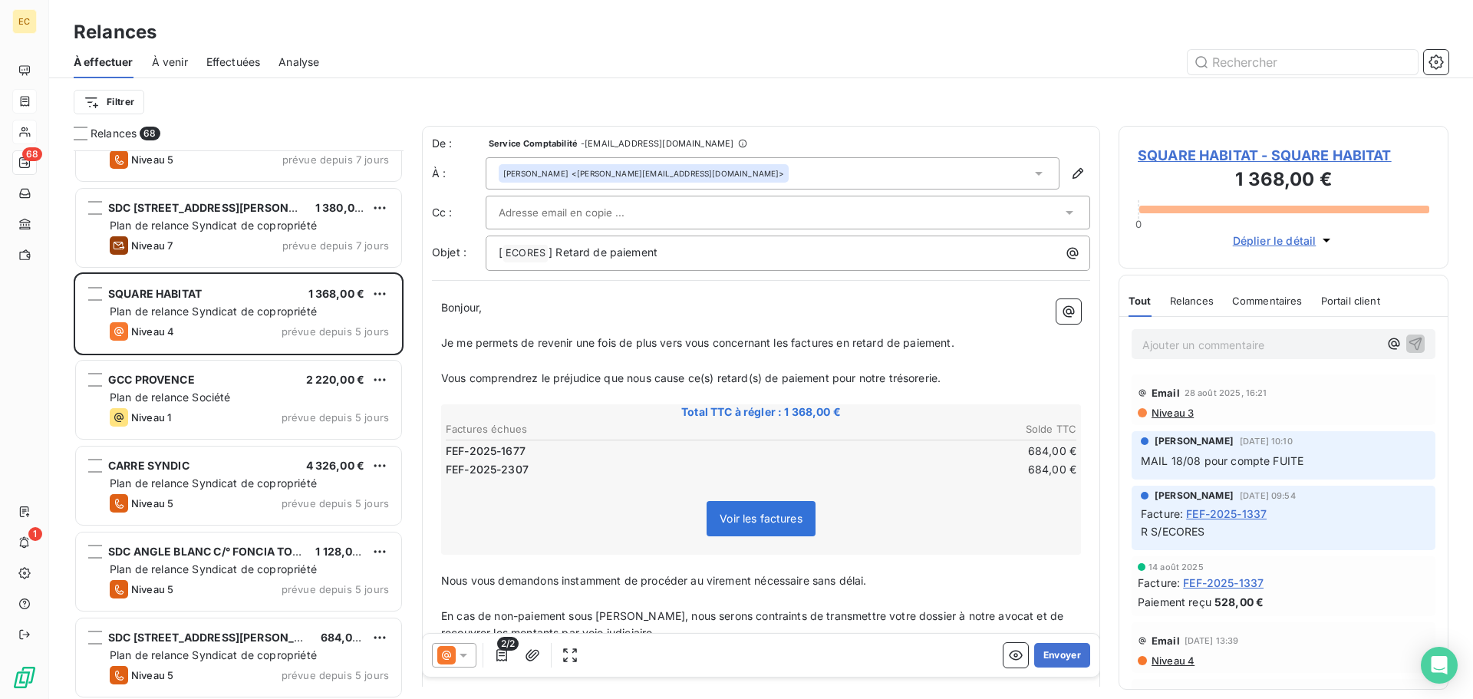
click at [1256, 157] on span "SQUARE HABITAT - SQUARE HABITAT" at bounding box center [1284, 155] width 292 height 21
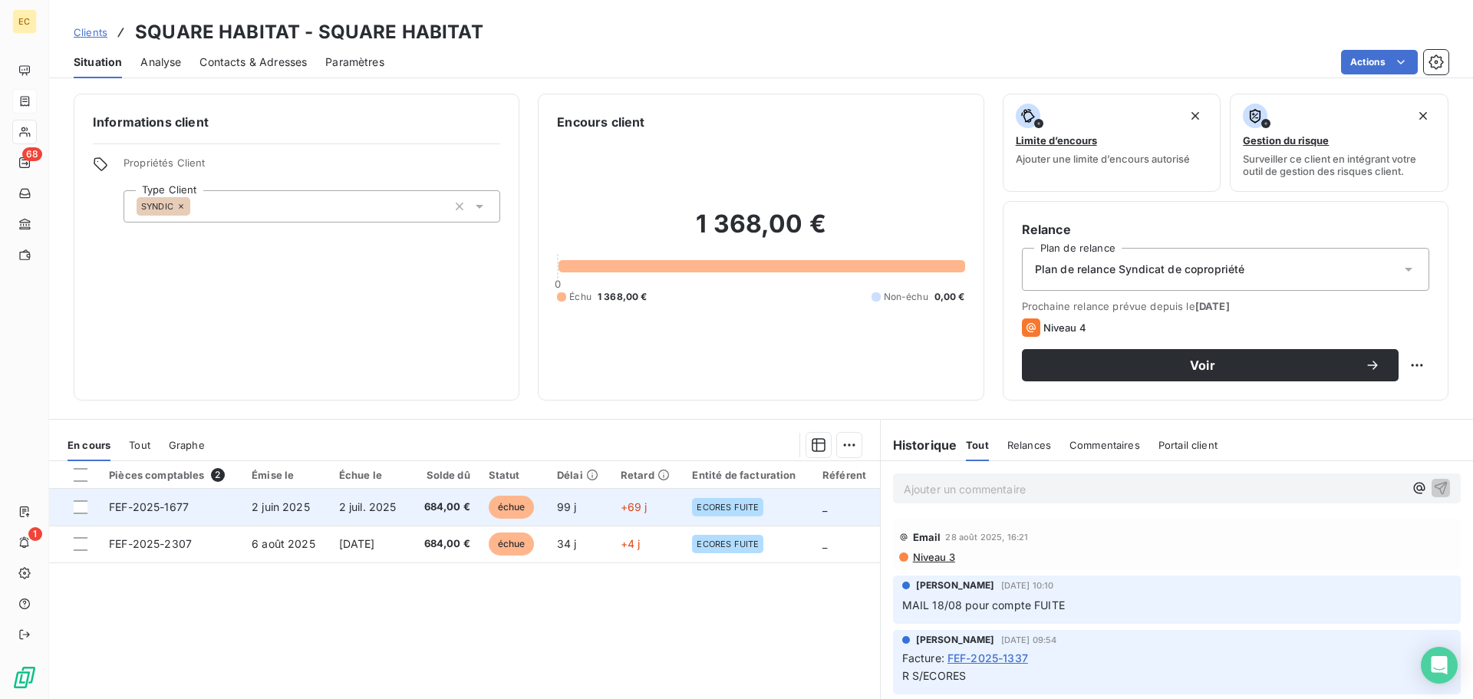
click at [252, 506] on span "2 juin 2025" at bounding box center [281, 506] width 58 height 13
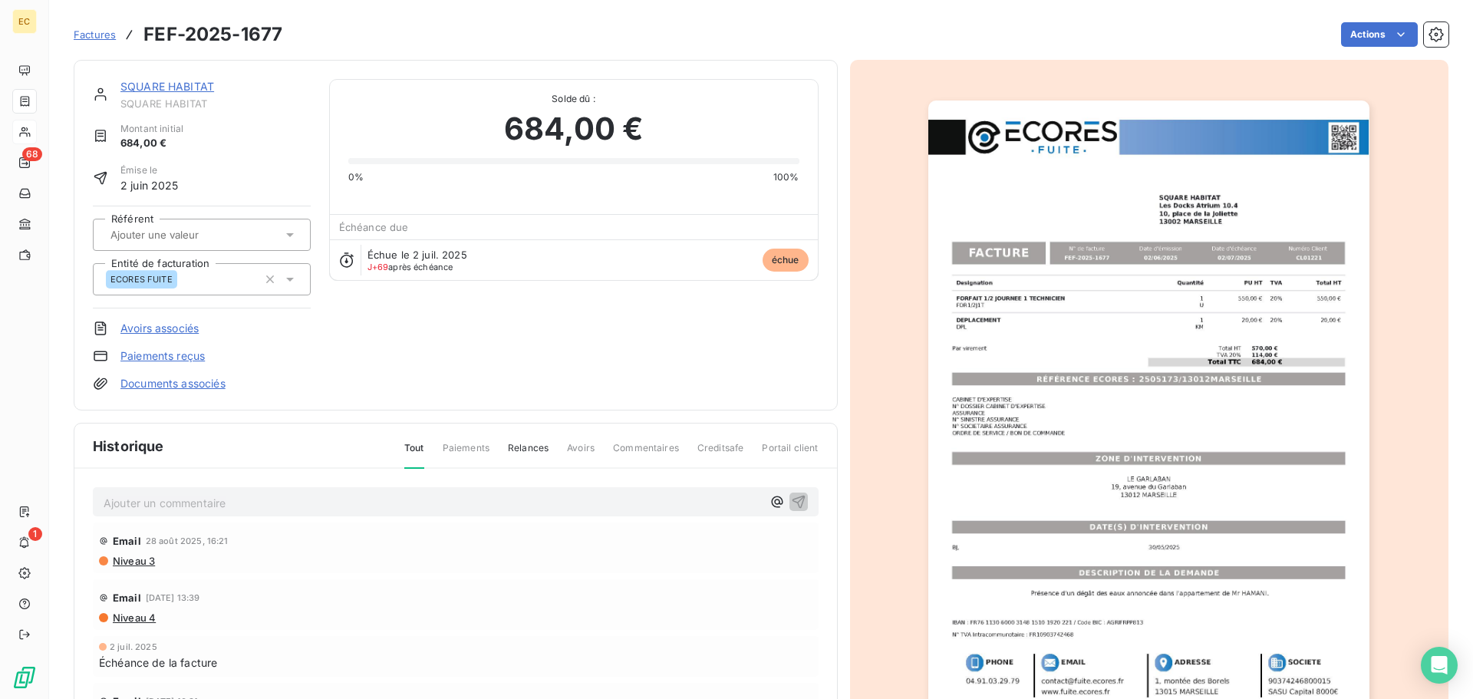
click at [1149, 419] on img "button" at bounding box center [1148, 413] width 441 height 625
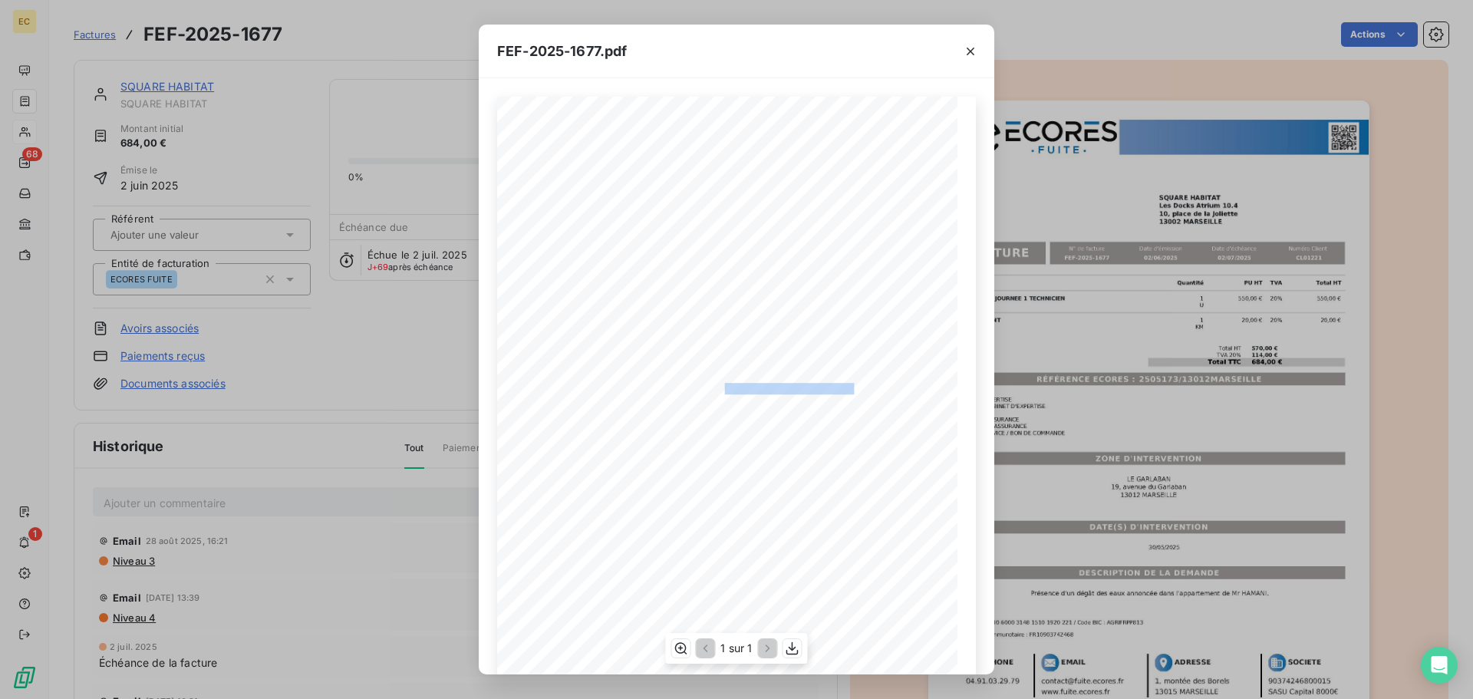
drag, startPoint x: 848, startPoint y: 386, endPoint x: 727, endPoint y: 387, distance: 120.5
click at [717, 384] on span "RÉFÉRENCE ECORES : 2505173/13012MARSEILLE" at bounding box center [737, 387] width 236 height 8
copy span ": 2505173/13012MARSEILLE"
drag, startPoint x: 973, startPoint y: 50, endPoint x: 968, endPoint y: 71, distance: 21.2
click at [973, 49] on icon "button" at bounding box center [970, 51] width 15 height 15
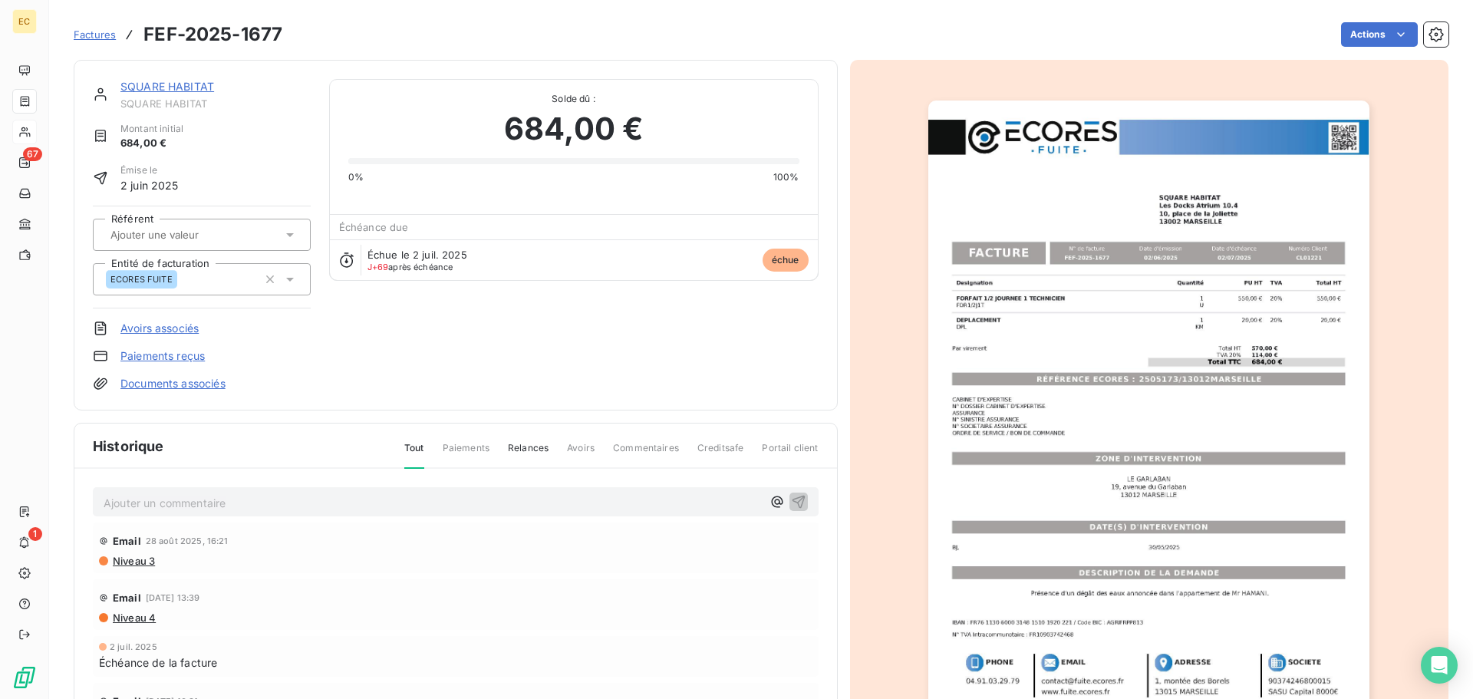
click at [190, 84] on link "SQUARE HABITAT" at bounding box center [167, 86] width 94 height 13
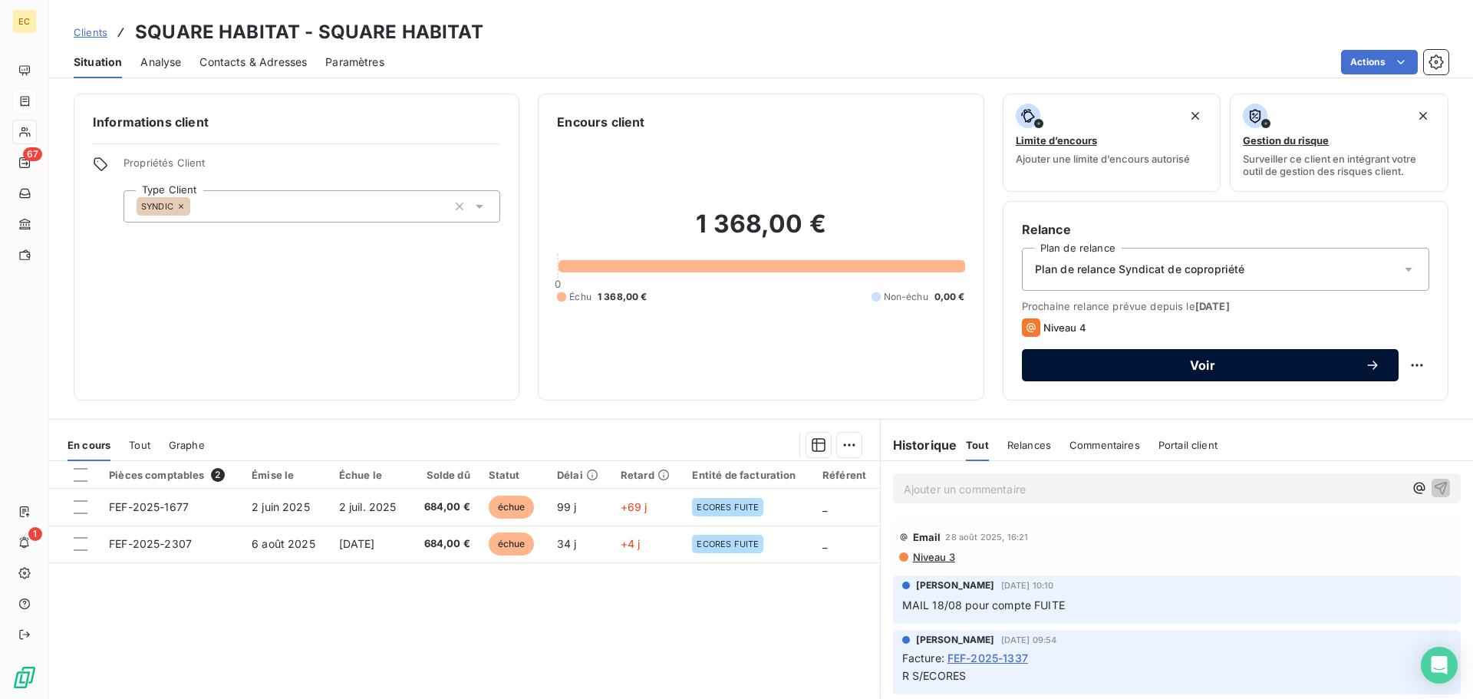
click at [1158, 367] on span "Voir" at bounding box center [1202, 365] width 325 height 12
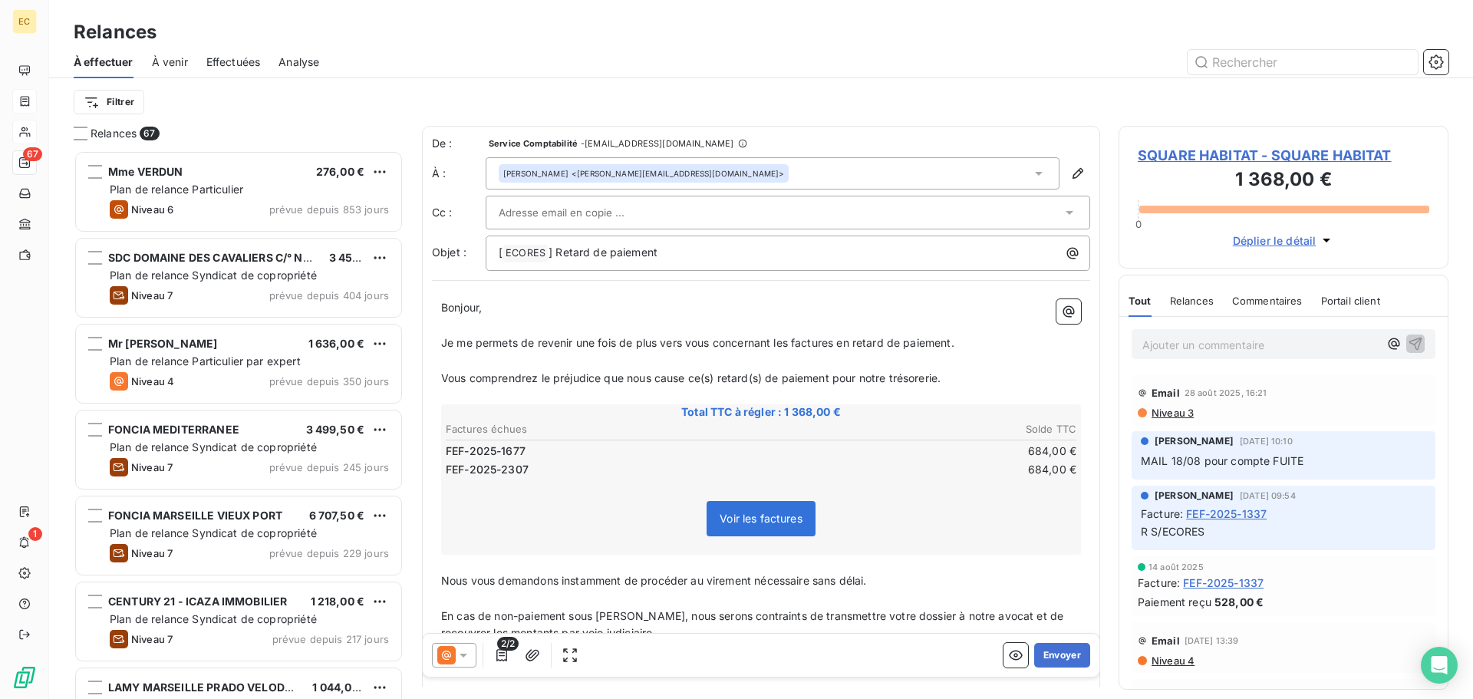
scroll to position [537, 318]
click at [608, 210] on input "text" at bounding box center [581, 212] width 165 height 23
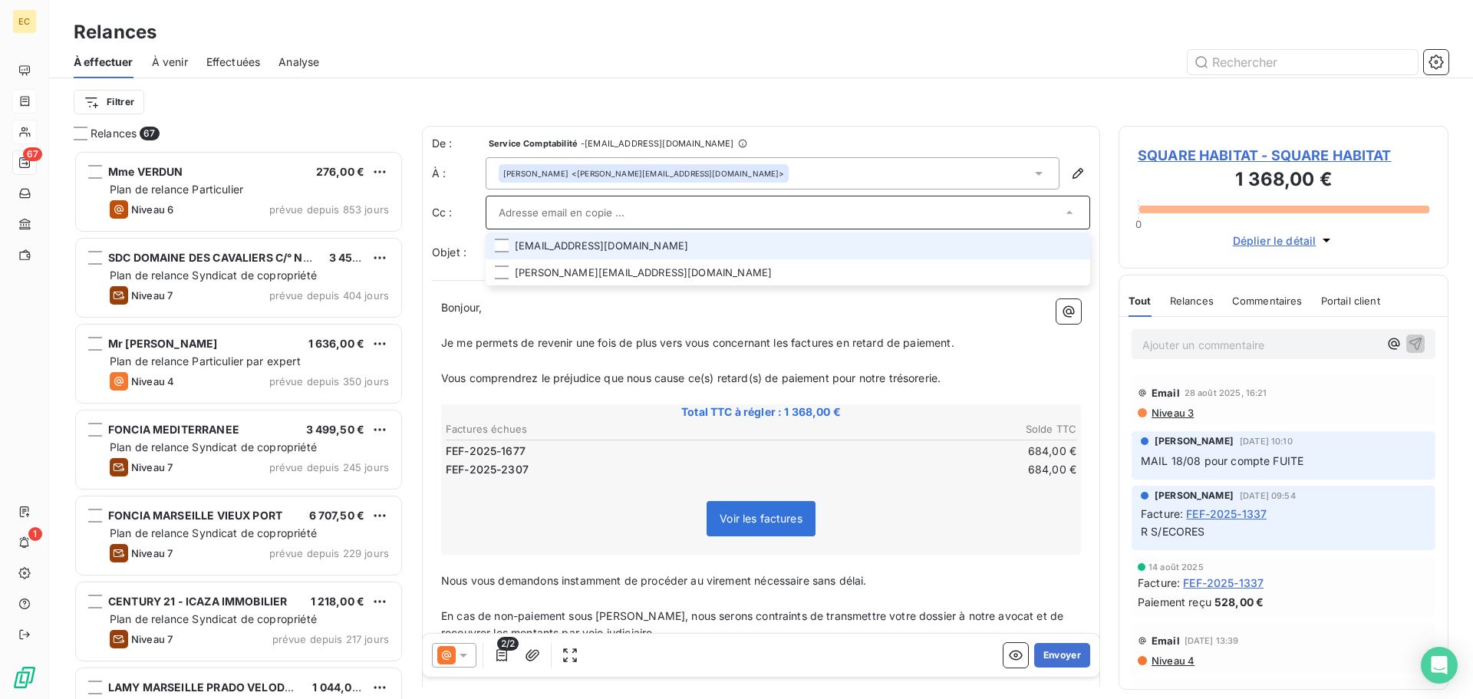
paste input "nare.abramyan@squarehabitat.fr"
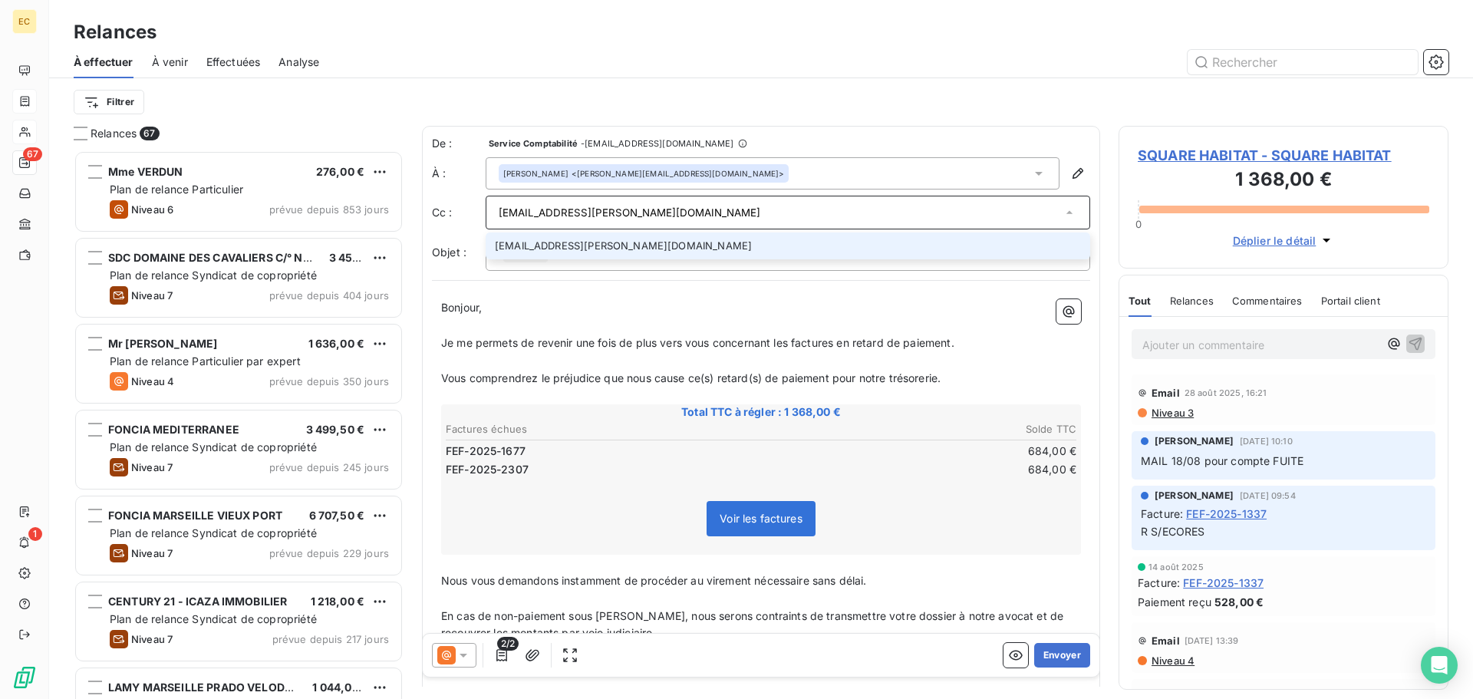
type input "nare.abramyan@squarehabitat.fr"
click at [611, 247] on li "nare.abramyan@squarehabitat.fr" at bounding box center [788, 245] width 605 height 27
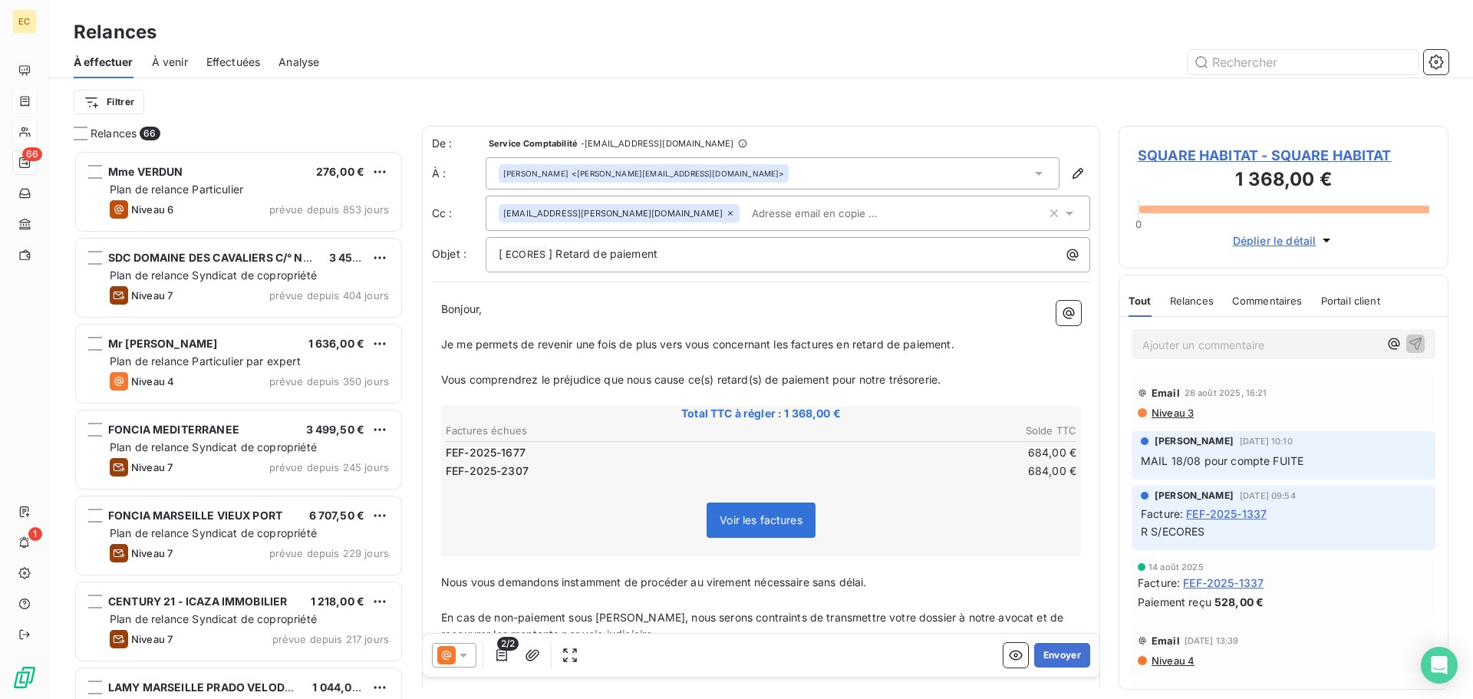
click at [1229, 157] on span "SQUARE HABITAT - SQUARE HABITAT" at bounding box center [1284, 155] width 292 height 21
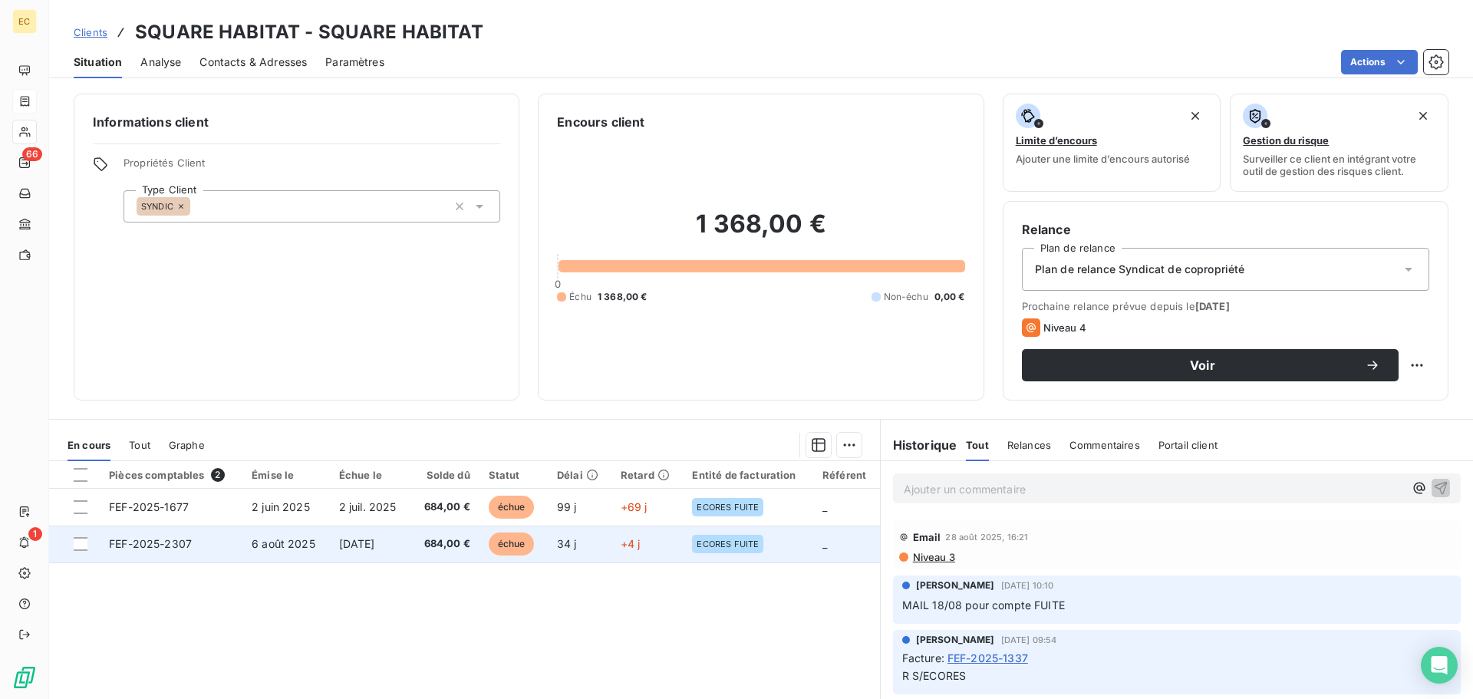
click at [221, 537] on td "FEF-2025-2307" at bounding box center [171, 544] width 143 height 37
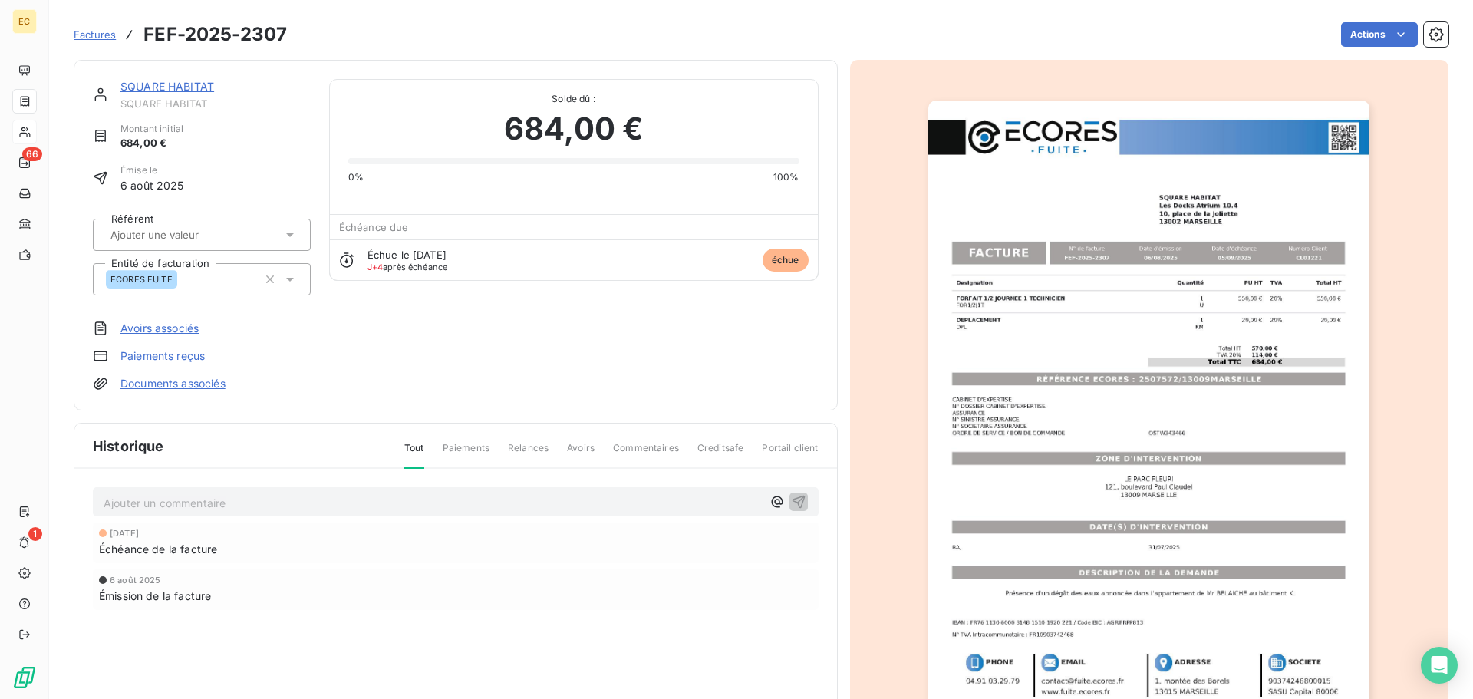
click at [1082, 375] on img "button" at bounding box center [1148, 413] width 441 height 625
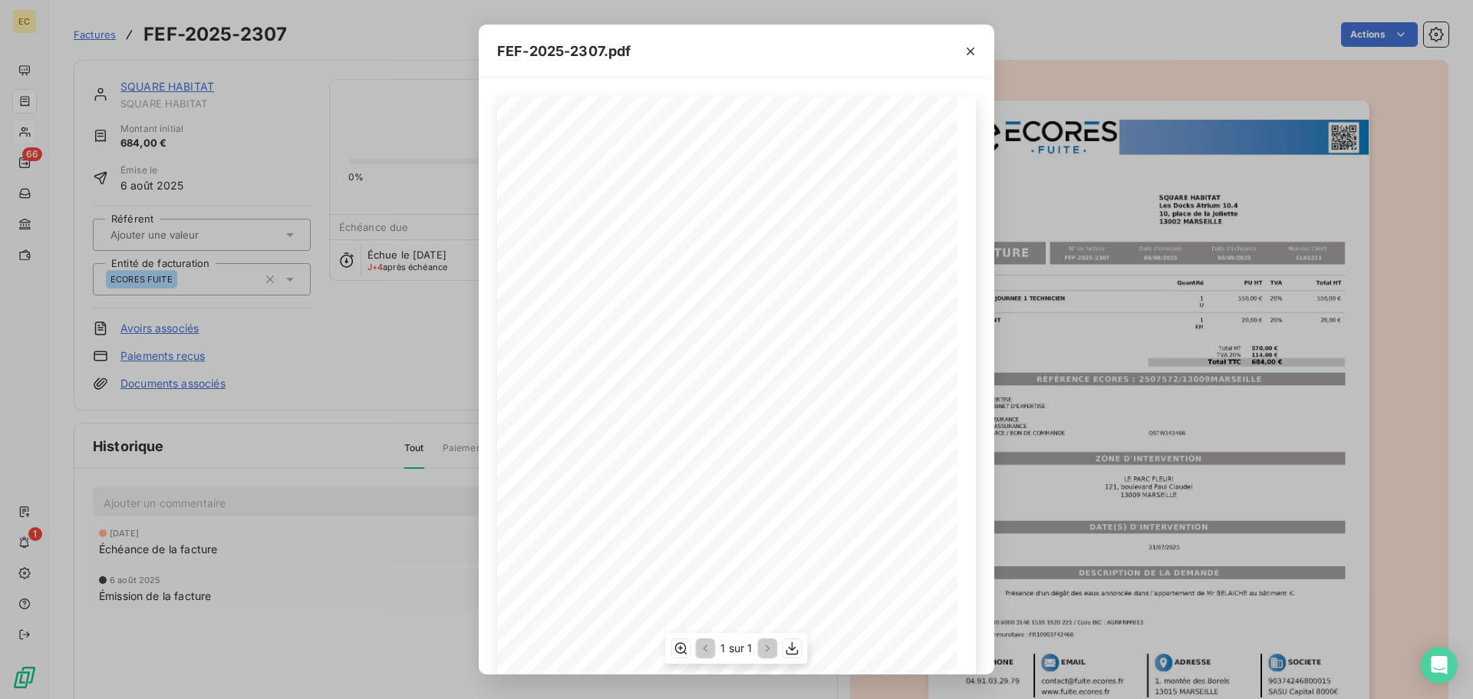
drag, startPoint x: 845, startPoint y: 385, endPoint x: 1113, endPoint y: 443, distance: 274.0
click at [843, 383] on span "RÉFÉRENCE ECORES : 2507572/13009MARSEILLE" at bounding box center [737, 387] width 236 height 8
click at [1169, 455] on div "FEF-2025-2307.pdf Designation Quantité PU HT TVA Total HT FORFAIT 1/2 JOURNEE 1…" at bounding box center [736, 349] width 1473 height 699
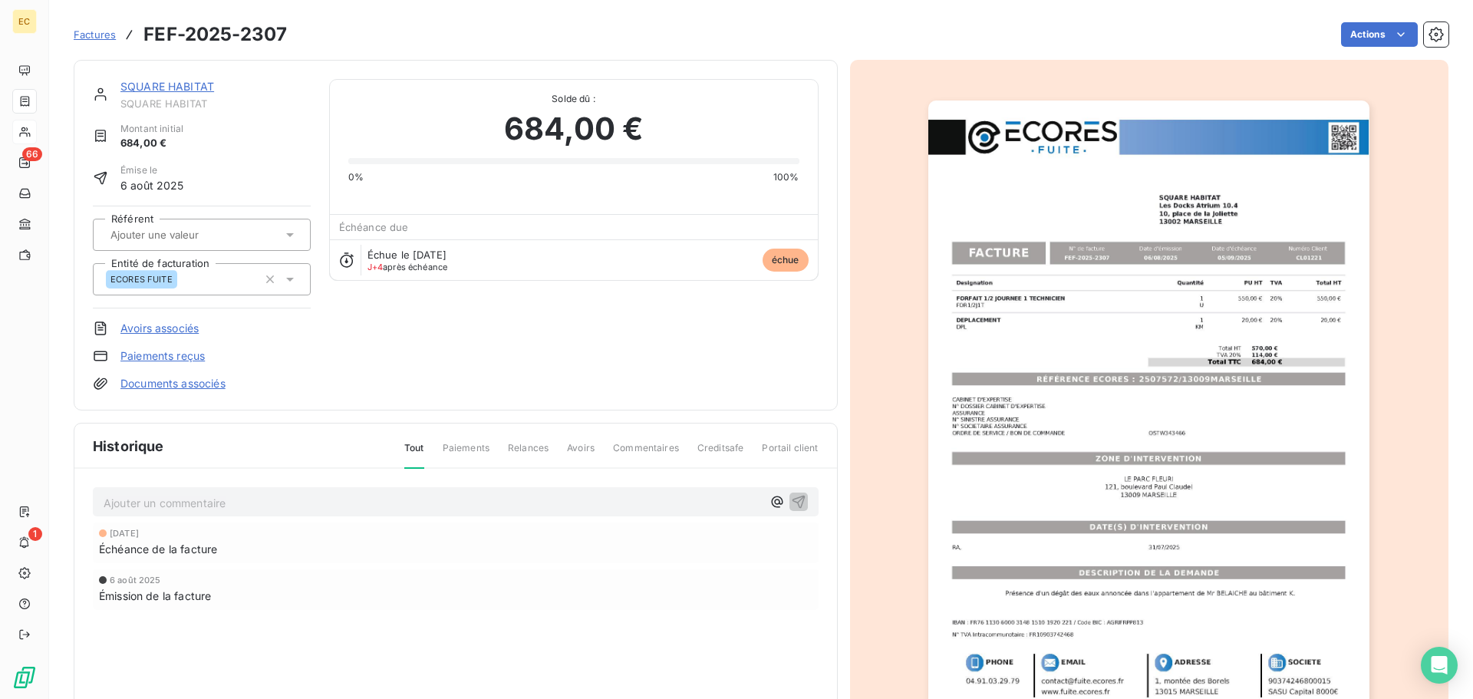
click at [1212, 409] on img "button" at bounding box center [1148, 413] width 441 height 625
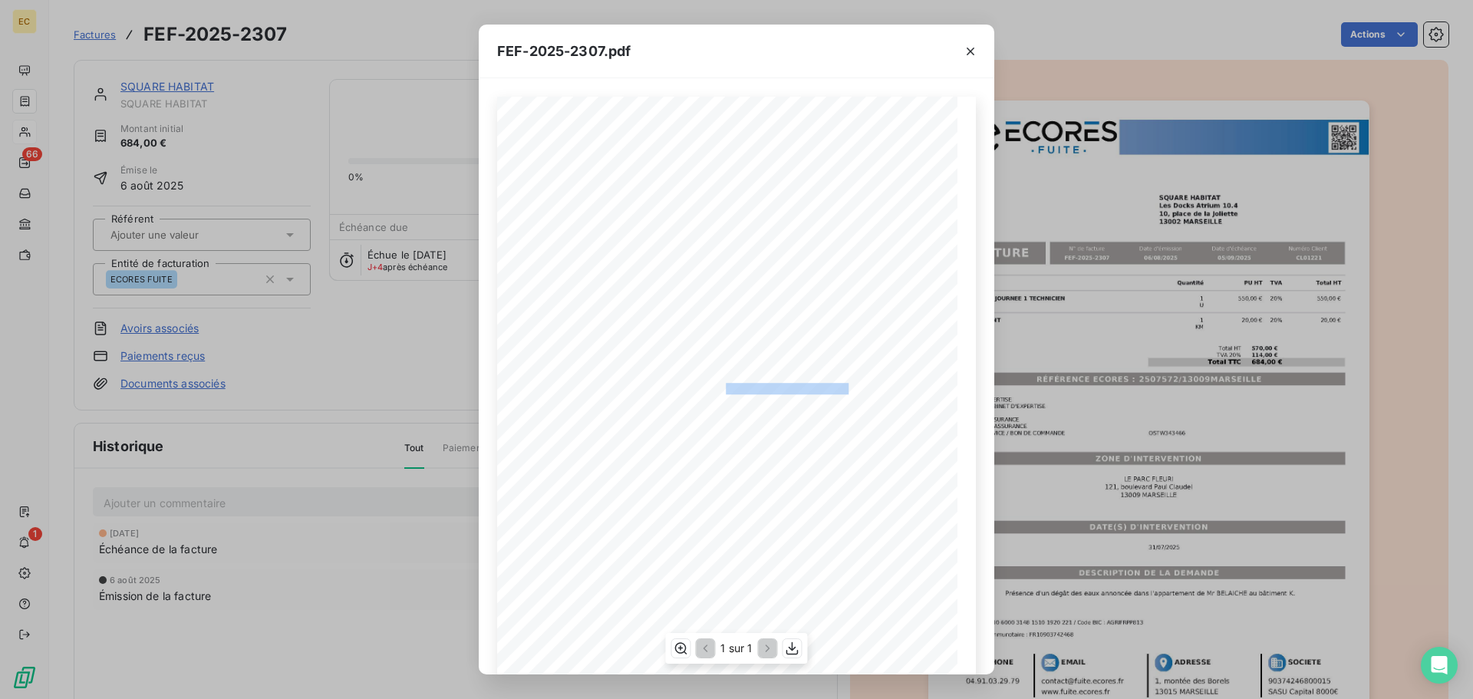
drag, startPoint x: 845, startPoint y: 387, endPoint x: 720, endPoint y: 384, distance: 125.9
click at [720, 384] on span "RÉFÉRENCE ECORES : 2507572/13009MARSEILLE" at bounding box center [737, 387] width 236 height 8
copy span "2507572/13009MARSEILL"
click at [971, 46] on icon "button" at bounding box center [970, 51] width 15 height 15
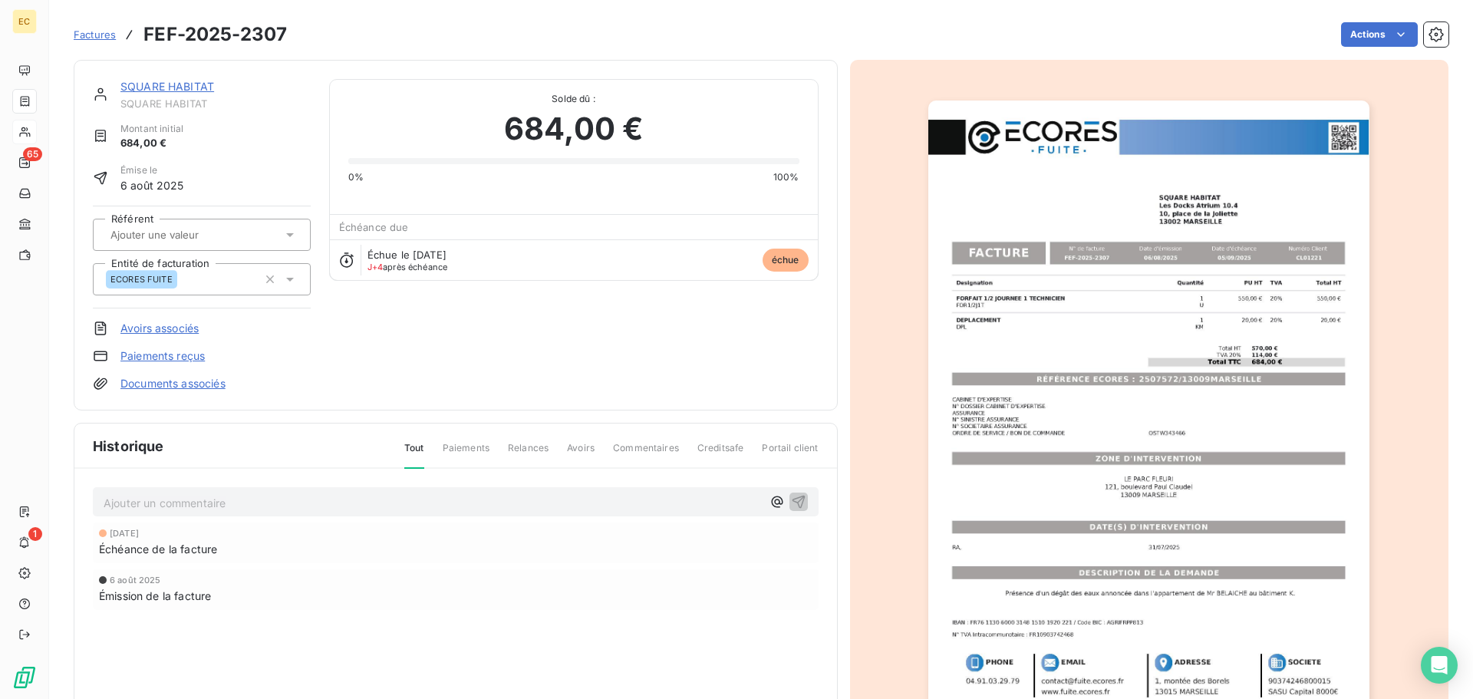
click at [143, 87] on link "SQUARE HABITAT" at bounding box center [167, 86] width 94 height 13
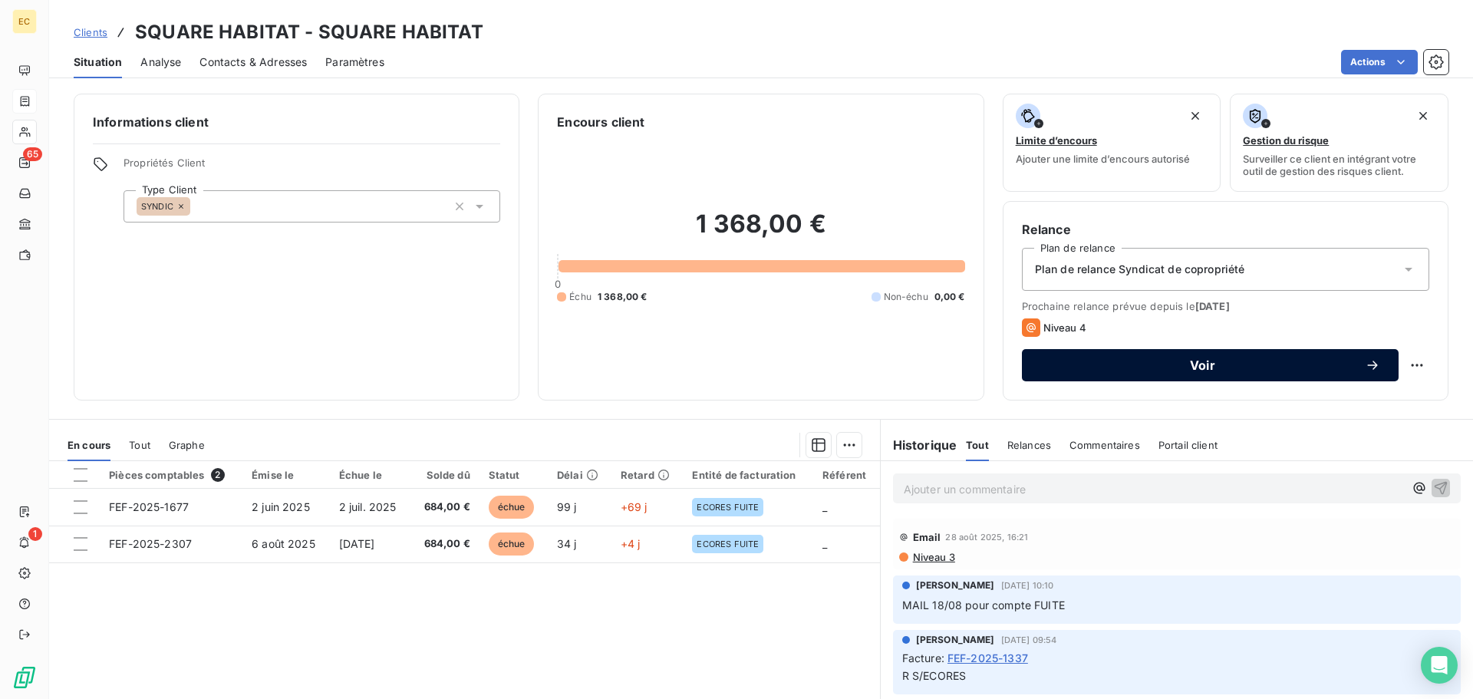
click at [1134, 377] on button "Voir" at bounding box center [1210, 365] width 377 height 32
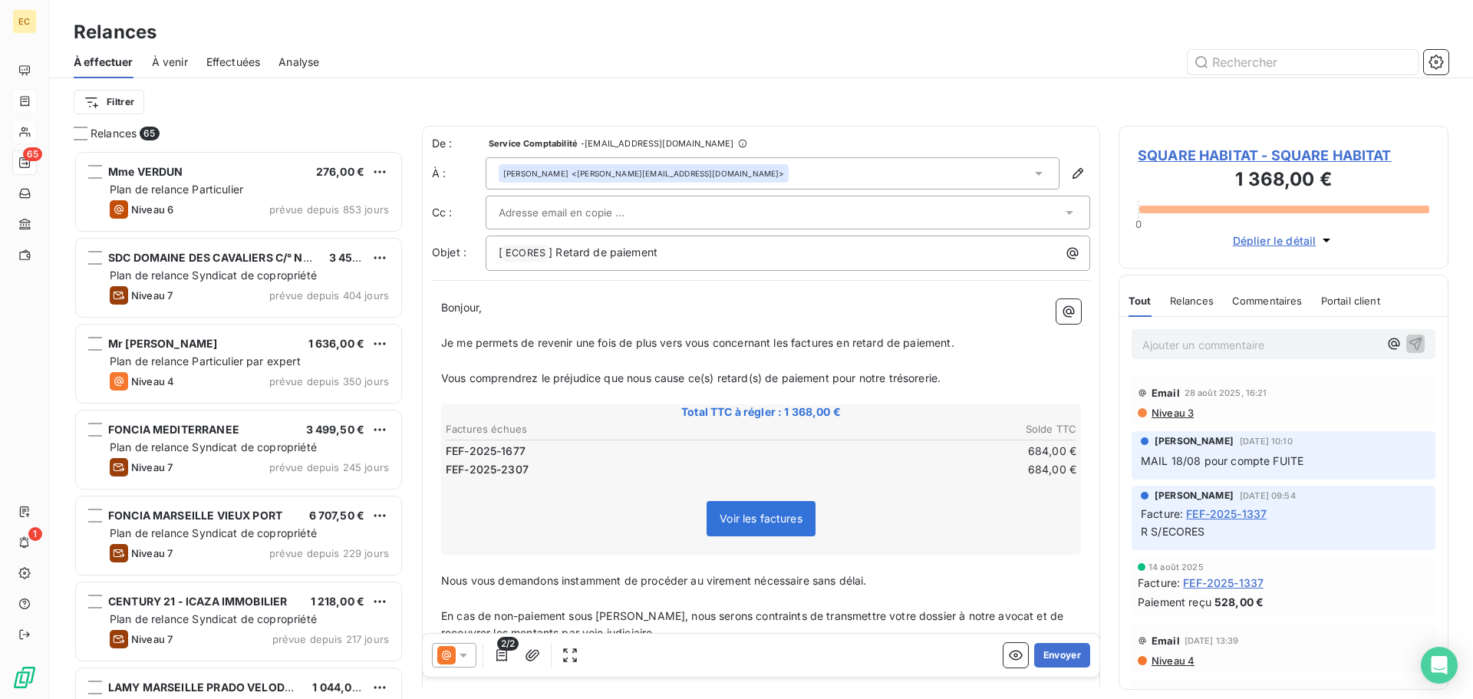
scroll to position [537, 318]
paste input "2507572/13009MARSEILL"
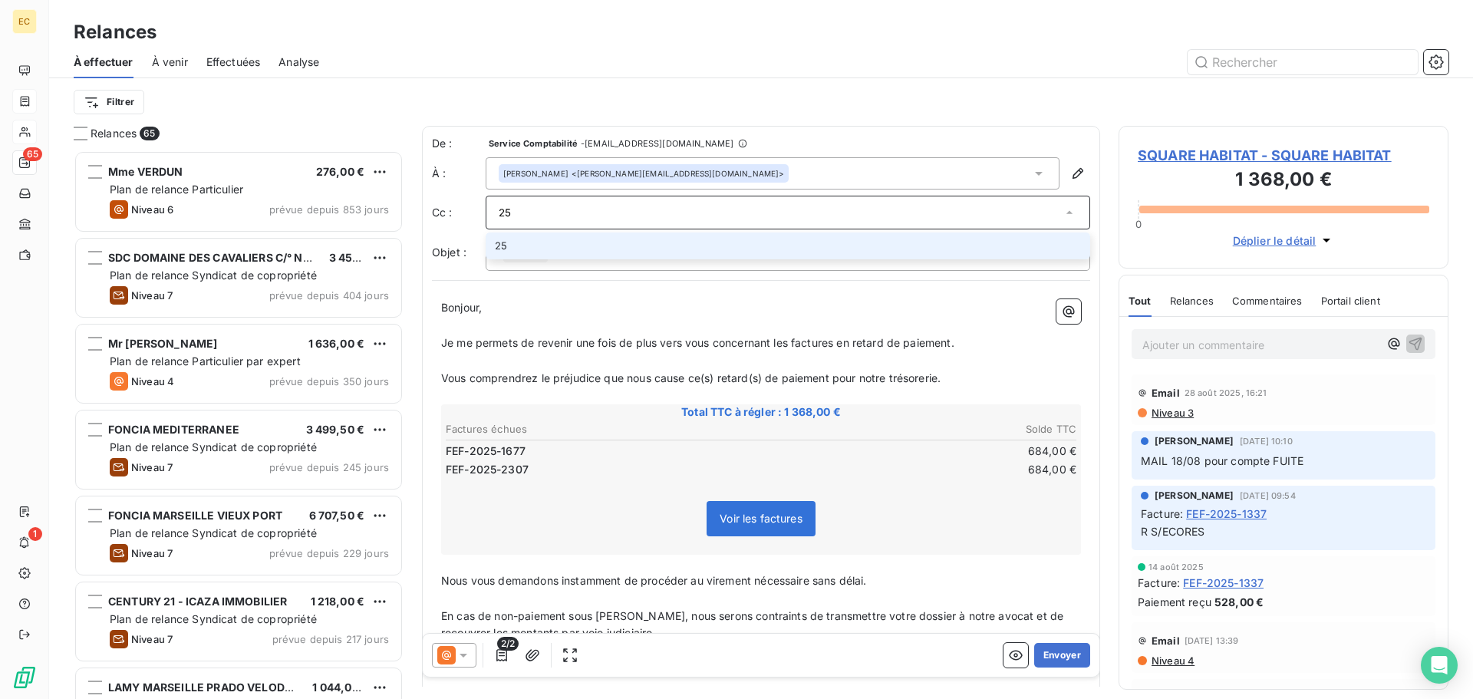
type input "2"
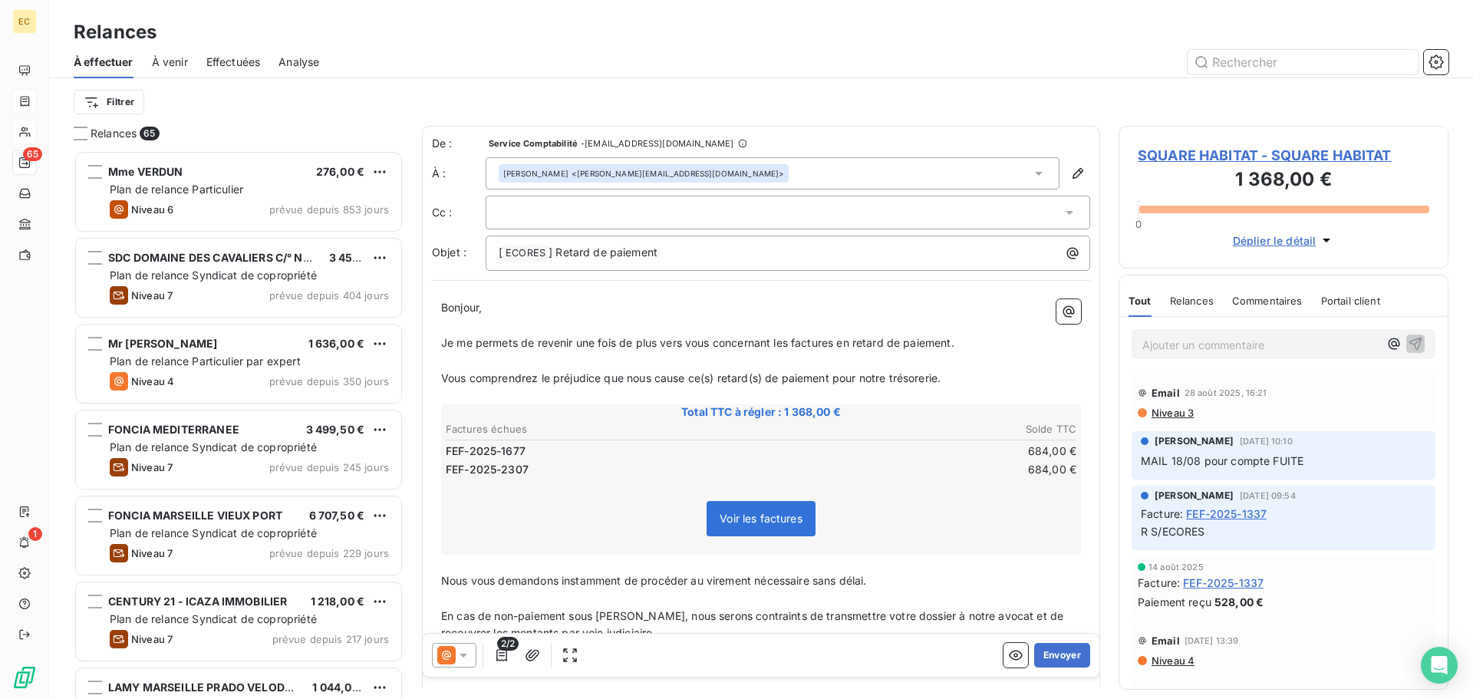
paste input "nare.abramyan@squarehabitat.fr"
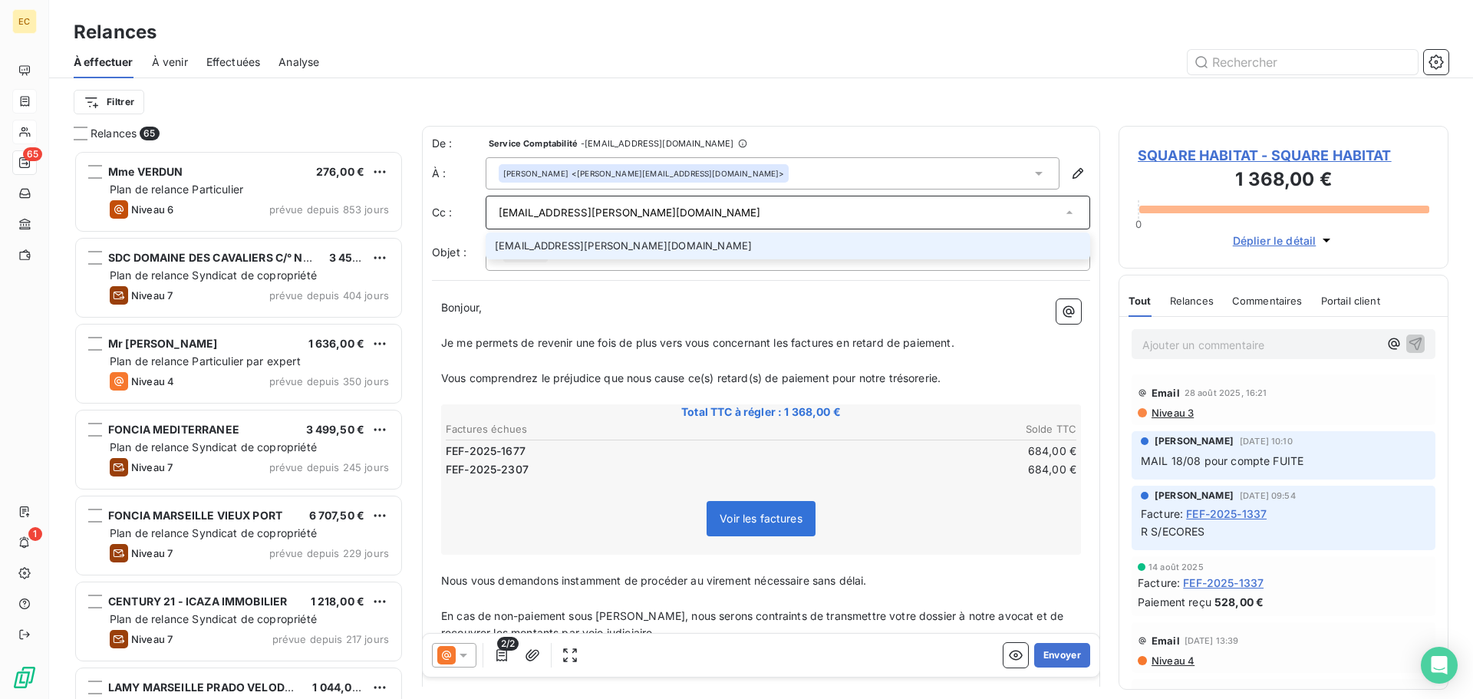
type input "nare.abramyan@squarehabitat.fr"
click at [608, 243] on li "nare.abramyan@squarehabitat.fr" at bounding box center [788, 245] width 605 height 27
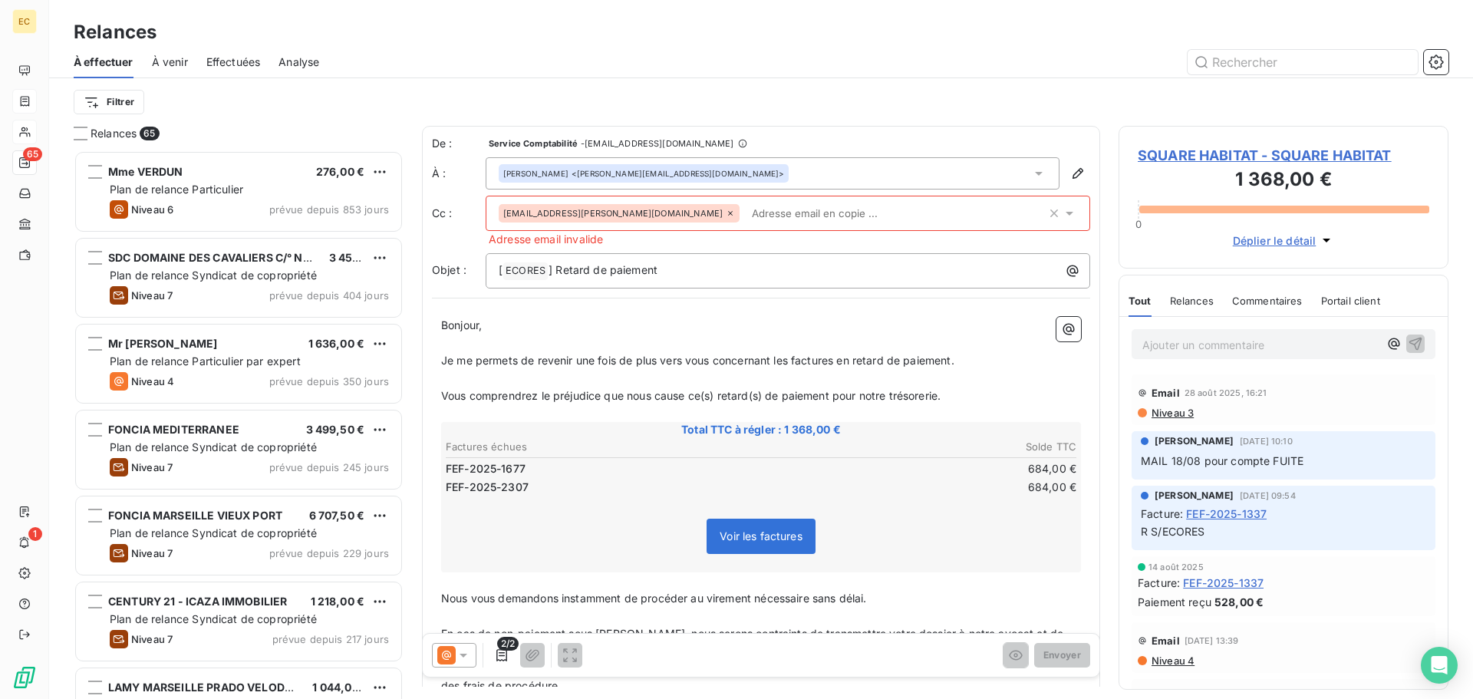
click at [903, 311] on div "Bonjour, ﻿ Je me permets de revenir une fois de plus vers vous concernant les f…" at bounding box center [761, 594] width 658 height 572
click at [726, 215] on icon at bounding box center [730, 213] width 9 height 9
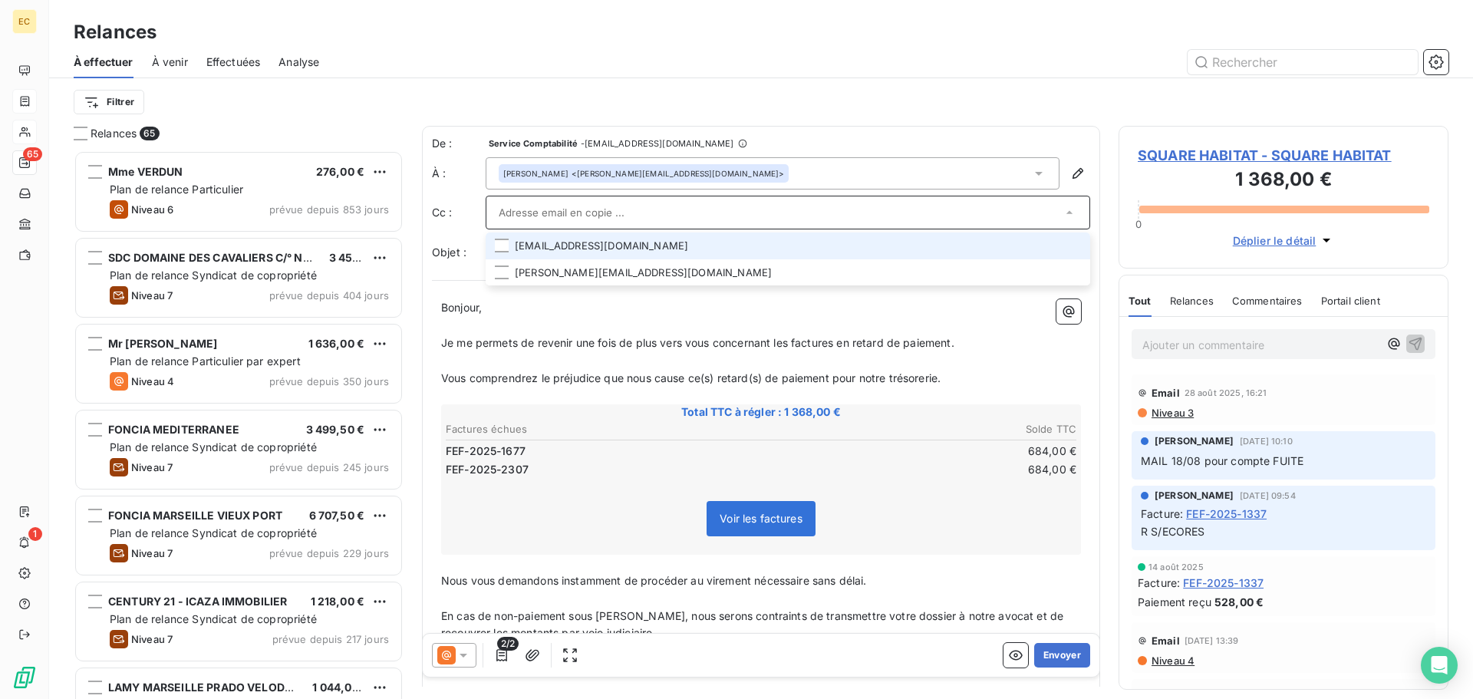
drag, startPoint x: 493, startPoint y: 210, endPoint x: 704, endPoint y: 207, distance: 211.0
click at [707, 205] on input "text" at bounding box center [780, 212] width 563 height 23
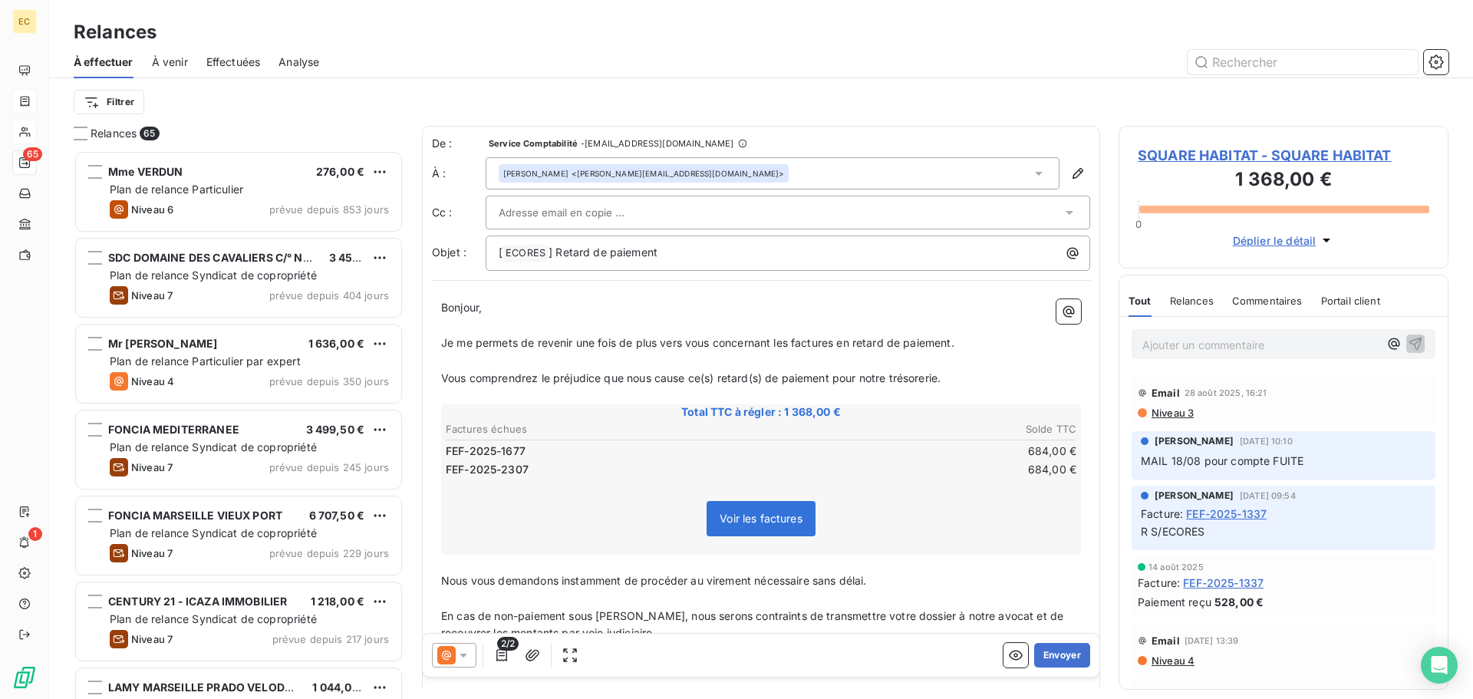
paste input "nare.abramyan@squarehabitat.fr"
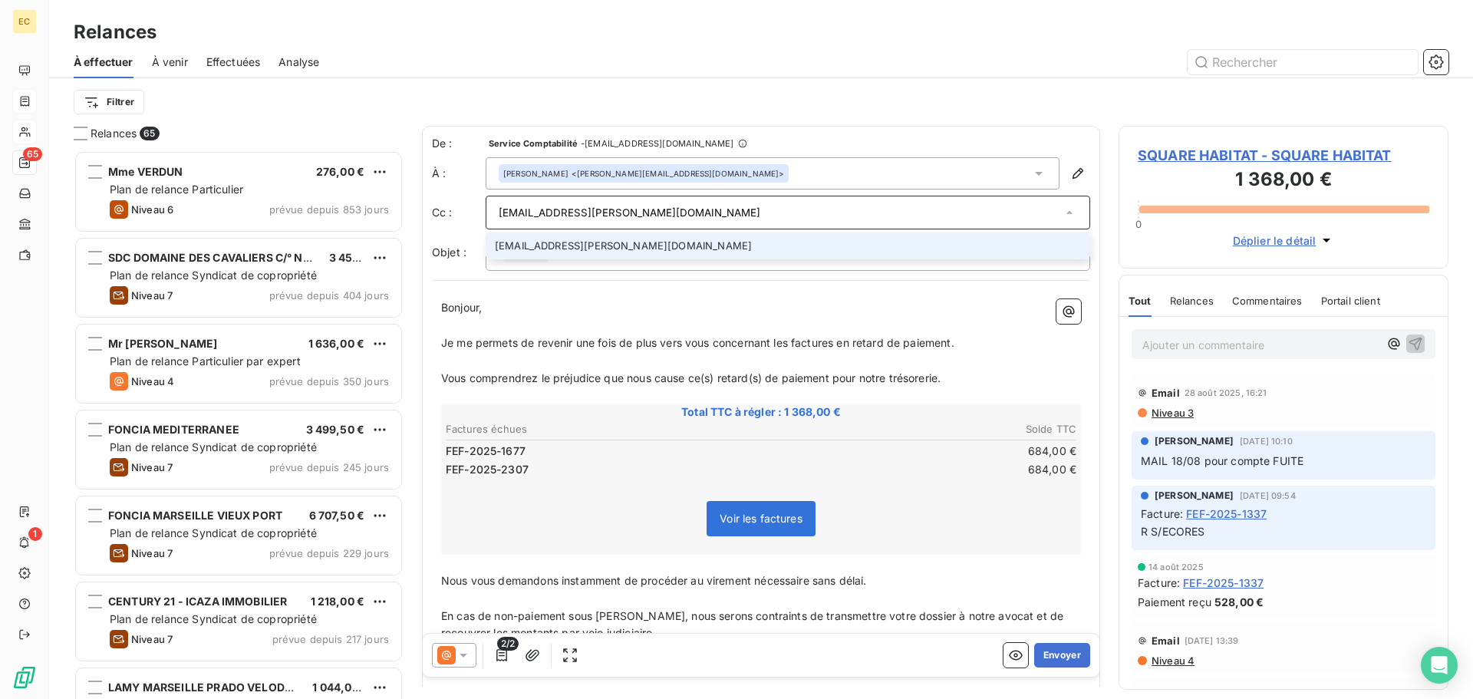
type input "nare.abramyan@squarehabitat.fr"
click at [604, 252] on li "nare.abramyan@squarehabitat.fr" at bounding box center [788, 245] width 605 height 27
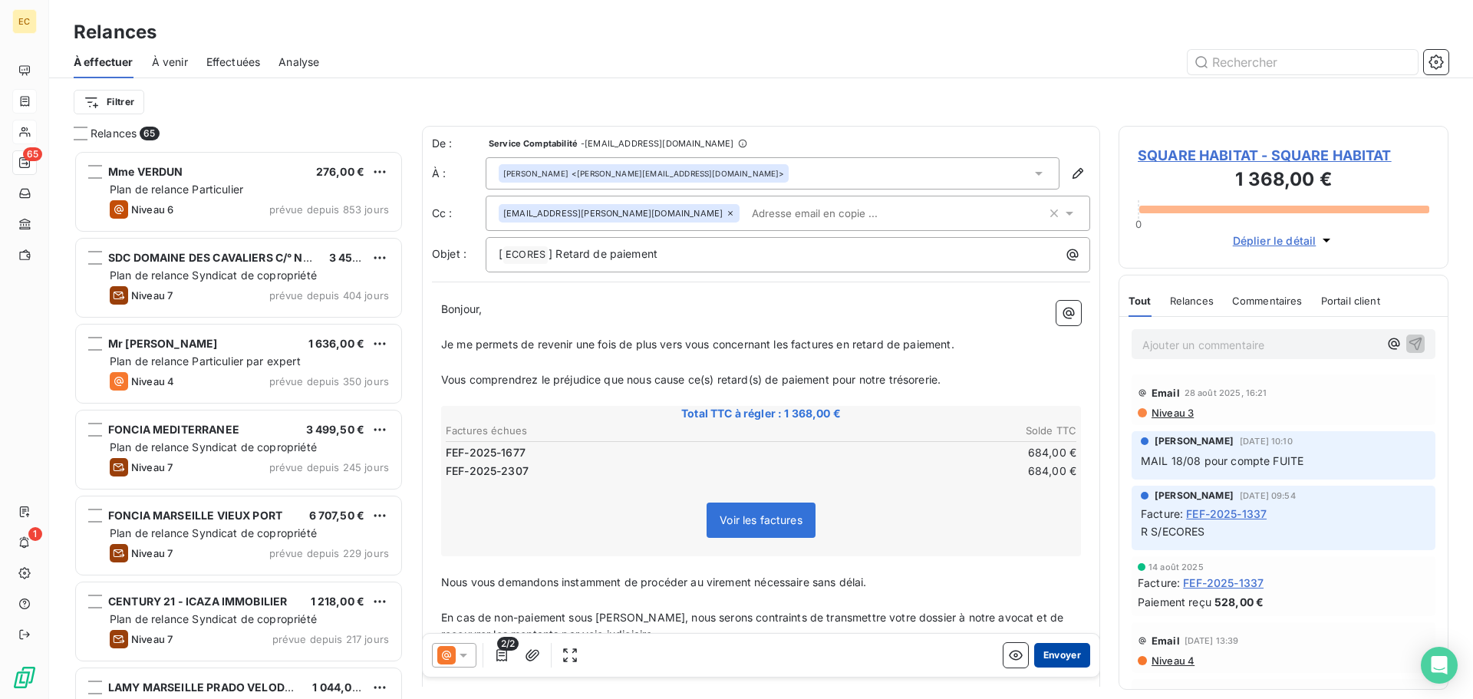
click at [1048, 657] on button "Envoyer" at bounding box center [1062, 655] width 56 height 25
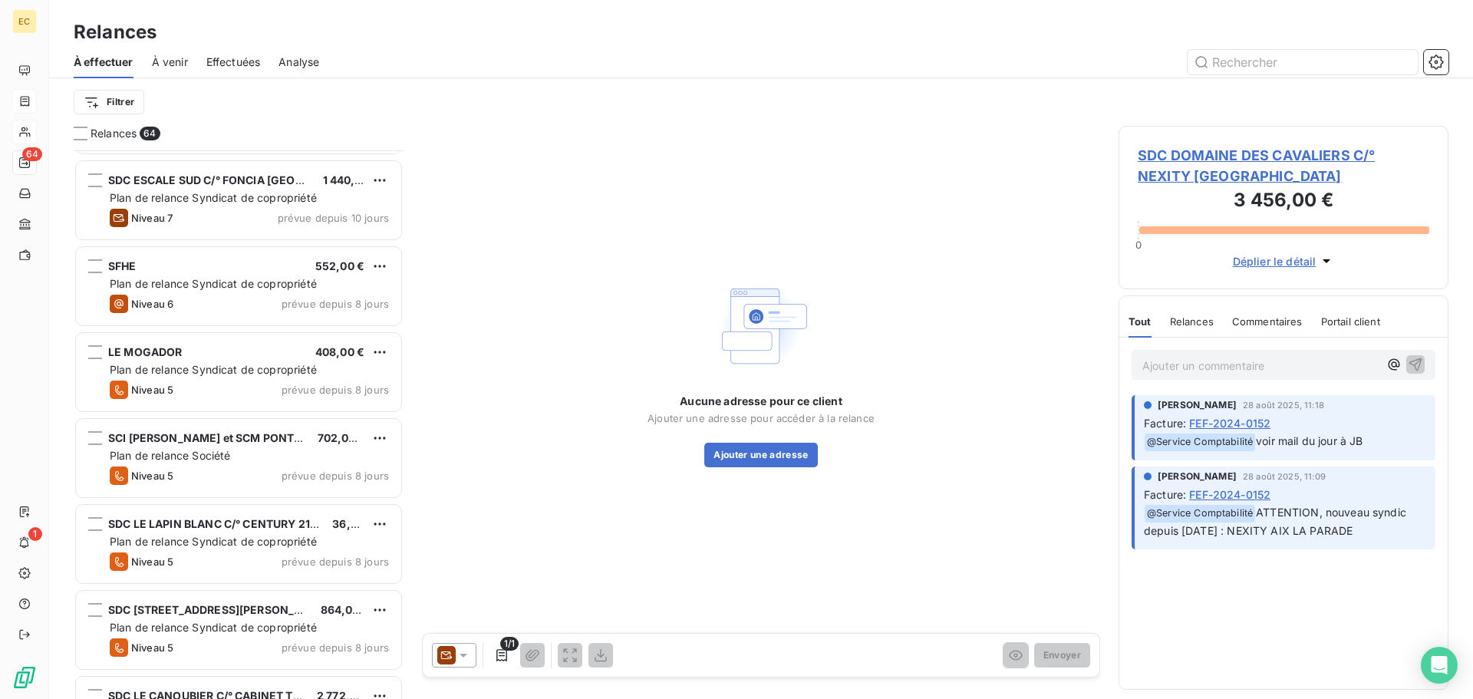
scroll to position [2880, 0]
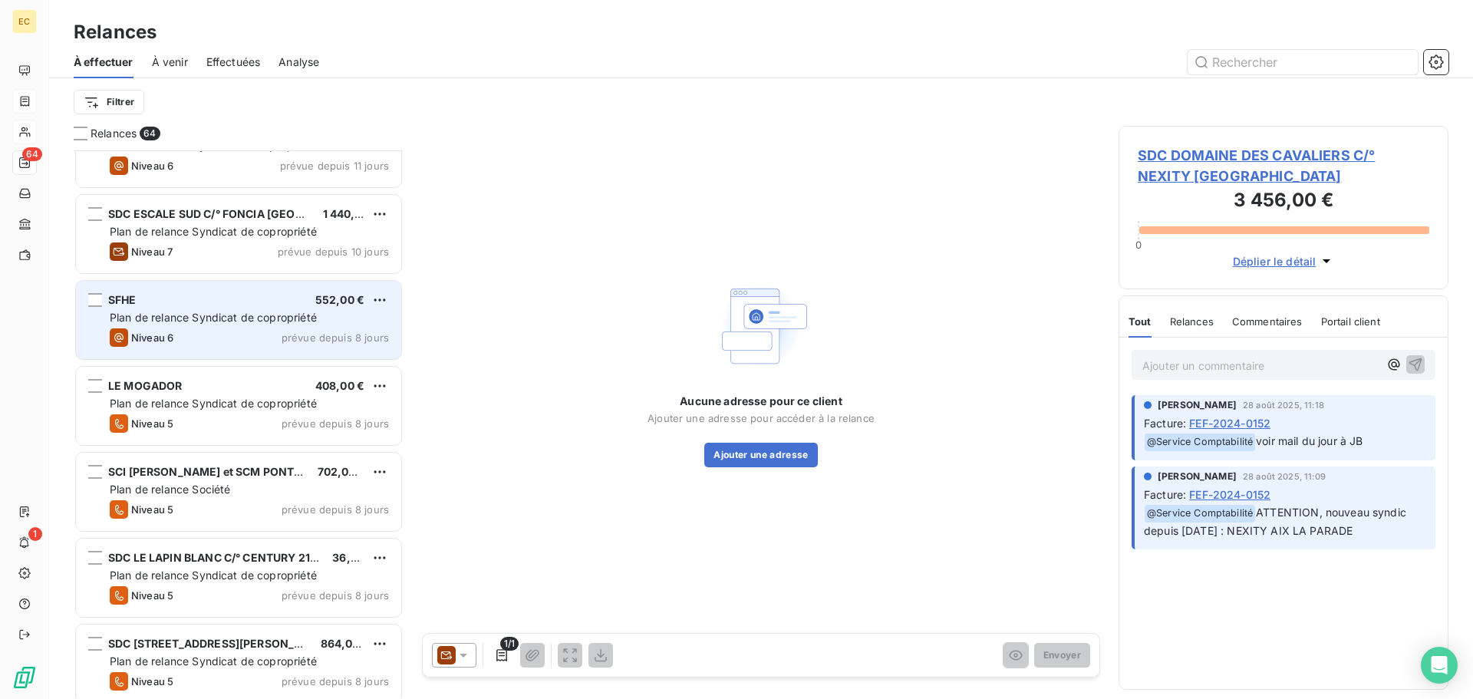
click at [255, 316] on span "Plan de relance Syndicat de copropriété" at bounding box center [213, 317] width 207 height 13
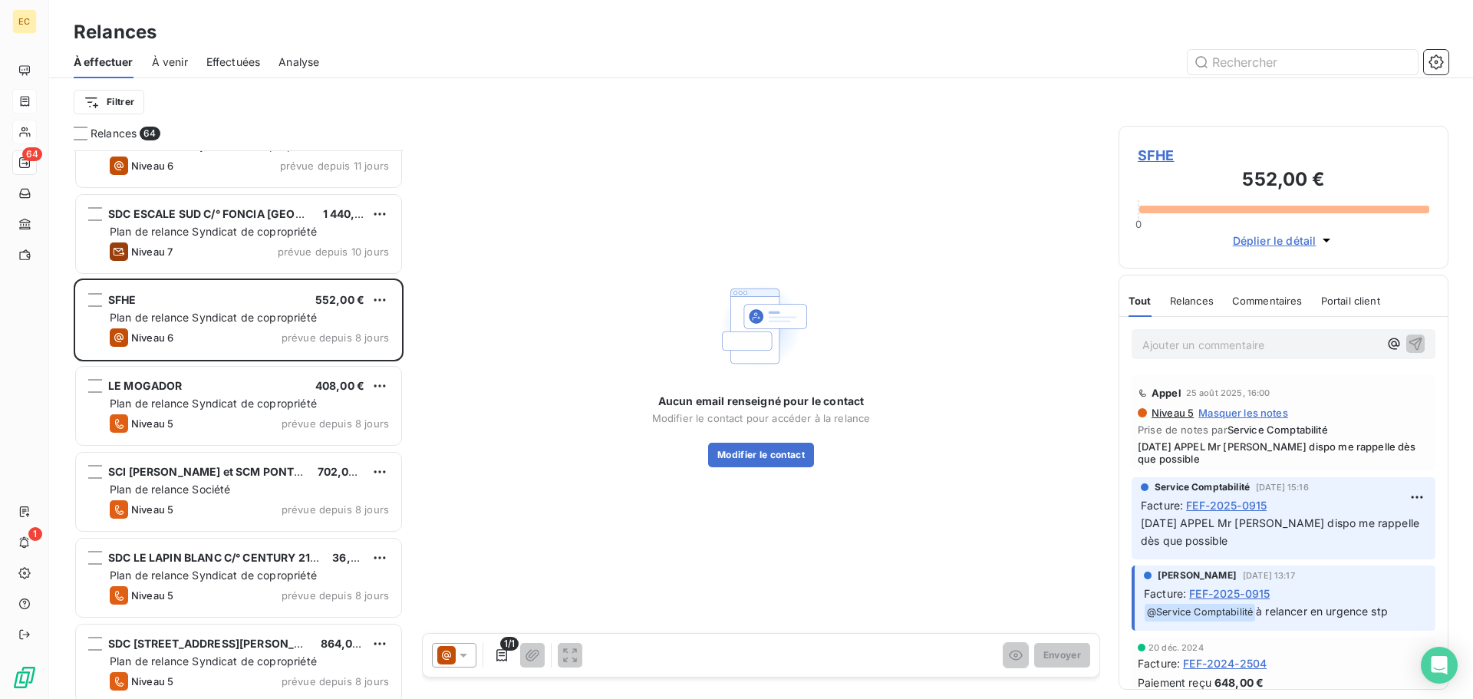
click at [1160, 159] on span "SFHE" at bounding box center [1284, 155] width 292 height 21
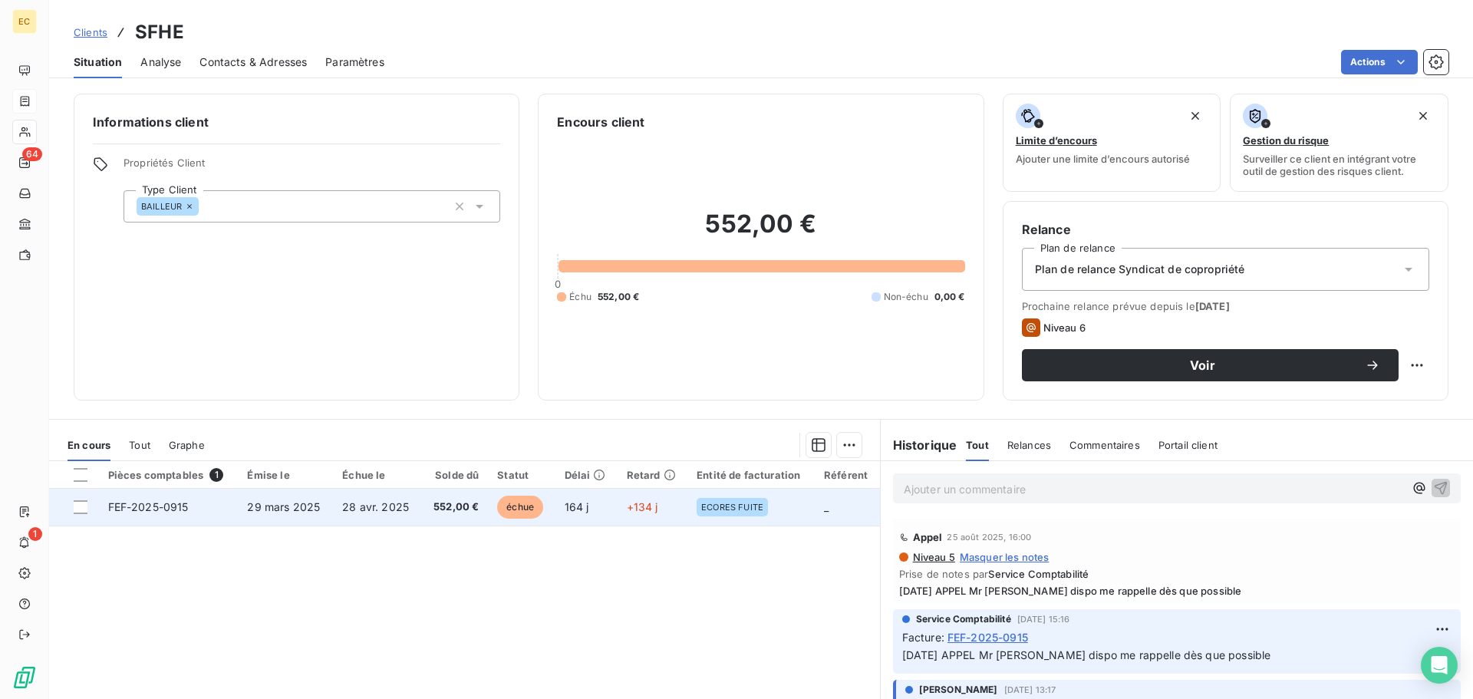
click at [215, 506] on td "FEF-2025-0915" at bounding box center [169, 507] width 140 height 37
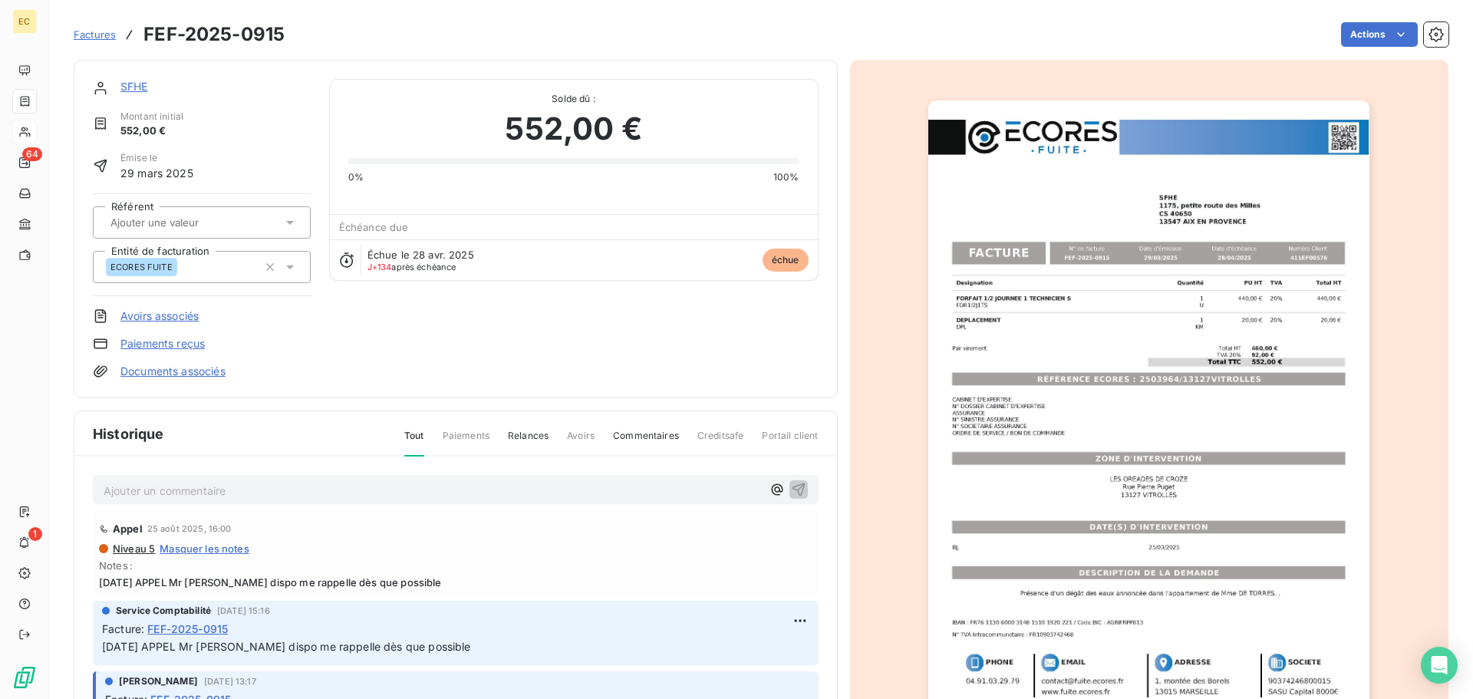
click at [1126, 388] on img "button" at bounding box center [1148, 413] width 441 height 625
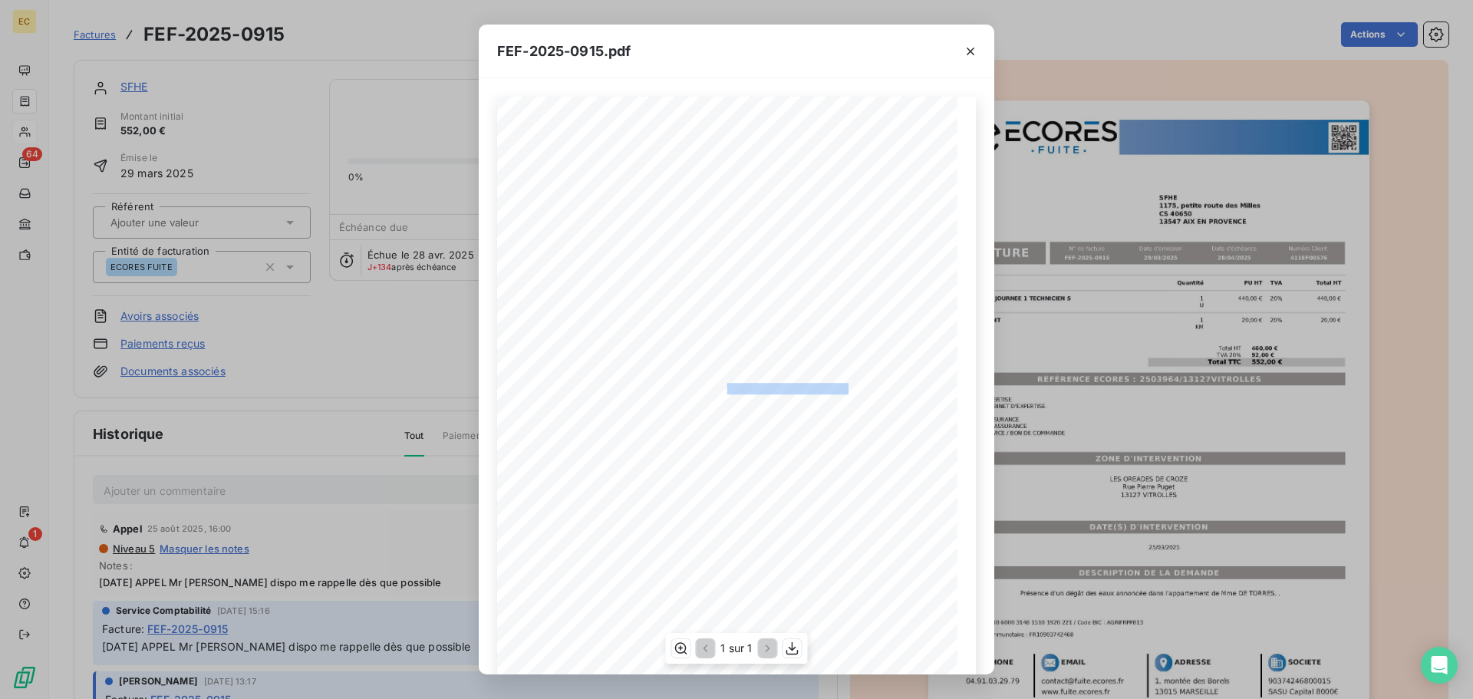
drag, startPoint x: 845, startPoint y: 384, endPoint x: 719, endPoint y: 385, distance: 125.8
click at [719, 385] on span "RÉFÉRENCE ECORES : 2503964/13127VITROLLES" at bounding box center [738, 387] width 236 height 8
copy span "2503964/13127VITROLLE"
drag, startPoint x: 971, startPoint y: 51, endPoint x: 792, endPoint y: 49, distance: 179.5
click at [963, 49] on icon "button" at bounding box center [970, 51] width 15 height 15
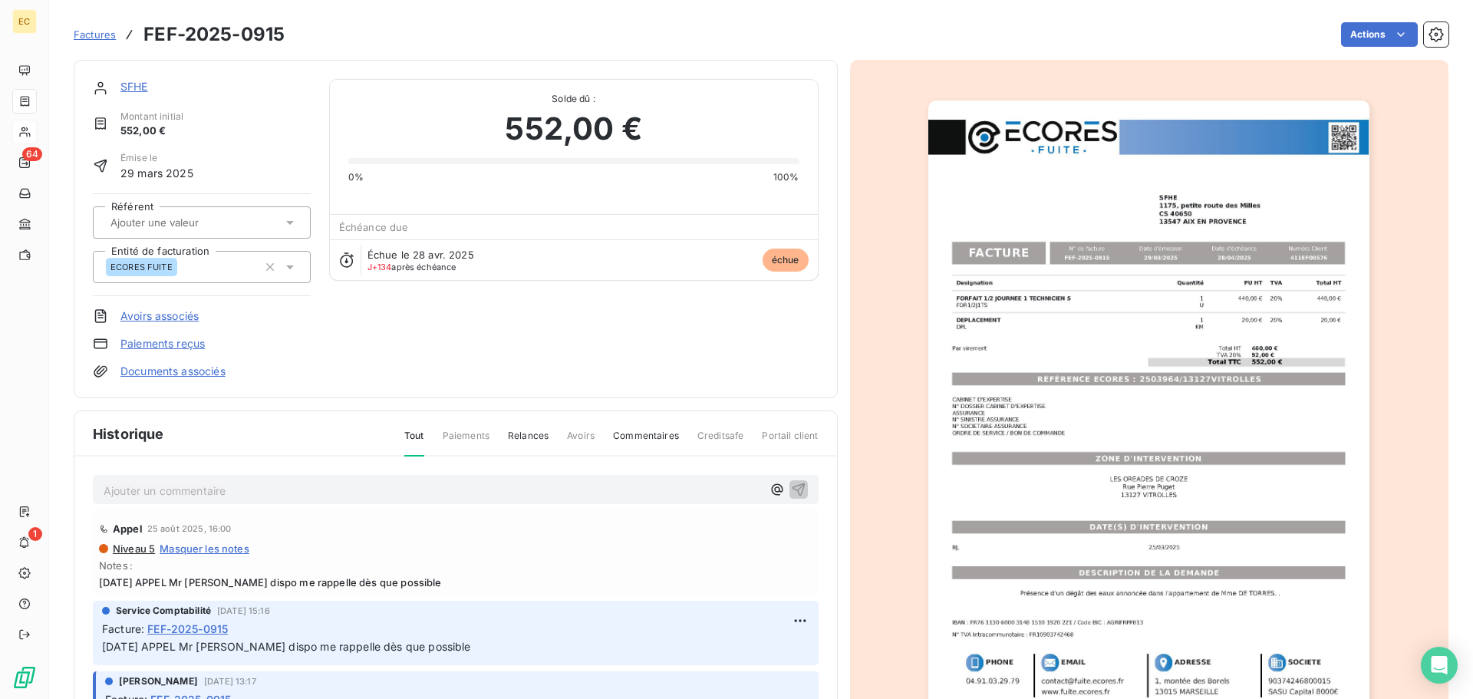
click at [141, 89] on link "SFHE" at bounding box center [134, 86] width 28 height 13
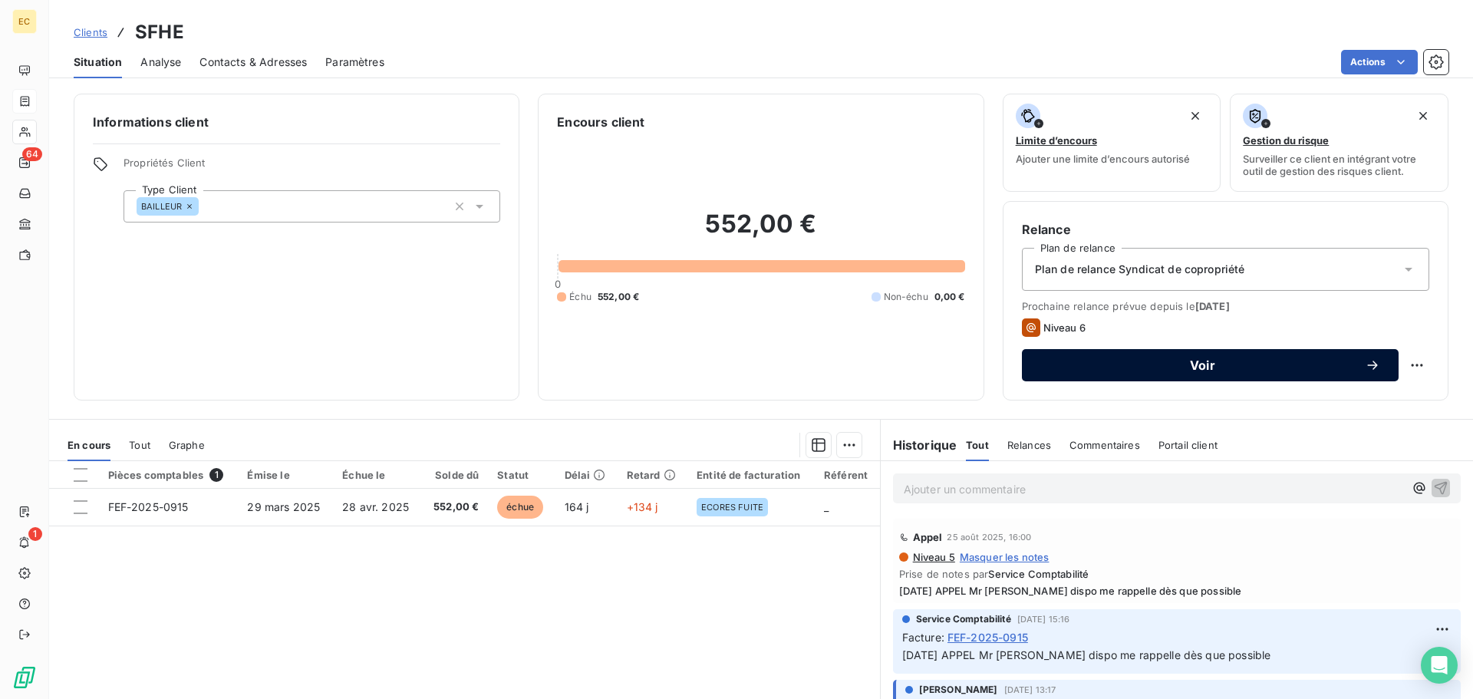
click at [1045, 369] on span "Voir" at bounding box center [1202, 365] width 325 height 12
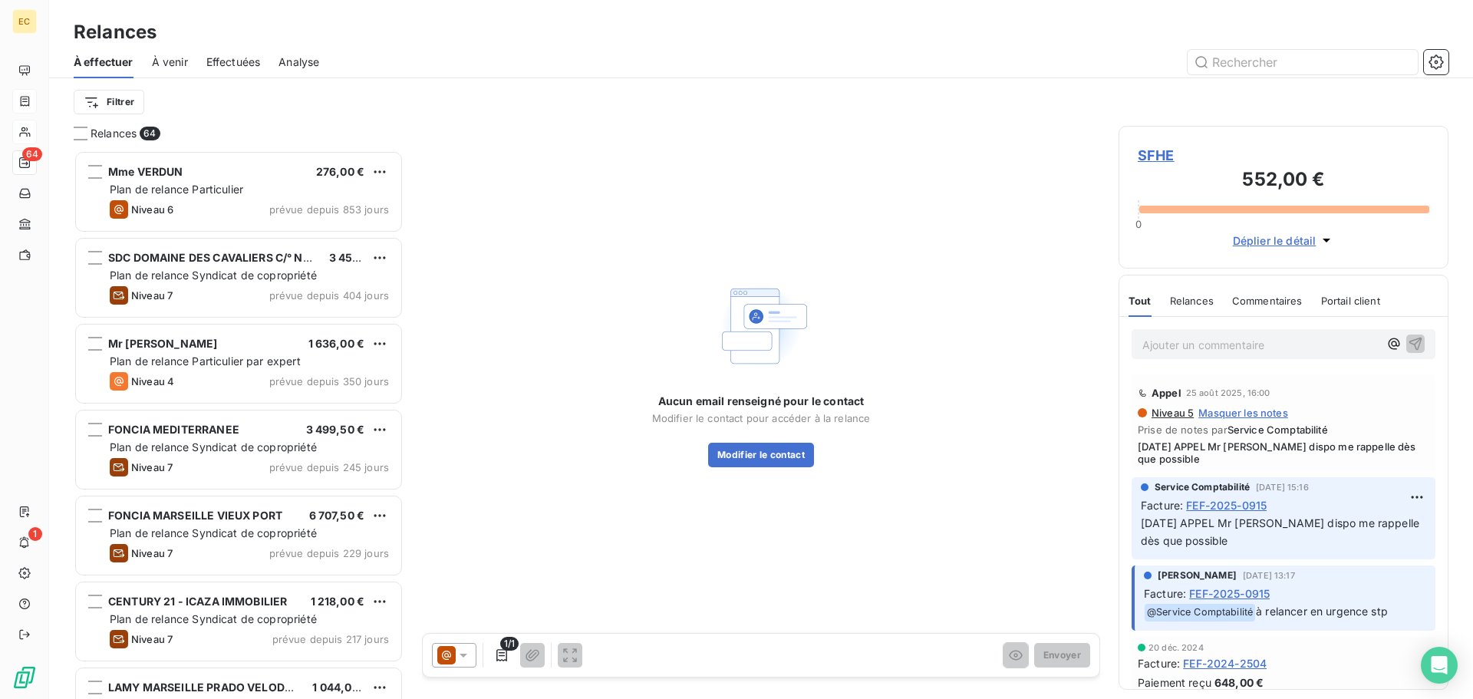
scroll to position [537, 318]
click at [1157, 156] on span "SFHE" at bounding box center [1284, 155] width 292 height 21
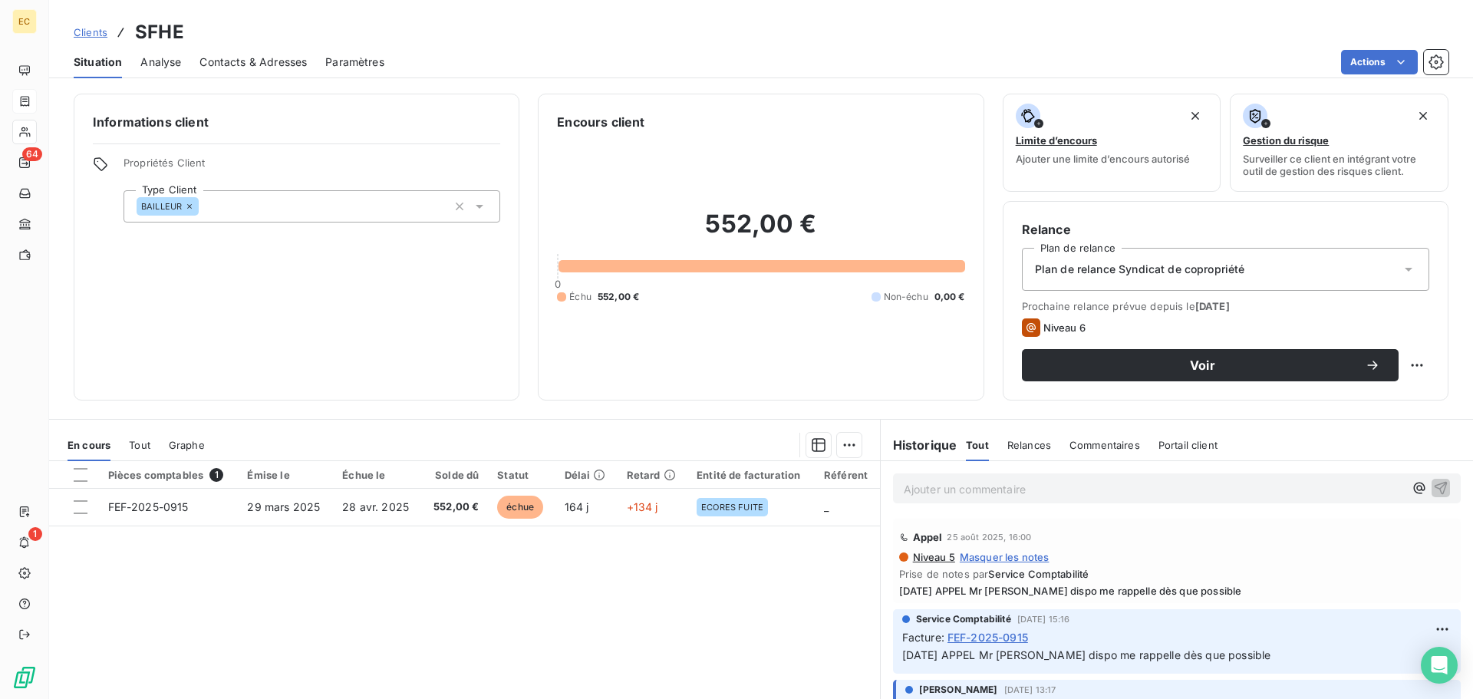
click at [280, 61] on span "Contacts & Adresses" at bounding box center [252, 61] width 107 height 15
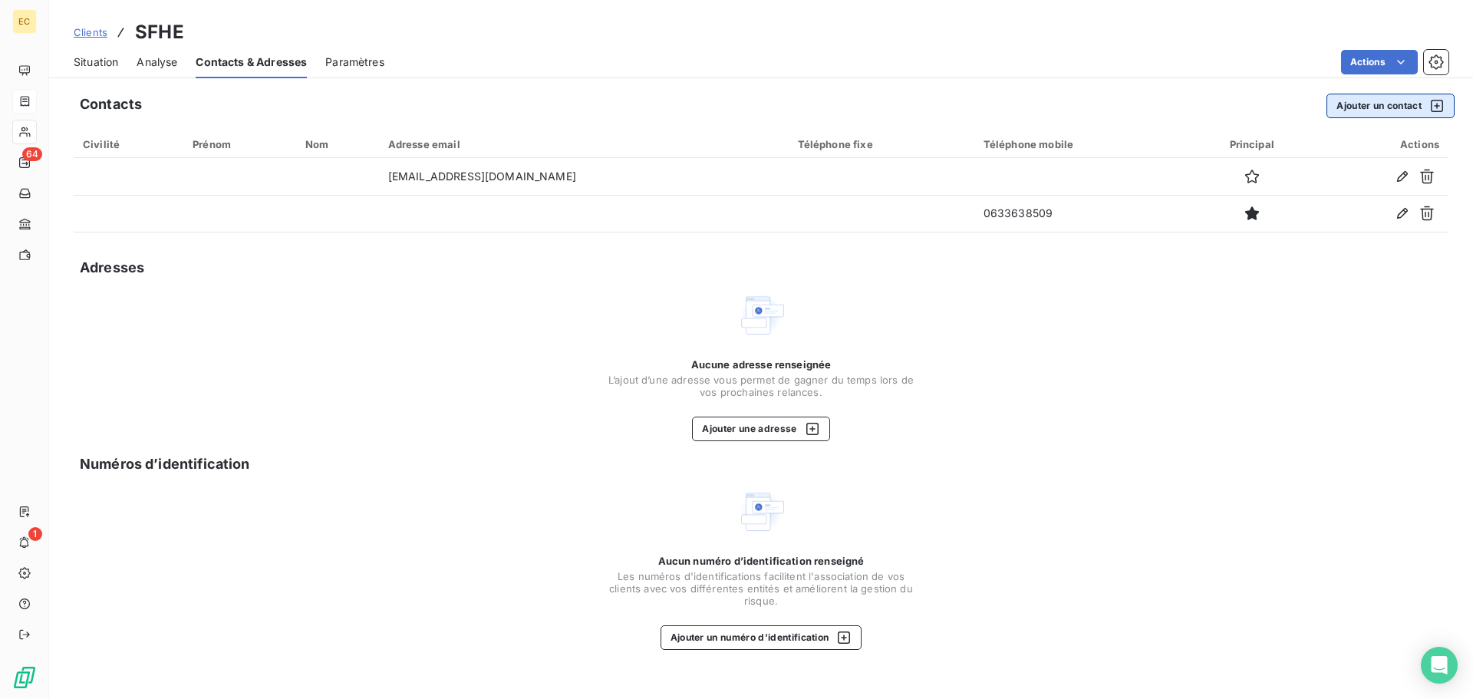
click at [1373, 103] on button "Ajouter un contact" at bounding box center [1391, 106] width 128 height 25
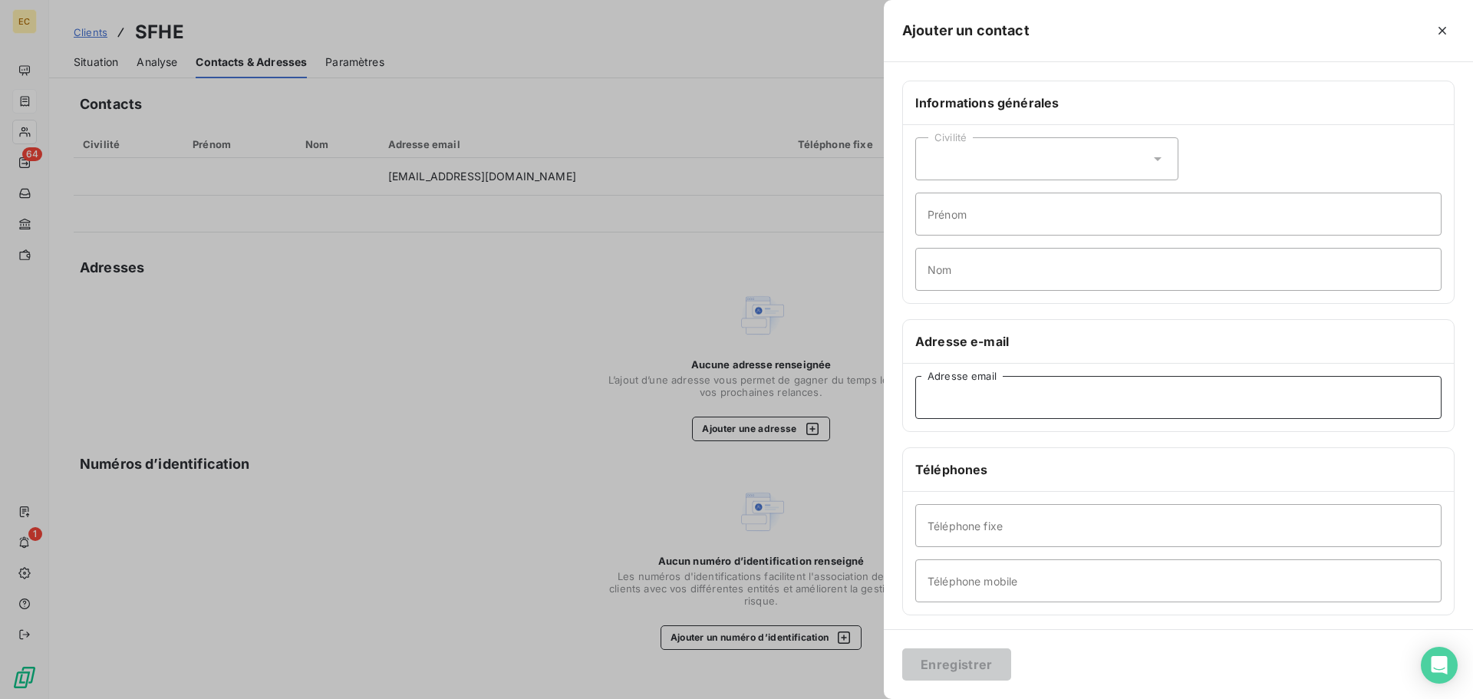
paste input "franck.gaidano@sfhe.fr"
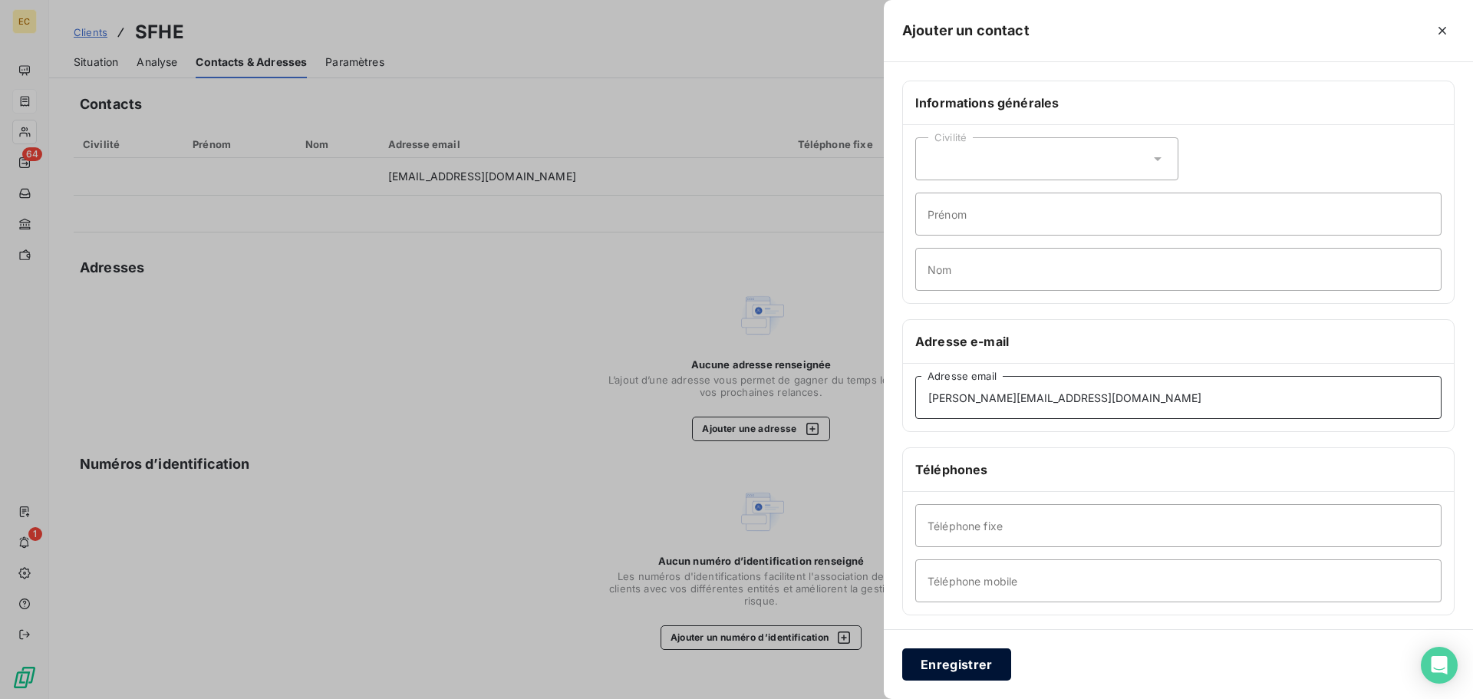
type input "franck.gaidano@sfhe.fr"
click at [981, 661] on button "Enregistrer" at bounding box center [956, 664] width 109 height 32
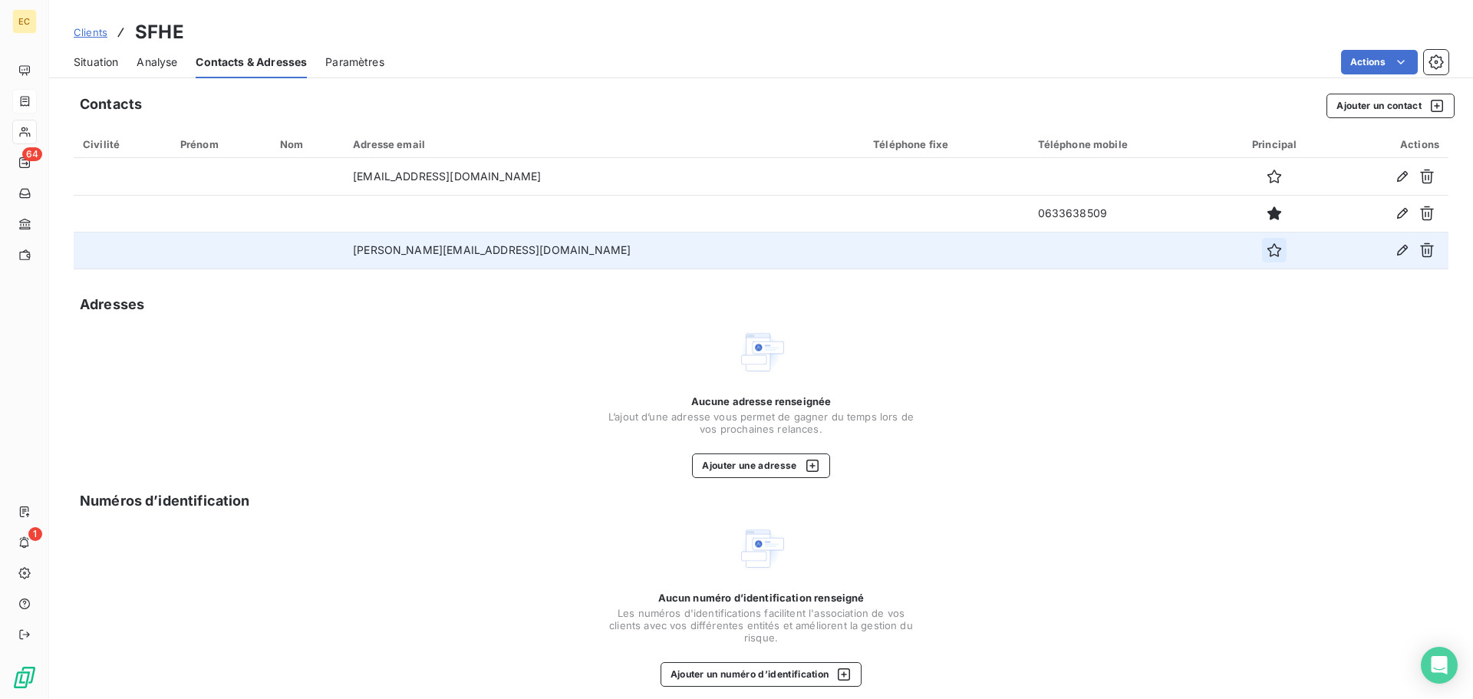
click at [1267, 251] on icon "button" at bounding box center [1274, 249] width 15 height 15
click at [100, 62] on span "Situation" at bounding box center [96, 61] width 44 height 15
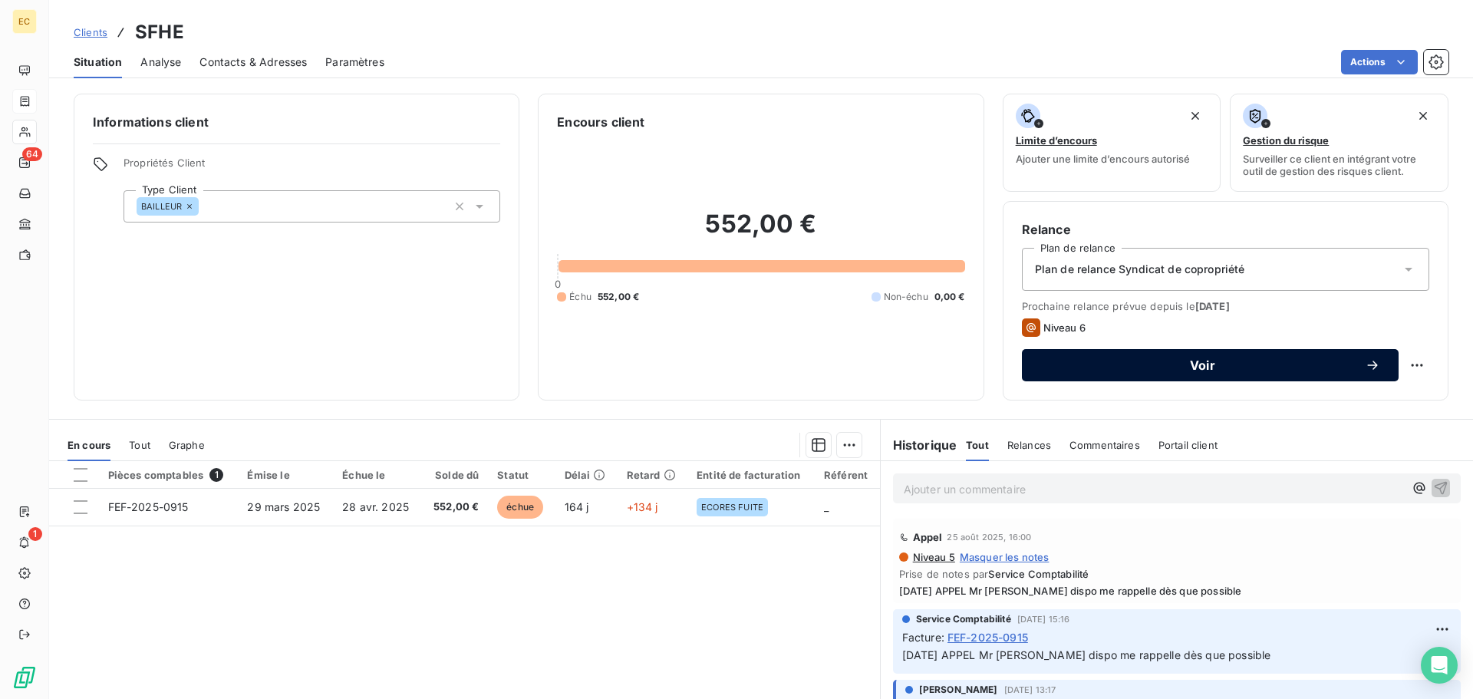
click at [1123, 368] on span "Voir" at bounding box center [1202, 365] width 325 height 12
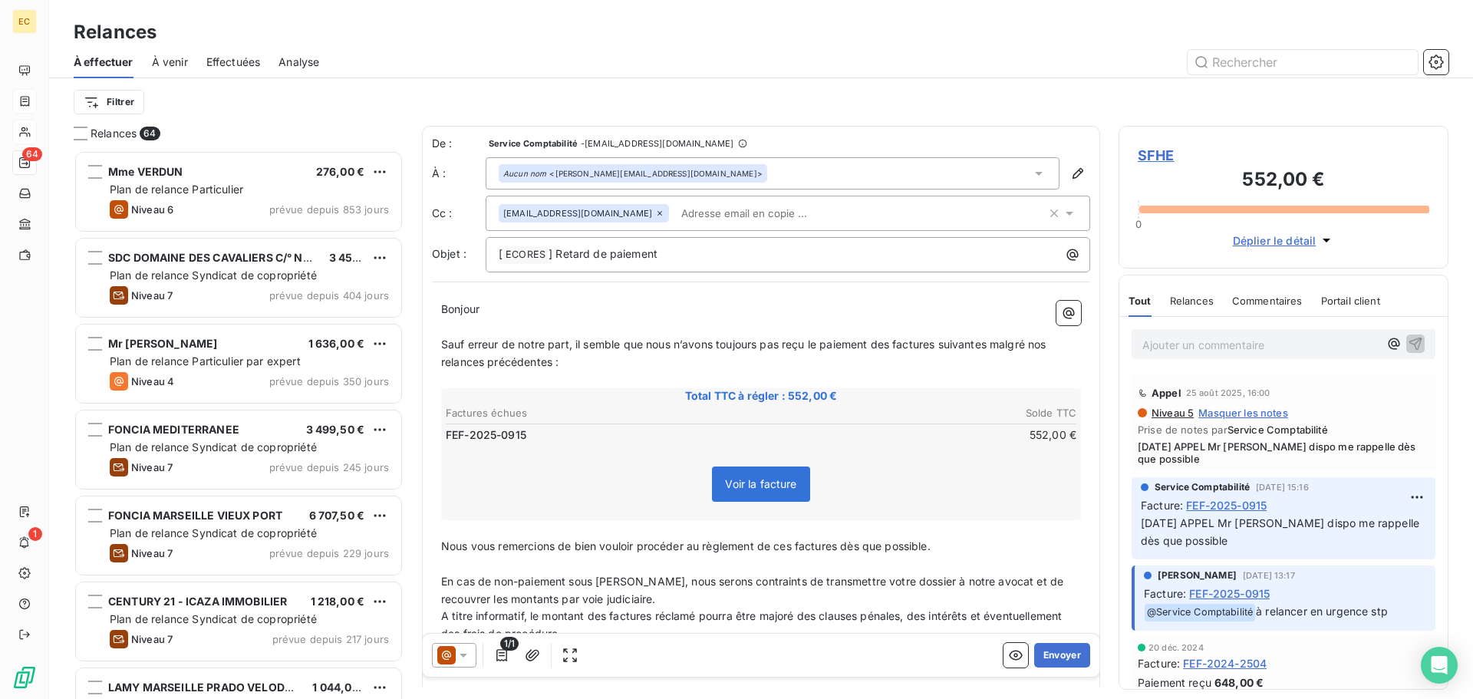
scroll to position [537, 318]
click at [1049, 654] on button "Envoyer" at bounding box center [1062, 655] width 56 height 25
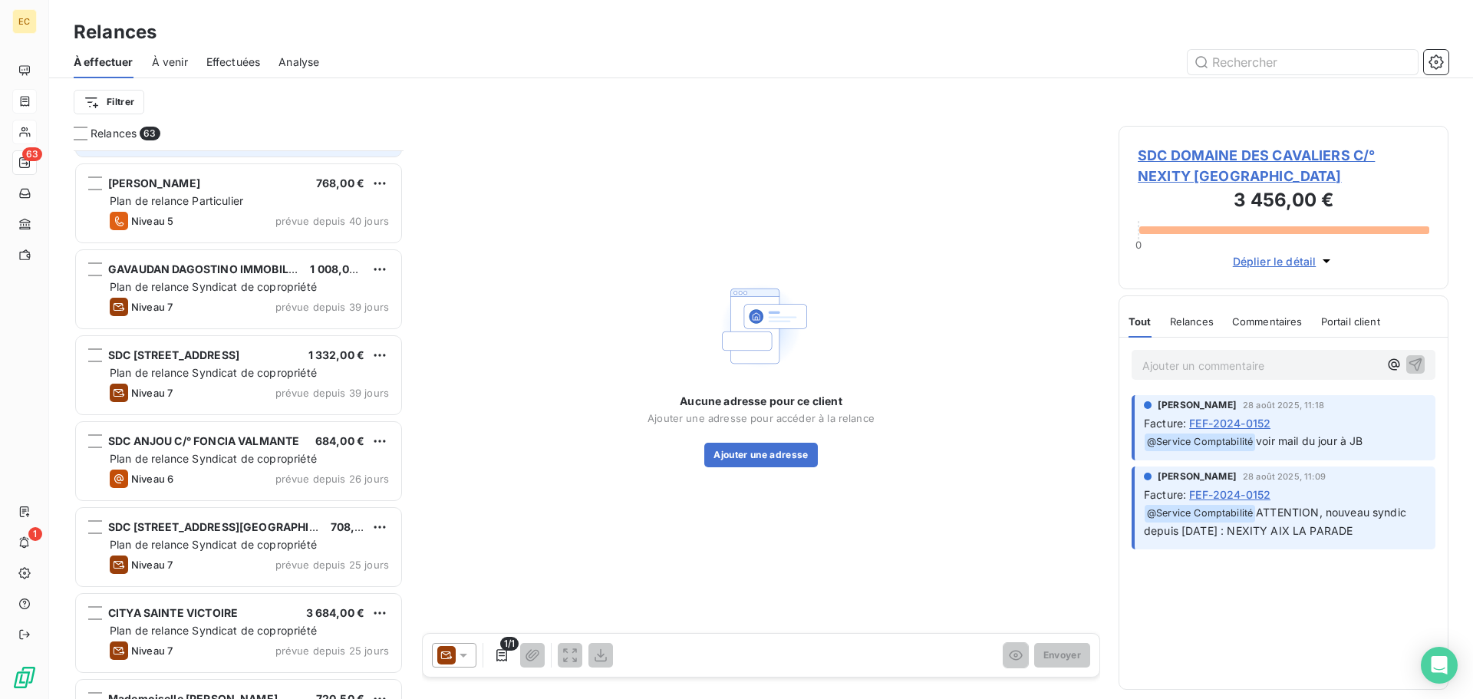
scroll to position [1075, 0]
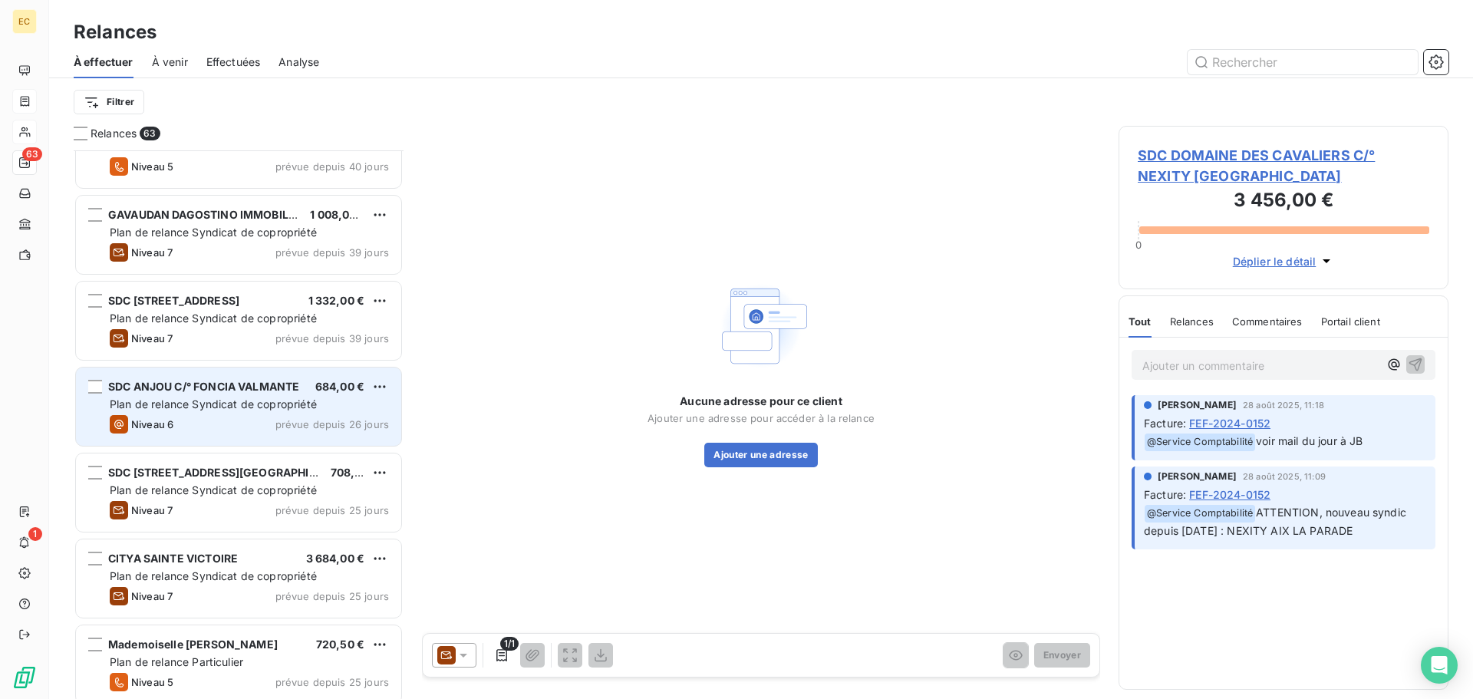
click at [236, 405] on span "Plan de relance Syndicat de copropriété" at bounding box center [213, 403] width 207 height 13
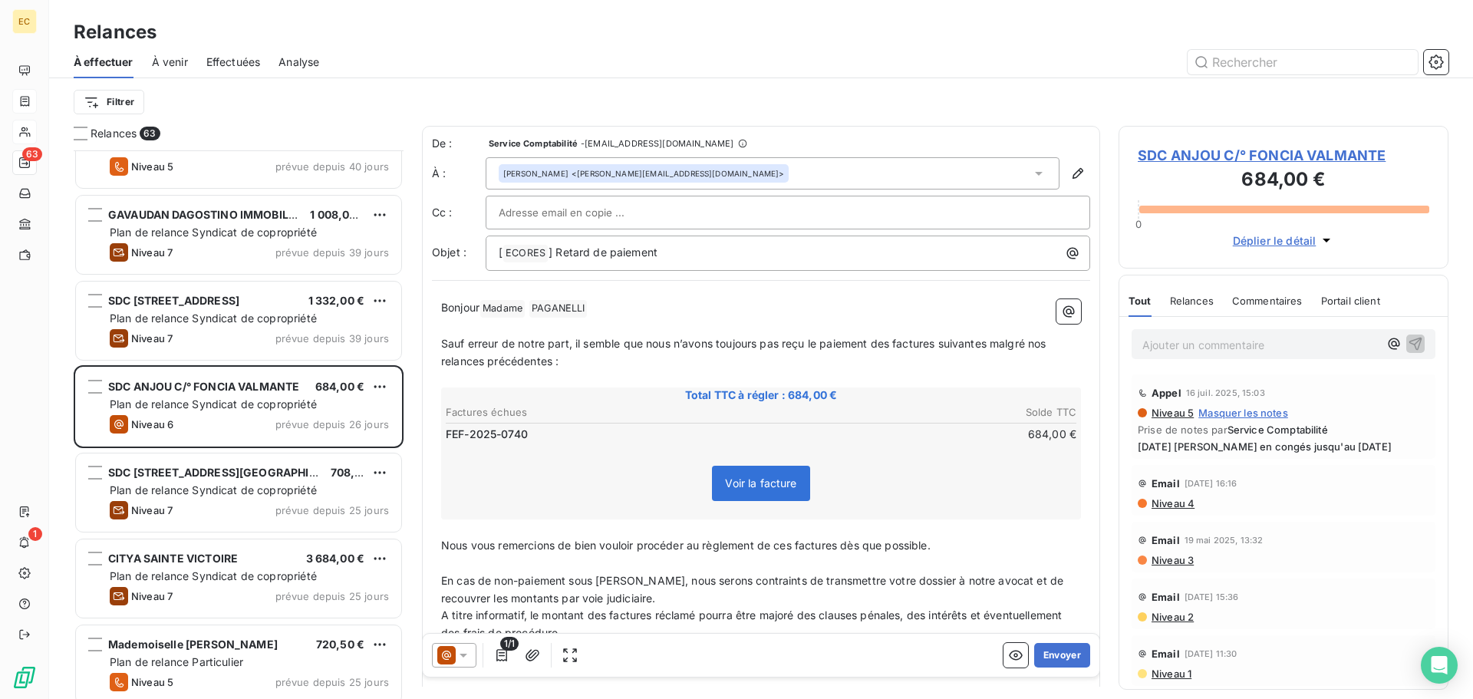
click at [841, 216] on div at bounding box center [788, 212] width 578 height 23
paste input "relances-fournisseurs-marseille@foncia.com"
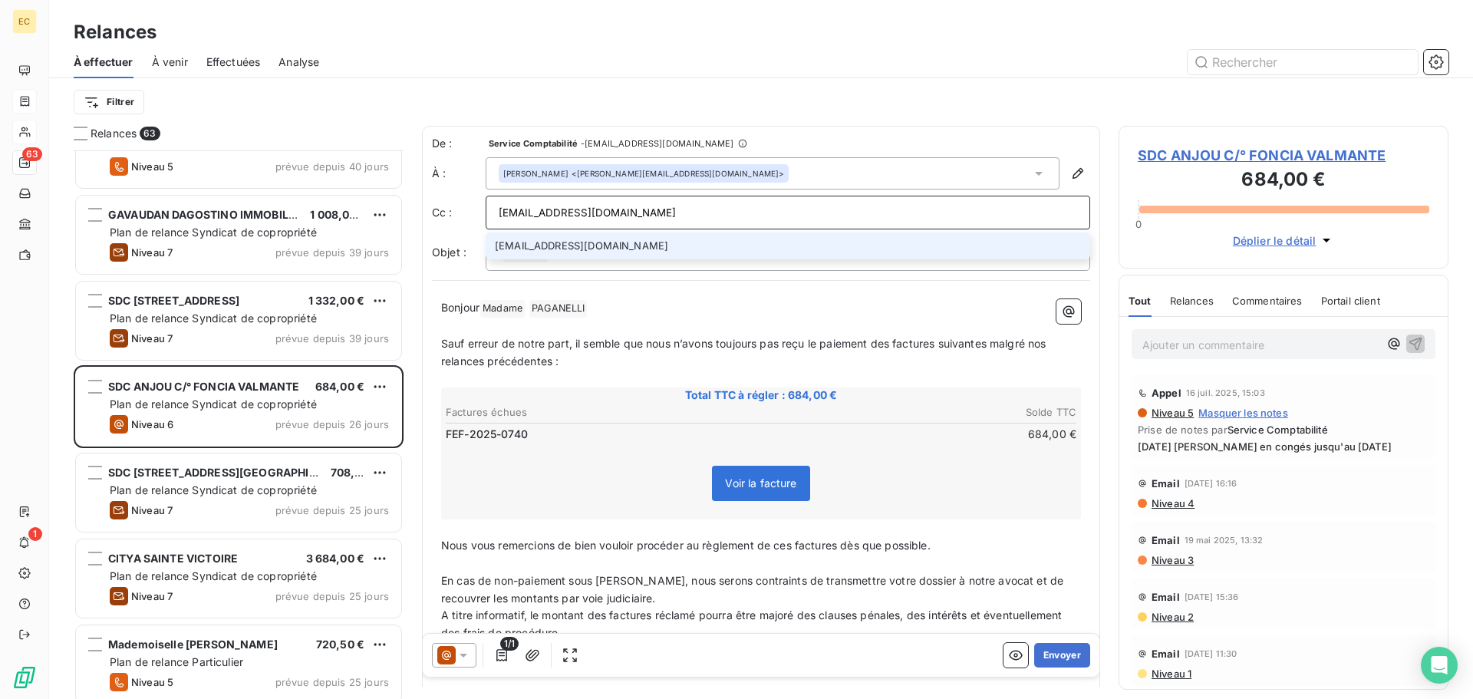
type input "relances-fournisseurs-marseille@foncia.com"
click at [691, 252] on li "relances-fournisseurs-marseille@foncia.com" at bounding box center [788, 245] width 605 height 27
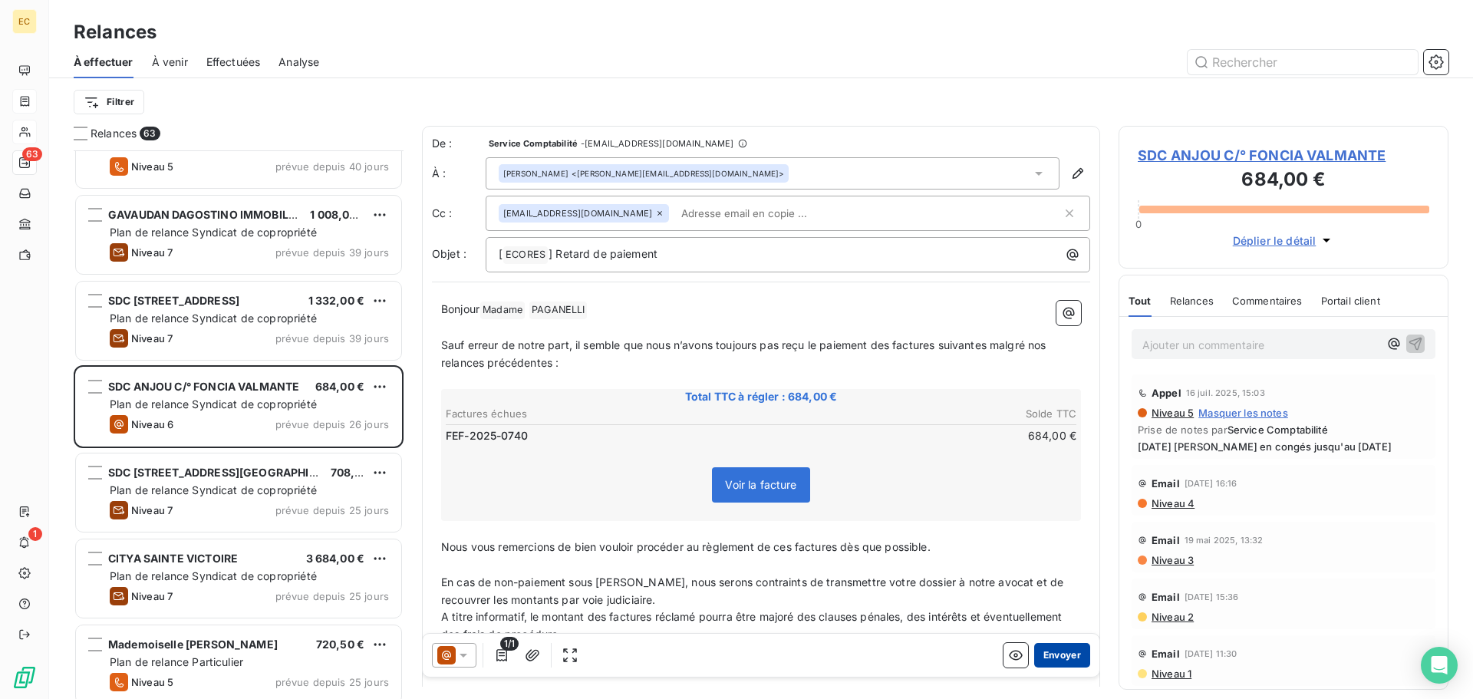
click at [1053, 654] on button "Envoyer" at bounding box center [1062, 655] width 56 height 25
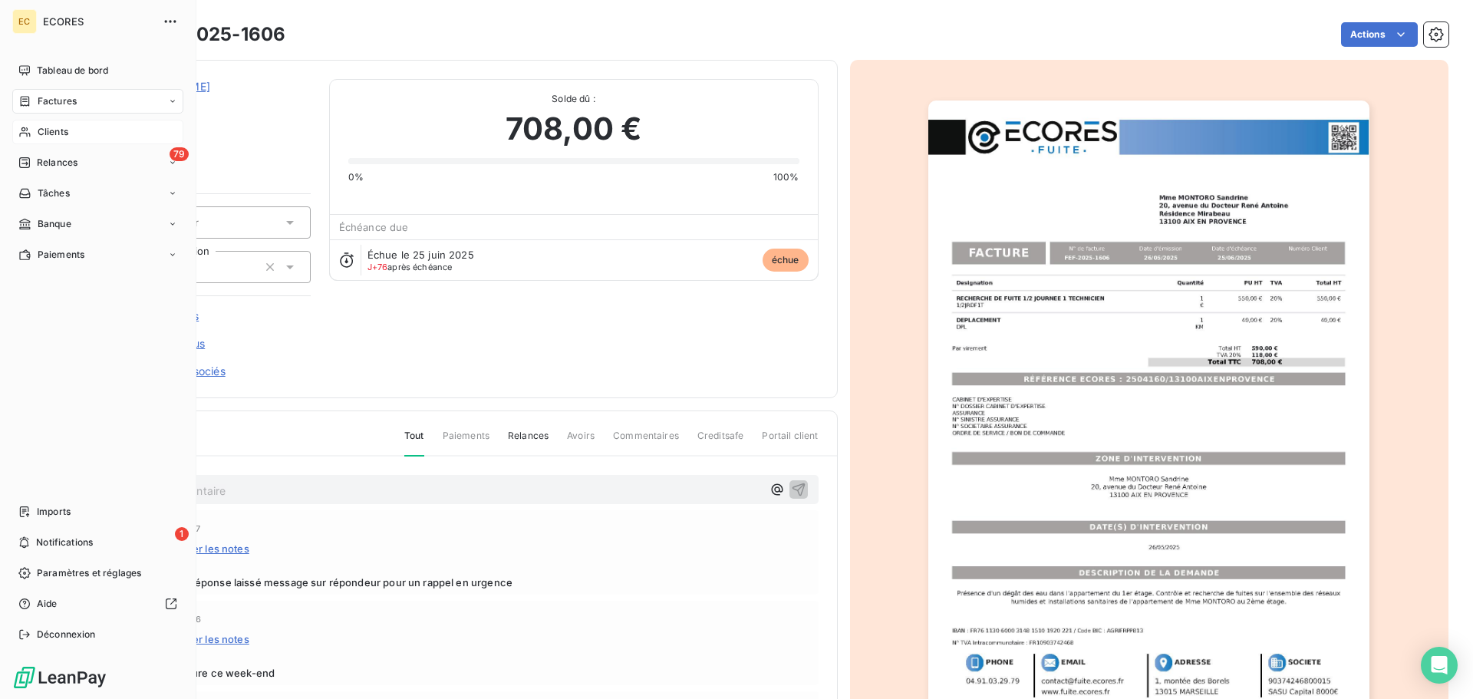
click at [41, 126] on span "Clients" at bounding box center [53, 132] width 31 height 14
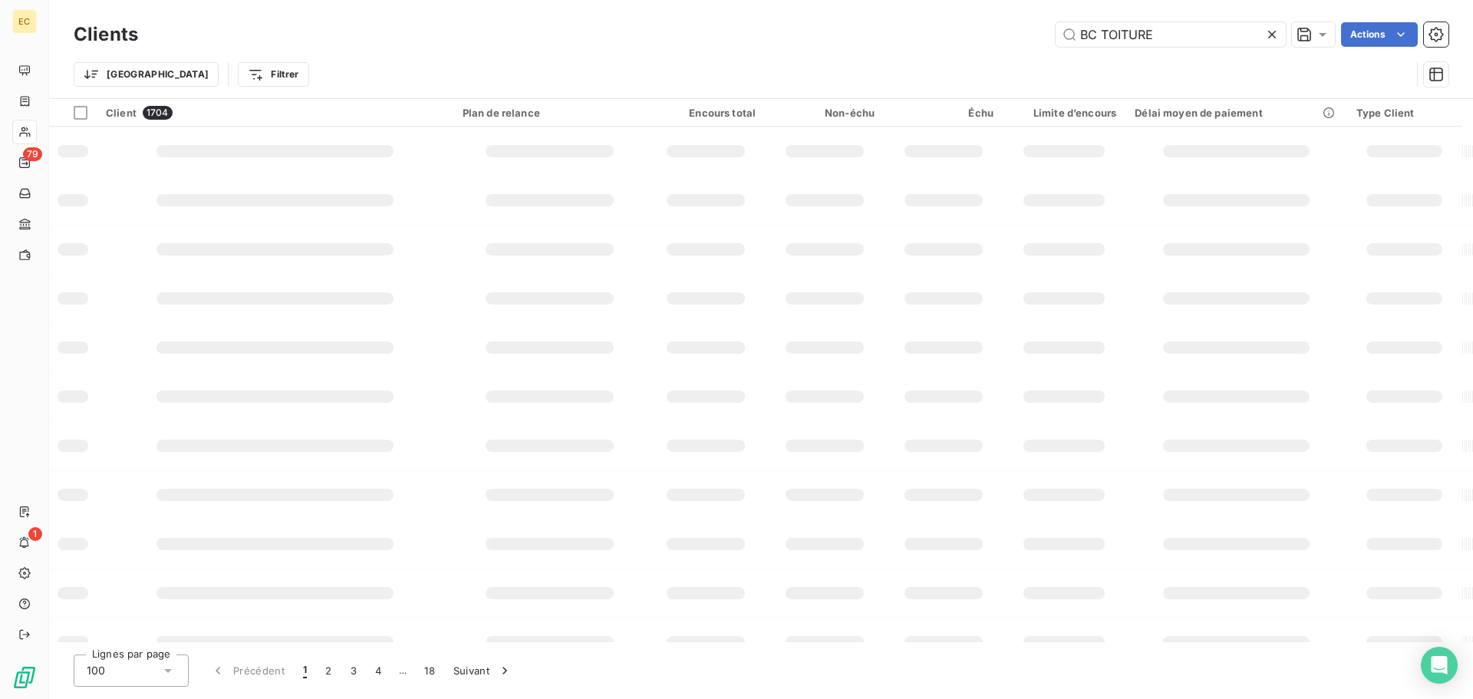
type input "BC TOITURE"
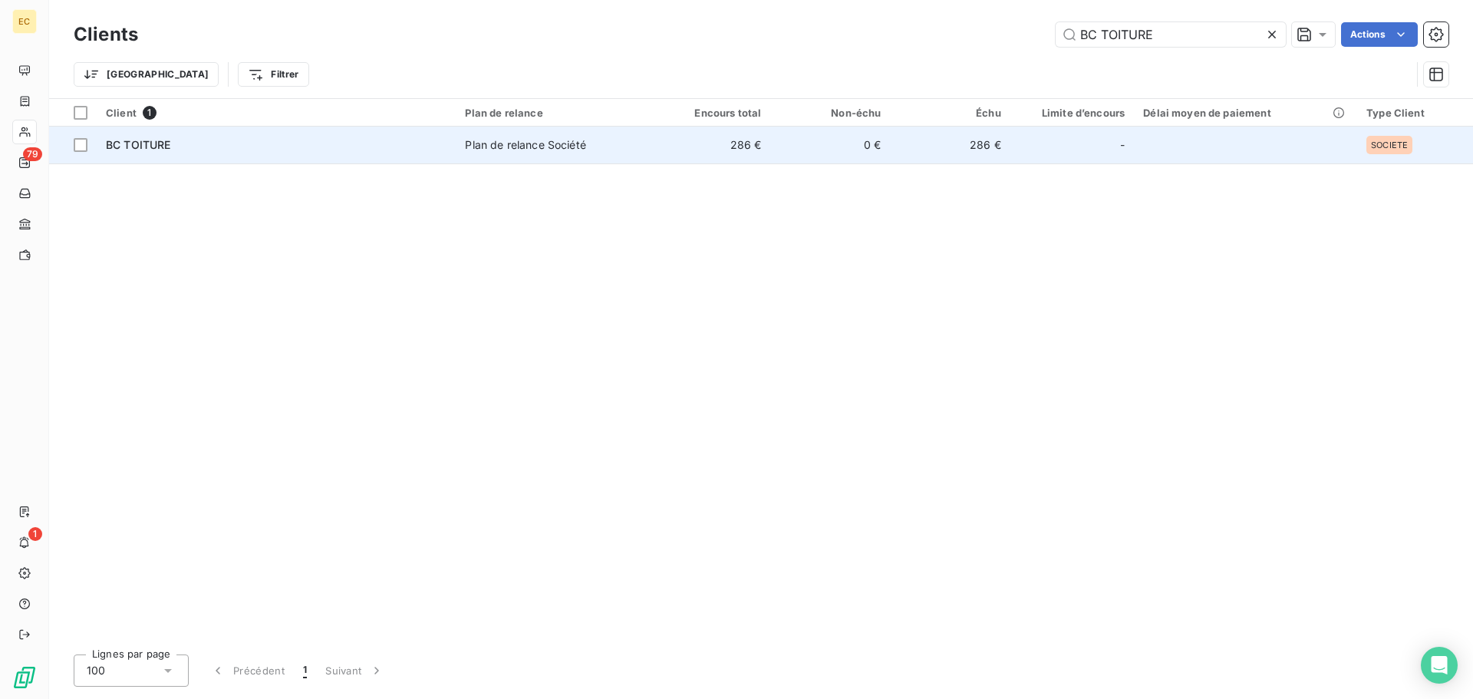
click at [497, 147] on div "Plan de relance Société" at bounding box center [525, 144] width 120 height 15
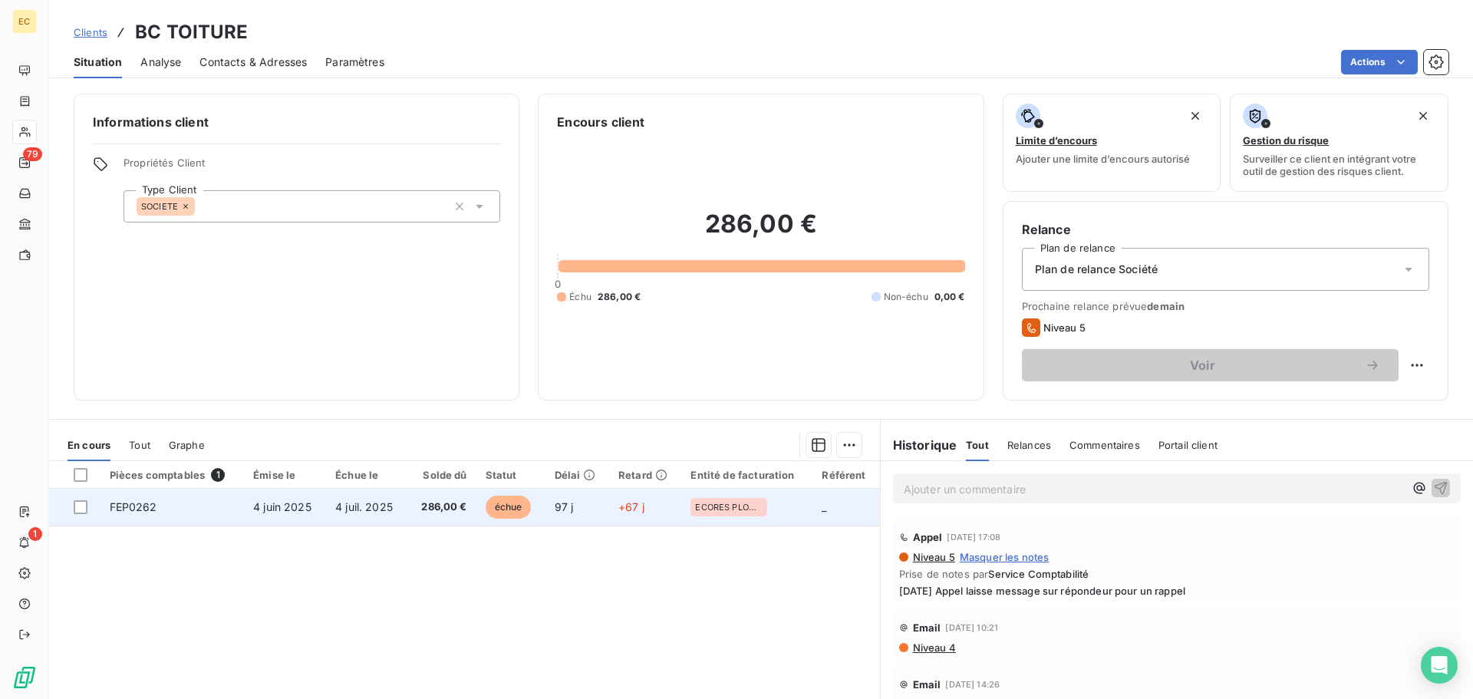
click at [308, 514] on td "4 juin 2025" at bounding box center [285, 507] width 82 height 37
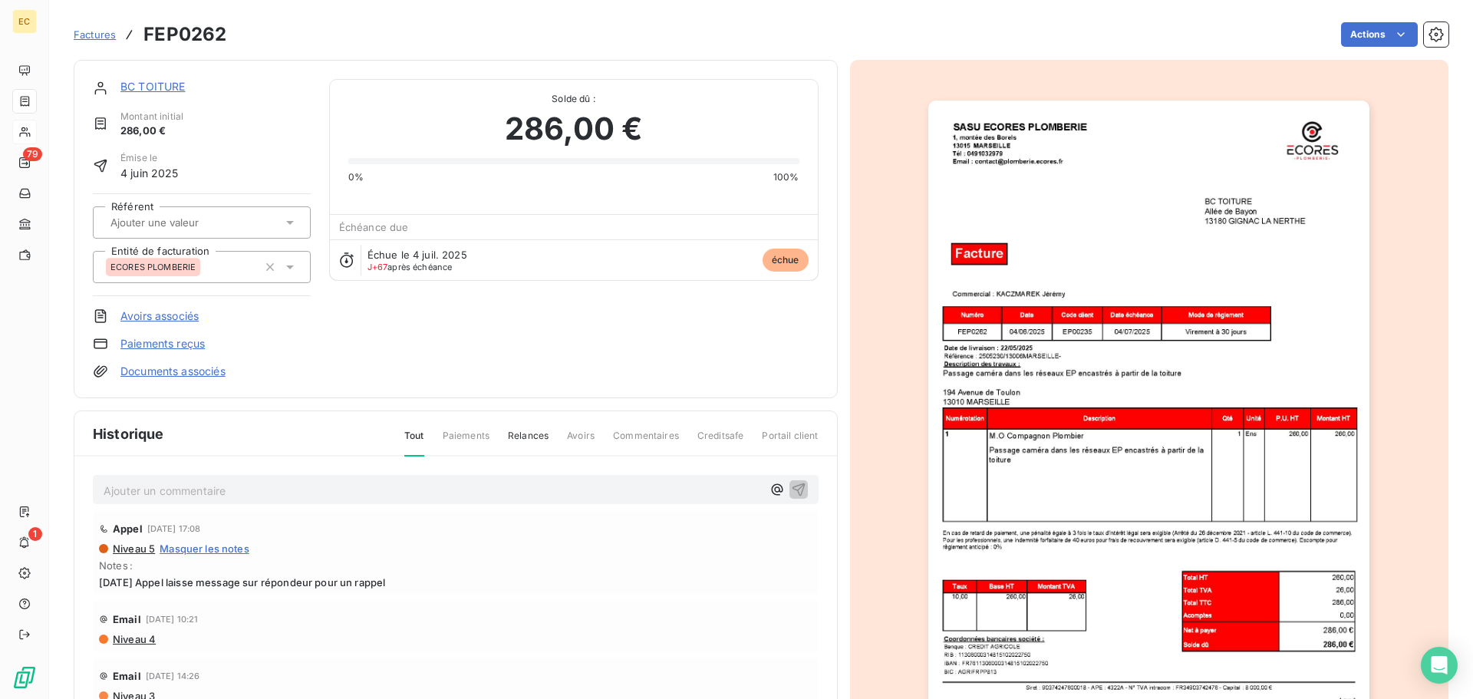
click at [160, 82] on link "BC TOITURE" at bounding box center [152, 86] width 65 height 13
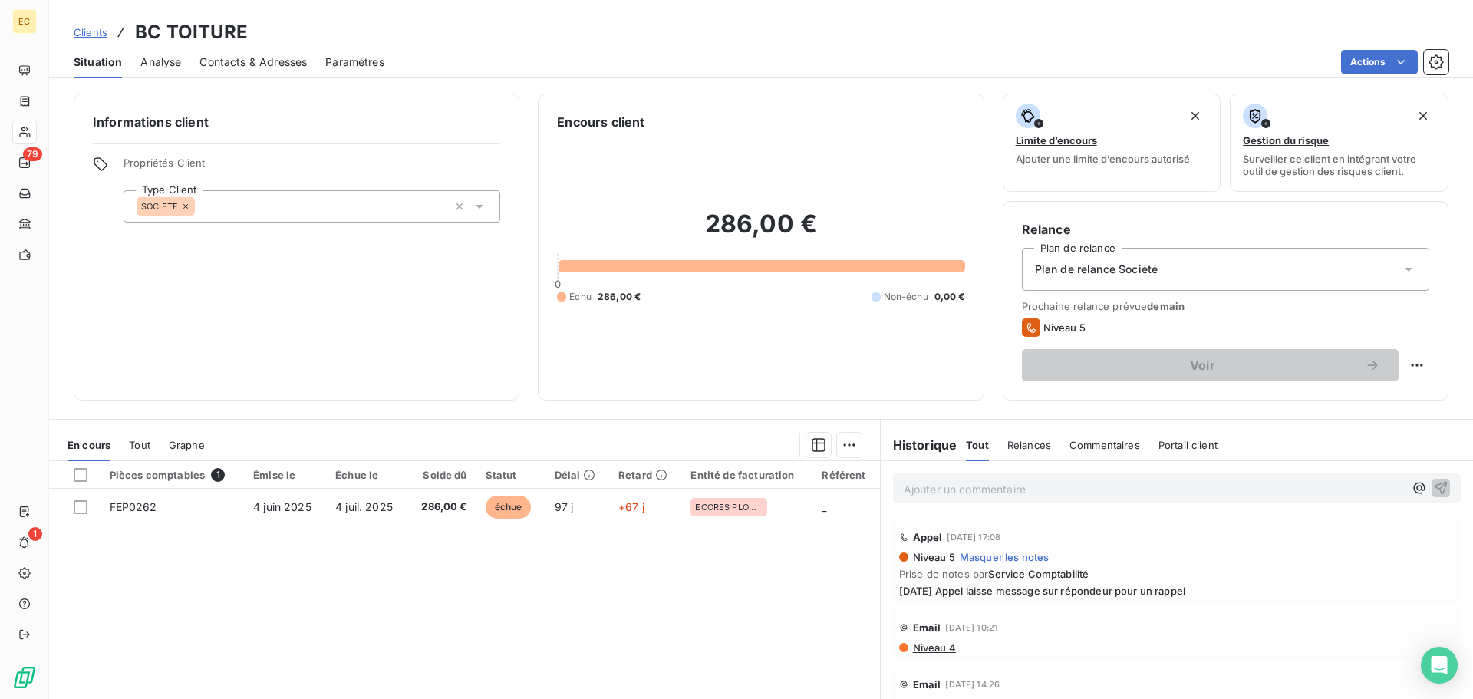
click at [269, 60] on span "Contacts & Adresses" at bounding box center [252, 61] width 107 height 15
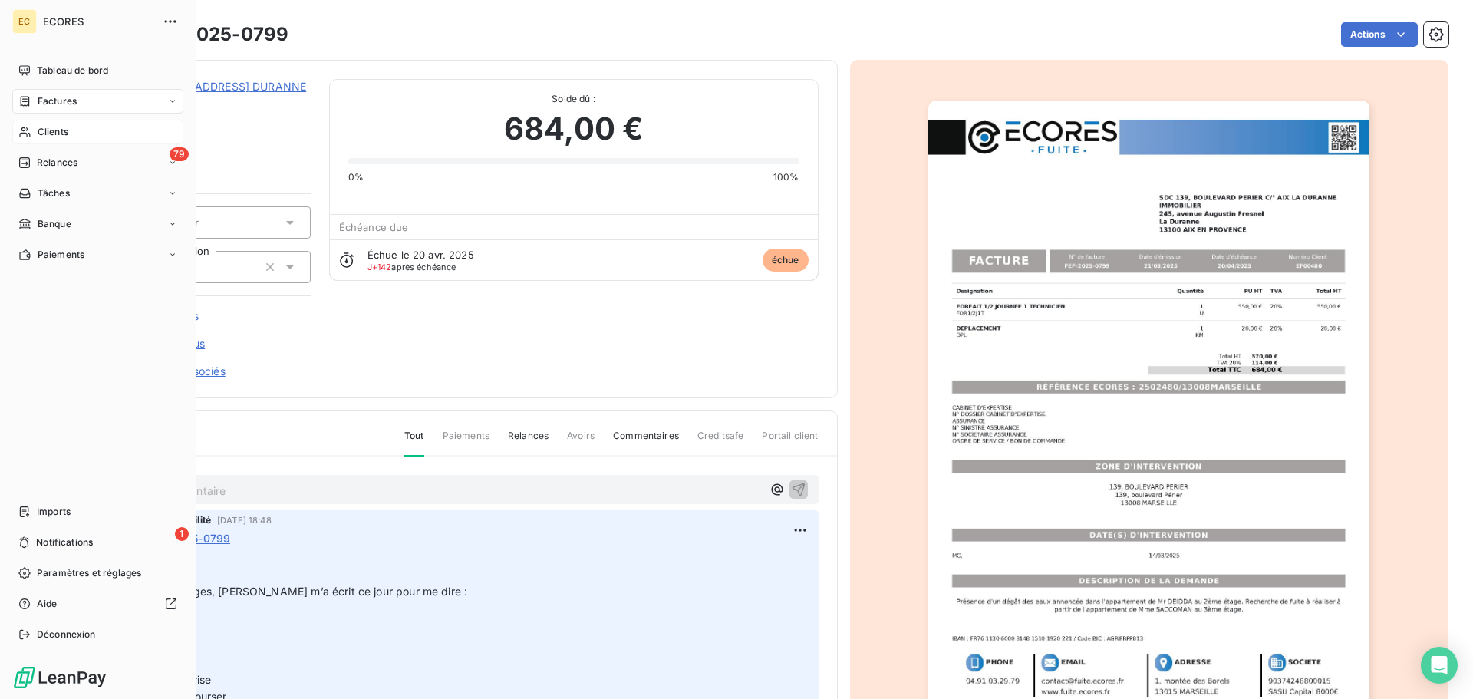
click at [54, 136] on span "Clients" at bounding box center [53, 132] width 31 height 14
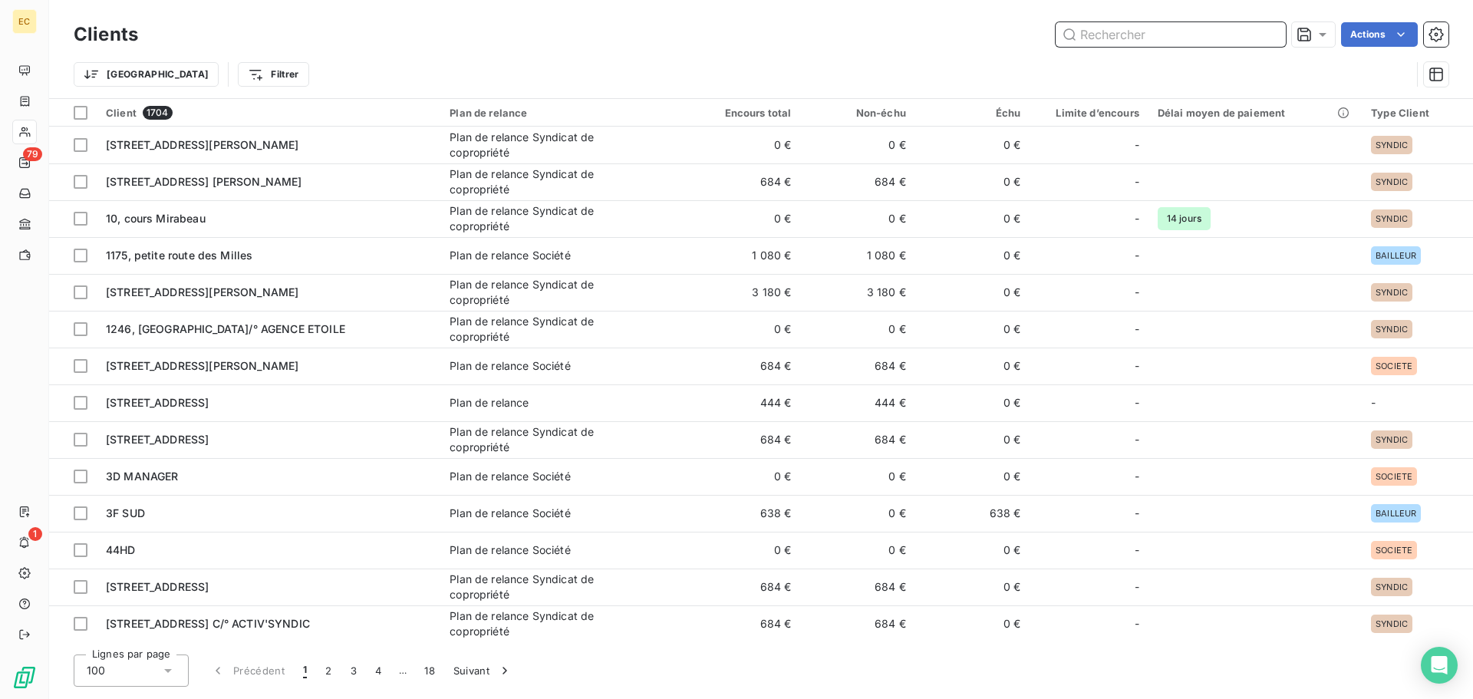
paste input "AIX LA DURANNE IMMOBILIER"
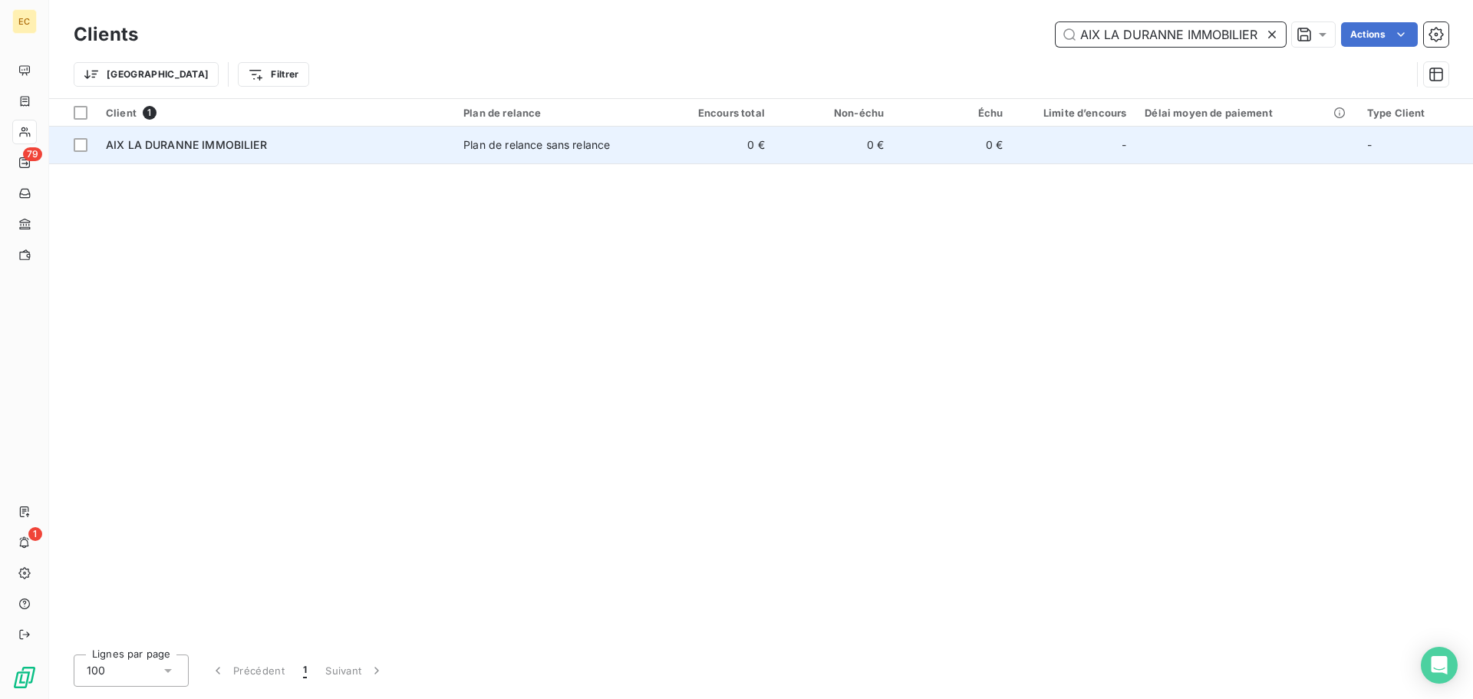
type input "AIX LA DURANNE IMMOBILIER"
click at [342, 147] on div "AIX LA DURANNE IMMOBILIER" at bounding box center [275, 144] width 339 height 15
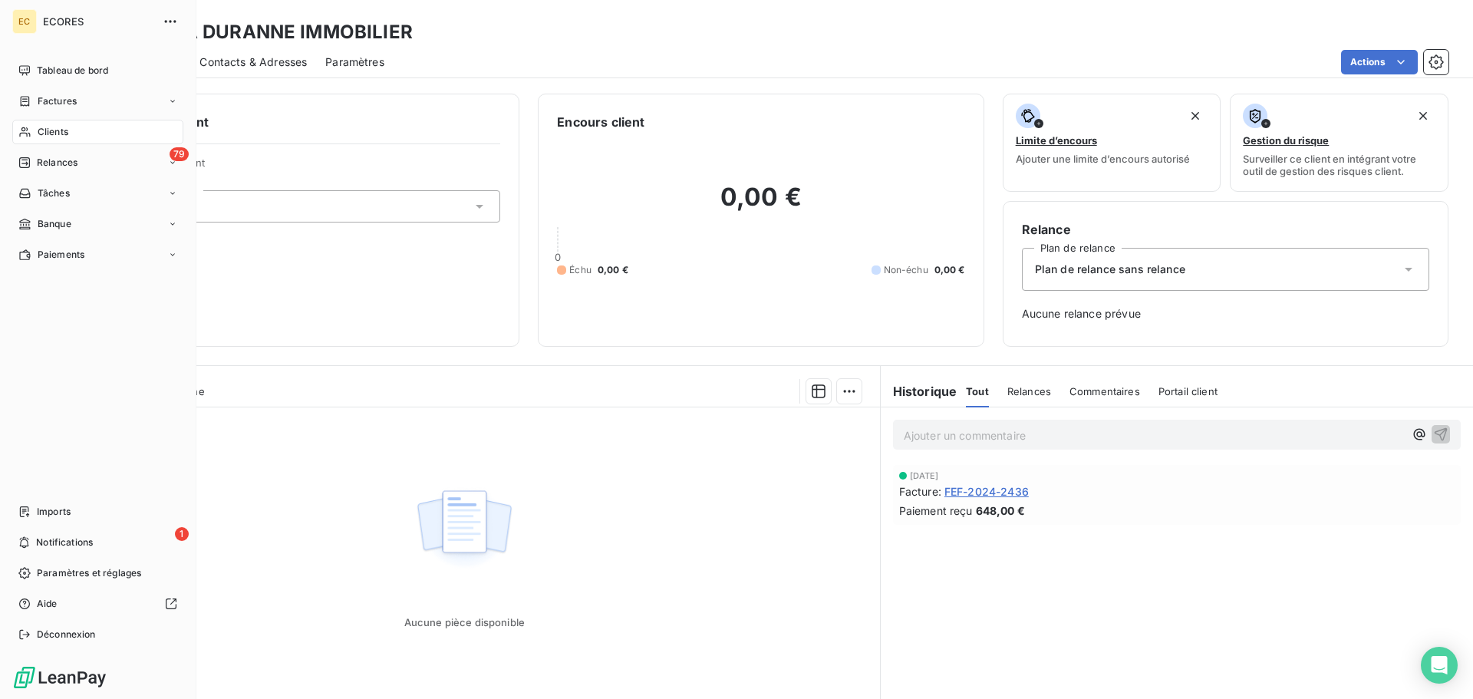
click at [56, 132] on span "Clients" at bounding box center [53, 132] width 31 height 14
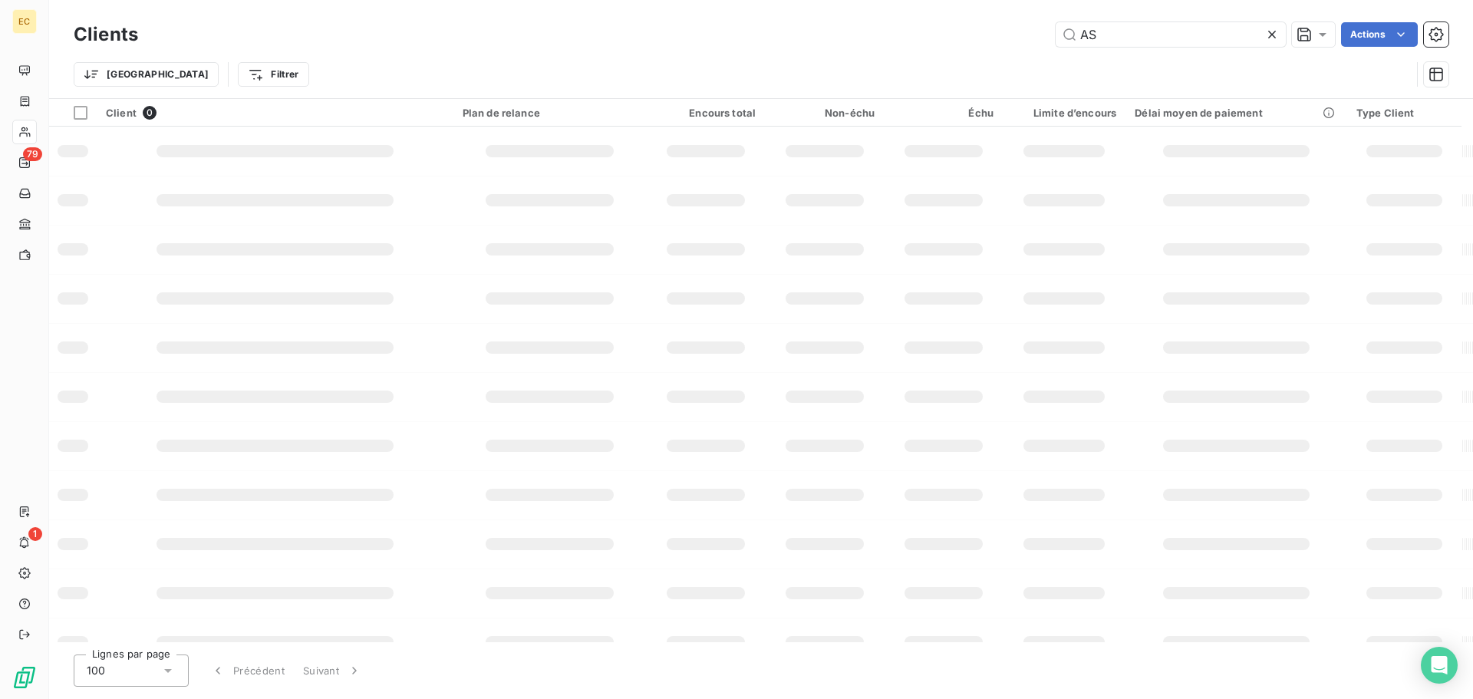
type input "A"
type input "S"
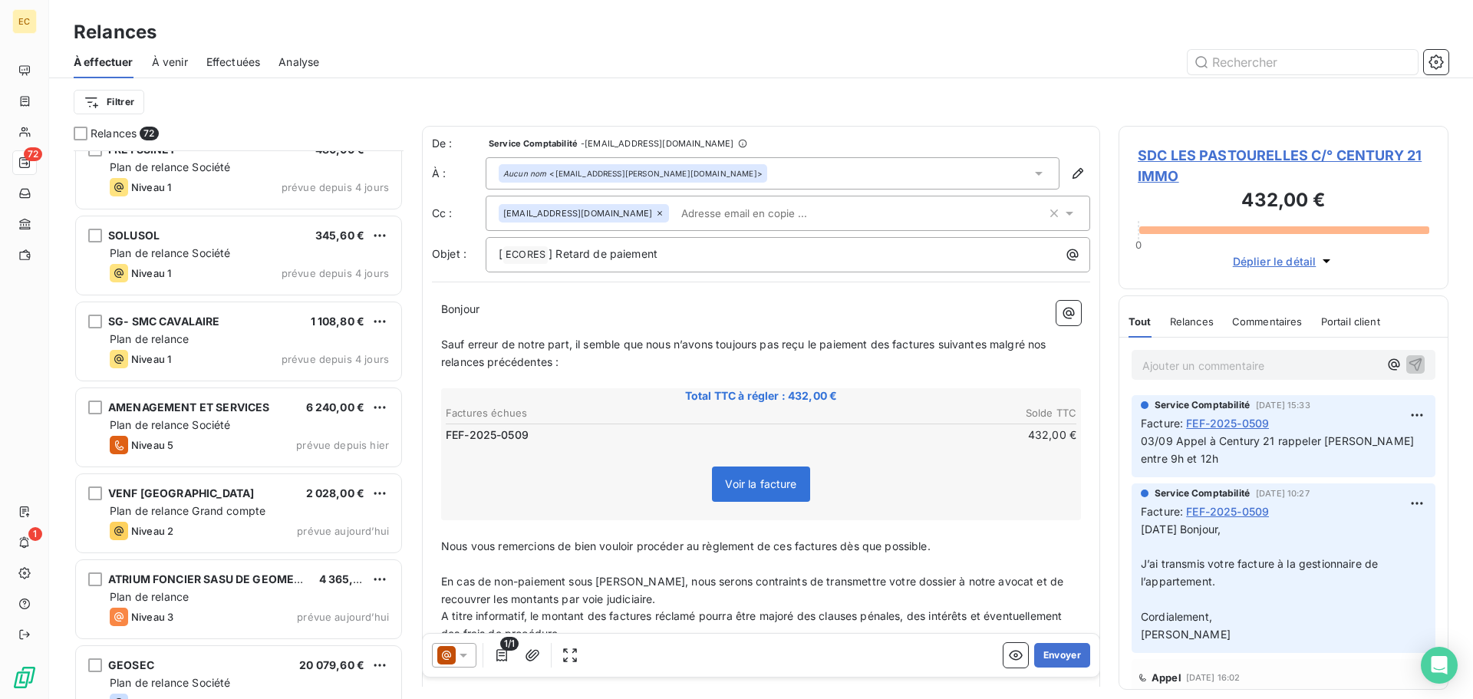
scroll to position [5639, 0]
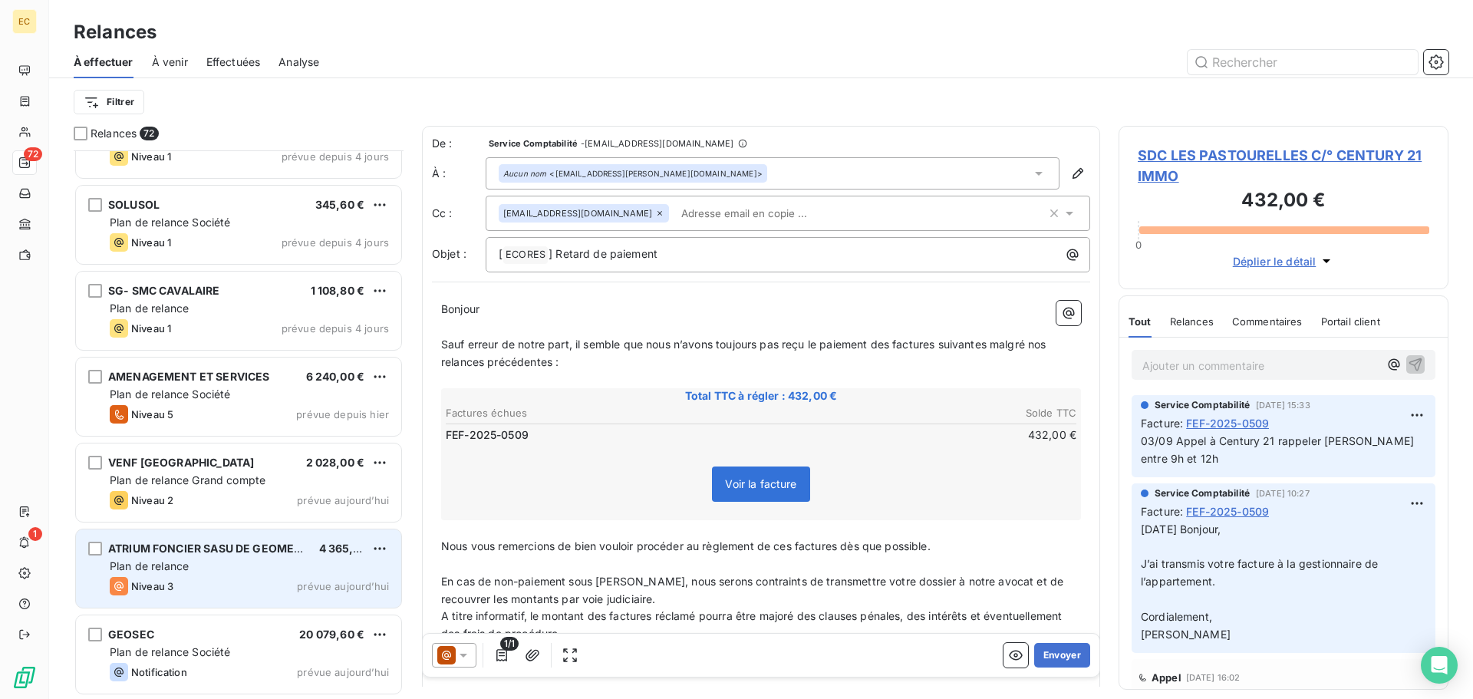
click at [205, 562] on div "Plan de relance" at bounding box center [249, 566] width 279 height 15
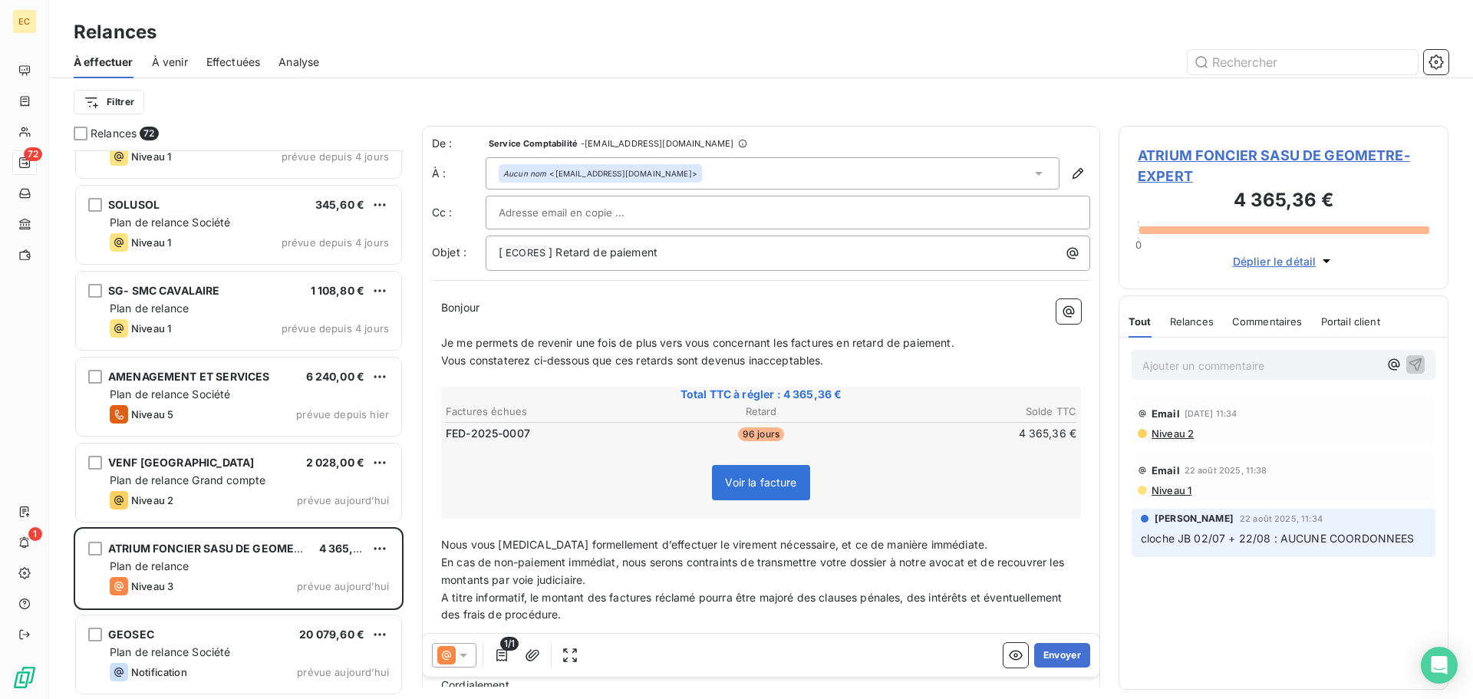
scroll to position [5552, 0]
click at [1156, 157] on span "ATRIUM FONCIER SASU DE GEOMETRE-EXPERT" at bounding box center [1284, 165] width 292 height 41
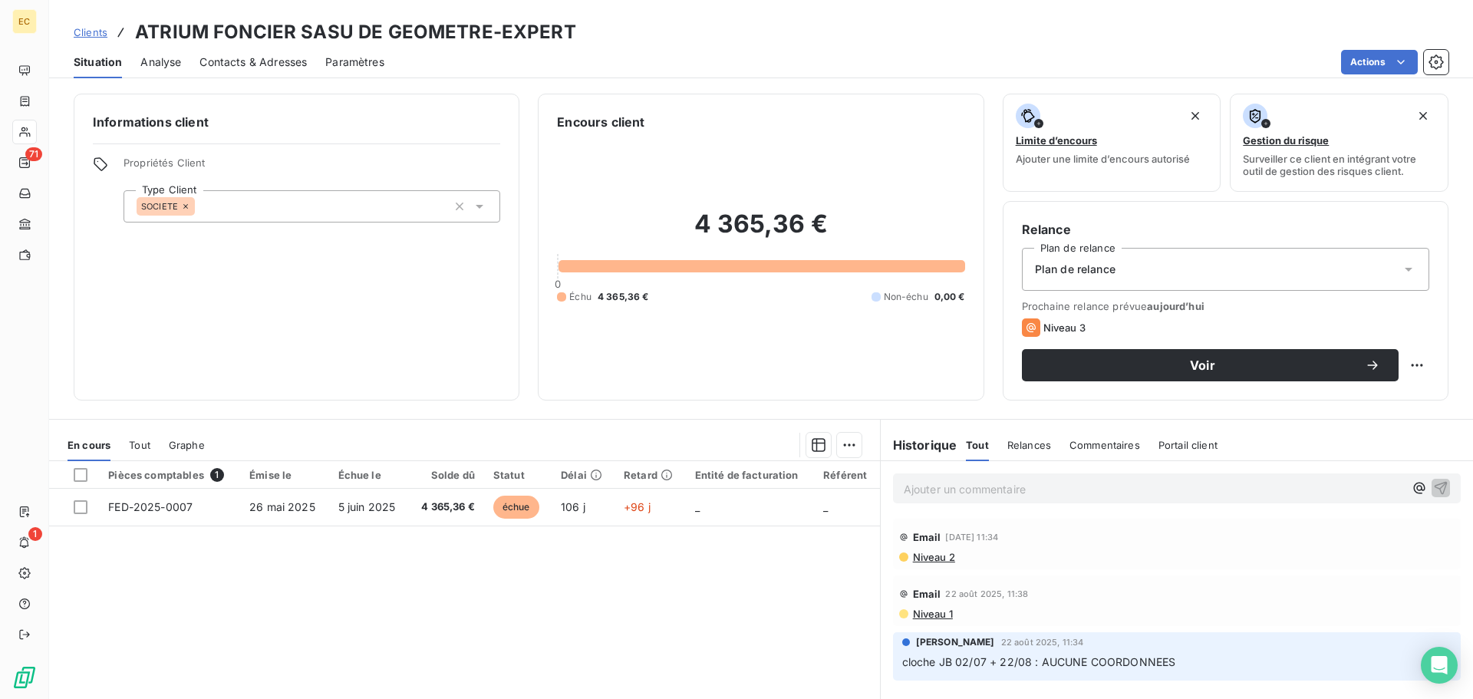
click at [279, 64] on span "Contacts & Adresses" at bounding box center [252, 61] width 107 height 15
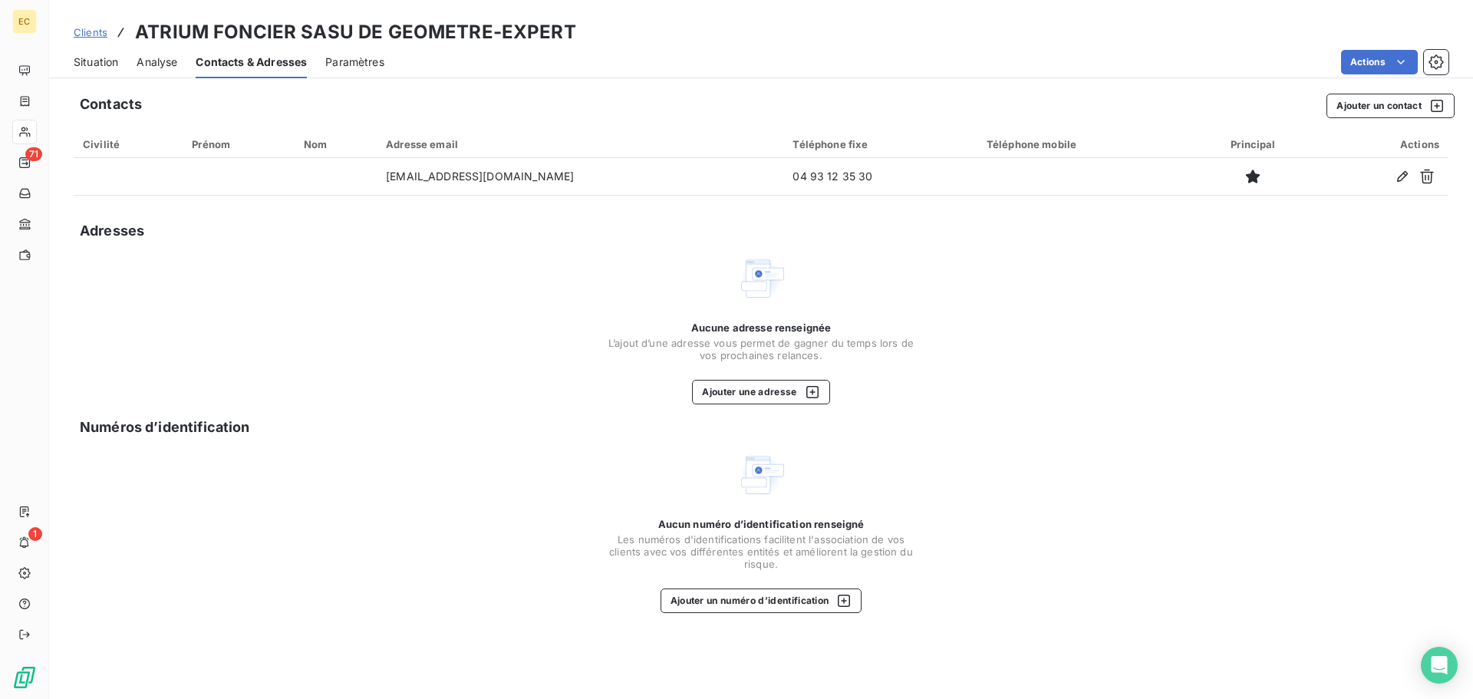
click at [98, 61] on span "Situation" at bounding box center [96, 61] width 44 height 15
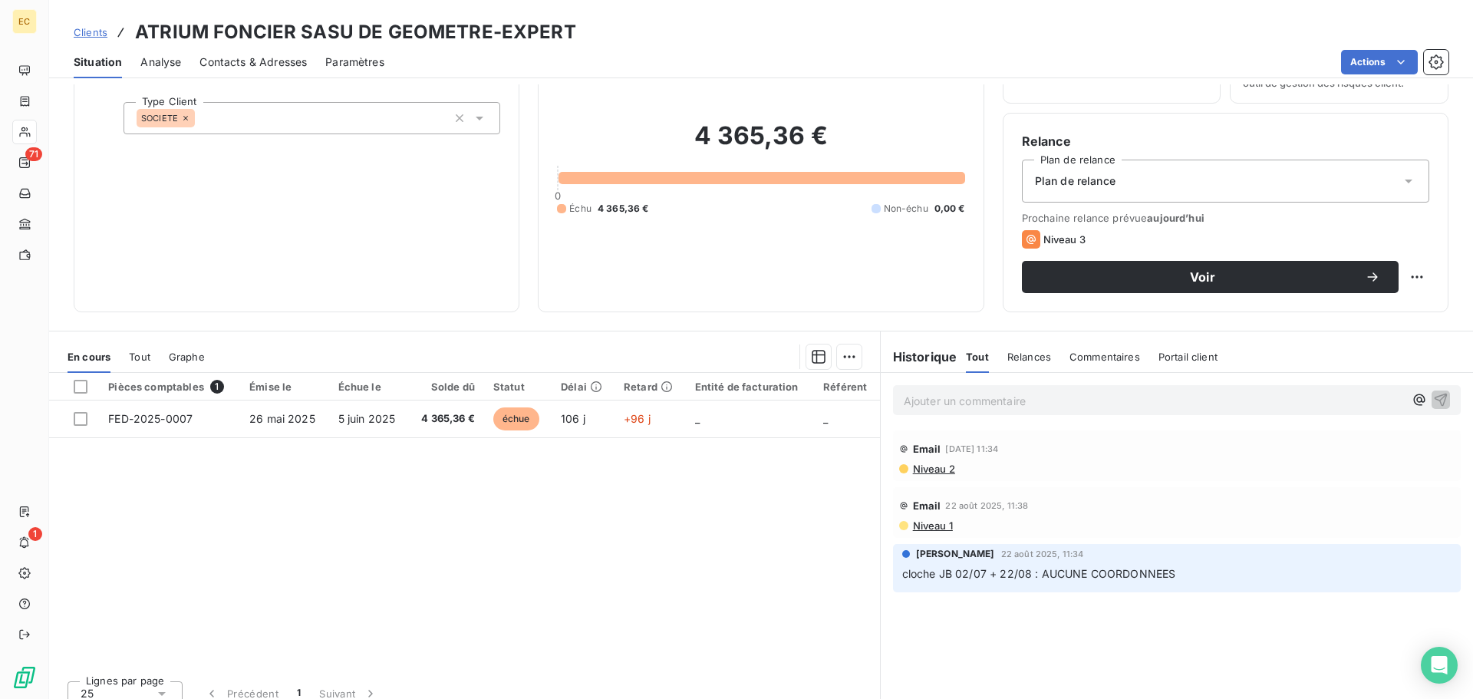
scroll to position [104, 0]
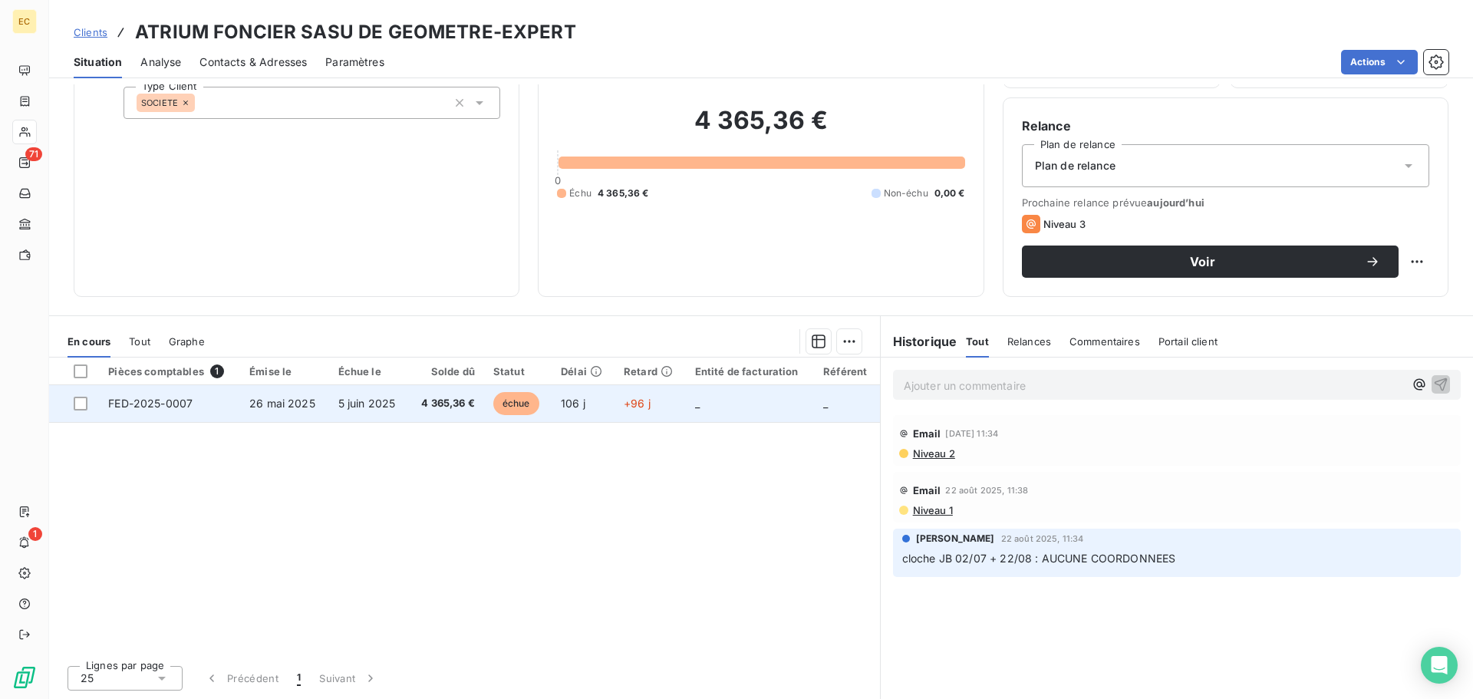
click at [323, 400] on td "26 mai 2025" at bounding box center [284, 403] width 88 height 37
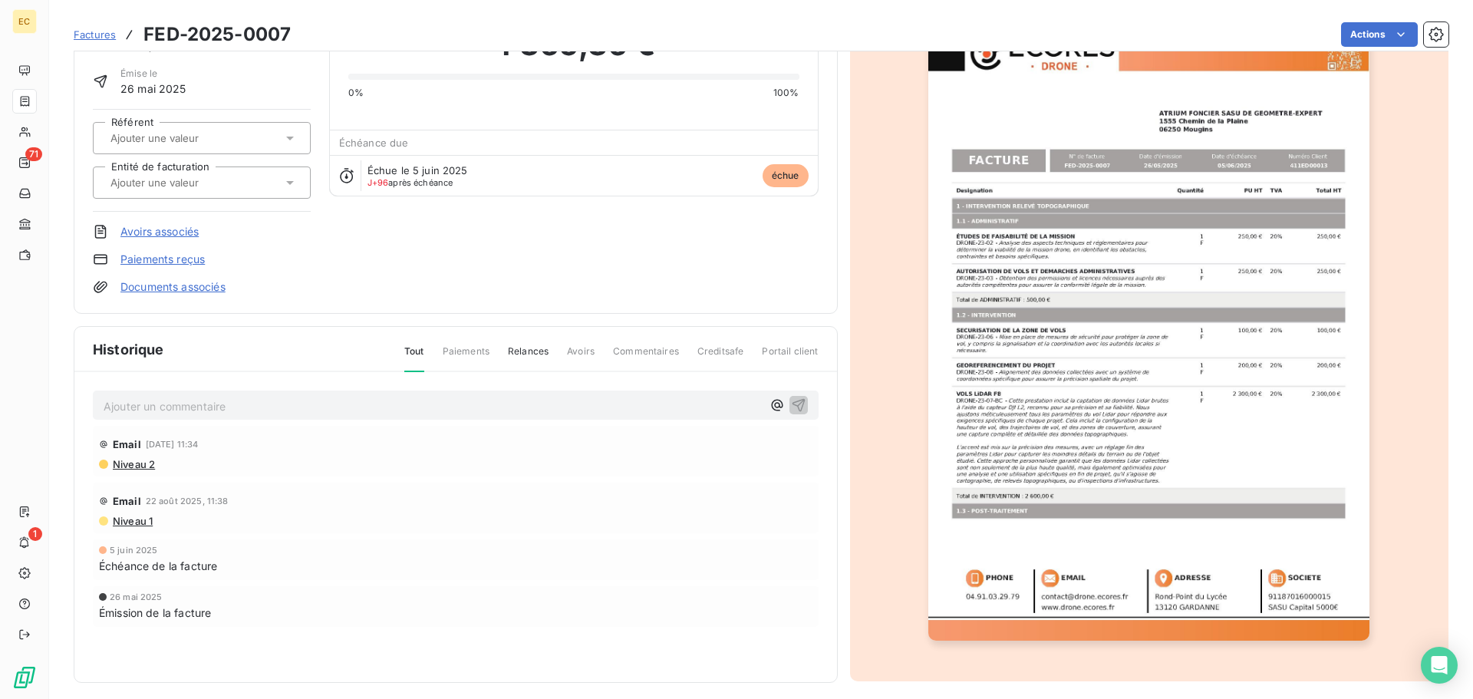
scroll to position [94, 0]
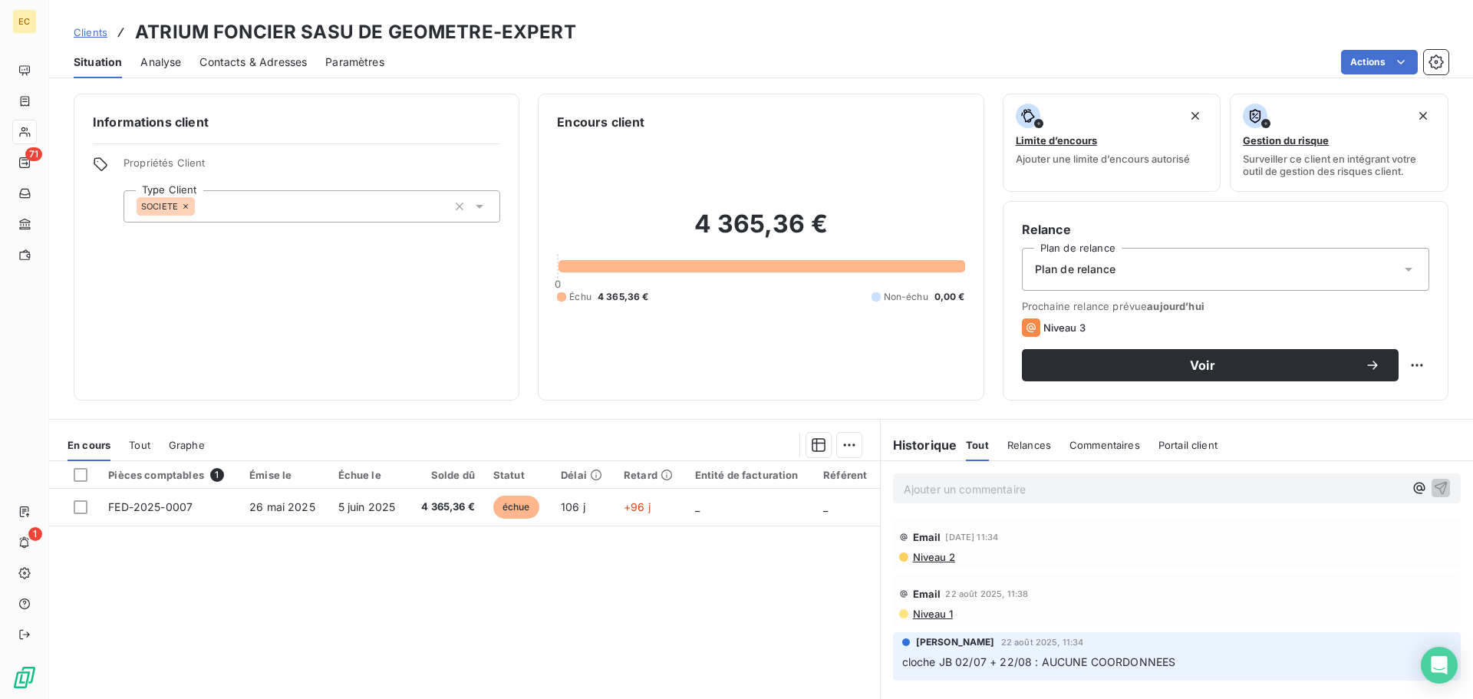
click at [263, 64] on span "Contacts & Adresses" at bounding box center [252, 61] width 107 height 15
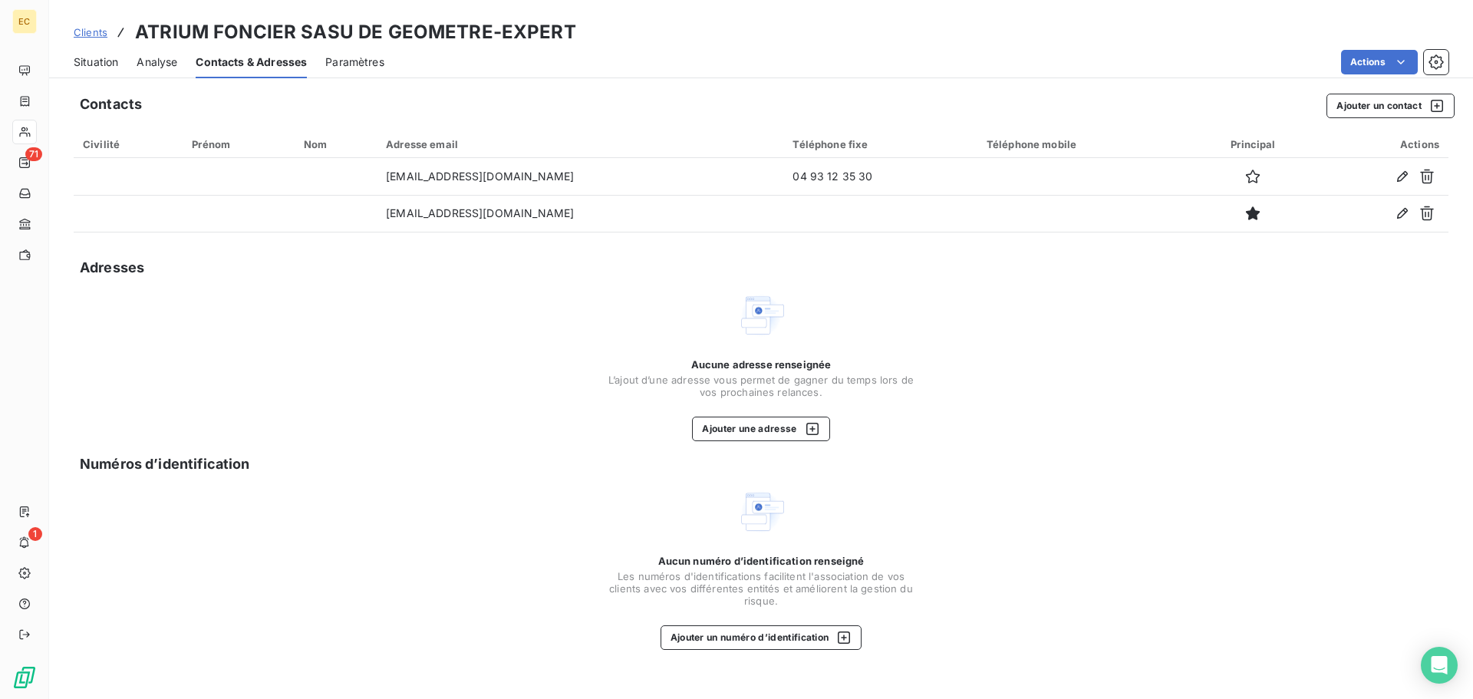
click at [101, 62] on span "Situation" at bounding box center [96, 61] width 44 height 15
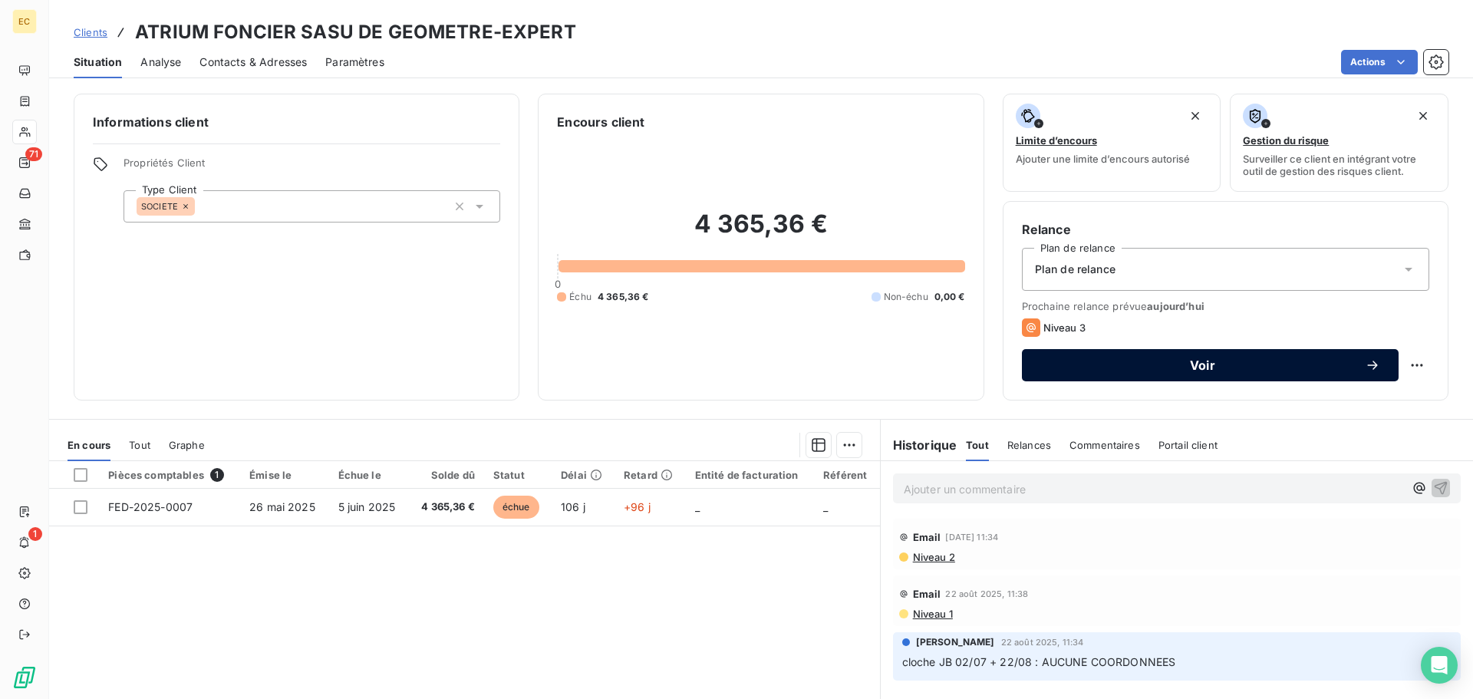
click at [1115, 371] on div "Voir" at bounding box center [1210, 365] width 340 height 15
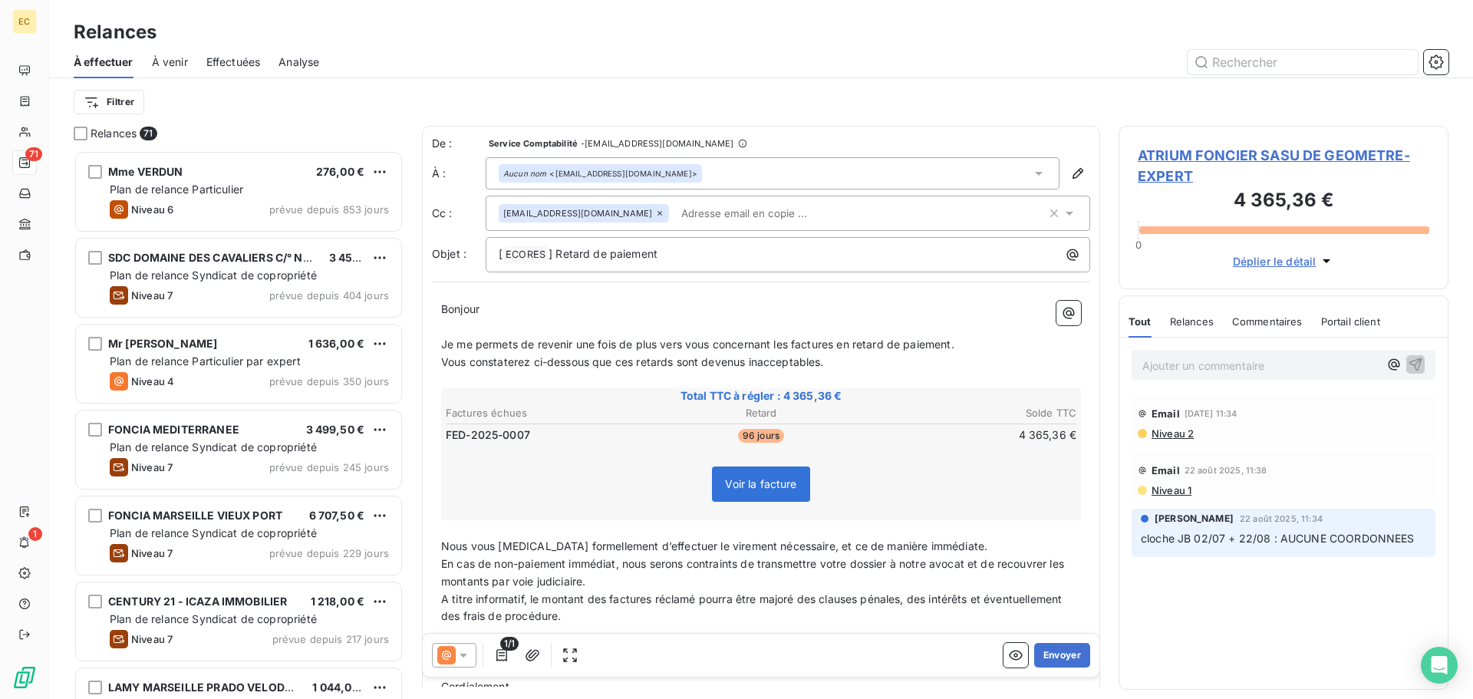
scroll to position [537, 318]
click at [1048, 658] on button "Envoyer" at bounding box center [1062, 655] width 56 height 25
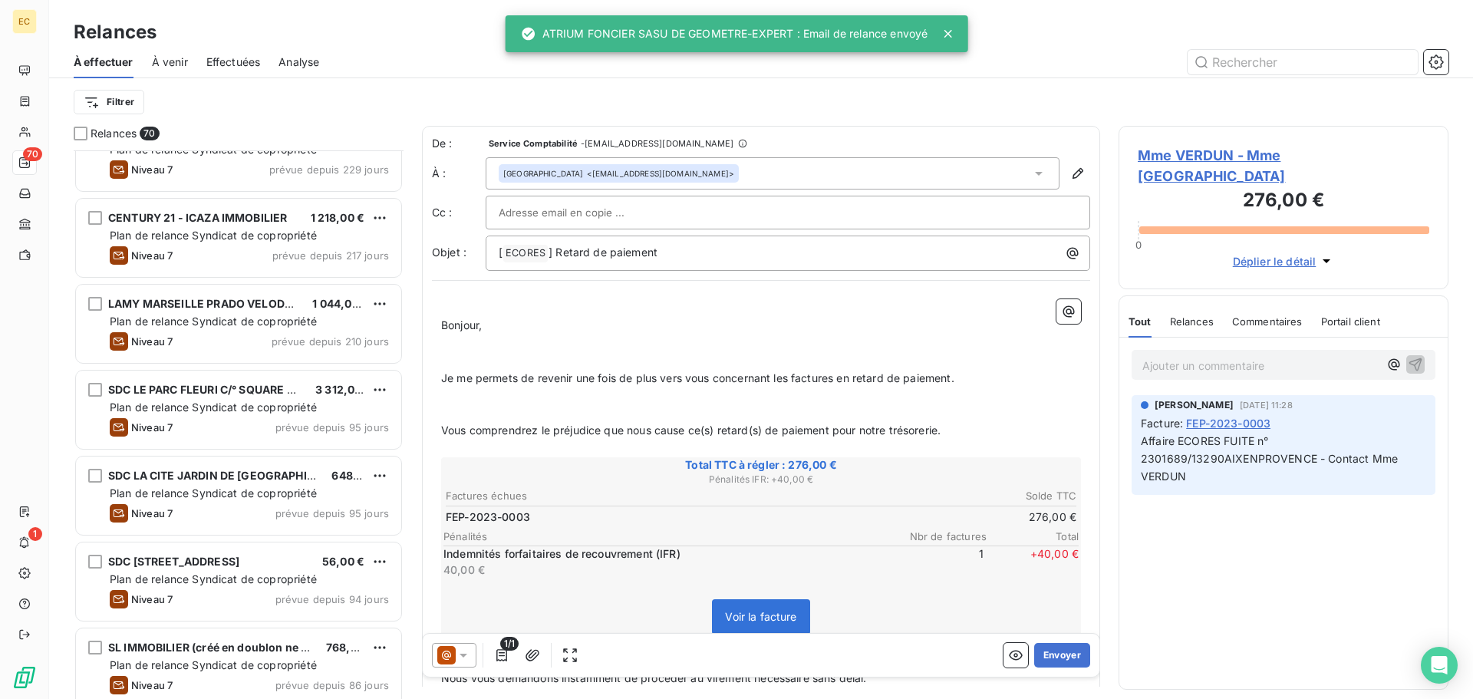
scroll to position [461, 0]
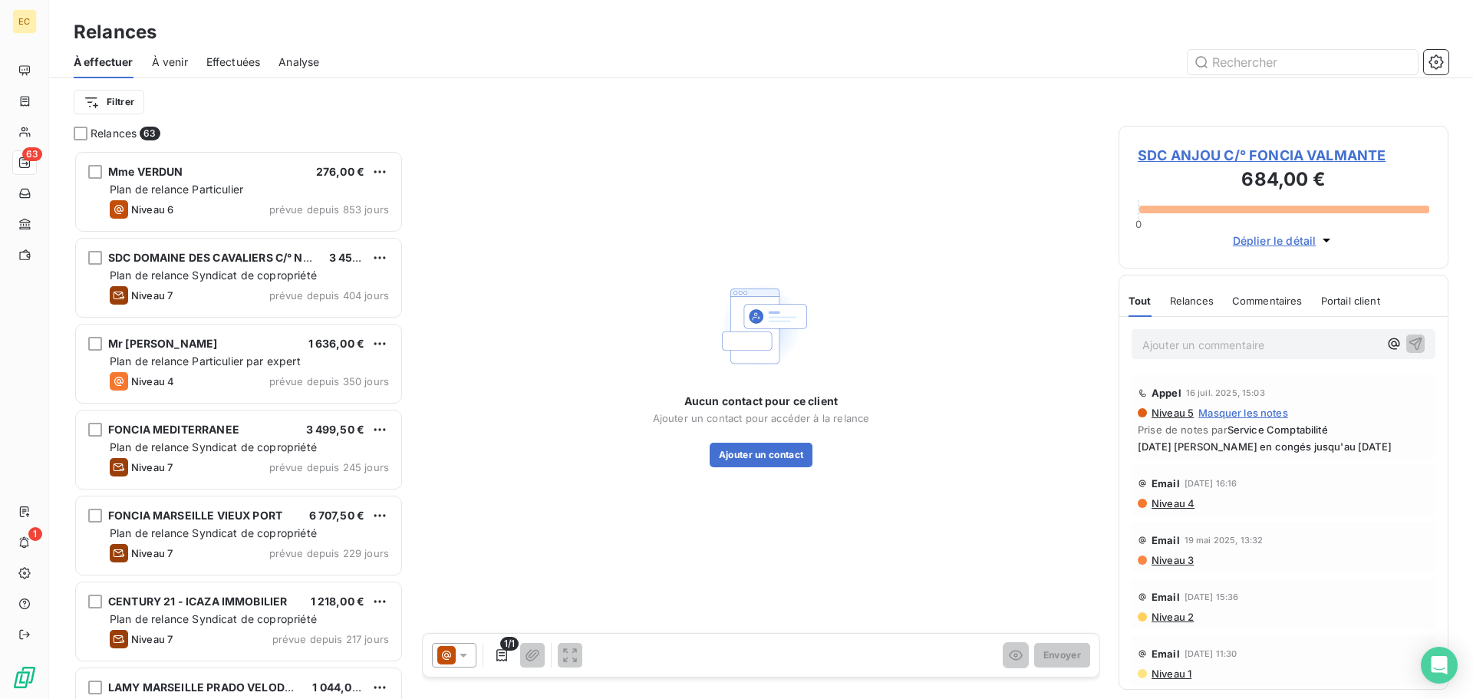
scroll to position [537, 318]
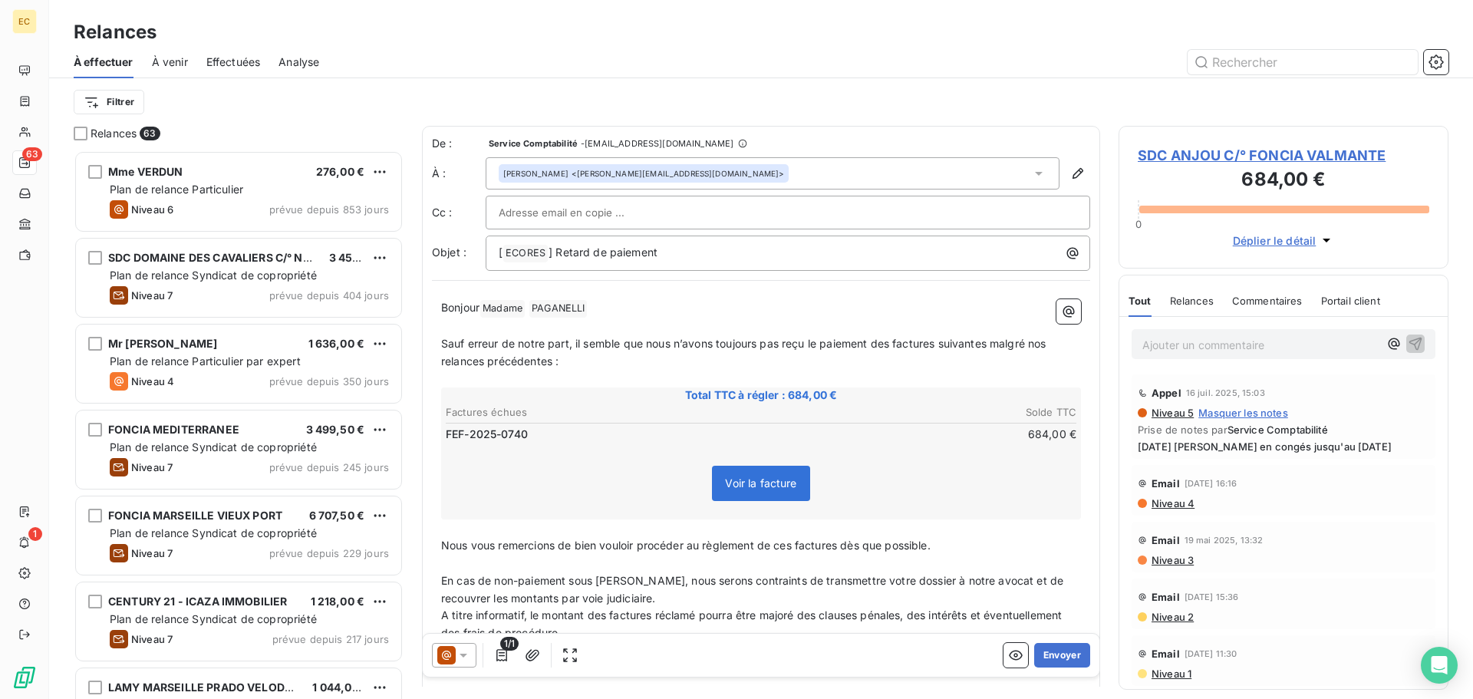
click at [1201, 156] on span "SDC ANJOU C/° FONCIA VALMANTE" at bounding box center [1284, 155] width 292 height 21
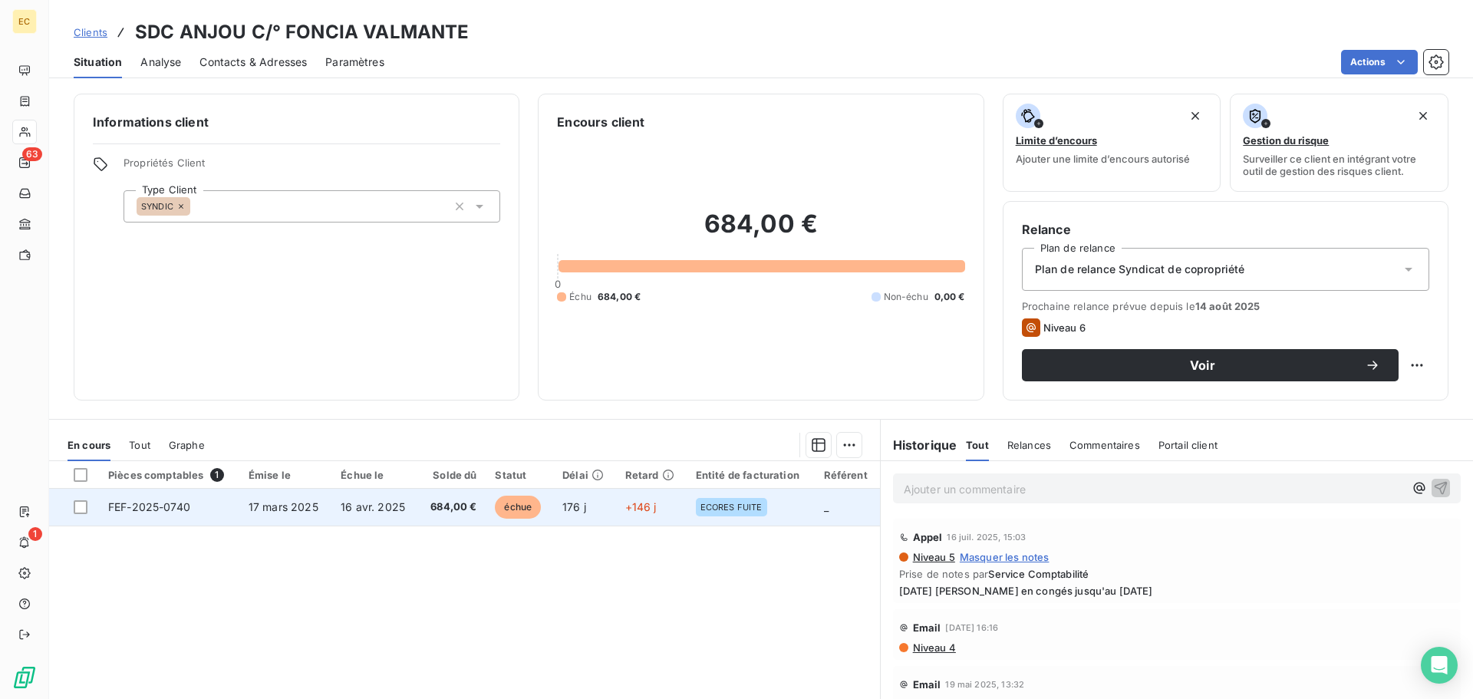
click at [255, 500] on span "17 mars 2025" at bounding box center [284, 506] width 70 height 13
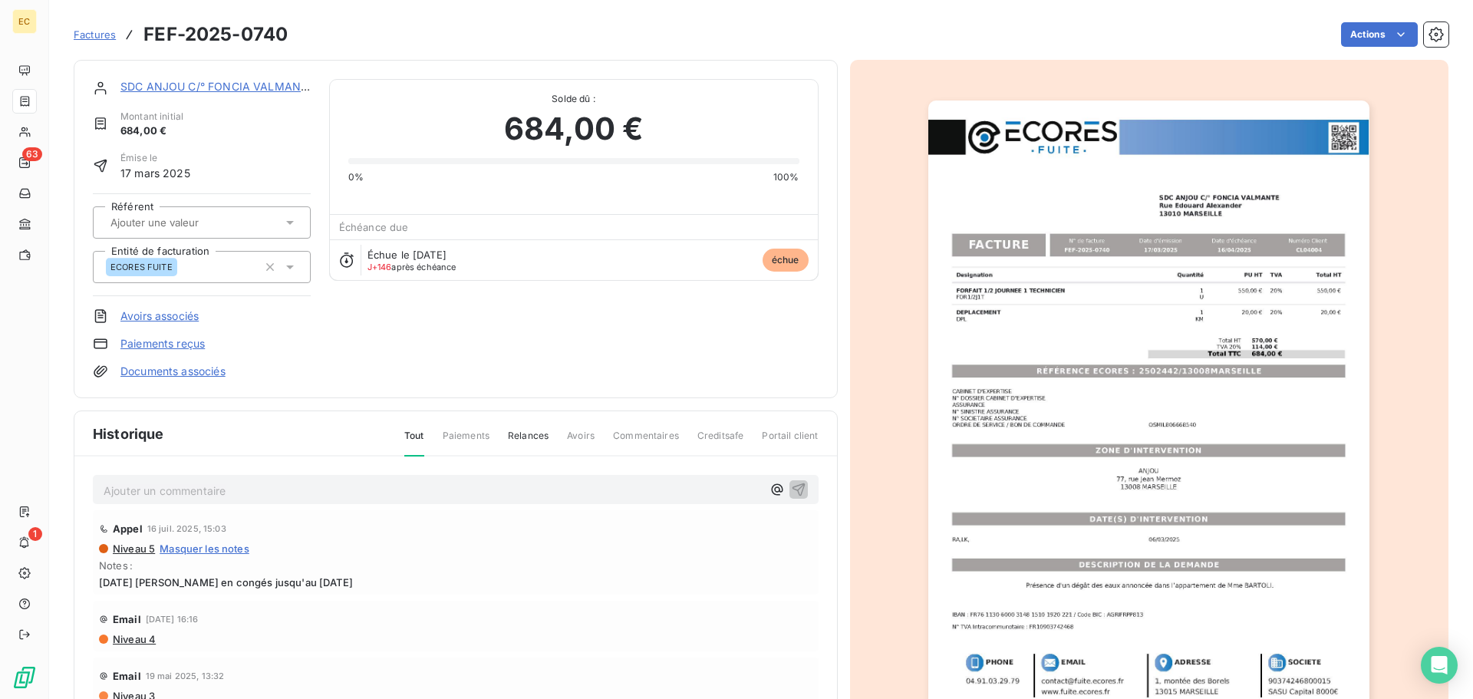
click at [1178, 371] on img "button" at bounding box center [1148, 413] width 441 height 625
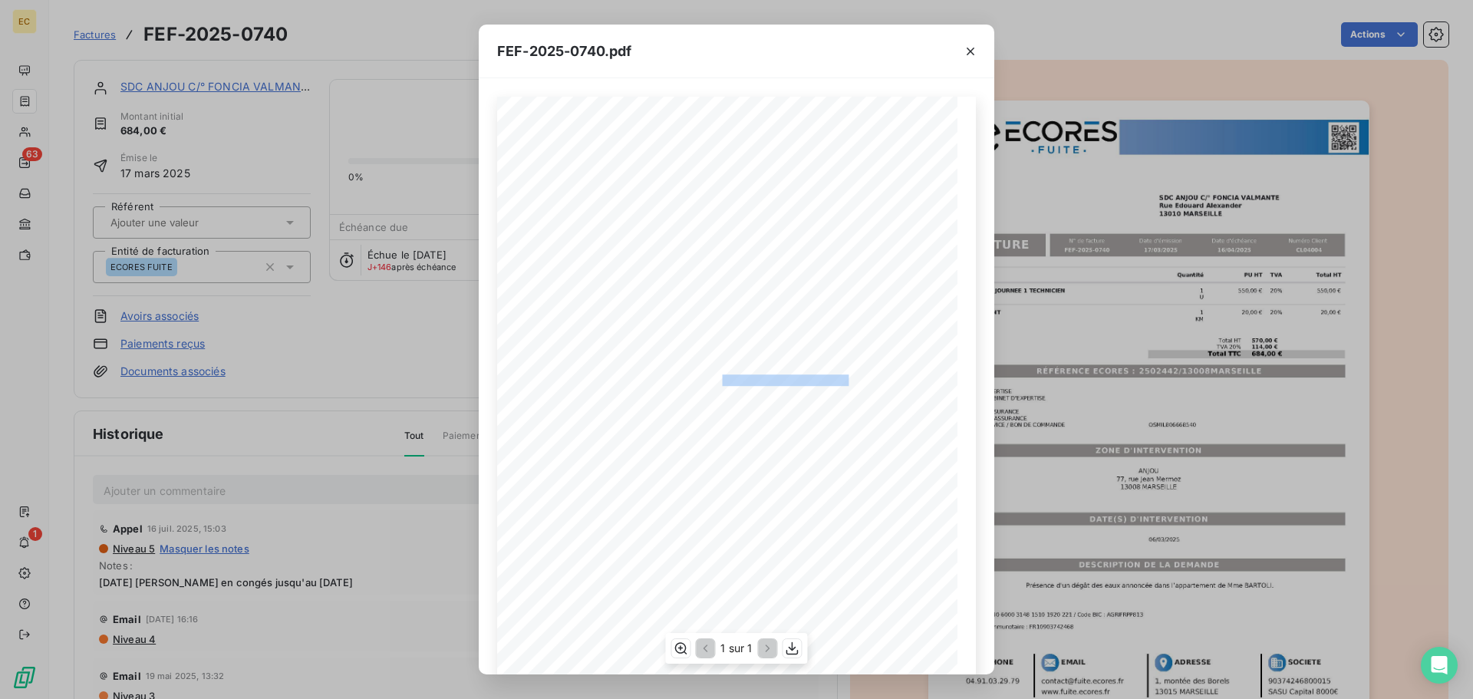
drag, startPoint x: 844, startPoint y: 379, endPoint x: 714, endPoint y: 376, distance: 130.5
click at [714, 376] on span "RÉFÉRENCE ECORES : 2502442/13008MARSEILLE" at bounding box center [737, 378] width 236 height 8
copy span ": 2502442/13008MARSEILL"
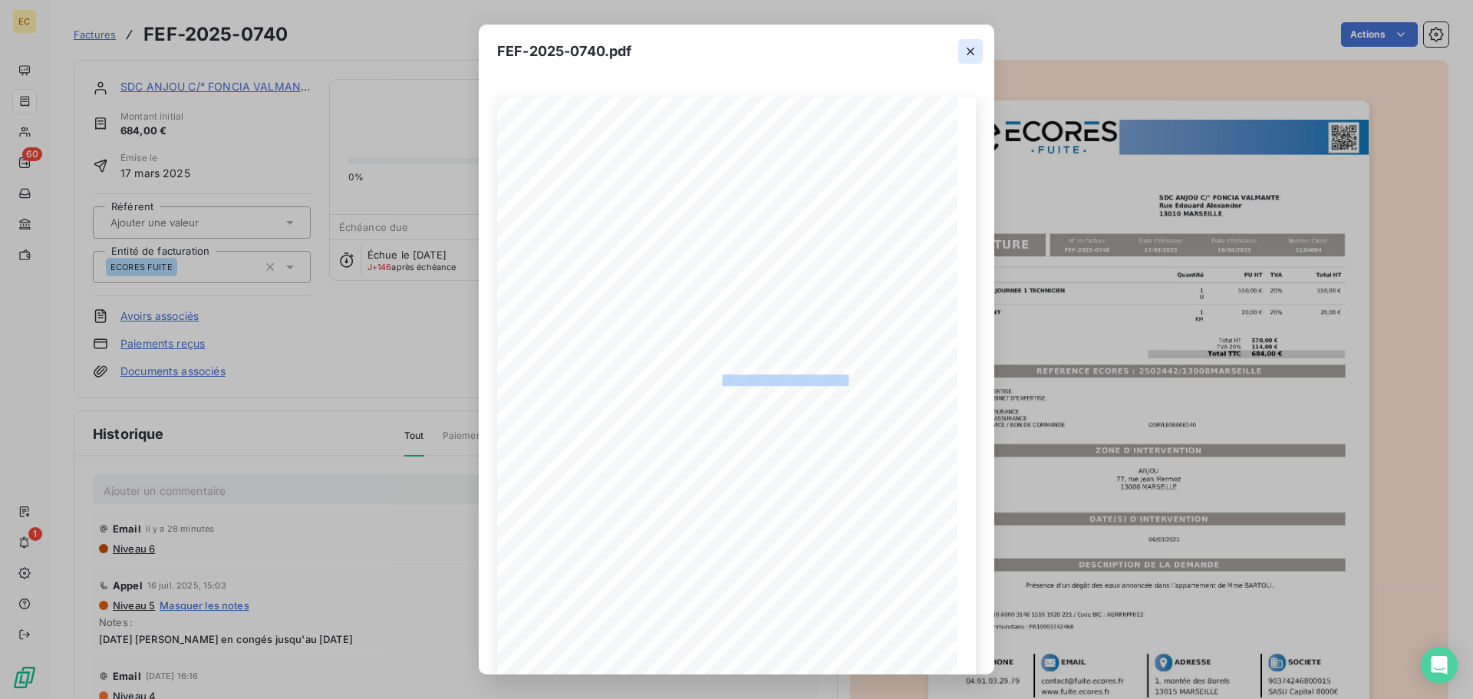
click at [969, 50] on icon "button" at bounding box center [970, 51] width 15 height 15
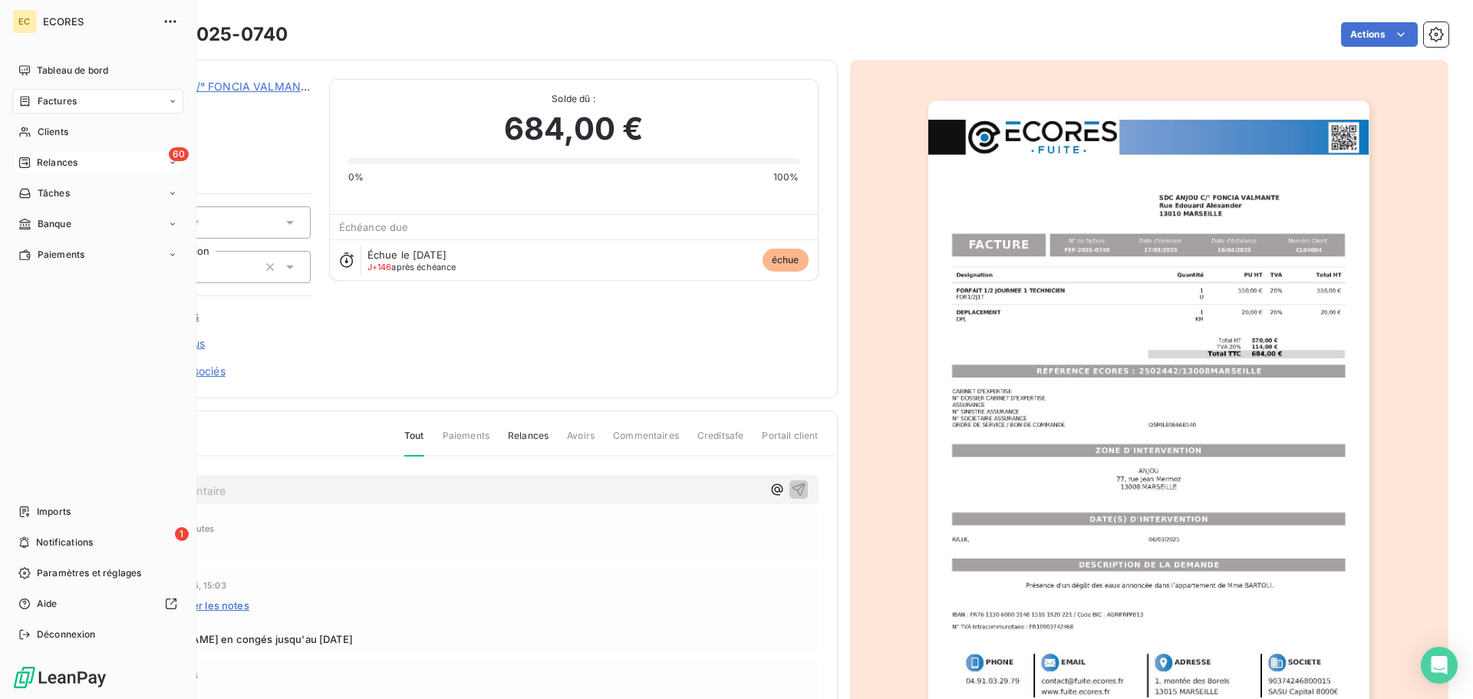
click at [53, 164] on span "Relances" at bounding box center [57, 163] width 41 height 14
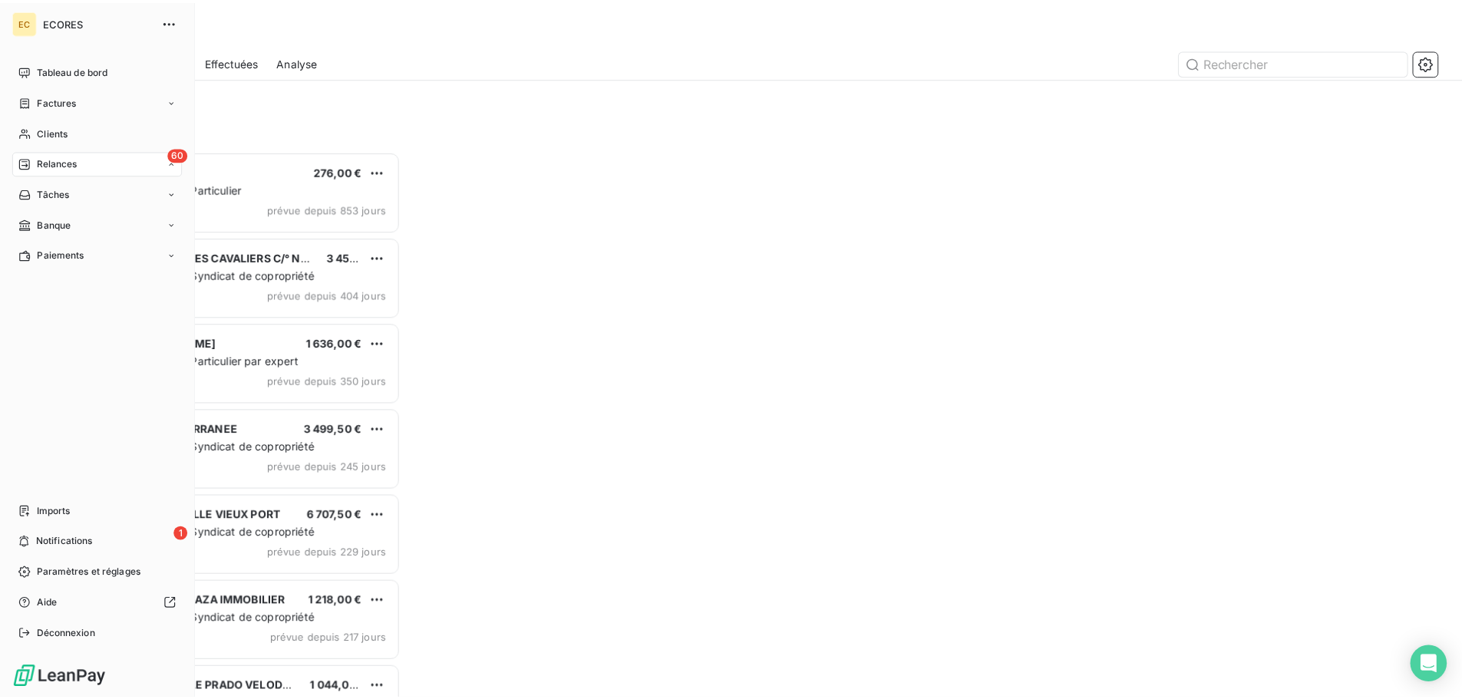
scroll to position [537, 318]
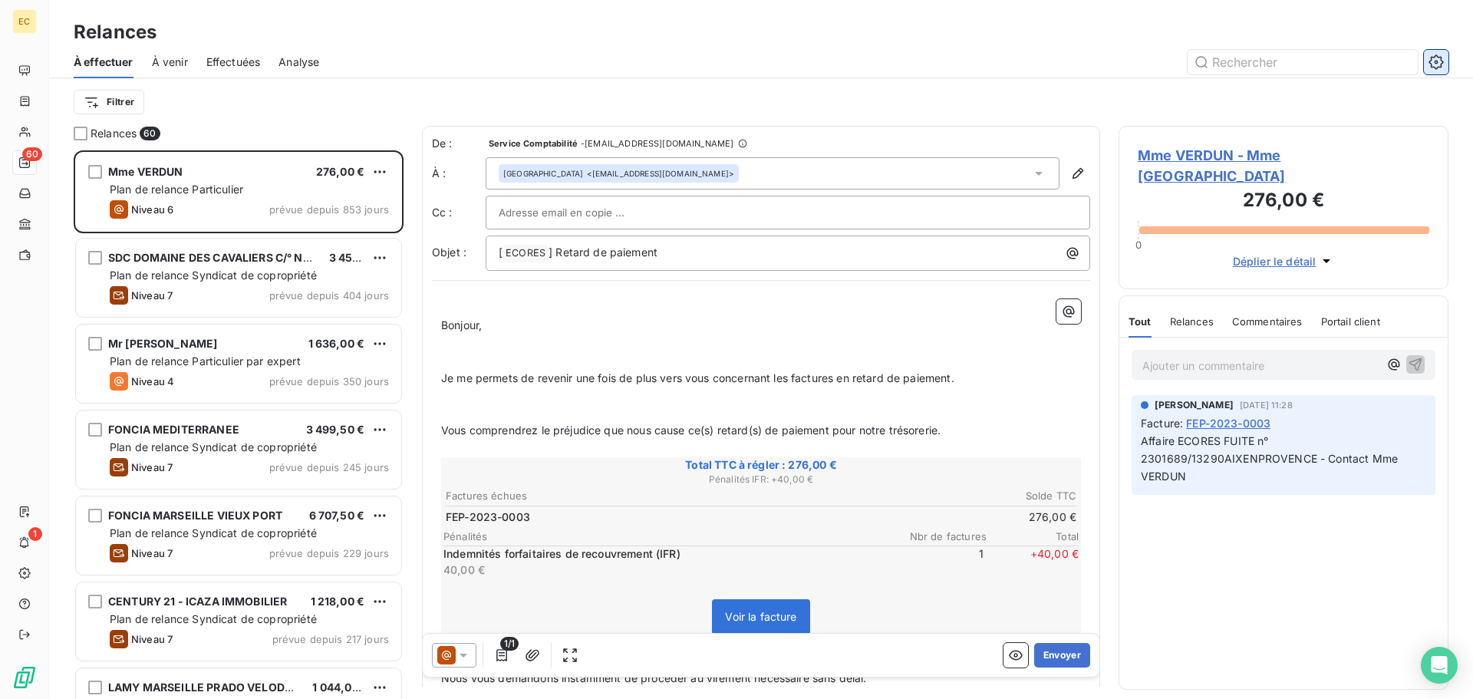
click at [1437, 63] on icon "button" at bounding box center [1437, 62] width 4 height 4
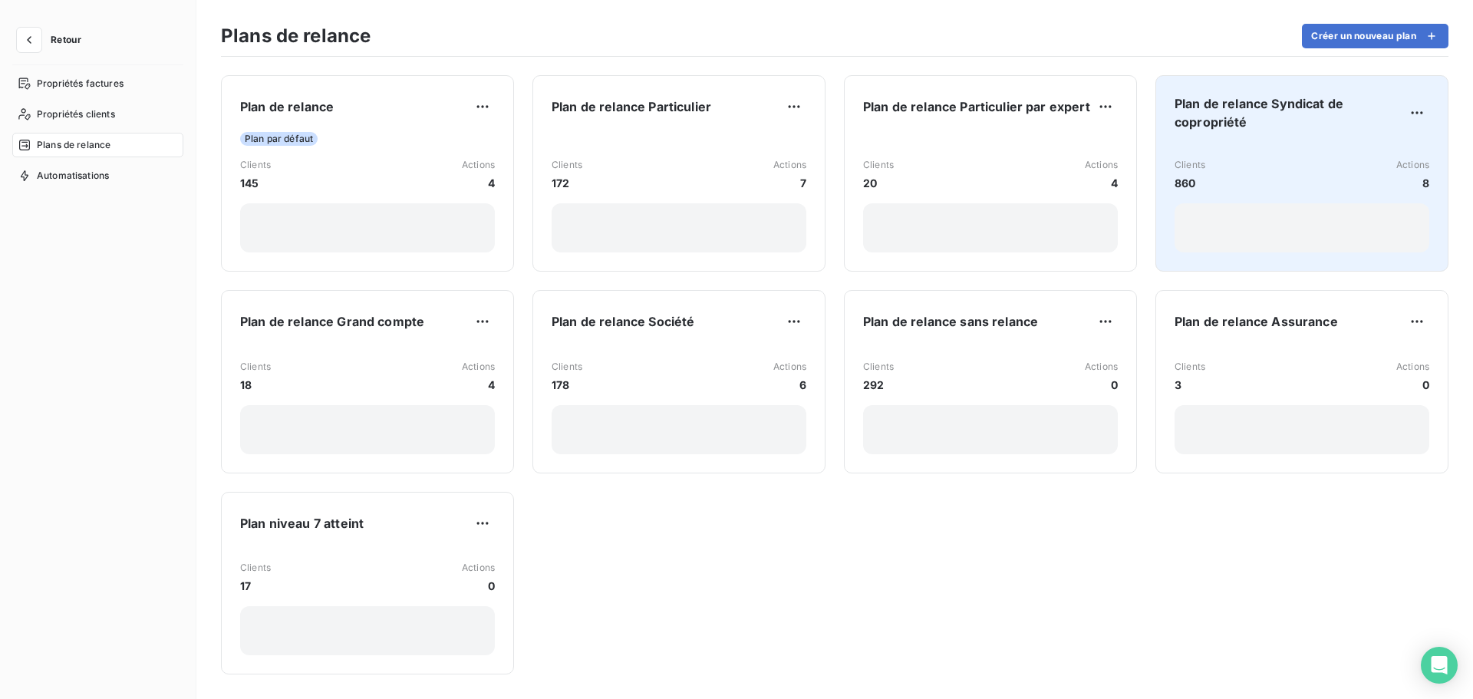
click at [1269, 163] on div "Clients 860 Actions 8" at bounding box center [1302, 174] width 255 height 33
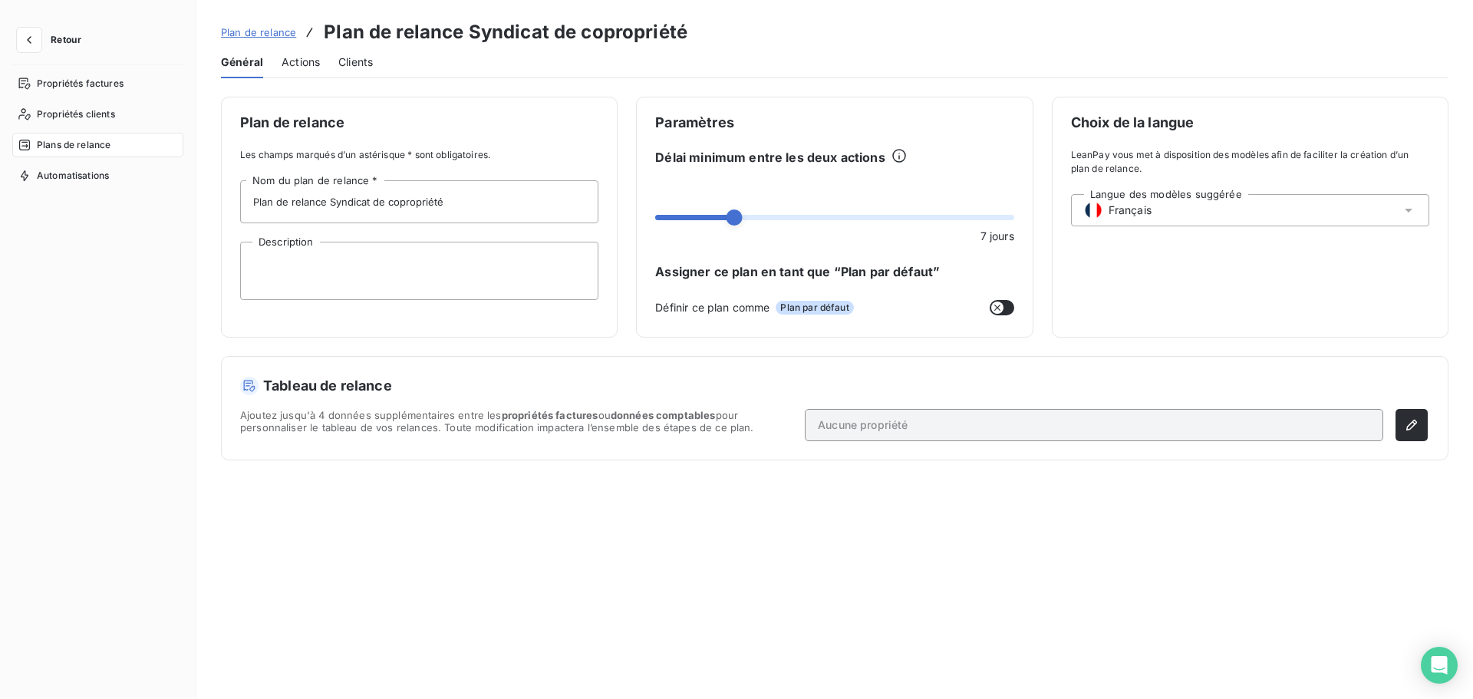
click at [297, 63] on span "Actions" at bounding box center [301, 61] width 38 height 15
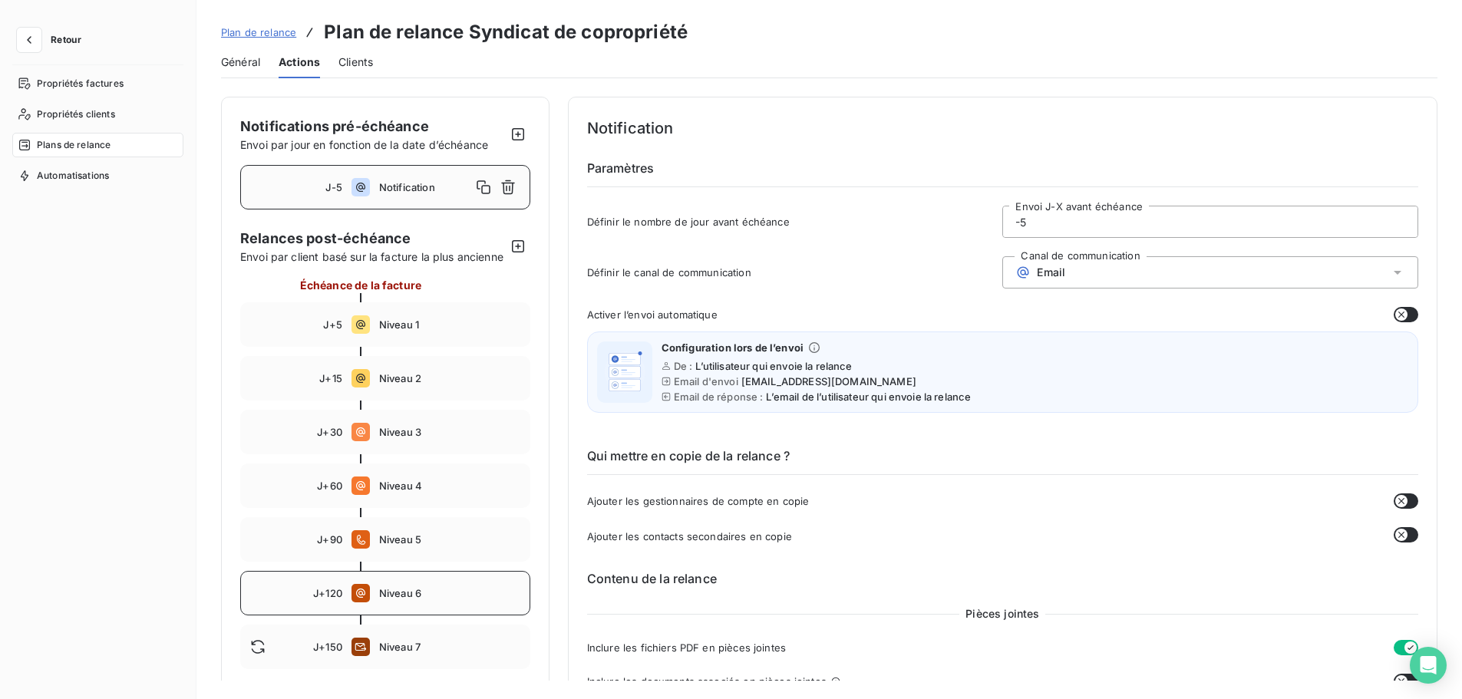
click at [436, 601] on div "J+120 Niveau 6" at bounding box center [385, 593] width 290 height 44
type input "120"
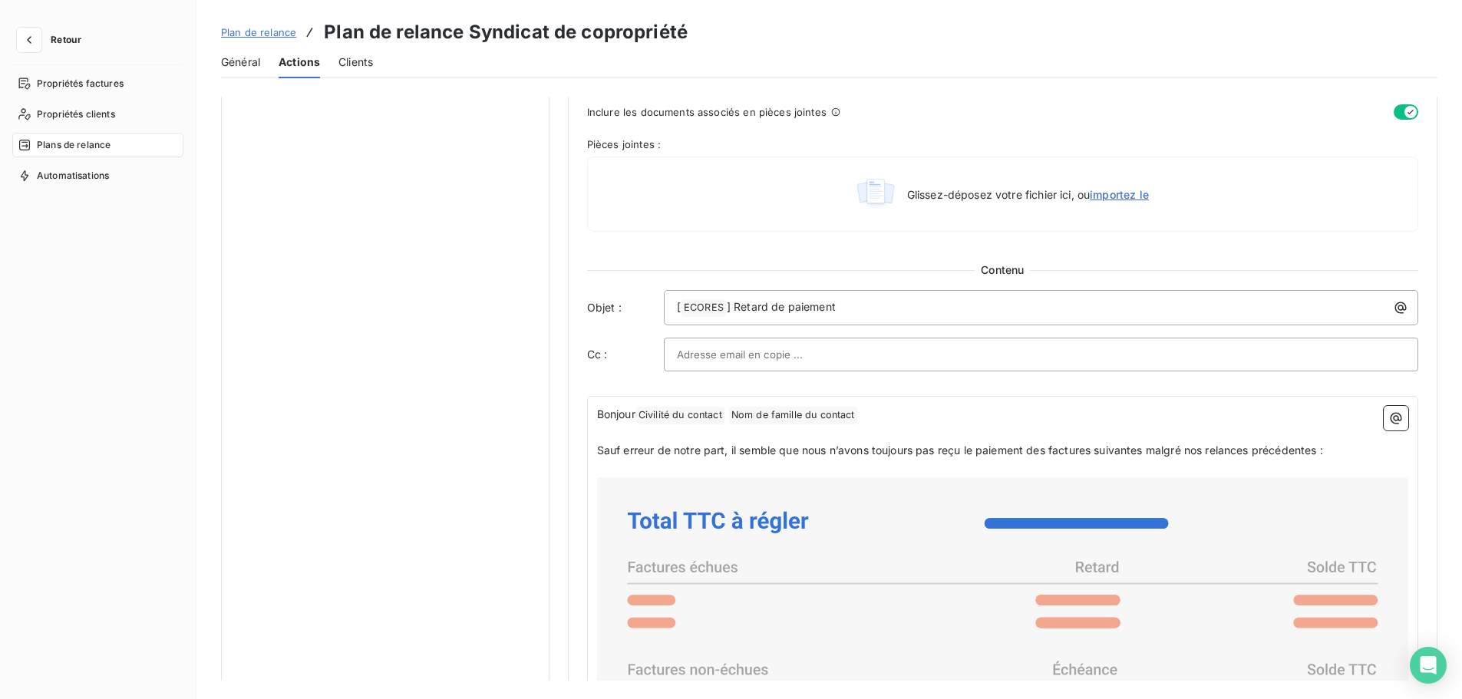
scroll to position [767, 0]
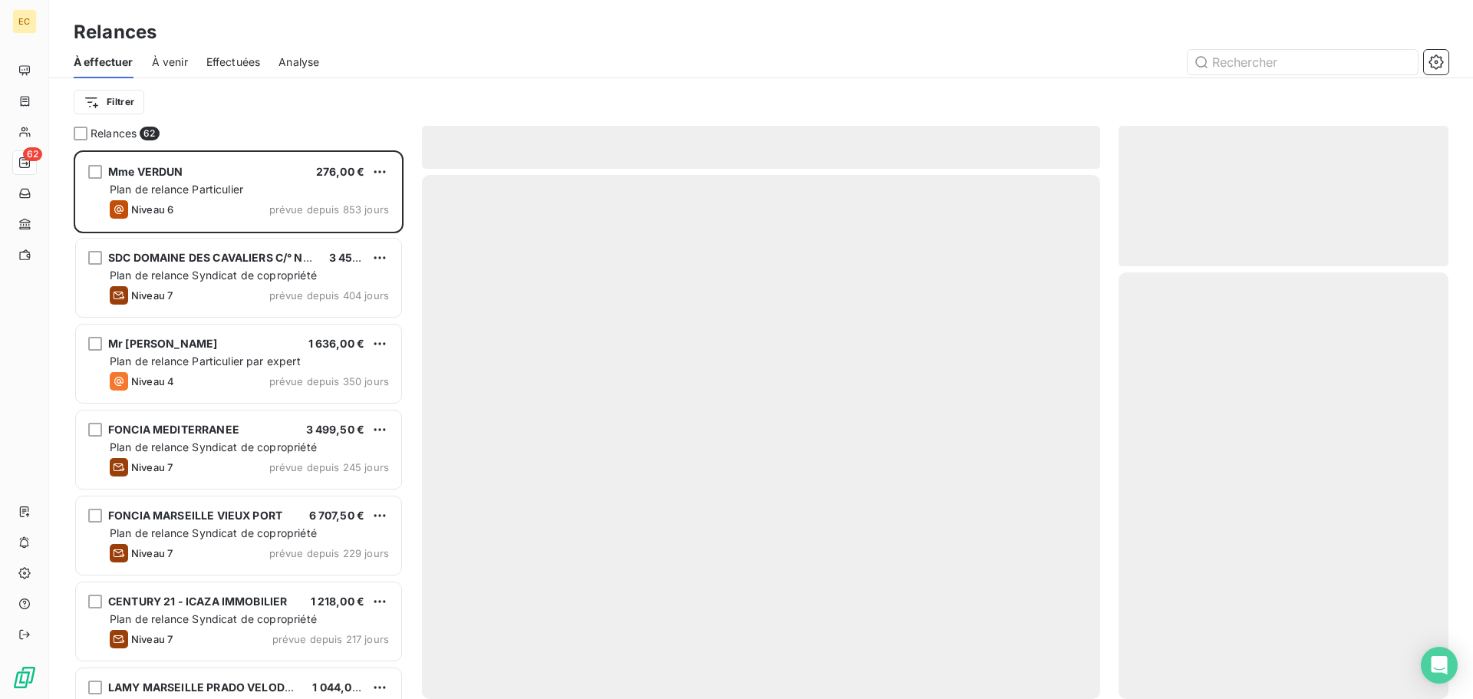
scroll to position [537, 318]
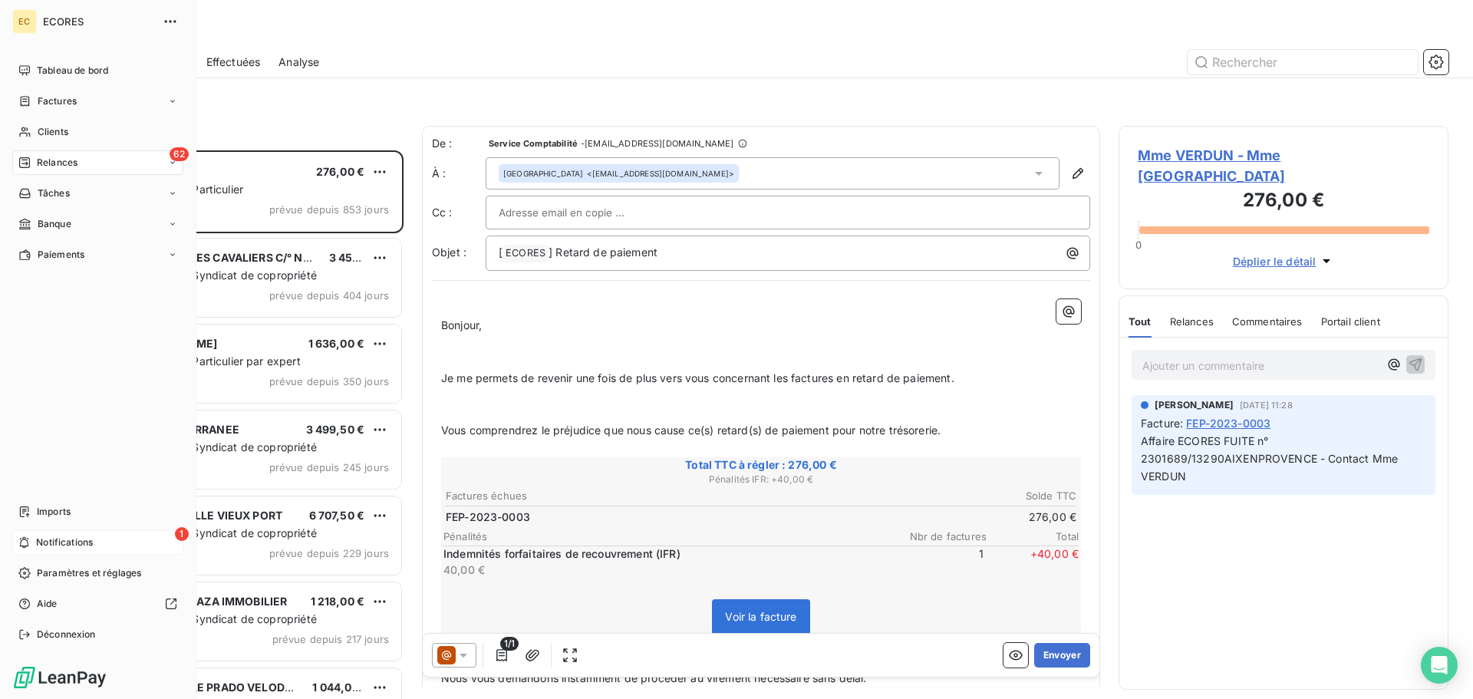
click at [33, 542] on div "1 Notifications" at bounding box center [97, 542] width 171 height 25
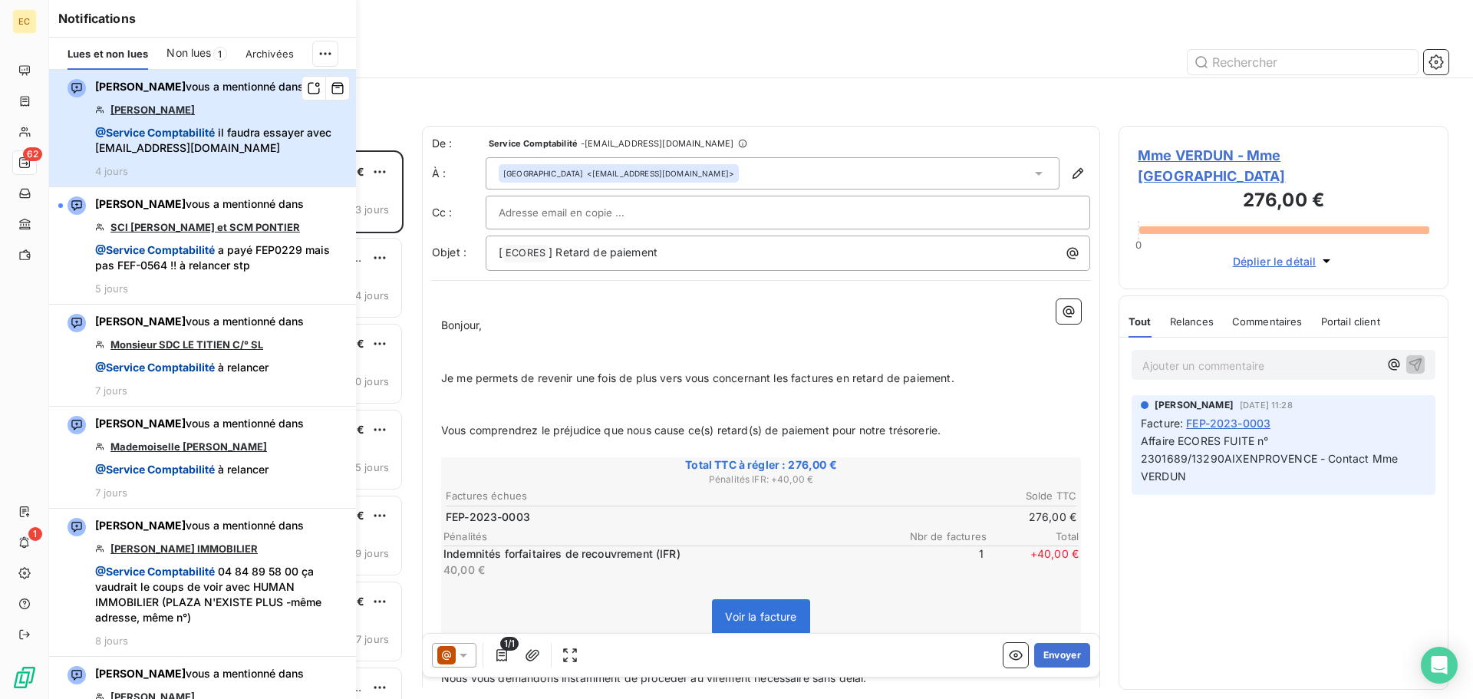
click at [229, 142] on span "@ Service Comptabilité il faudra essayer avec [EMAIL_ADDRESS][DOMAIN_NAME]" at bounding box center [221, 140] width 252 height 31
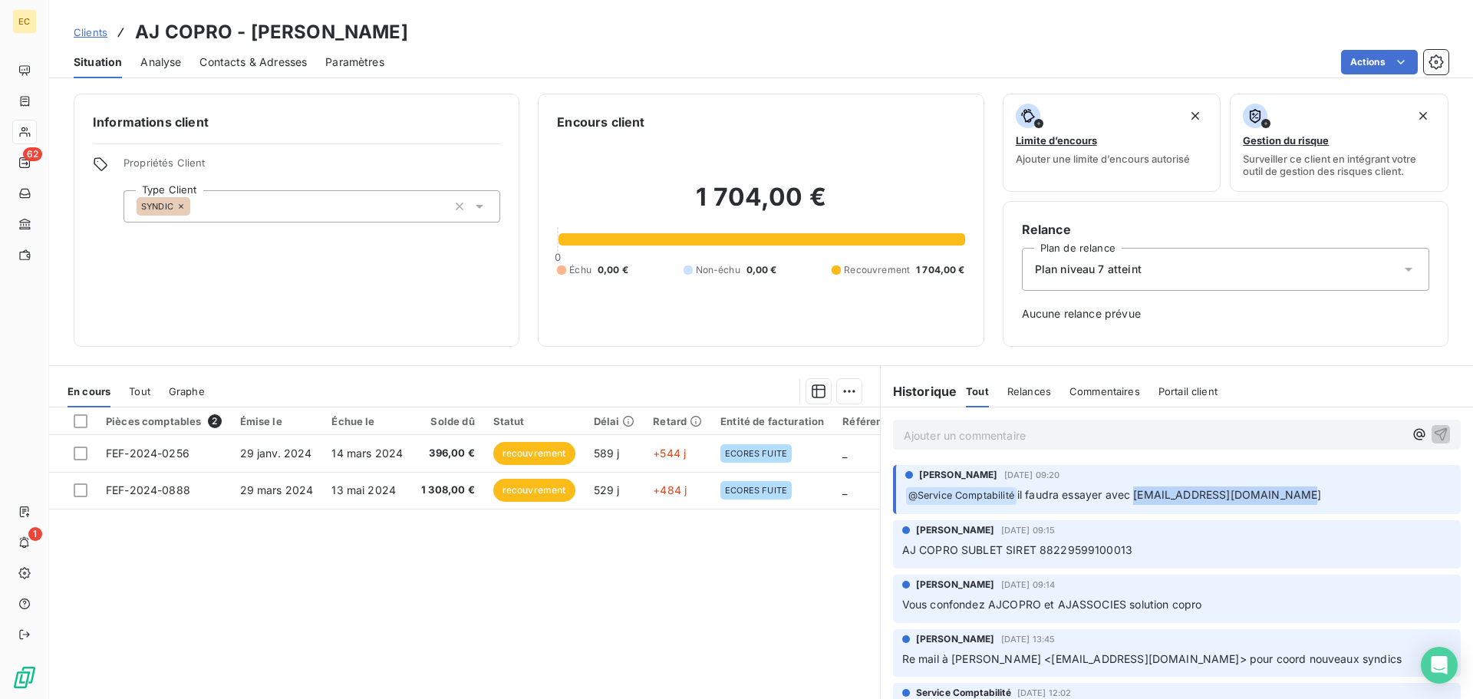
drag, startPoint x: 1127, startPoint y: 493, endPoint x: 1272, endPoint y: 502, distance: 145.2
click at [1272, 502] on p "﻿ @ Service Comptabilité il faudra essayer avec [EMAIL_ADDRESS][DOMAIN_NAME]" at bounding box center [1178, 495] width 546 height 18
copy span "[EMAIL_ADDRESS][DOMAIN_NAME]"
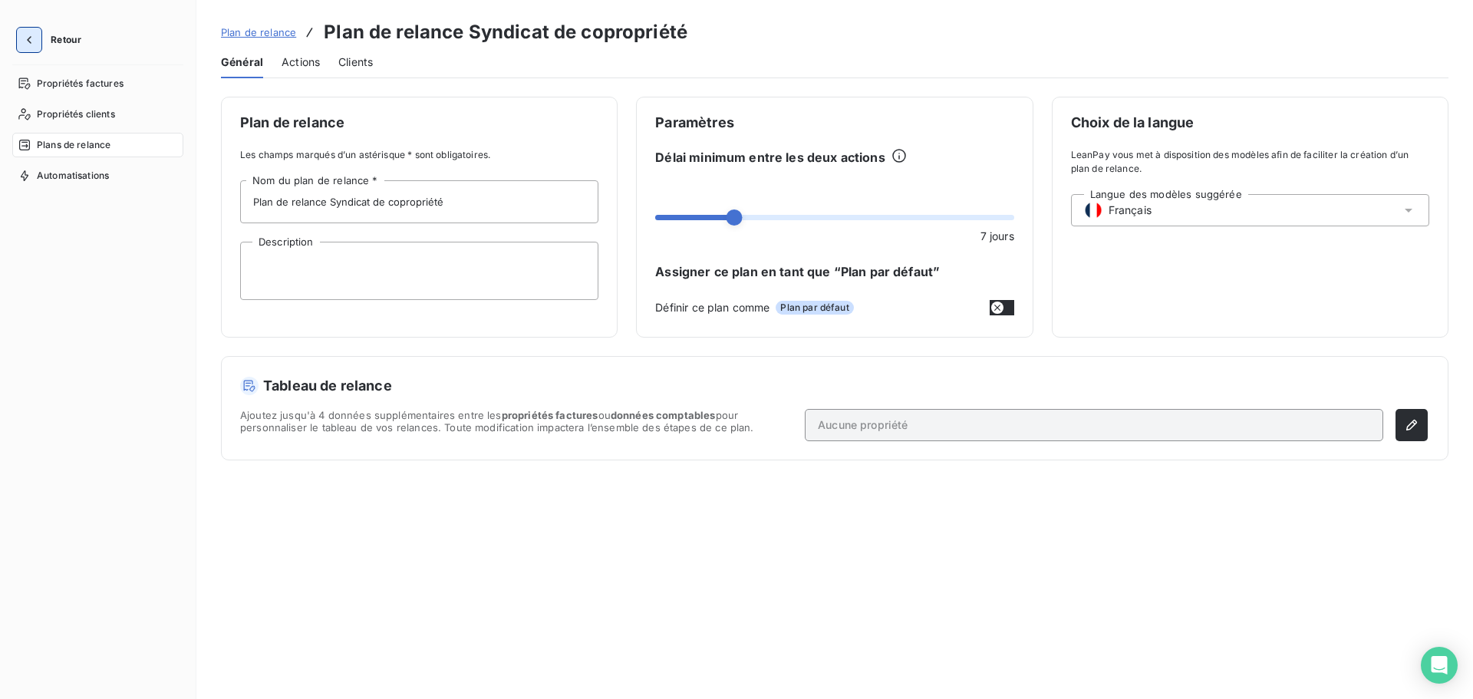
click at [25, 36] on icon "button" at bounding box center [28, 39] width 15 height 15
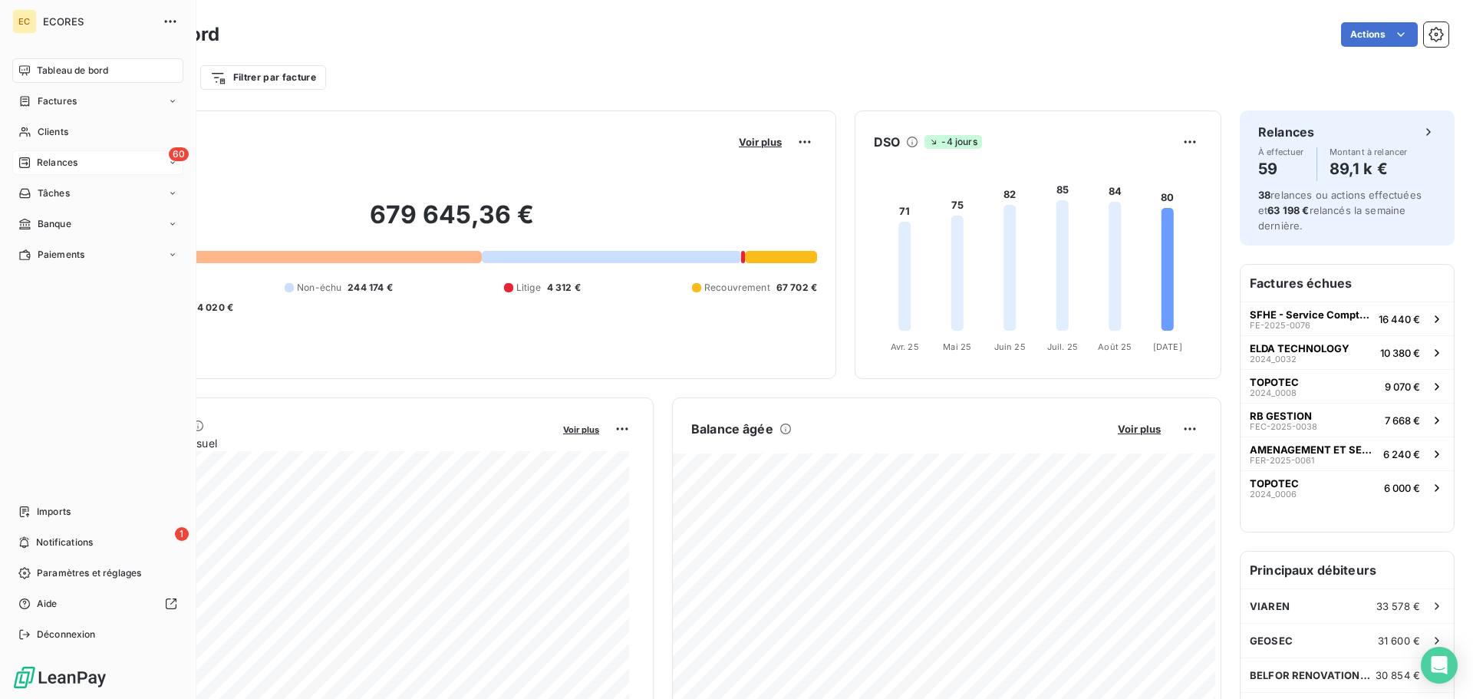
click at [54, 160] on span "Relances" at bounding box center [57, 163] width 41 height 14
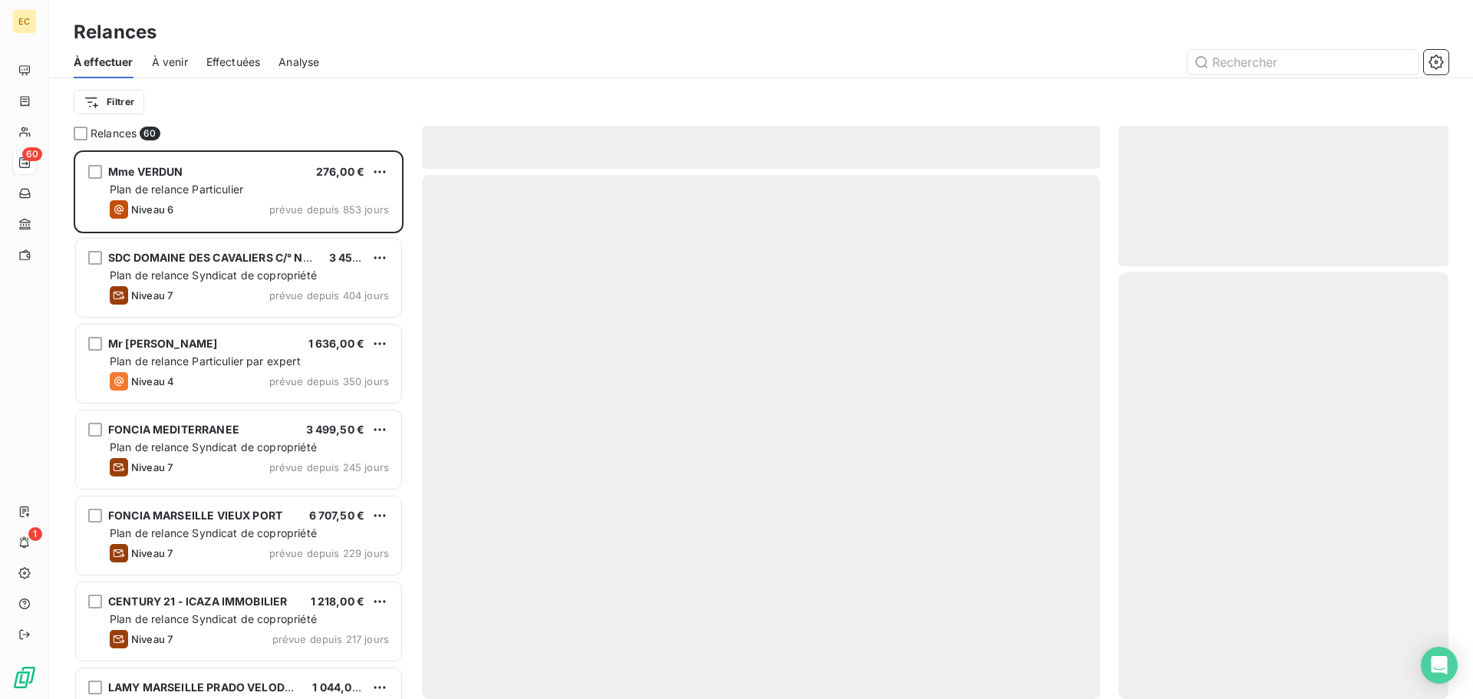
scroll to position [537, 318]
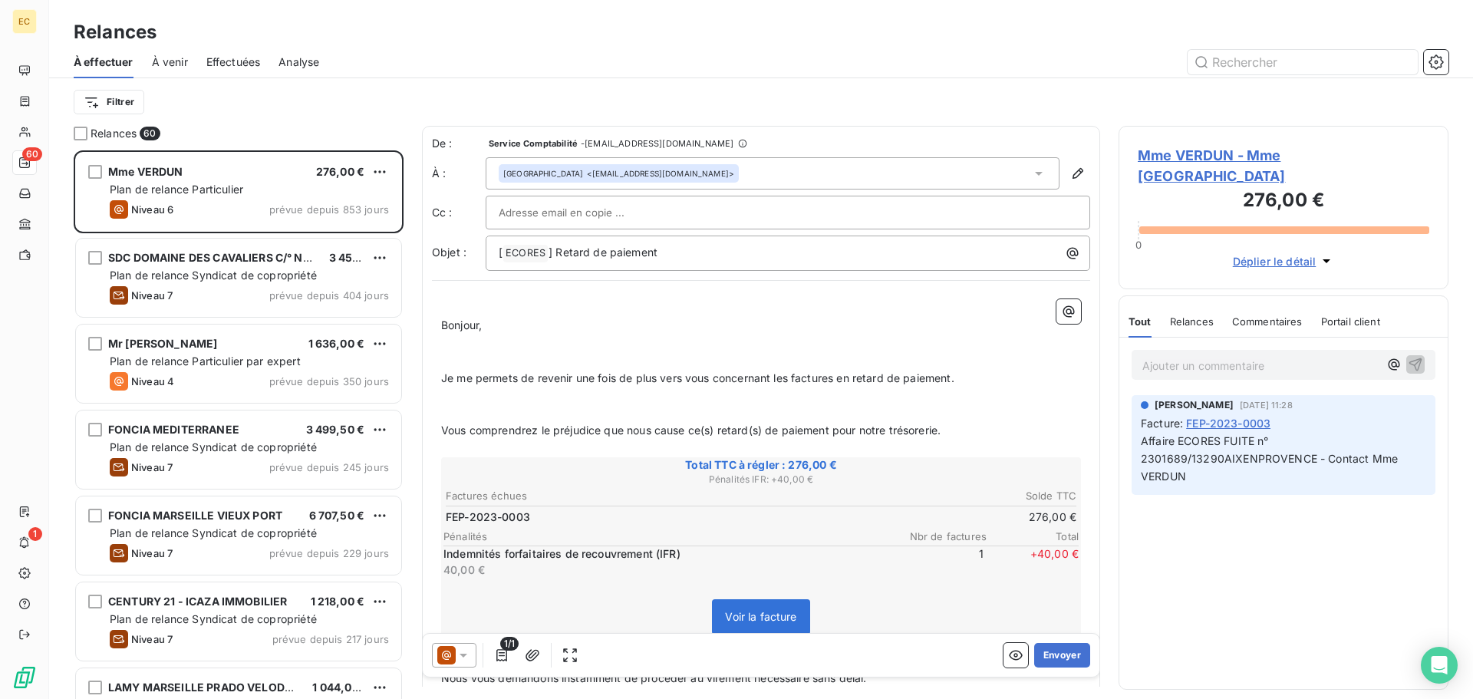
click at [226, 64] on span "Effectuées" at bounding box center [233, 61] width 54 height 15
